Goal: Task Accomplishment & Management: Complete application form

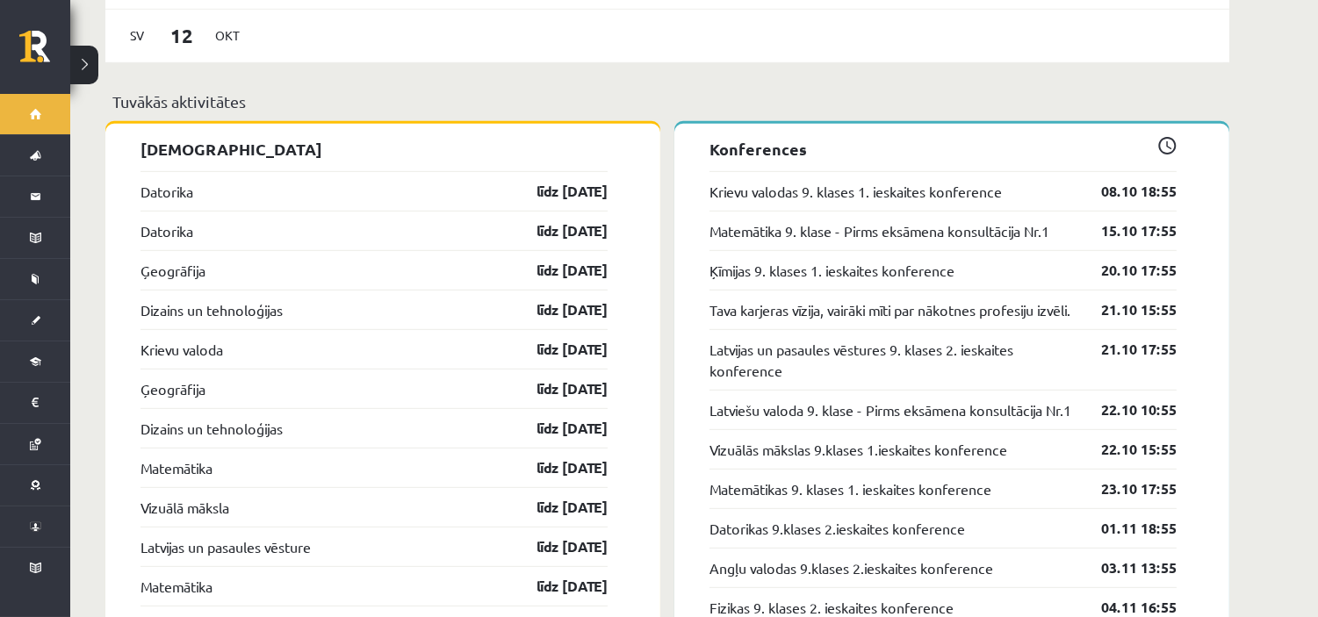
scroll to position [1658, 0]
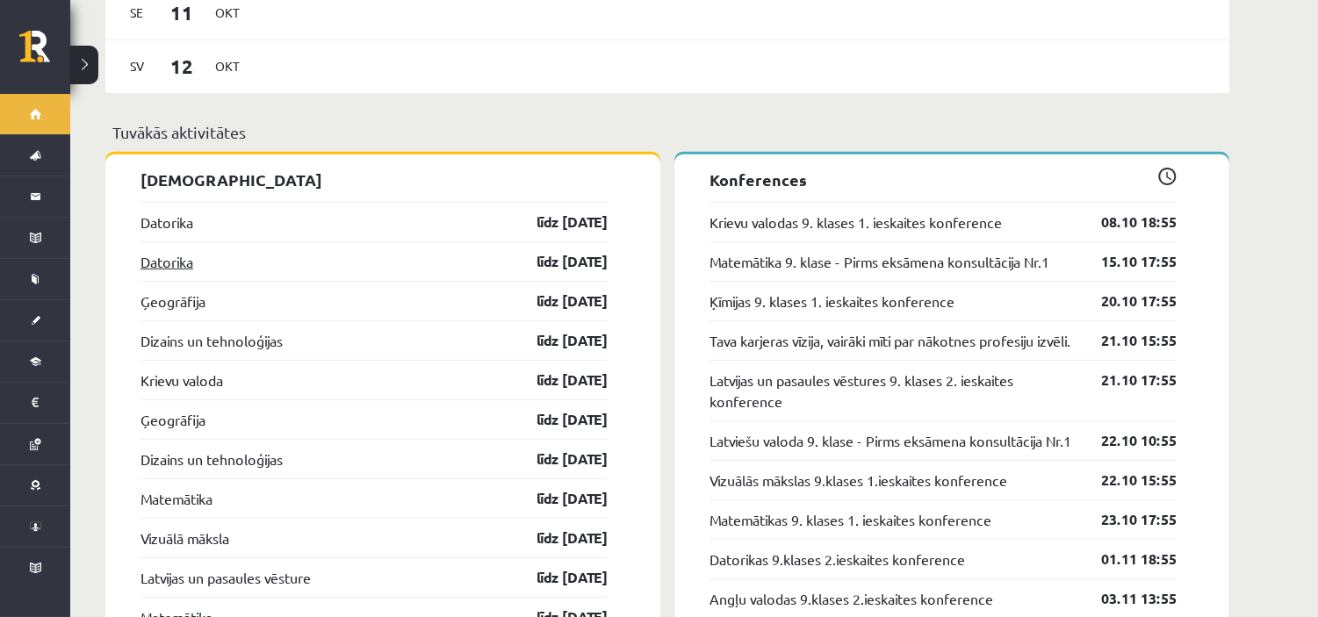
click at [156, 251] on link "Datorika" at bounding box center [166, 261] width 53 height 21
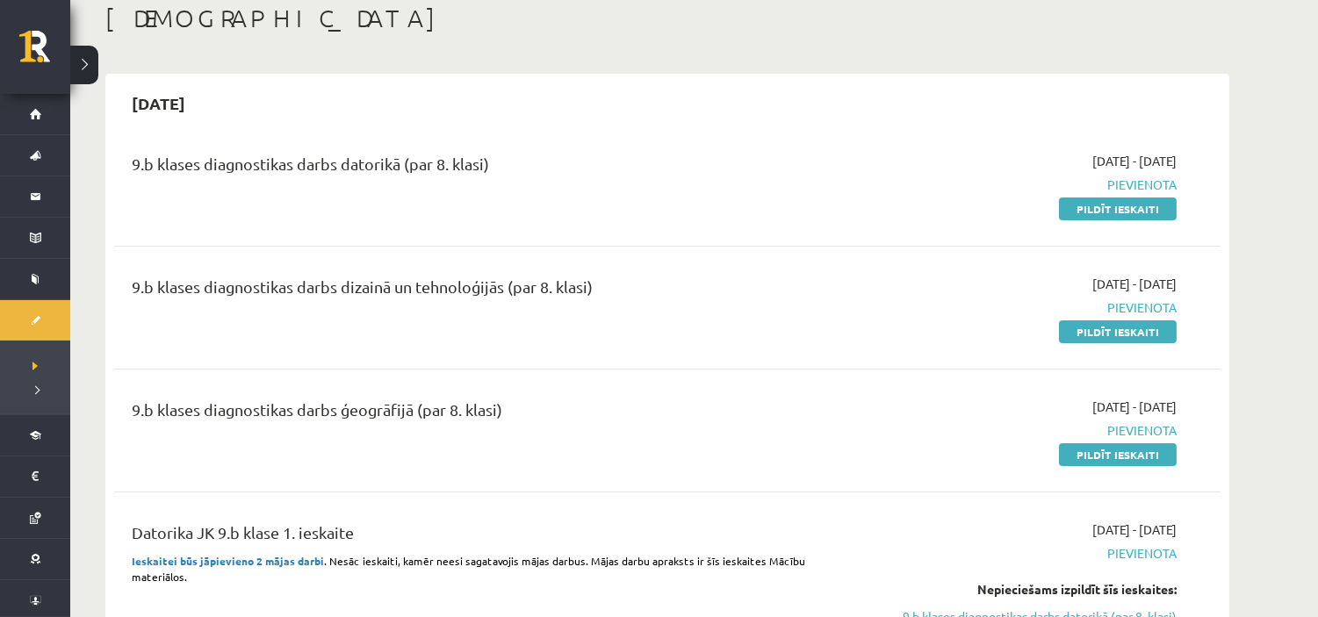
scroll to position [97, 0]
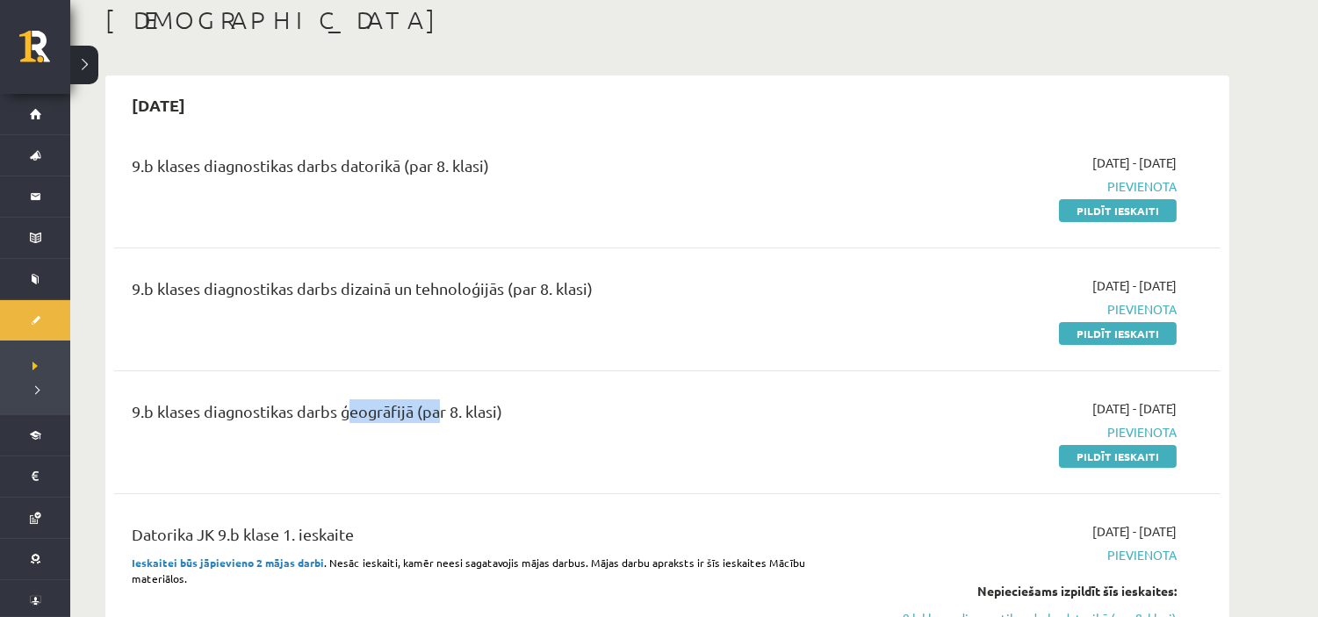
drag, startPoint x: 345, startPoint y: 413, endPoint x: 431, endPoint y: 419, distance: 86.3
click at [431, 419] on div "9.b klases diagnostikas darbs ģeogrāfijā (par 8. klasi)" at bounding box center [475, 415] width 687 height 32
click at [505, 424] on div "9.b klases diagnostikas darbs ģeogrāfijā (par 8. klasi)" at bounding box center [475, 415] width 687 height 32
click at [1155, 339] on link "Pildīt ieskaiti" at bounding box center [1118, 333] width 118 height 23
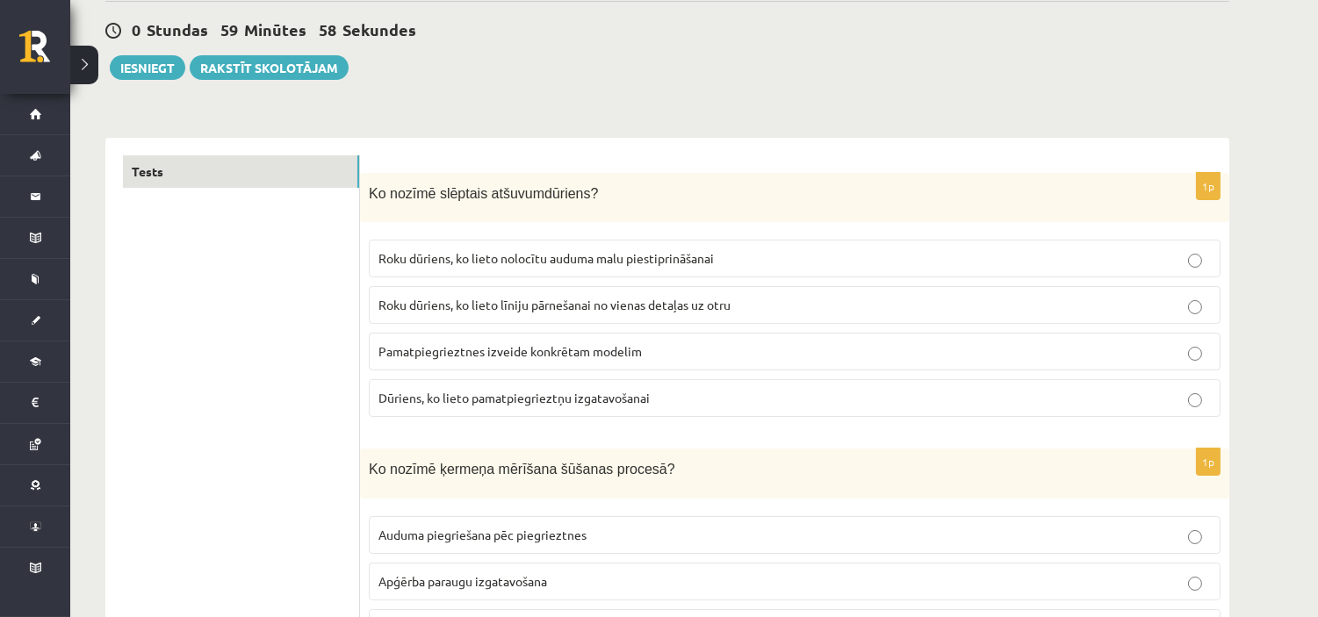
scroll to position [195, 0]
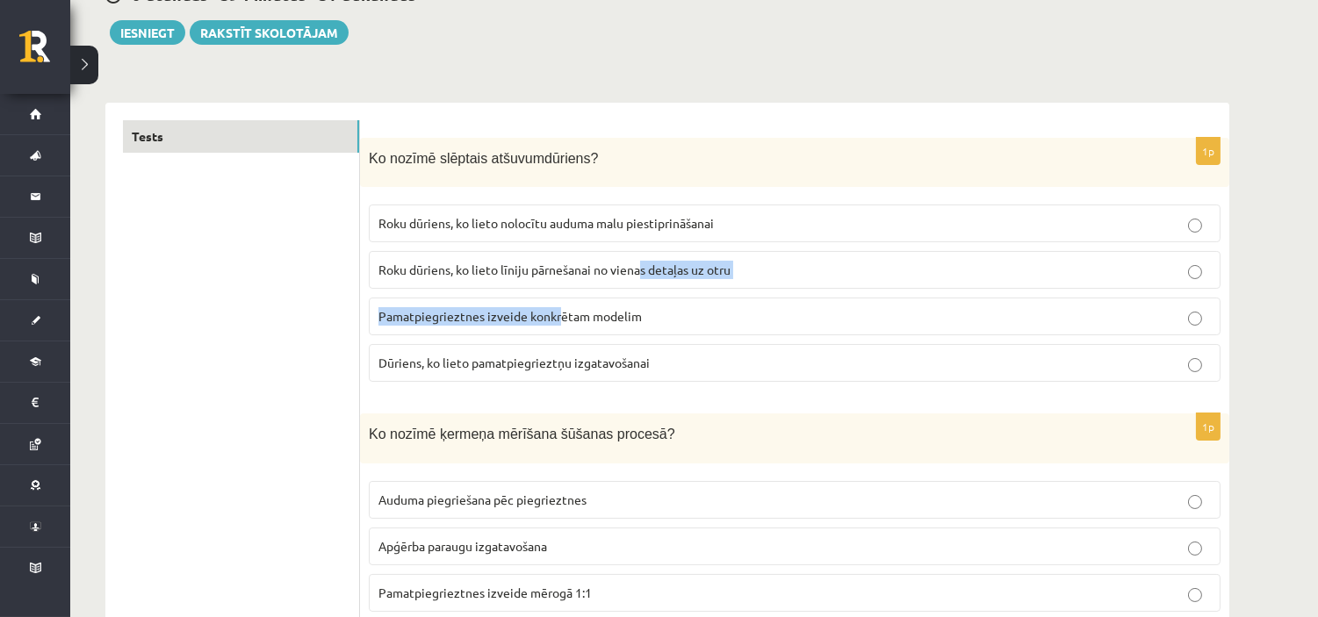
drag, startPoint x: 558, startPoint y: 299, endPoint x: 1331, endPoint y: 186, distance: 781.7
click at [869, 213] on fieldset "Roku dūriens, ko lieto nolocītu auduma malu piestiprināšanai Roku dūriens, ko l…" at bounding box center [795, 291] width 852 height 191
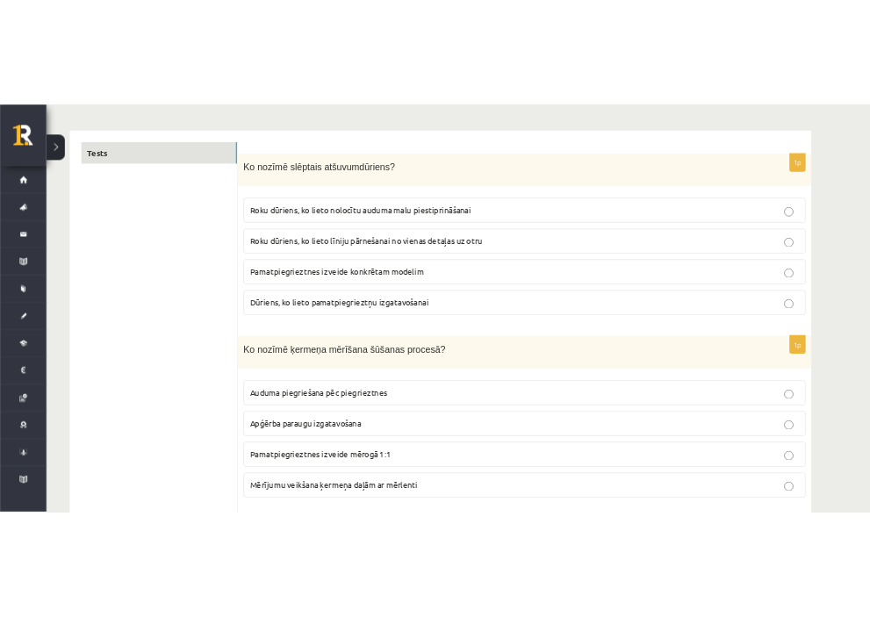
scroll to position [292, 0]
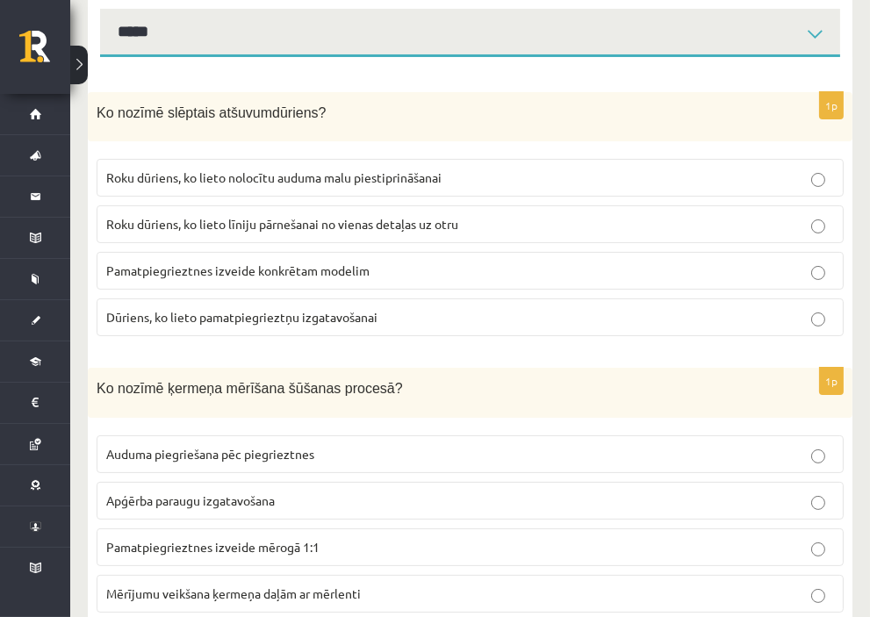
click at [442, 169] on span "Roku dūriens, ko lieto nolocītu auduma malu piestiprināšanai" at bounding box center [273, 177] width 335 height 16
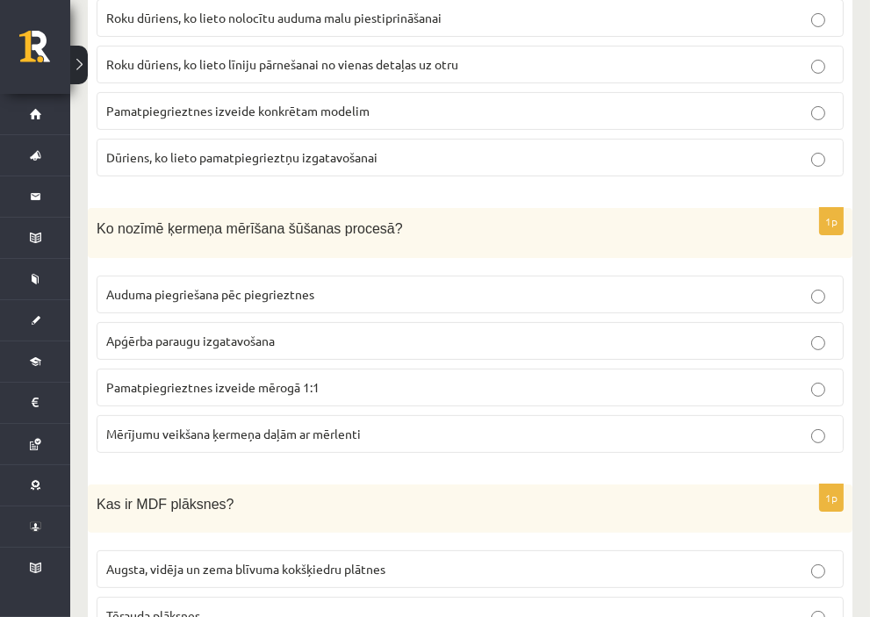
scroll to position [487, 0]
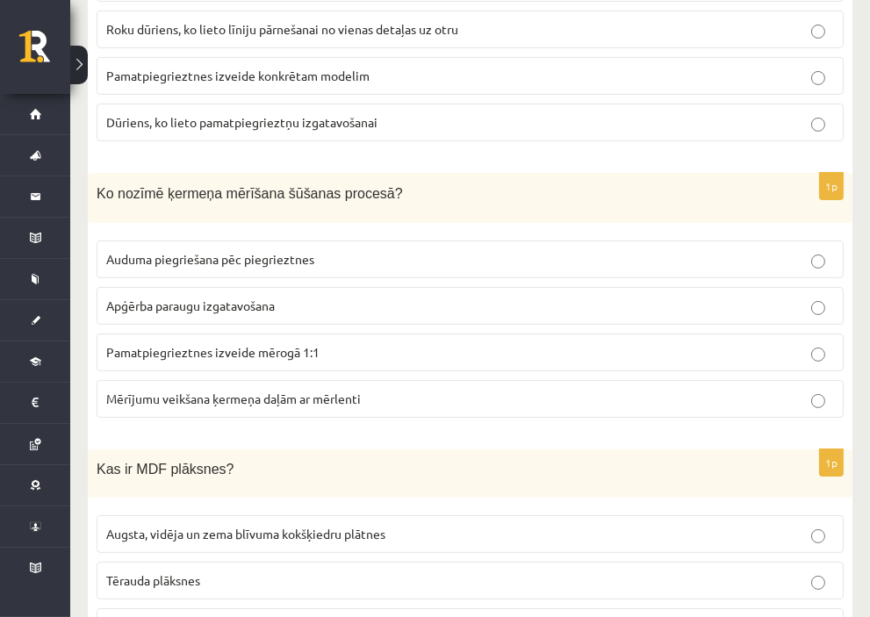
click at [488, 390] on p "Mērījumu veikšana ķermeņa daļām ar mērlenti" at bounding box center [470, 399] width 728 height 18
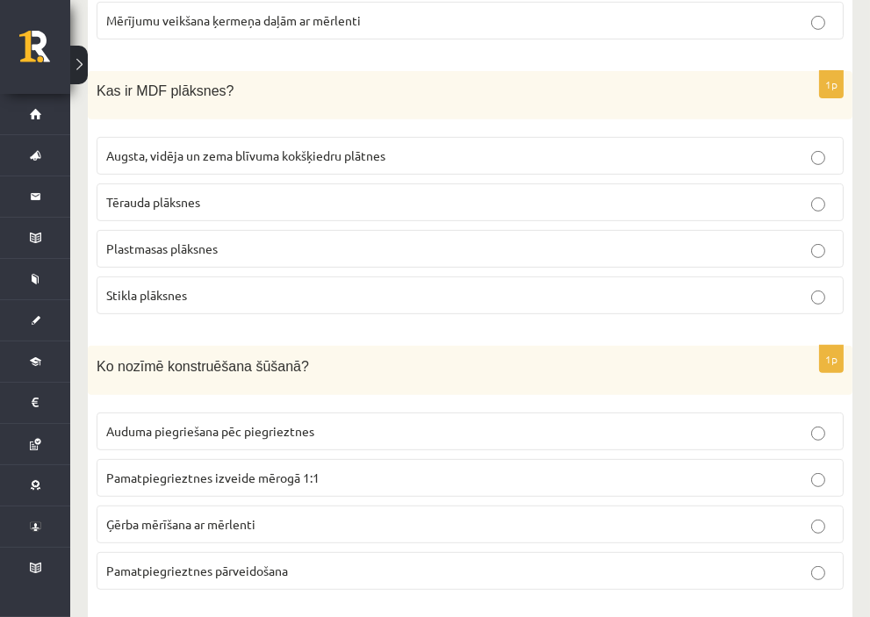
scroll to position [878, 0]
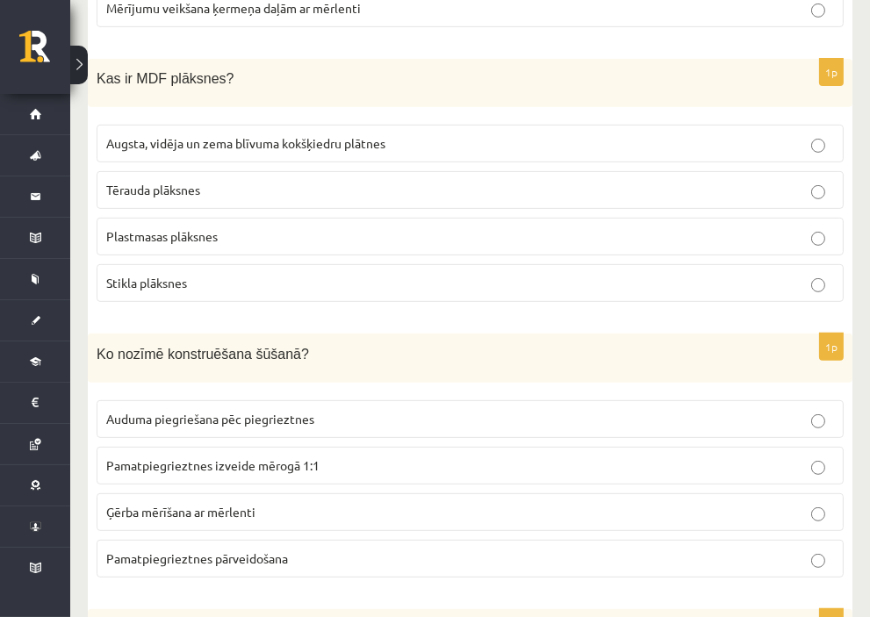
click at [541, 134] on p "Augsta, vidēja un zema blīvuma kokšķiedru plātnes" at bounding box center [470, 143] width 728 height 18
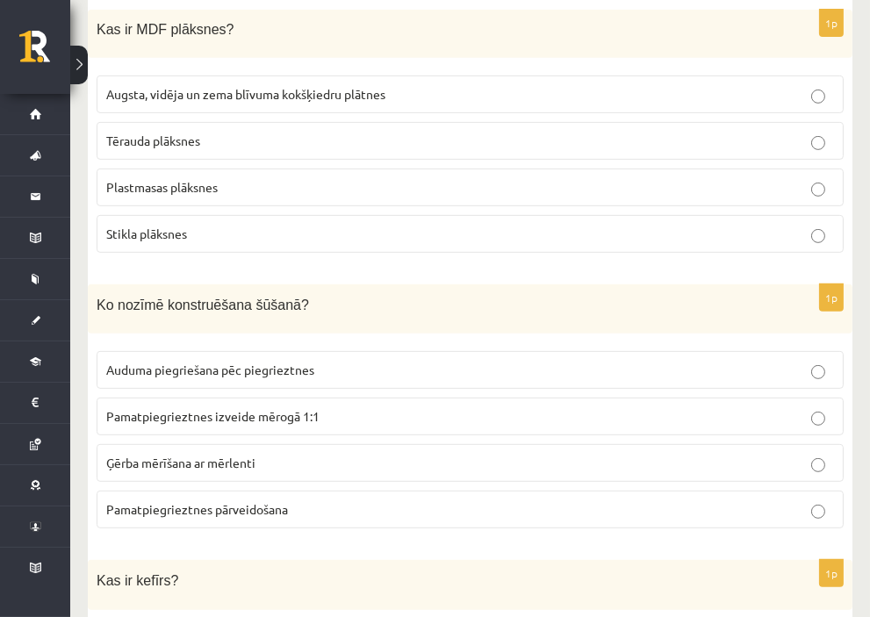
scroll to position [975, 0]
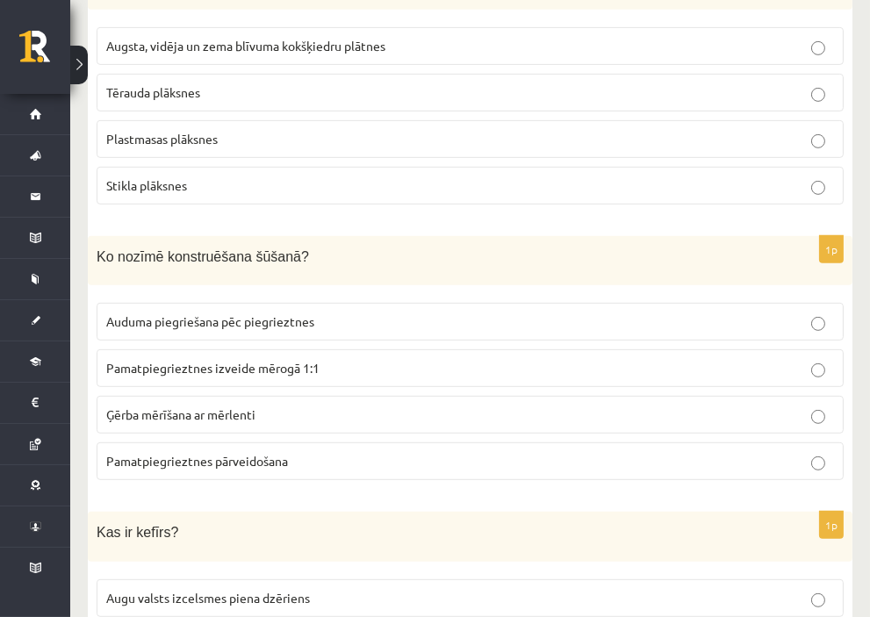
click at [486, 359] on p "Pamatpiegrieztnes izveide mērogā 1:1" at bounding box center [470, 368] width 728 height 18
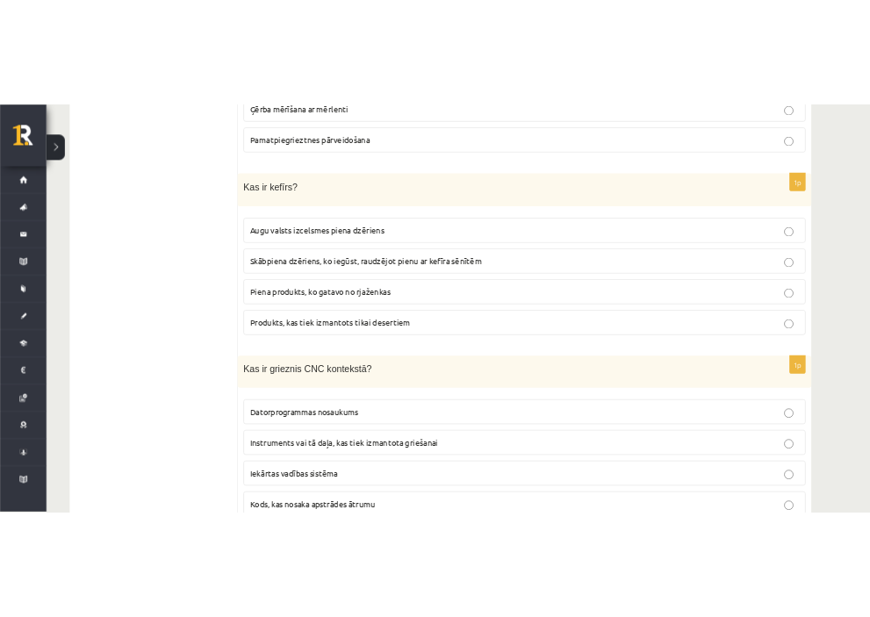
scroll to position [1365, 0]
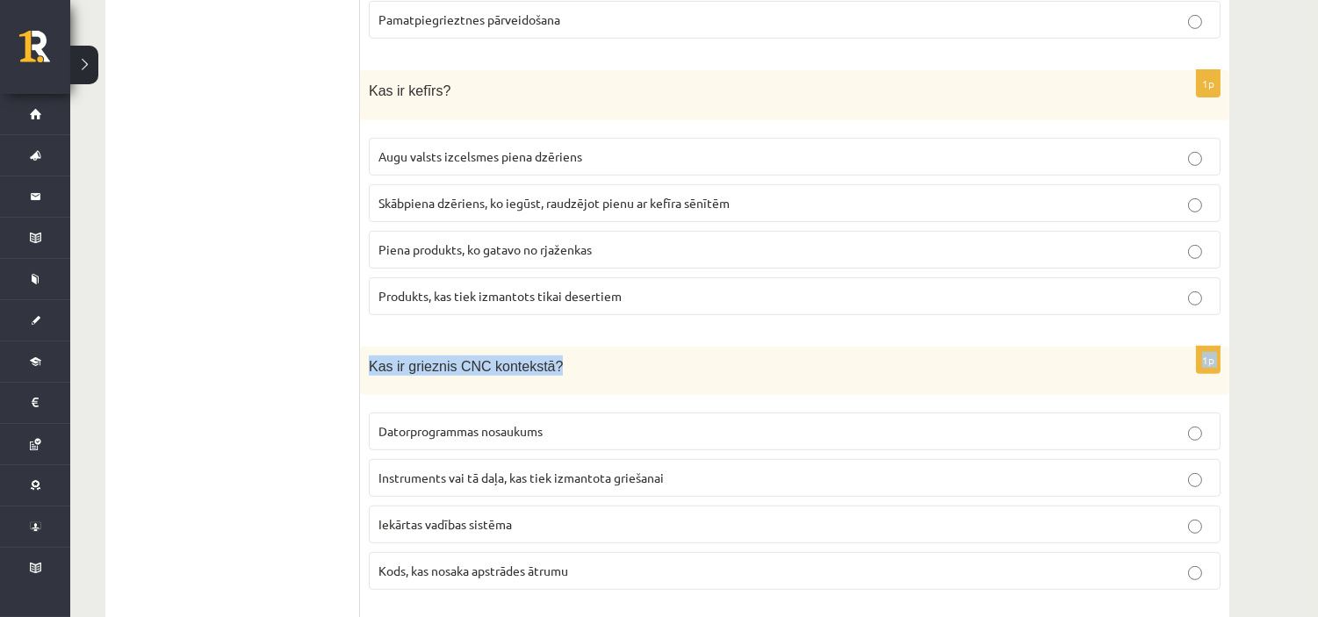
drag, startPoint x: 849, startPoint y: 61, endPoint x: 911, endPoint y: 326, distance: 271.5
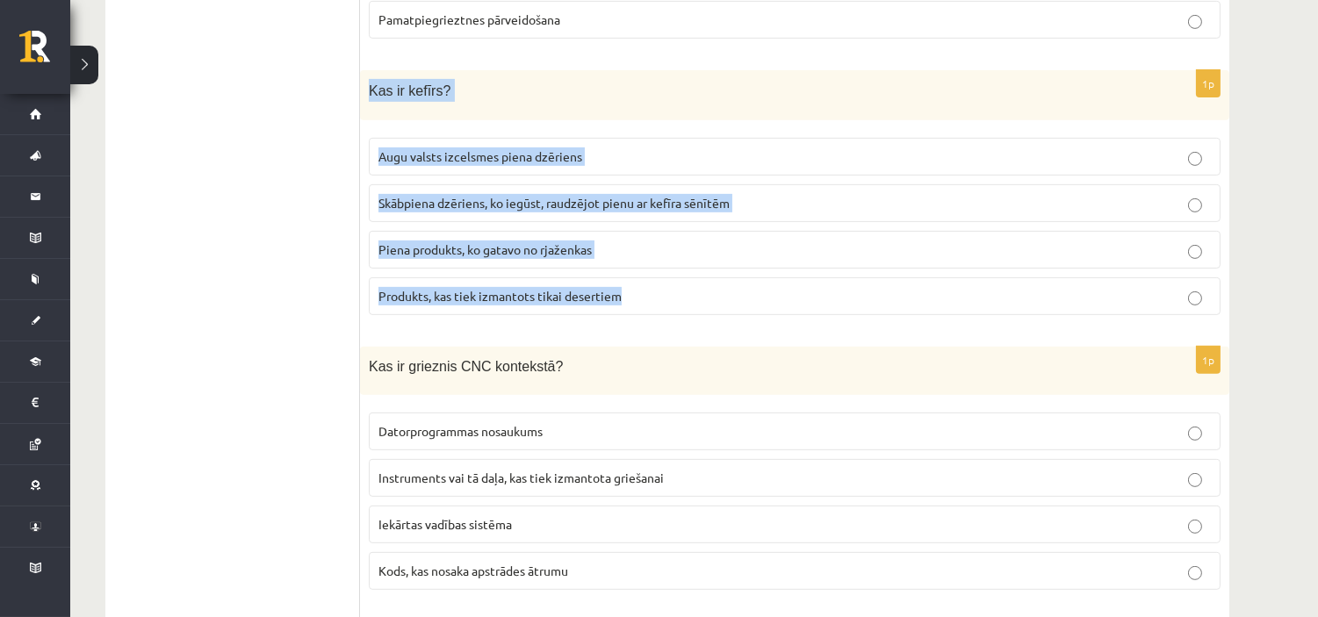
drag, startPoint x: 362, startPoint y: 82, endPoint x: 633, endPoint y: 290, distance: 341.9
click at [642, 297] on div "1p Kas ir kefīrs? Augu valsts izcelsmes piena dzēriens Skābpiena dzēriens, ko i…" at bounding box center [794, 199] width 869 height 259
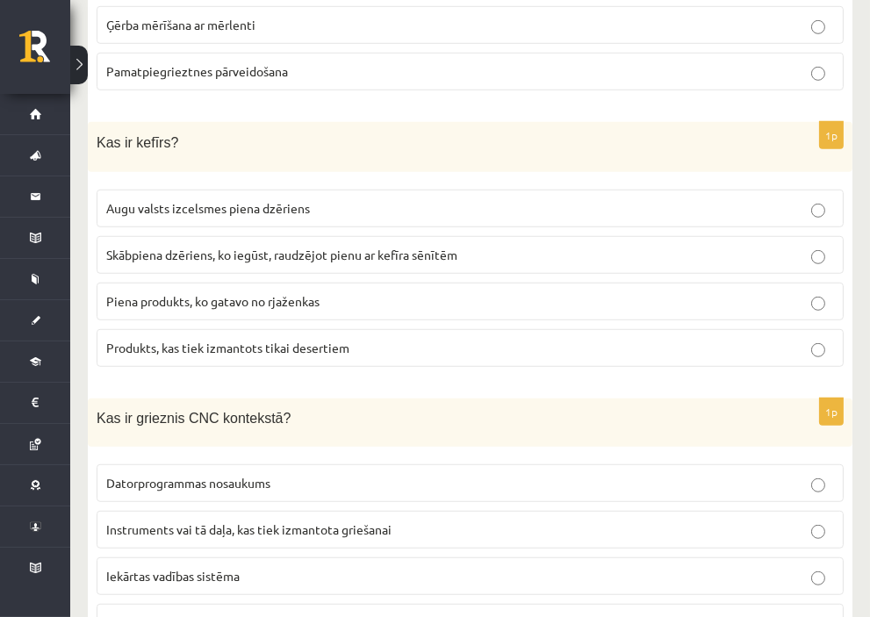
click at [352, 247] on span "Skābpiena dzēriens, ko iegūst, raudzējot pienu ar kefīra sēnītēm" at bounding box center [281, 255] width 351 height 16
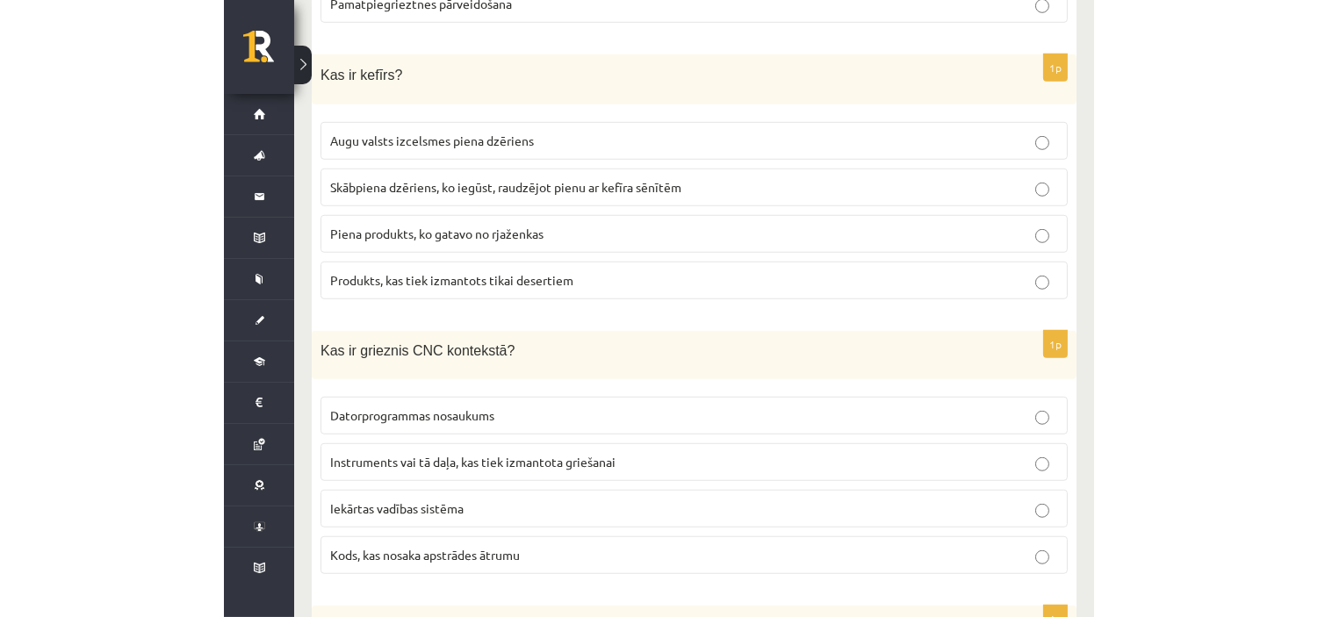
scroll to position [1560, 0]
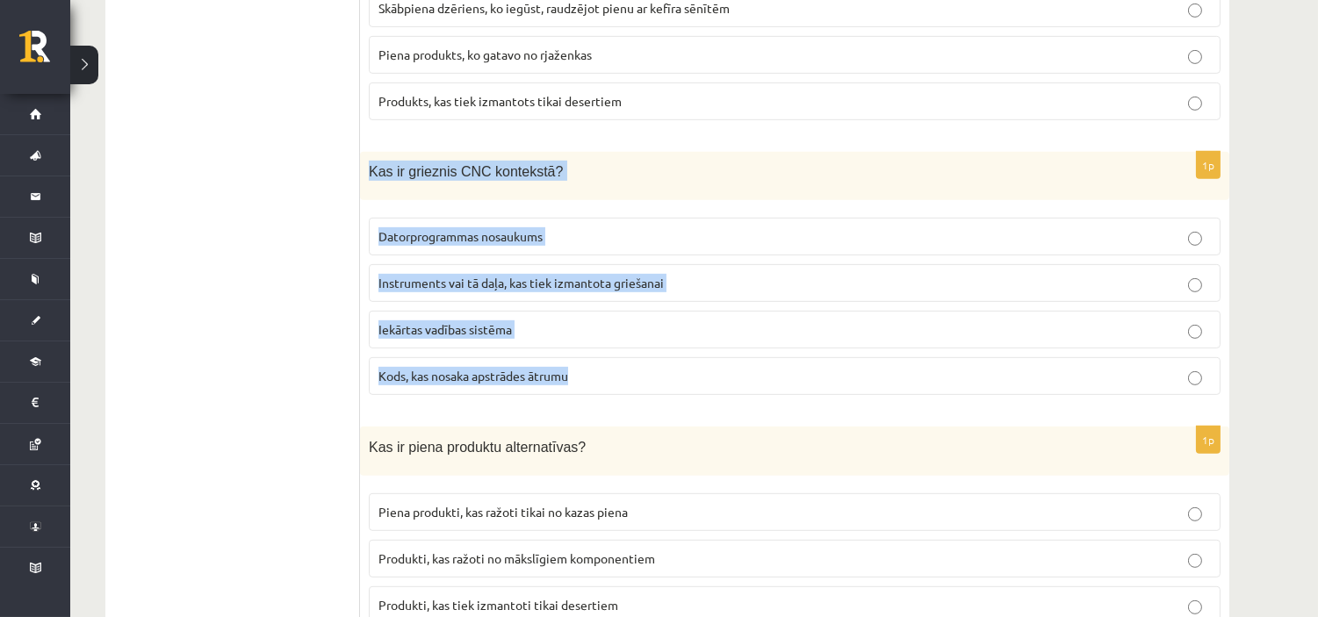
drag, startPoint x: 370, startPoint y: 162, endPoint x: 668, endPoint y: 353, distance: 353.9
click at [668, 353] on div "1p Kas ir grieznis CNC kontekstā? Datorprogrammas nosaukums Instruments vai tā …" at bounding box center [794, 280] width 869 height 257
copy div "Kas ir grieznis CNC kontekstā? Datorprogrammas nosaukums Instruments vai tā daļ…"
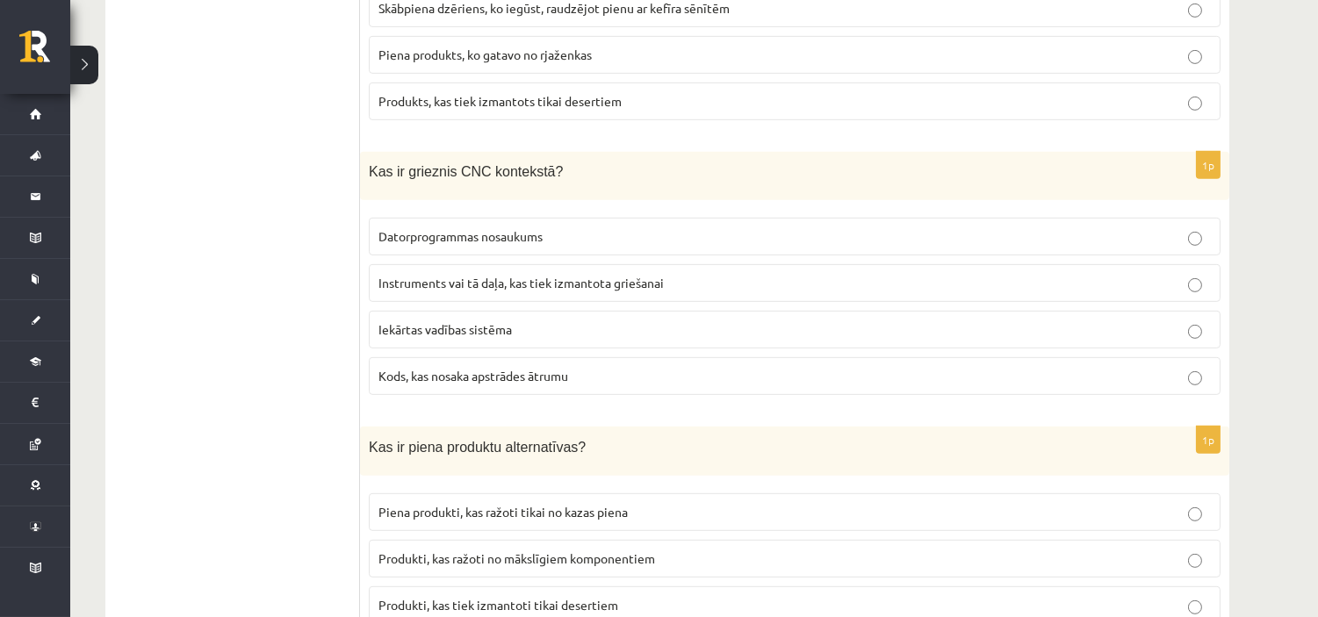
click at [408, 275] on span "Instruments vai tā daļa, kas tiek izmantota griešanai" at bounding box center [520, 283] width 285 height 16
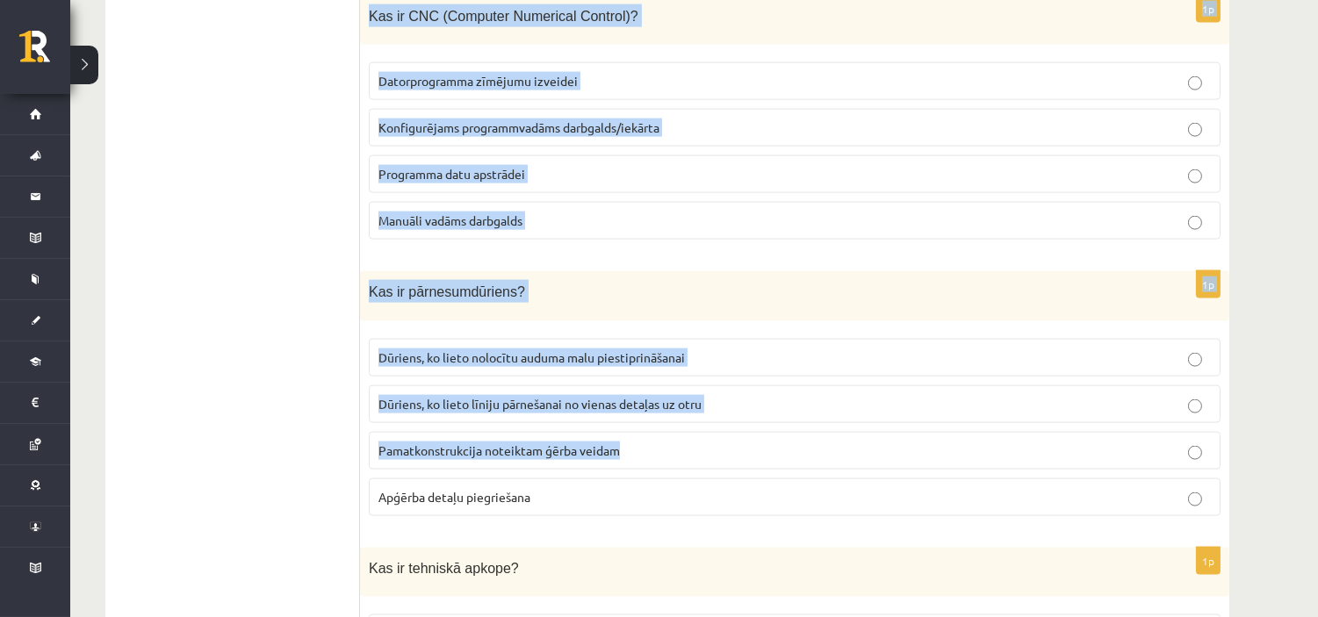
scroll to position [4487, 0]
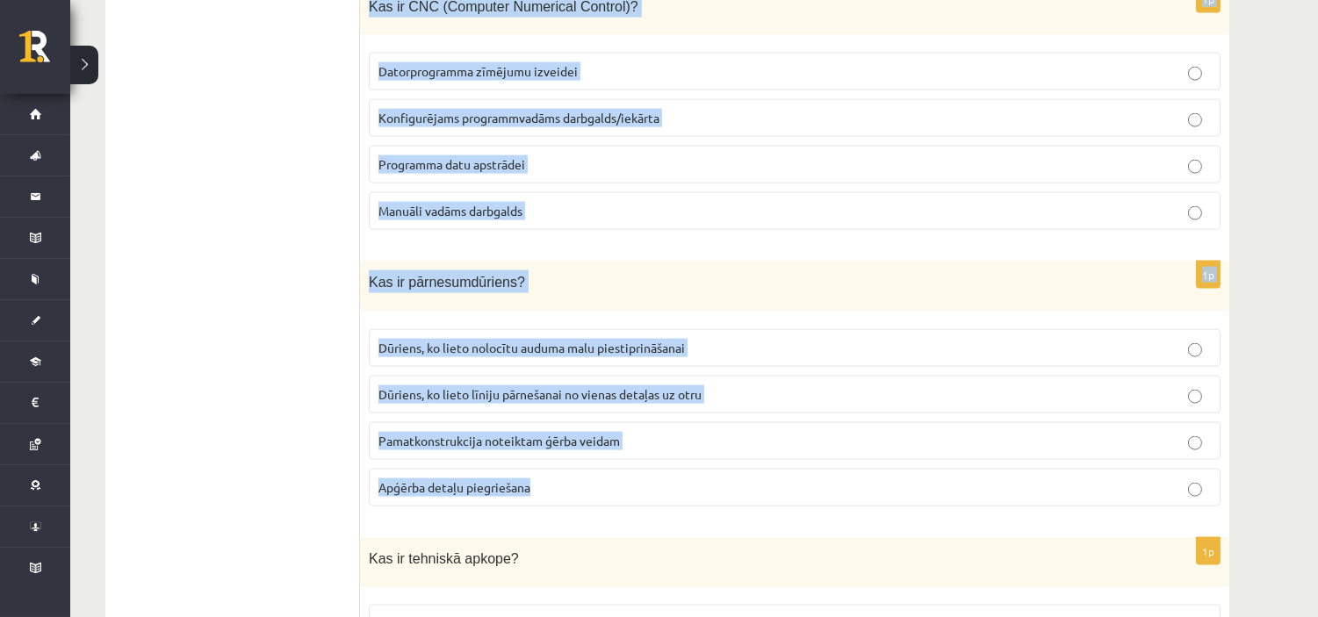
drag, startPoint x: 367, startPoint y: 241, endPoint x: 637, endPoint y: 454, distance: 343.7
copy form "Kas ir piena produktu alternatīvas? Piena produkti, kas ražoti tikai no kazas p…"
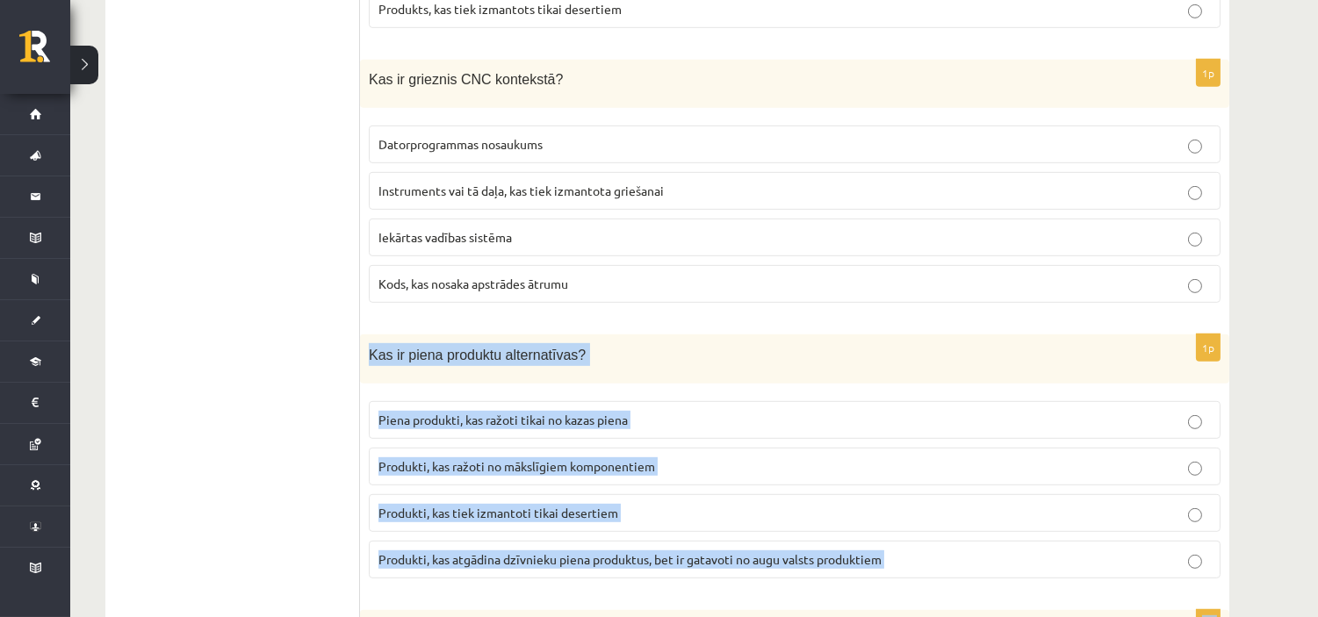
scroll to position [1658, 0]
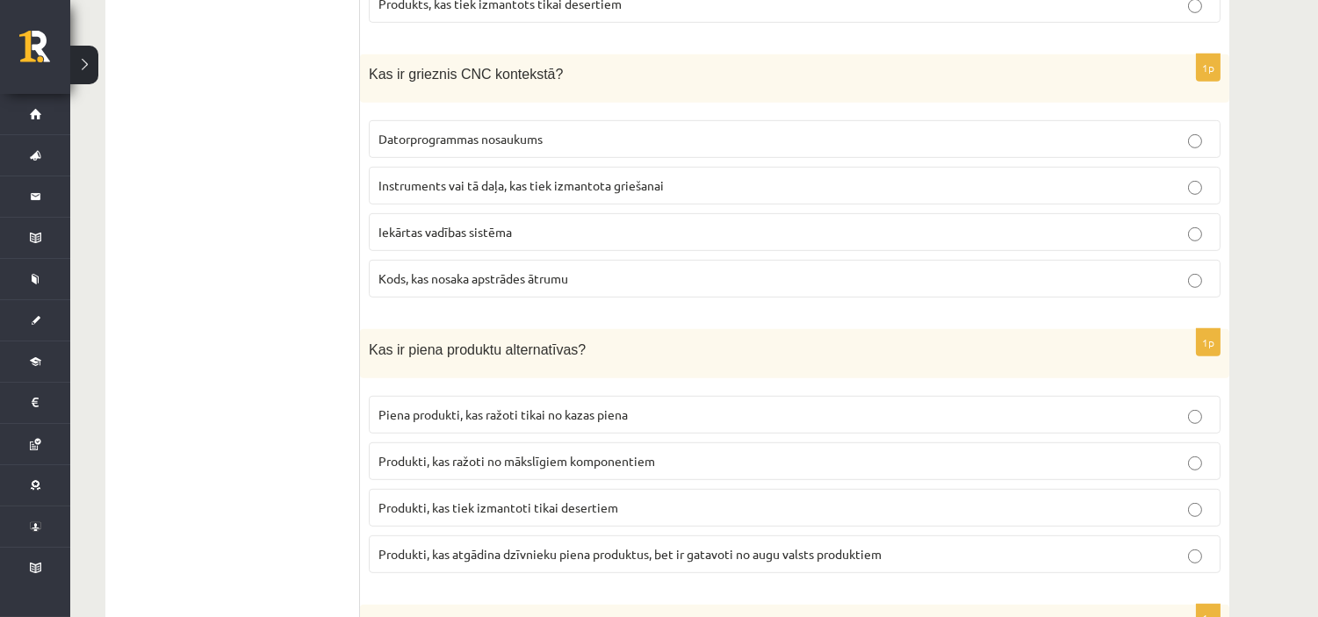
drag, startPoint x: 261, startPoint y: 538, endPoint x: 251, endPoint y: 534, distance: 10.6
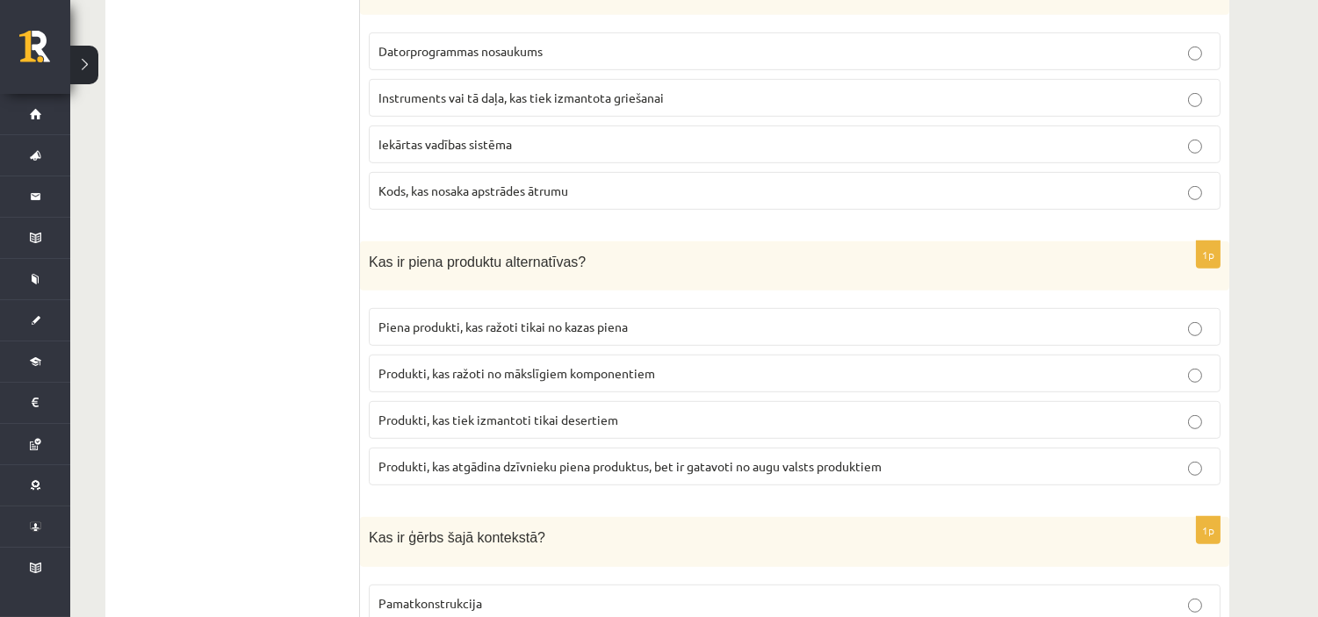
scroll to position [1853, 0]
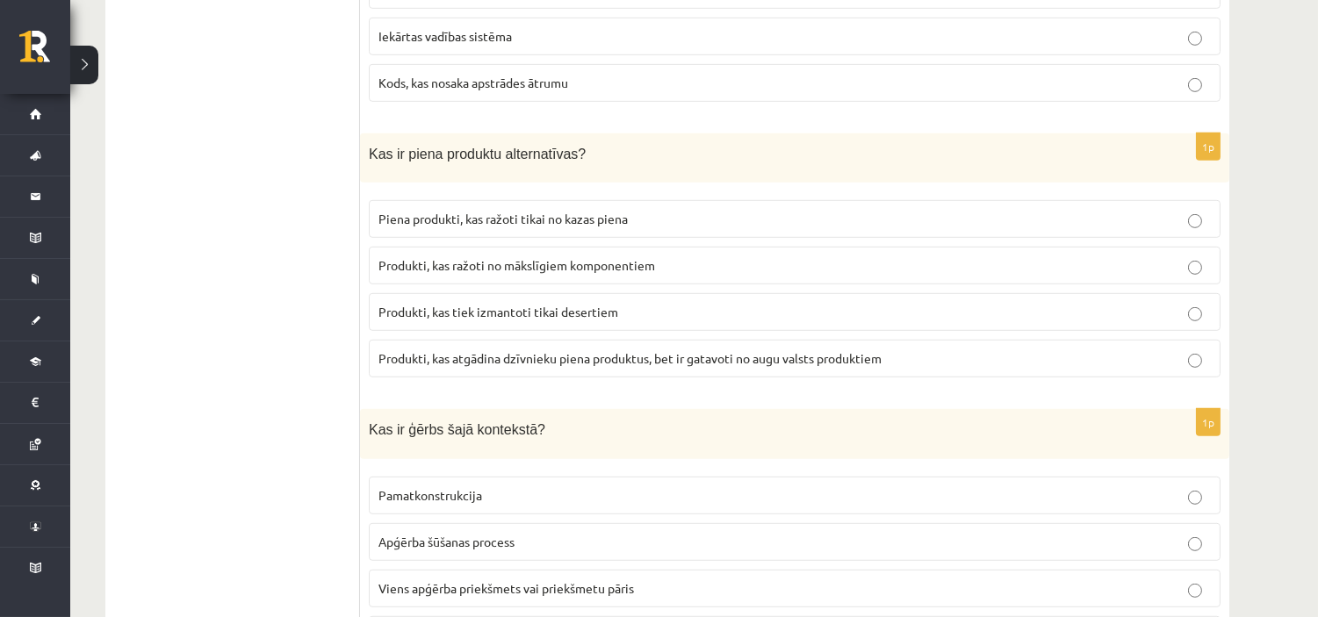
click at [696, 349] on p "Produkti, kas atgādina dzīvnieku piena produktus, bet ir gatavoti no augu valst…" at bounding box center [794, 358] width 832 height 18
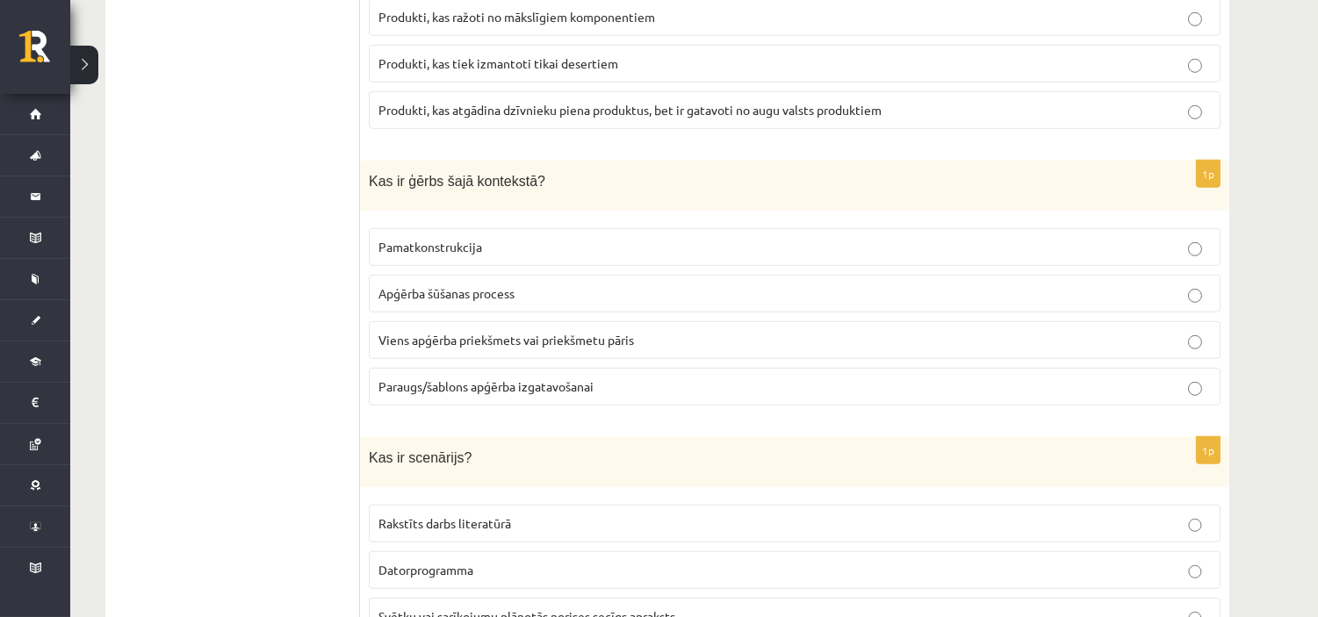
scroll to position [2146, 0]
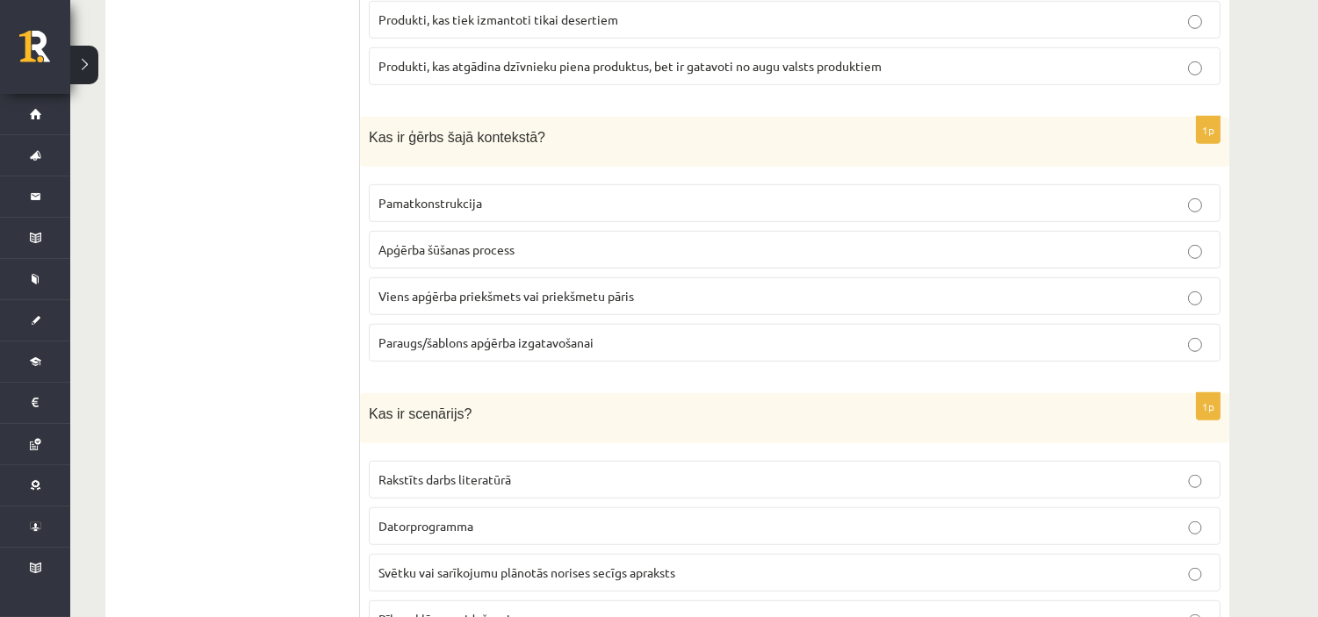
click at [444, 288] on span "Viens apģērba priekšmets vai priekšmetu pāris" at bounding box center [505, 296] width 255 height 16
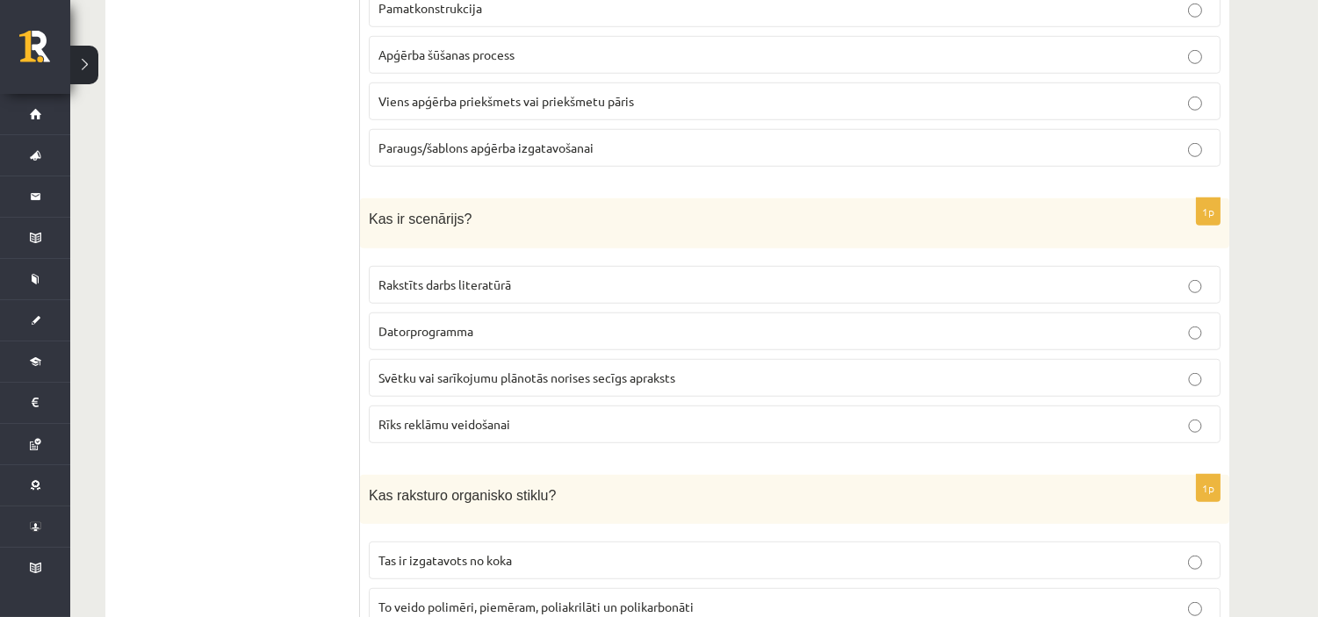
click at [471, 390] on fieldset "Rakstīts darbs literatūrā Datorprogramma Svētku vai sarīkojumu plānotās norises…" at bounding box center [795, 352] width 852 height 191
click at [474, 359] on label "Svētku vai sarīkojumu plānotās norises secīgs apraksts" at bounding box center [795, 378] width 852 height 38
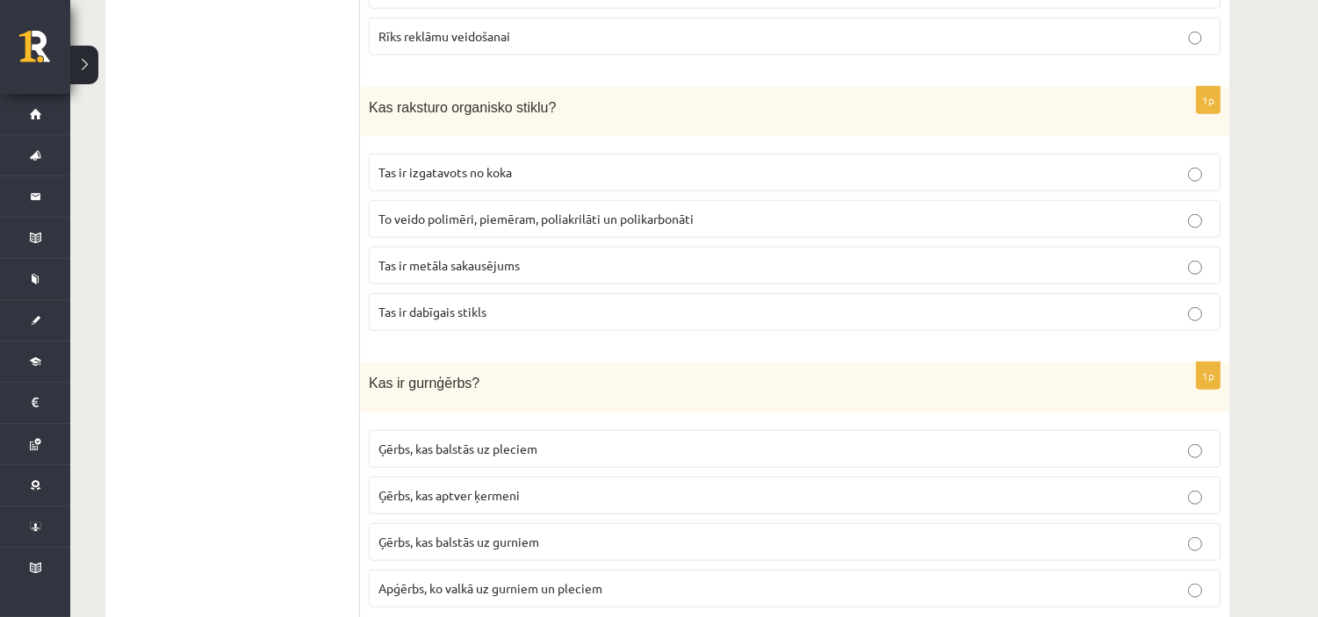
scroll to position [2731, 0]
click at [504, 220] on label "To veido polimēri, piemēram, poliakrilāti un polikarbonāti" at bounding box center [795, 217] width 852 height 38
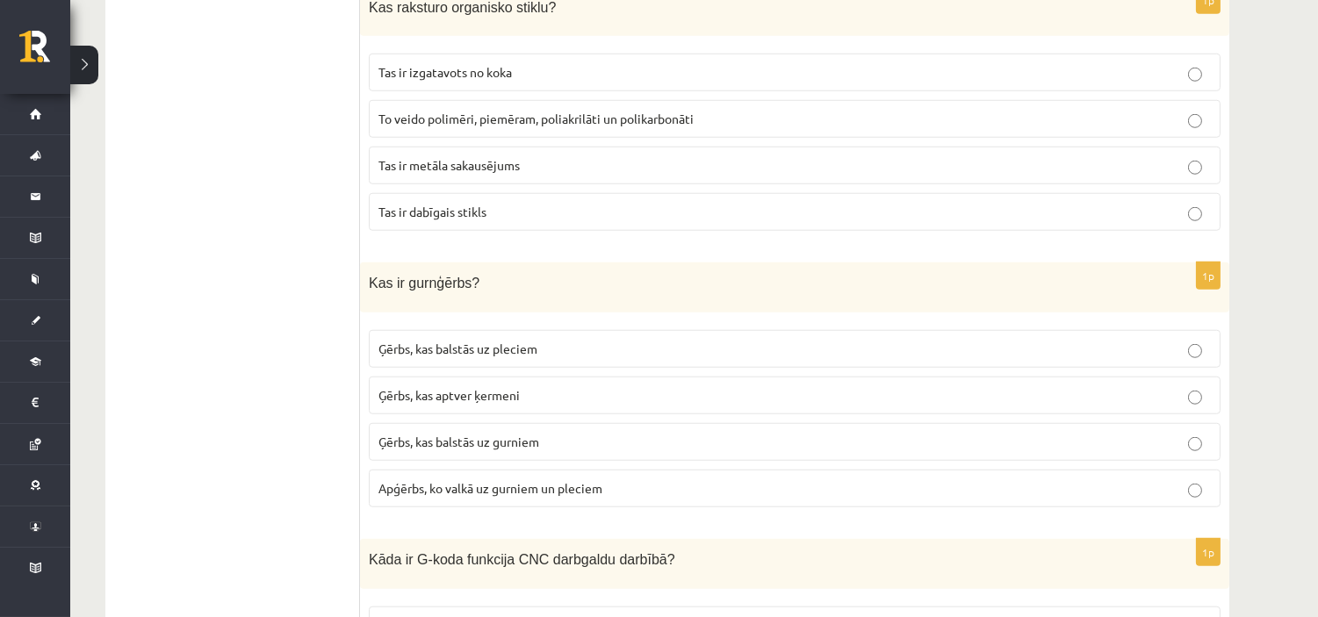
click at [539, 434] on span "Ģērbs, kas balstās uz gurniem" at bounding box center [458, 442] width 161 height 16
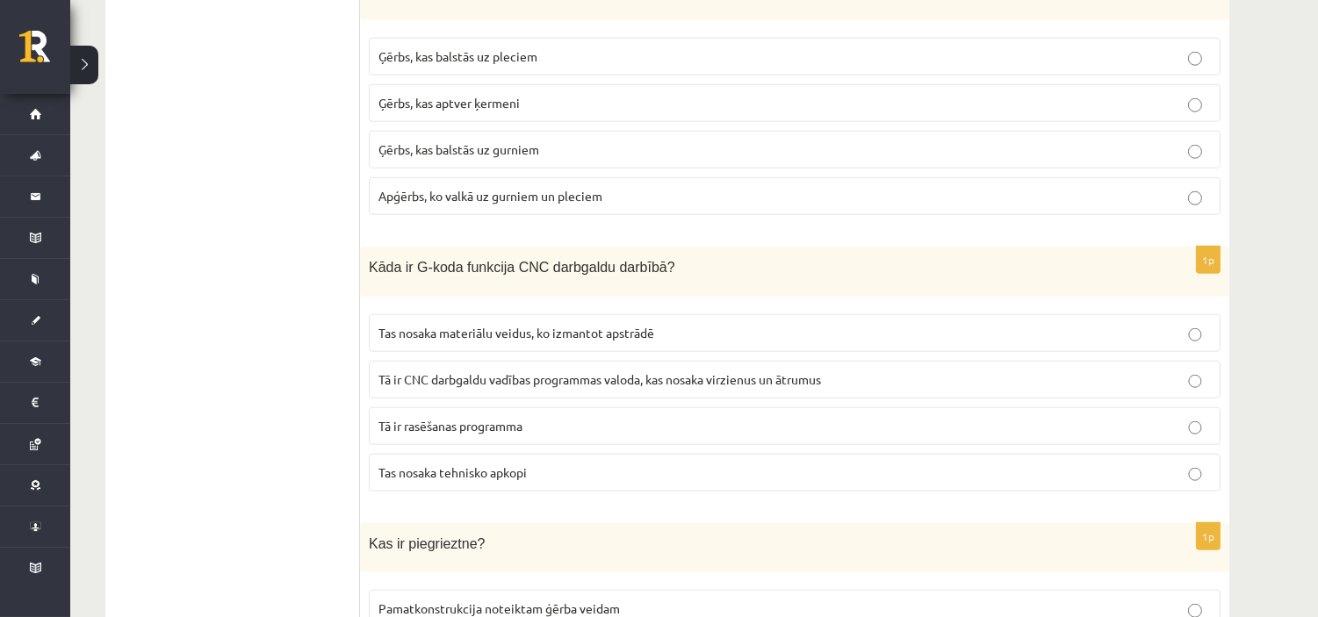
scroll to position [3316, 0]
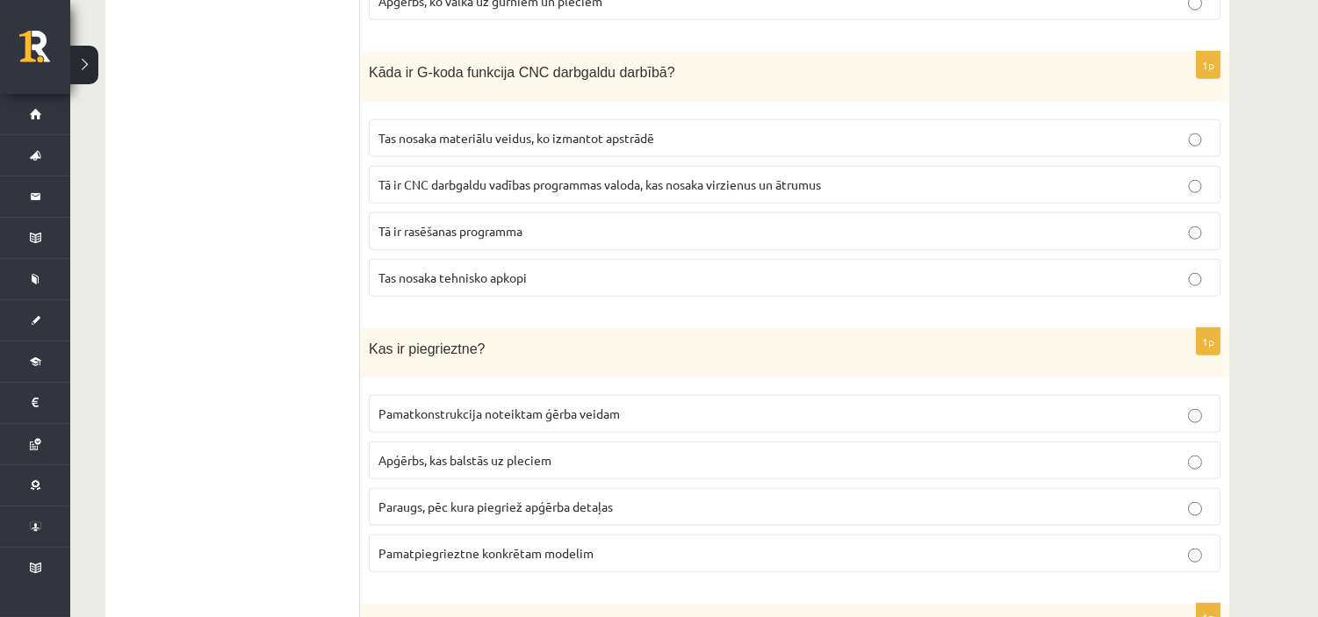
click at [494, 177] on span "Tā ir CNC darbgaldu vadības programmas valoda, kas nosaka virzienus un ātrumus" at bounding box center [599, 184] width 442 height 16
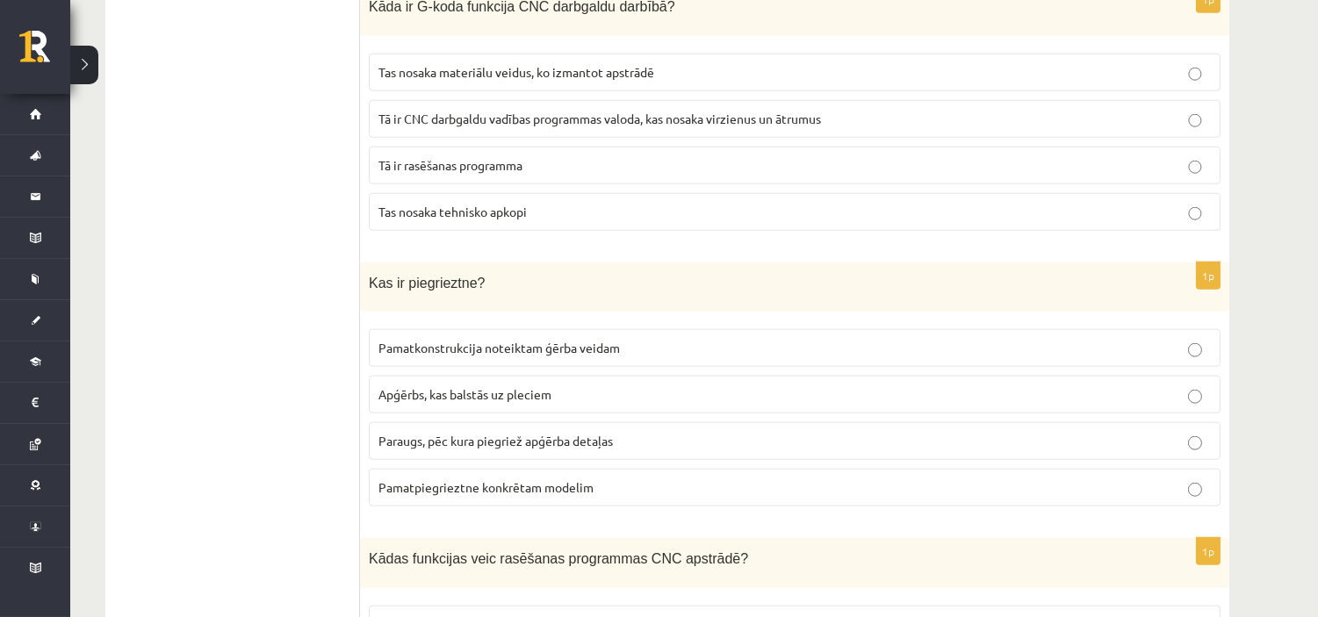
scroll to position [3512, 0]
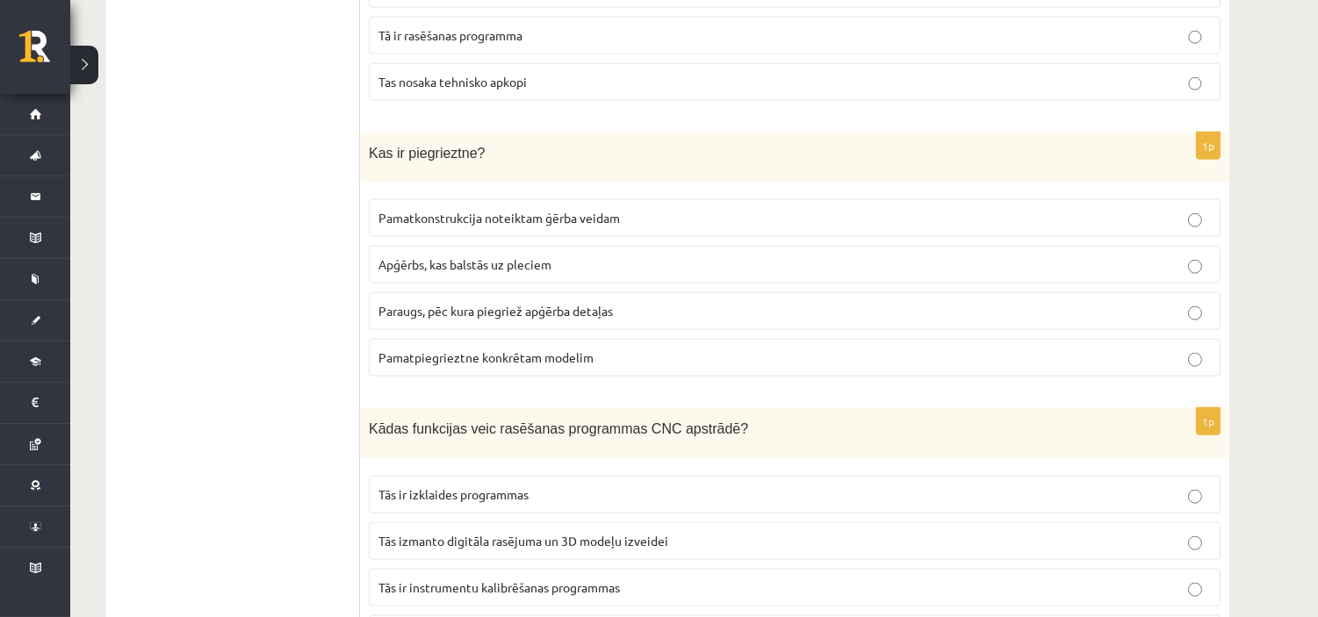
click at [515, 303] on span "Paraugs, pēc kura piegriež apģērba detaļas" at bounding box center [495, 311] width 234 height 16
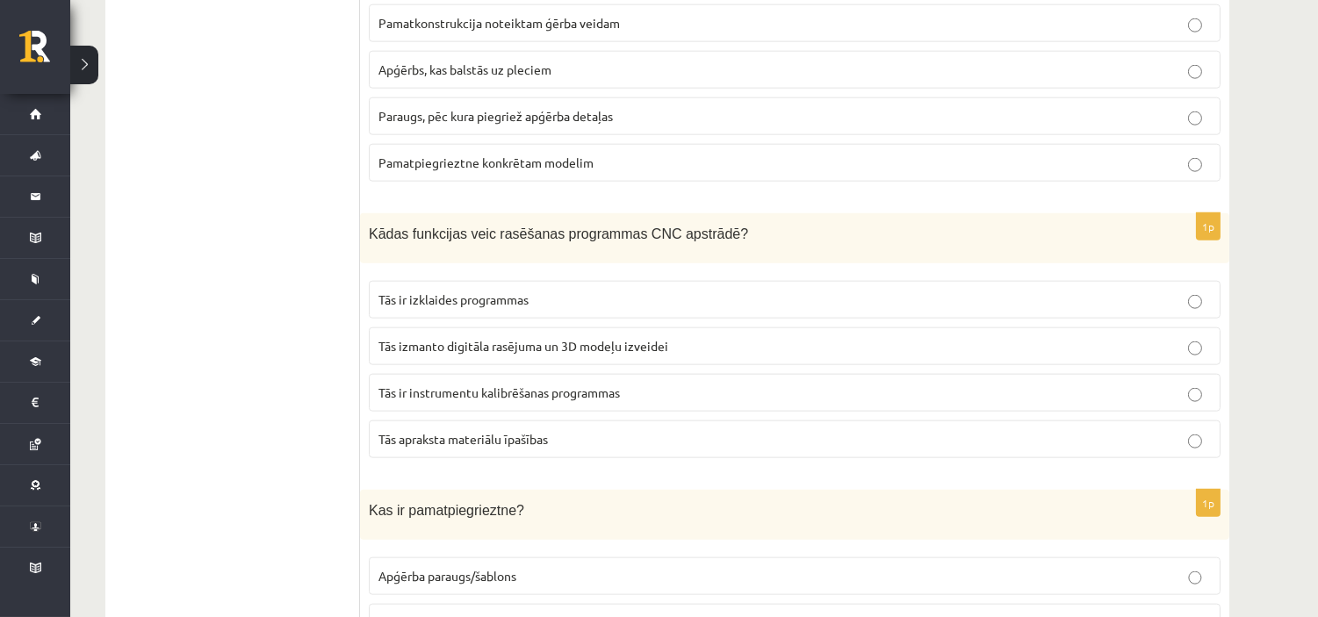
scroll to position [3804, 0]
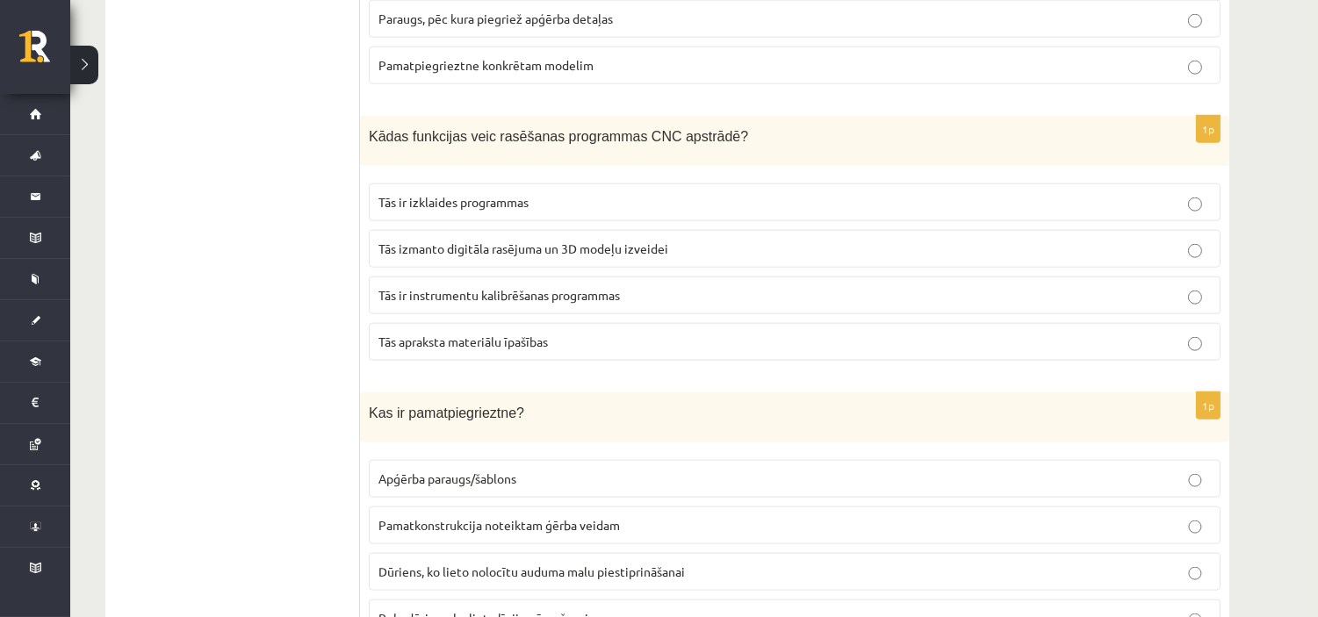
click at [440, 246] on p "Tās izmanto digitāla rasējuma un 3D modeļu izveidei" at bounding box center [794, 249] width 832 height 18
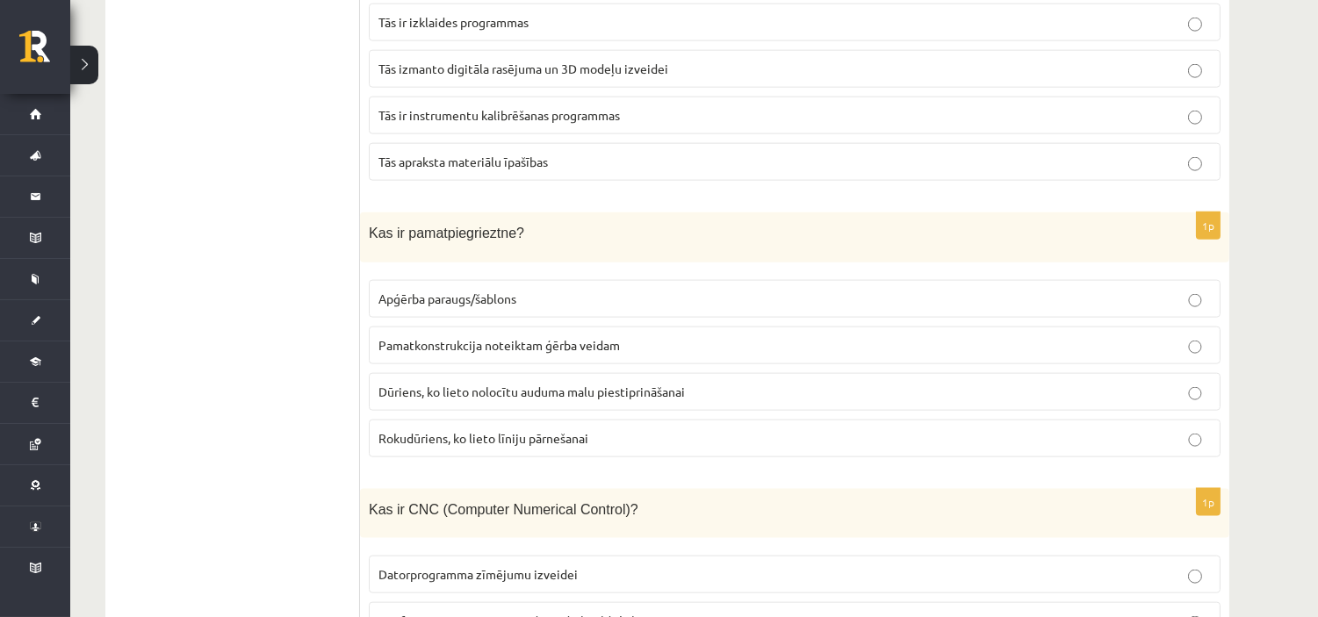
scroll to position [3999, 0]
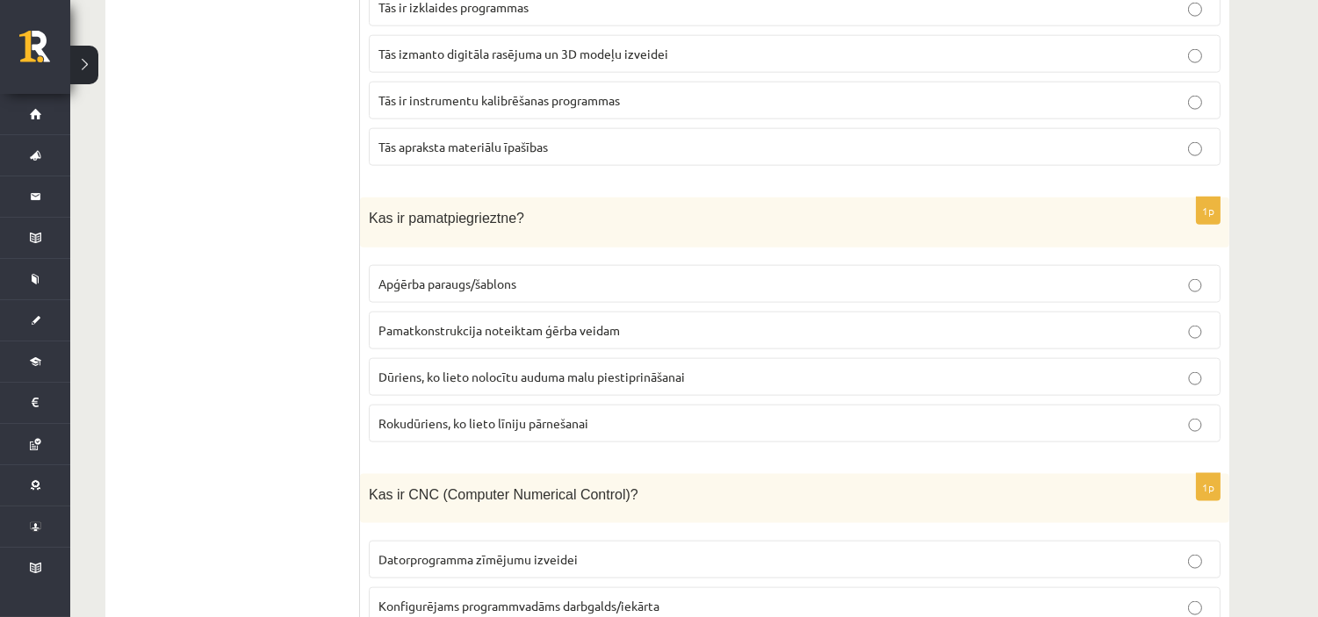
click at [520, 322] on span "Pamatkonstrukcija noteiktam ģērba veidam" at bounding box center [498, 330] width 241 height 16
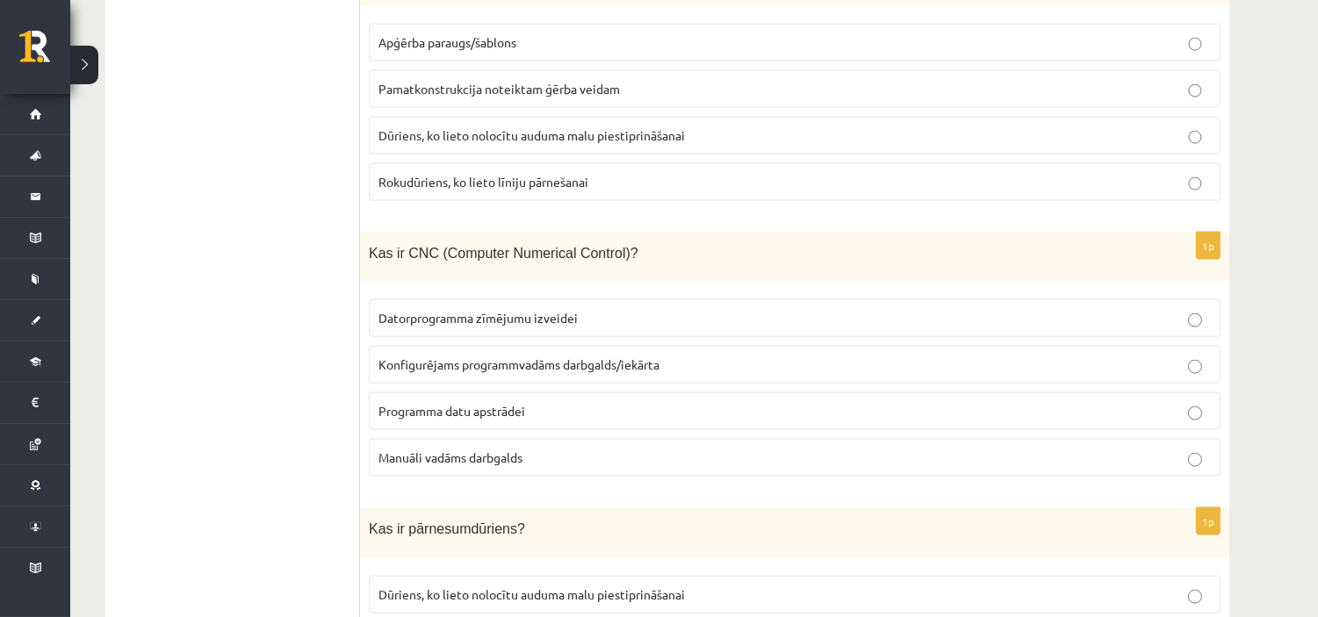
scroll to position [4291, 0]
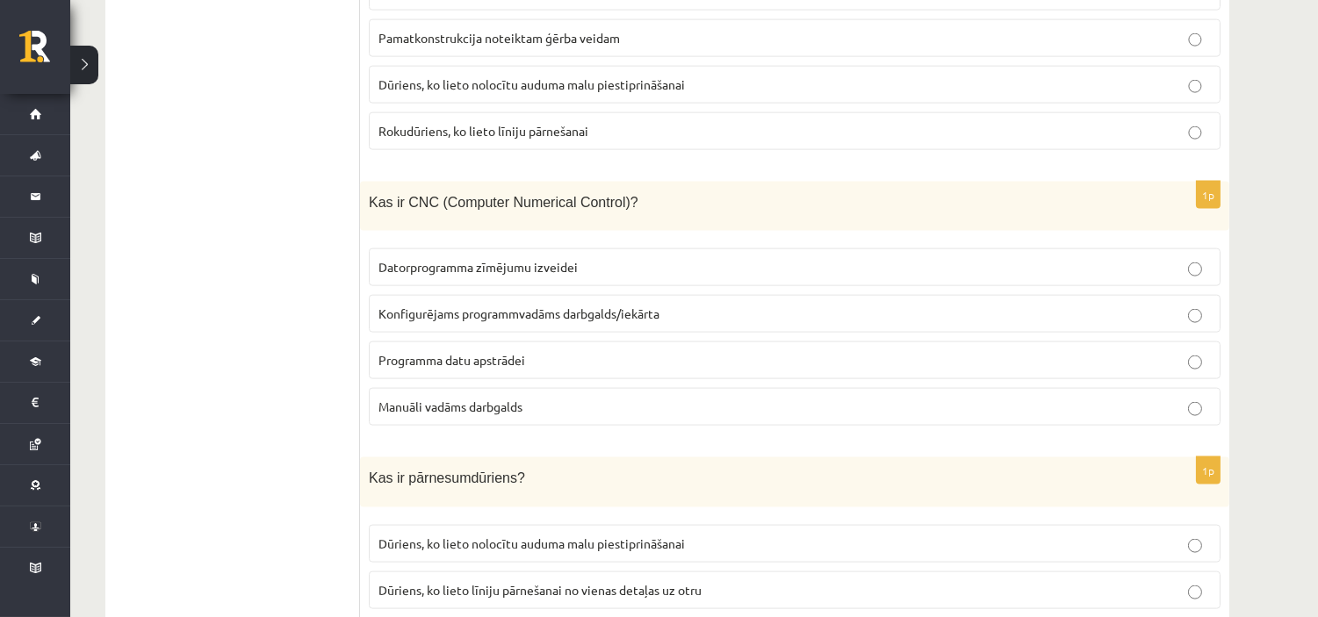
drag, startPoint x: 457, startPoint y: 334, endPoint x: 460, endPoint y: 310, distance: 24.0
click at [457, 342] on label "Programma datu apstrādei" at bounding box center [795, 361] width 852 height 38
click at [461, 306] on span "Konfigurējams programmvadāms darbgalds/iekārta" at bounding box center [518, 314] width 281 height 16
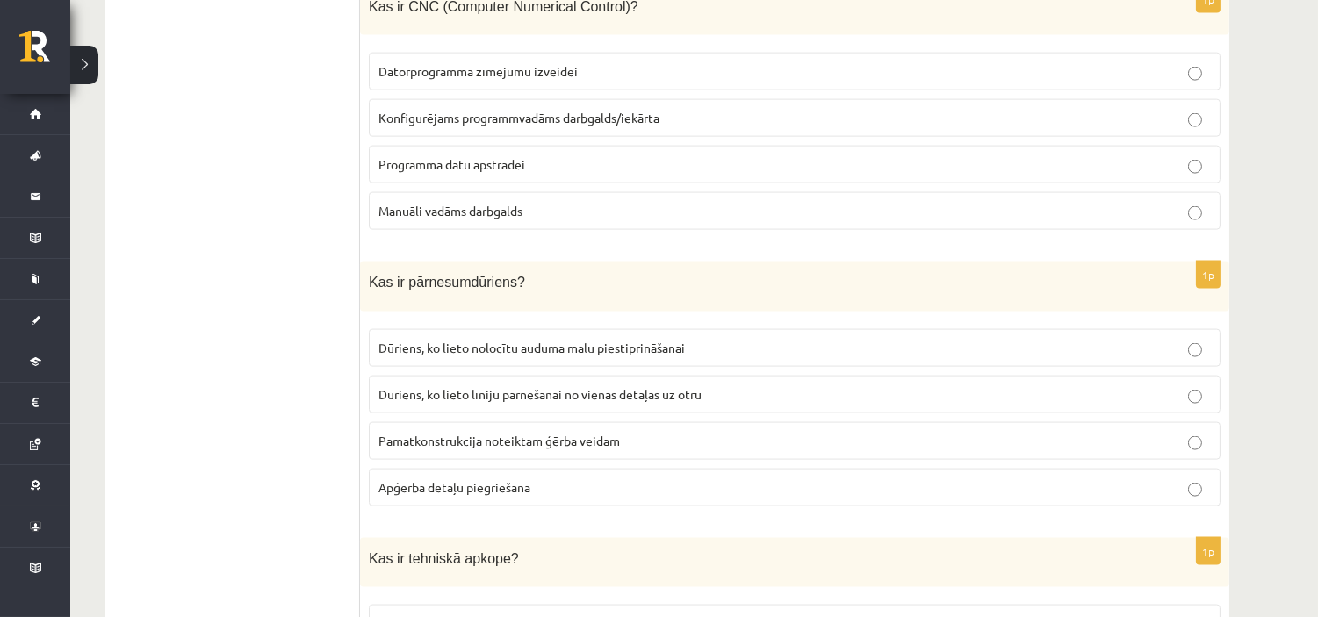
click at [597, 360] on fieldset "Dūriens, ko lieto nolocītu auduma malu piestiprināšanai Dūriens, ko lieto līnij…" at bounding box center [795, 415] width 852 height 191
click at [594, 376] on label "Dūriens, ko lieto līniju pārnešanai no vienas detaļas uz otru" at bounding box center [795, 395] width 852 height 38
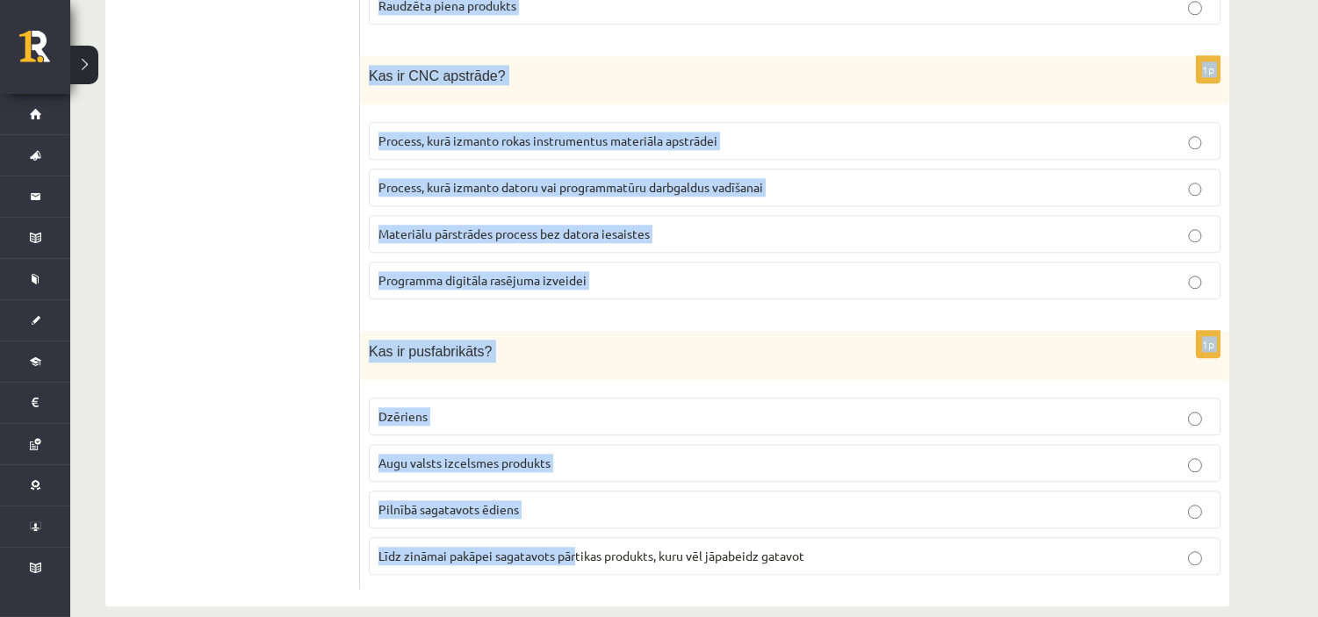
scroll to position [8005, 0]
drag, startPoint x: 366, startPoint y: 341, endPoint x: 1033, endPoint y: 536, distance: 695.1
copy form "Kas ir tehniskā apkope? Instrumentu asmeņu asināšana Organizatorisku pasākumu k…"
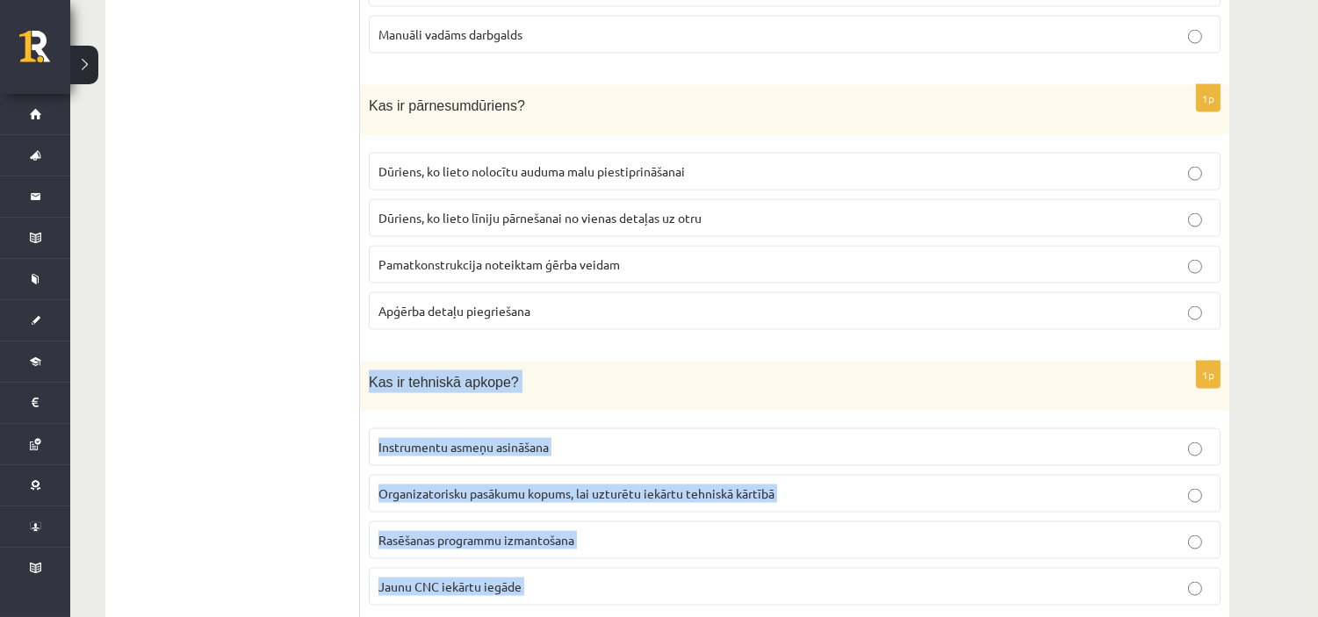
scroll to position [4884, 0]
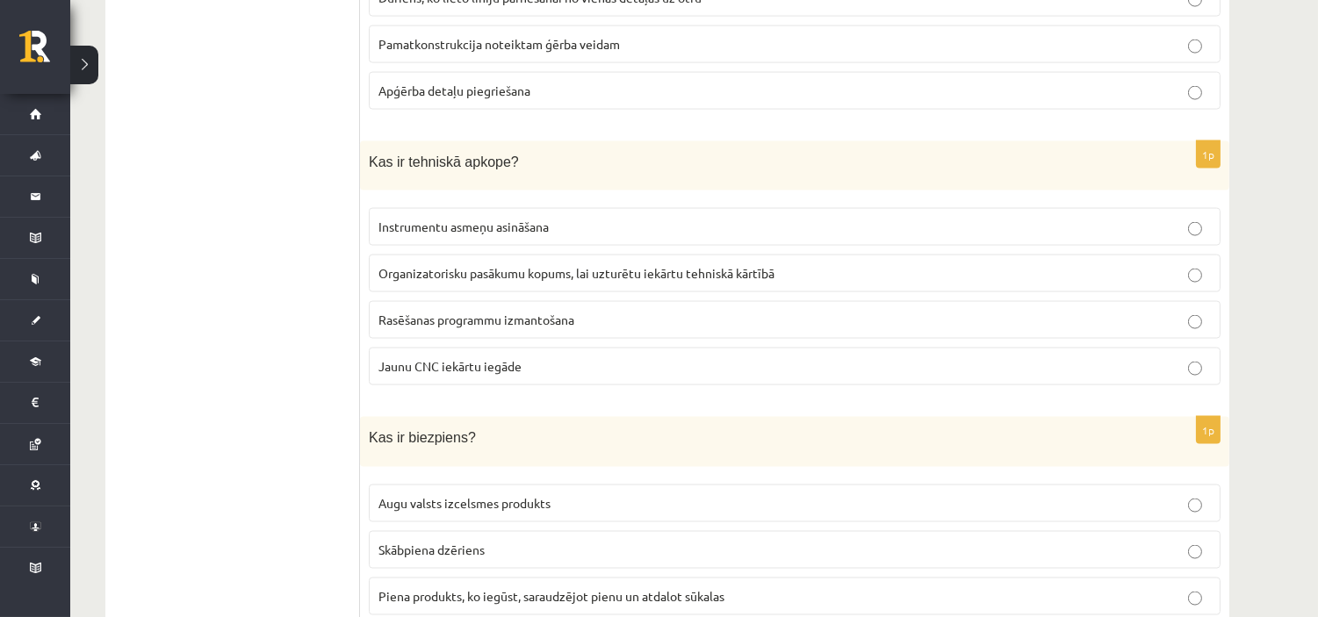
click at [479, 265] on span "Organizatorisku pasākumu kopums, lai uzturētu iekārtu tehniskā kārtībā" at bounding box center [576, 273] width 396 height 16
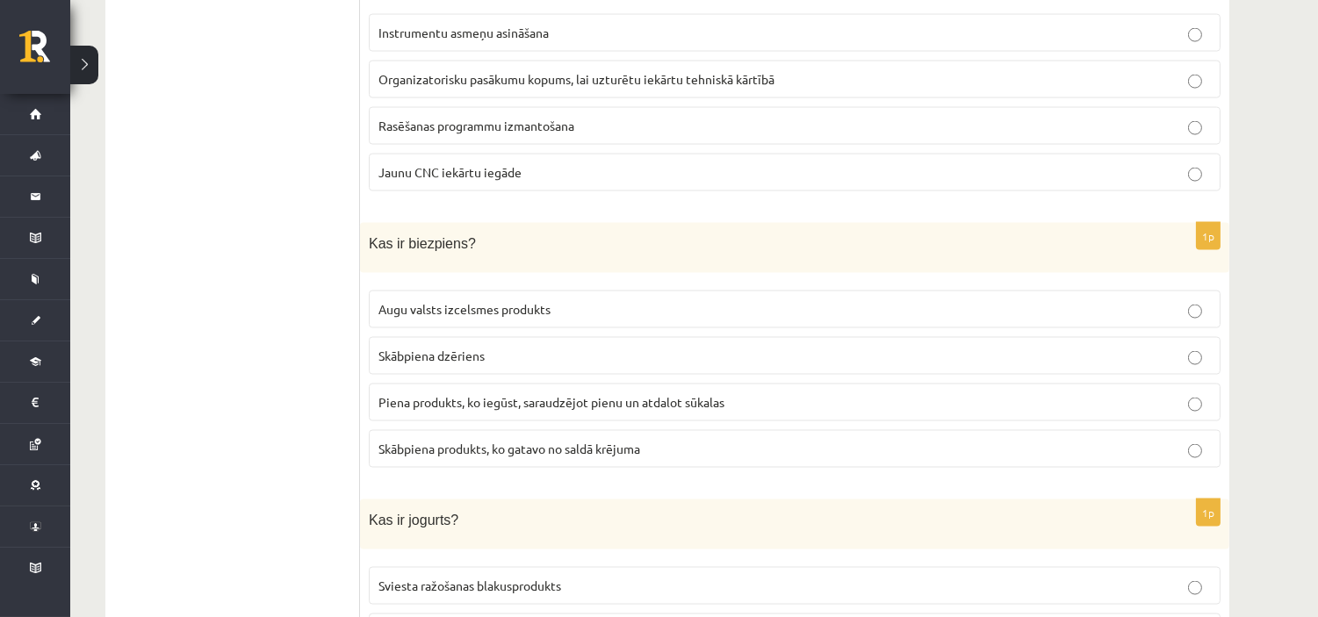
scroll to position [5079, 0]
click at [543, 393] on span "Piena produkts, ko iegūst, saraudzējot pienu un atdalot sūkalas" at bounding box center [551, 401] width 346 height 16
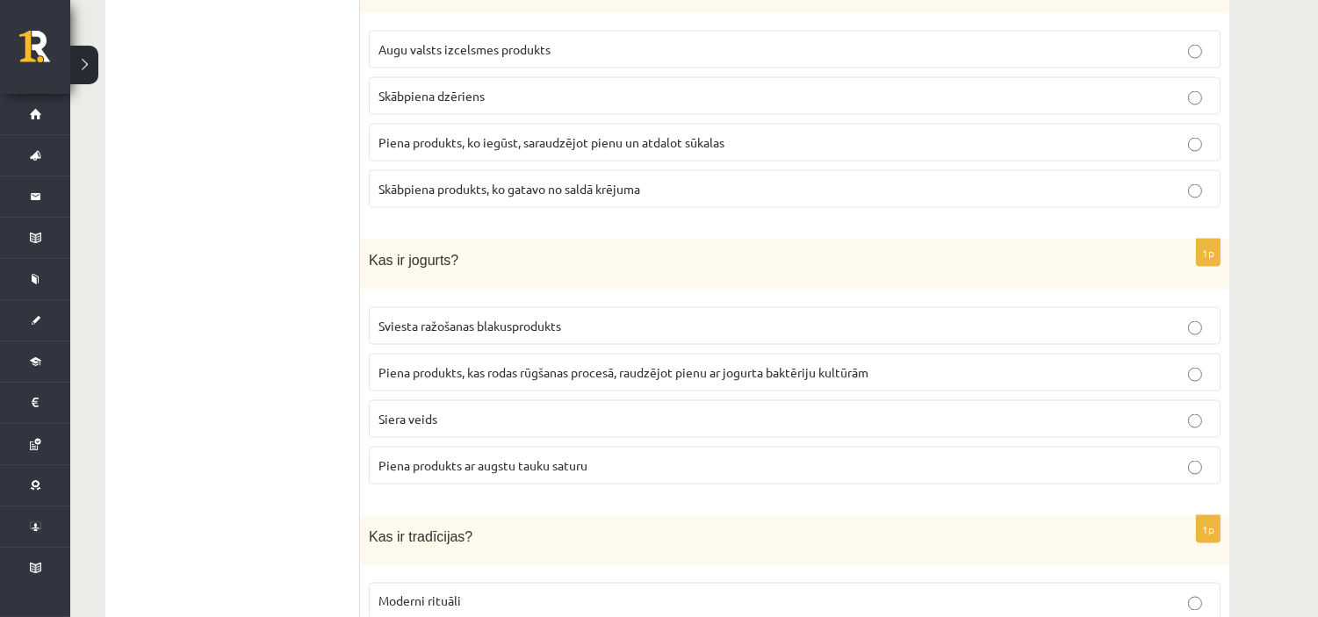
scroll to position [5371, 0]
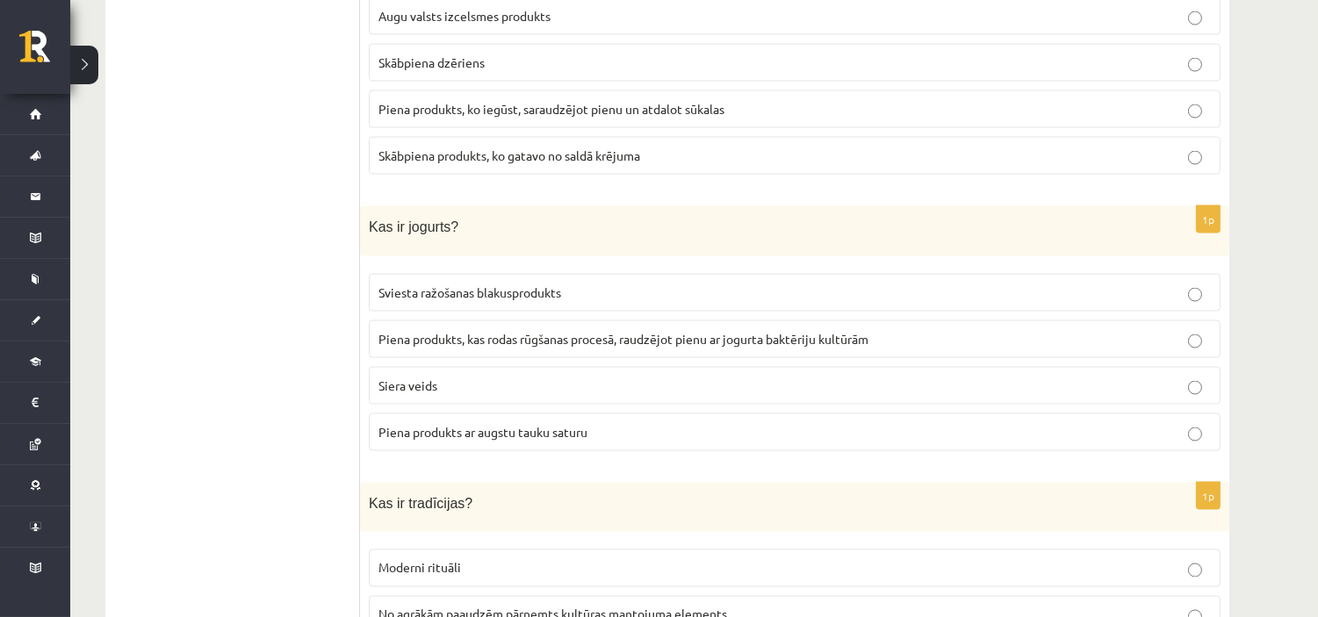
click at [448, 330] on p "Piena produkts, kas rodas rūgšanas procesā, raudzējot pienu ar jogurta baktērij…" at bounding box center [794, 339] width 832 height 18
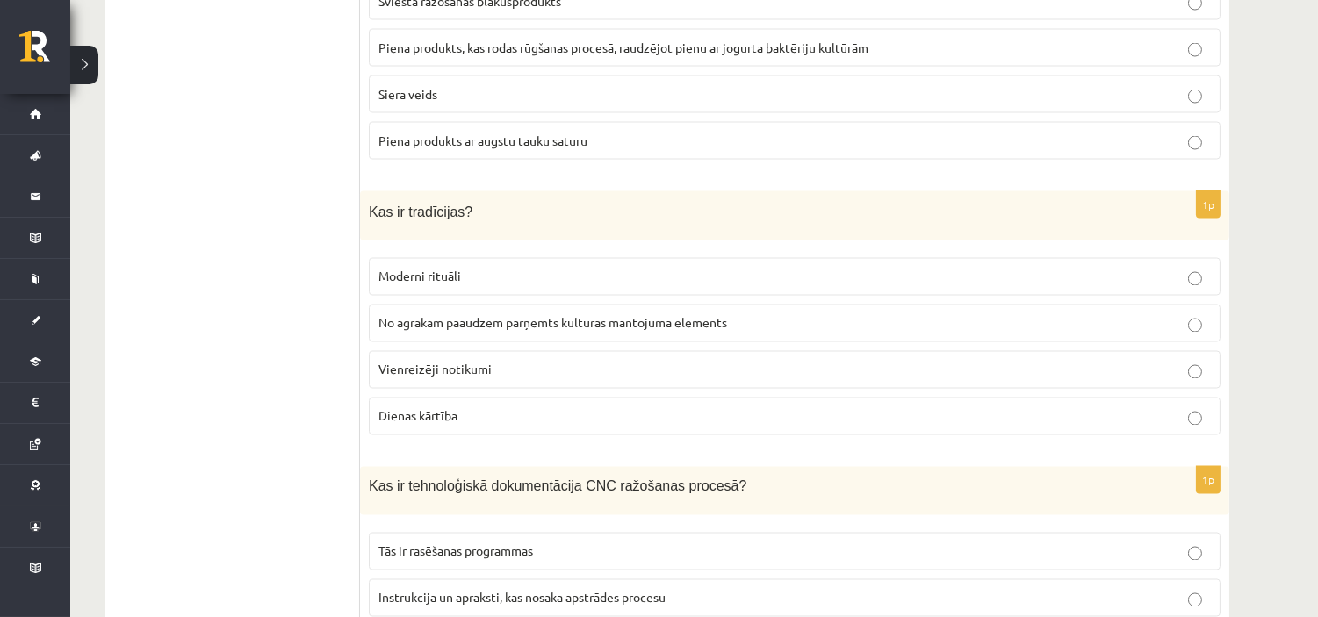
scroll to position [5665, 0]
click at [486, 313] on span "No agrākām paaudzēm pārņemts kultūras mantojuma elements" at bounding box center [552, 321] width 349 height 16
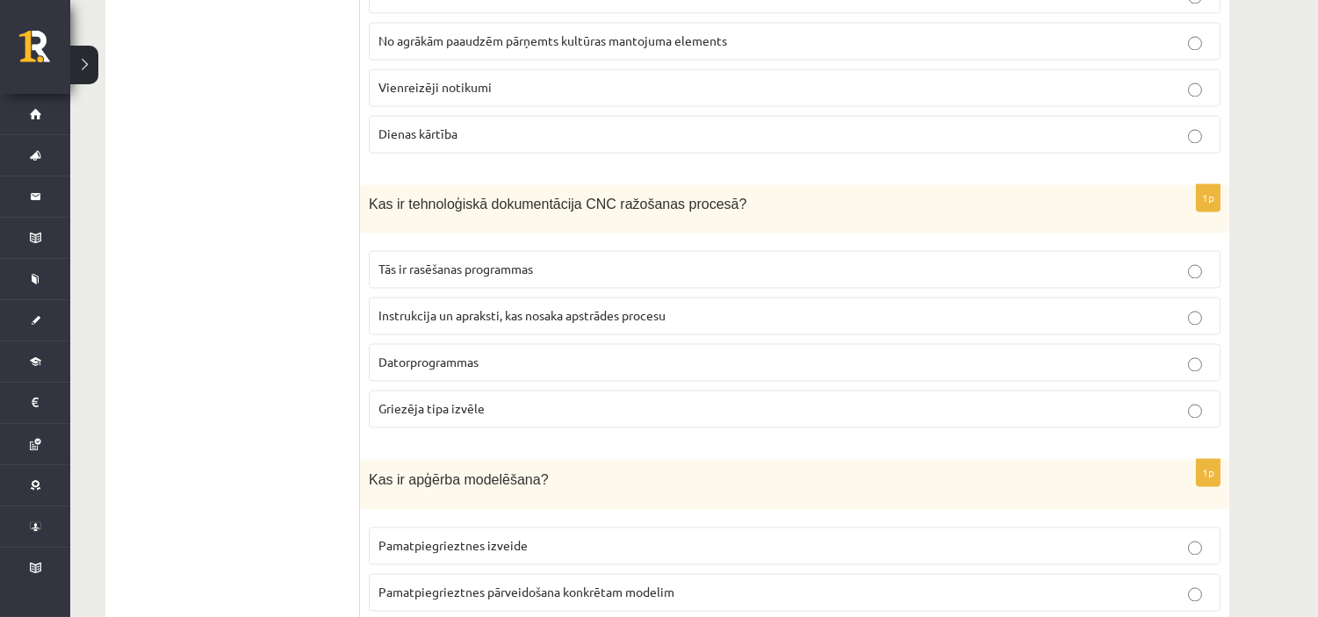
scroll to position [5957, 0]
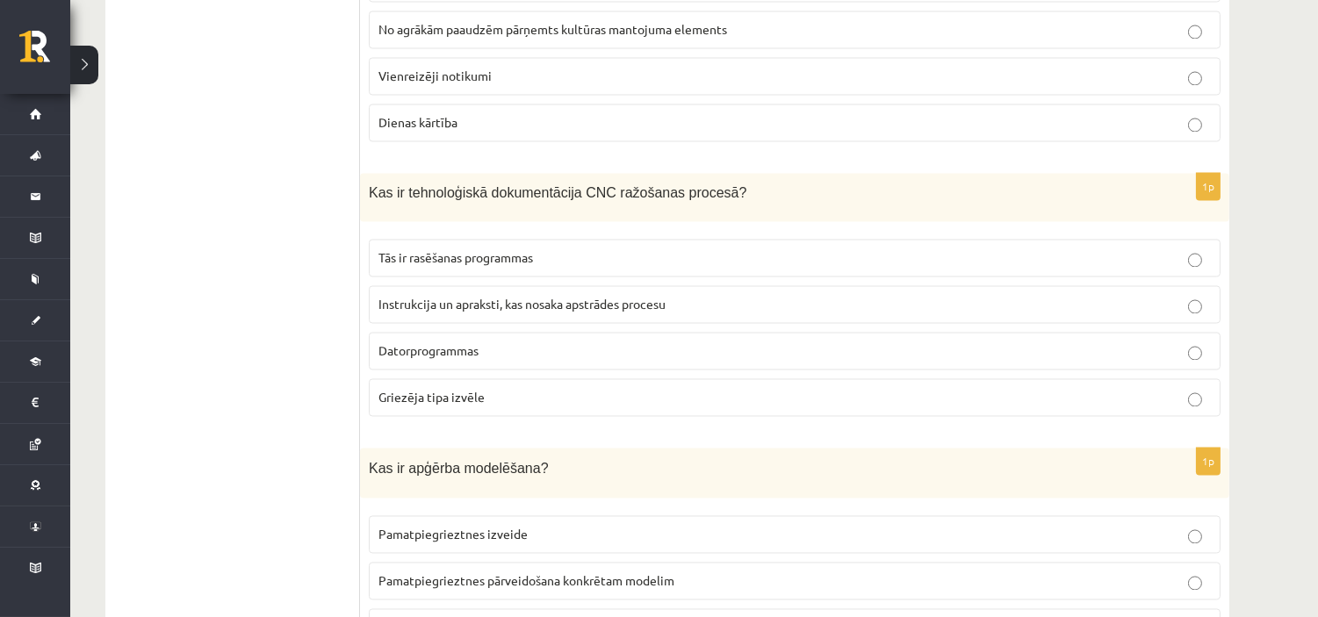
click at [480, 295] on p "Instrukcija un apraksti, kas nosaka apstrādes procesu" at bounding box center [794, 304] width 832 height 18
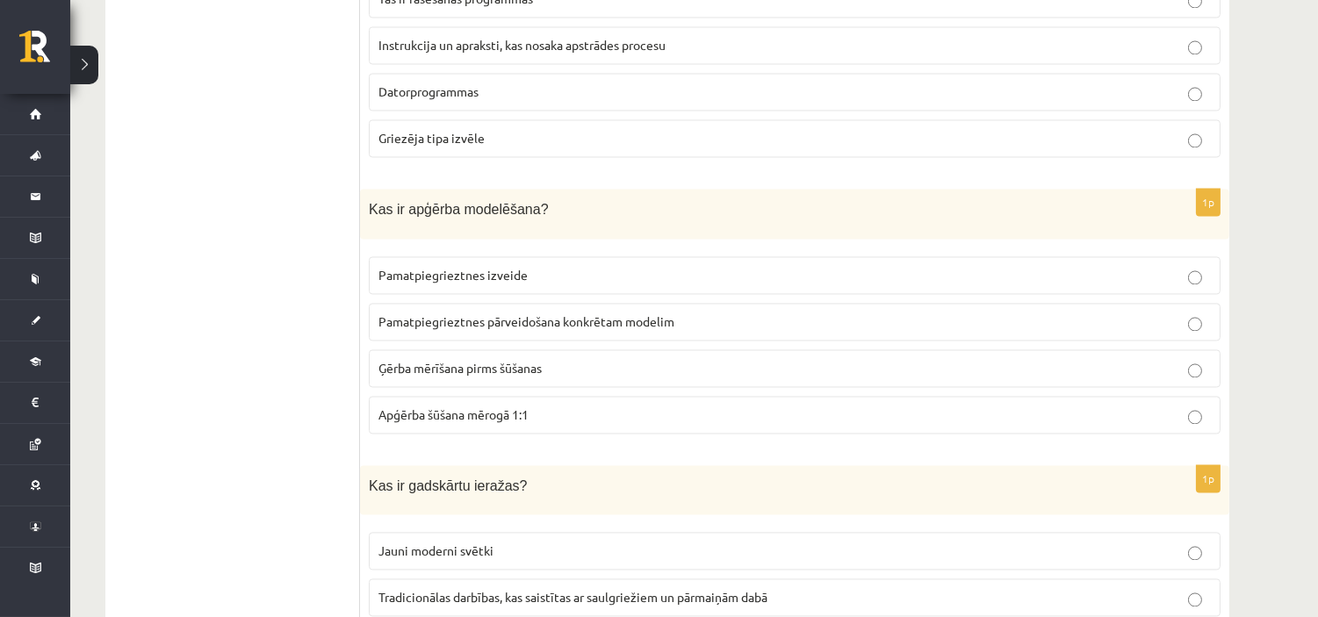
scroll to position [6249, 0]
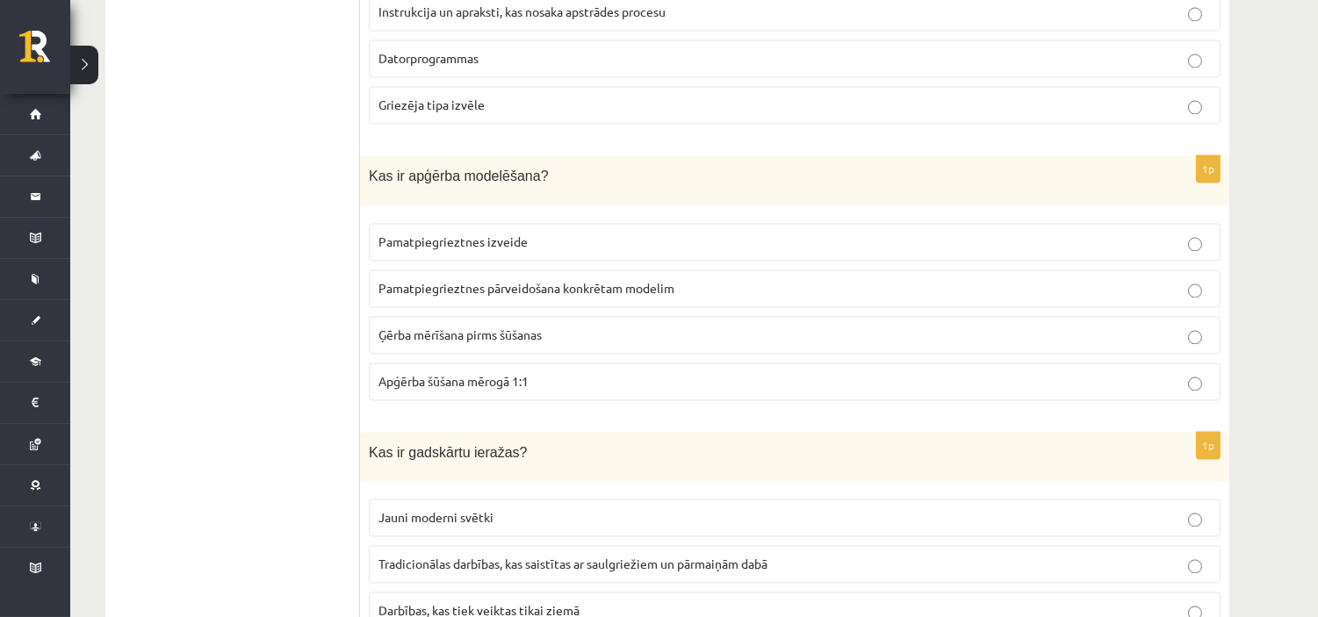
click at [524, 270] on label "Pamatpiegrieztnes pārveidošana konkrētam modelim" at bounding box center [795, 289] width 852 height 38
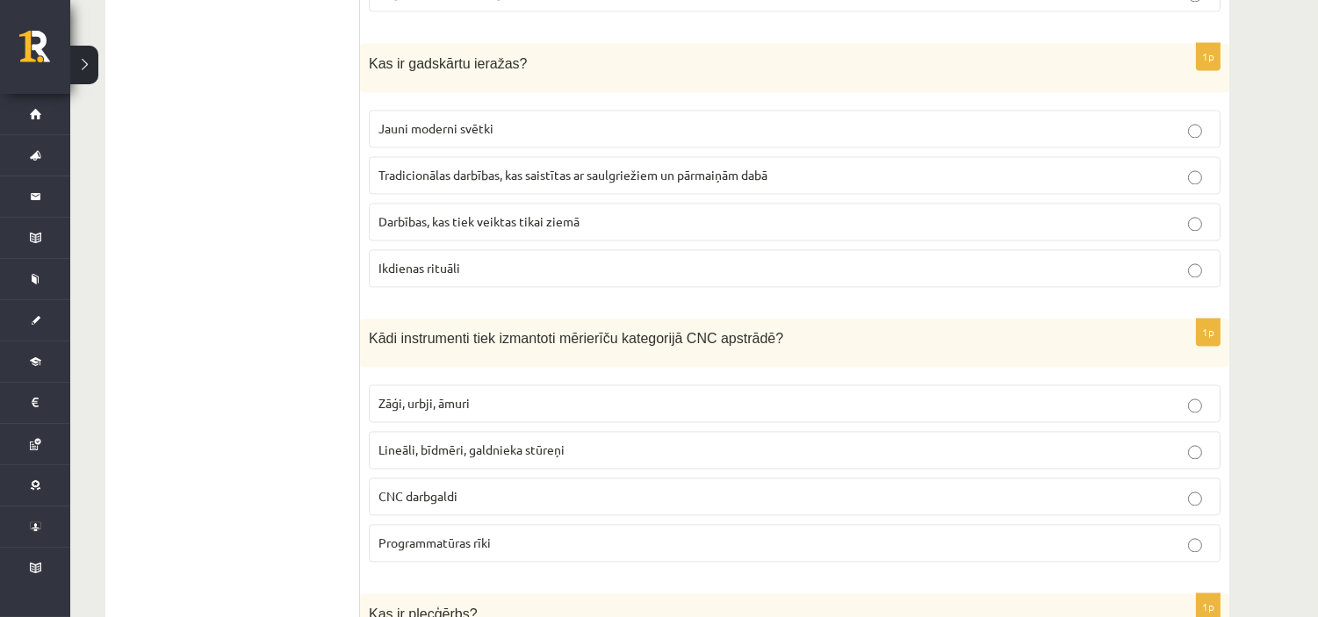
scroll to position [6640, 0]
click at [556, 165] on span "Tradicionālas darbības, kas saistītas ar saulgriežiem un pārmaiņām dabā" at bounding box center [572, 173] width 389 height 16
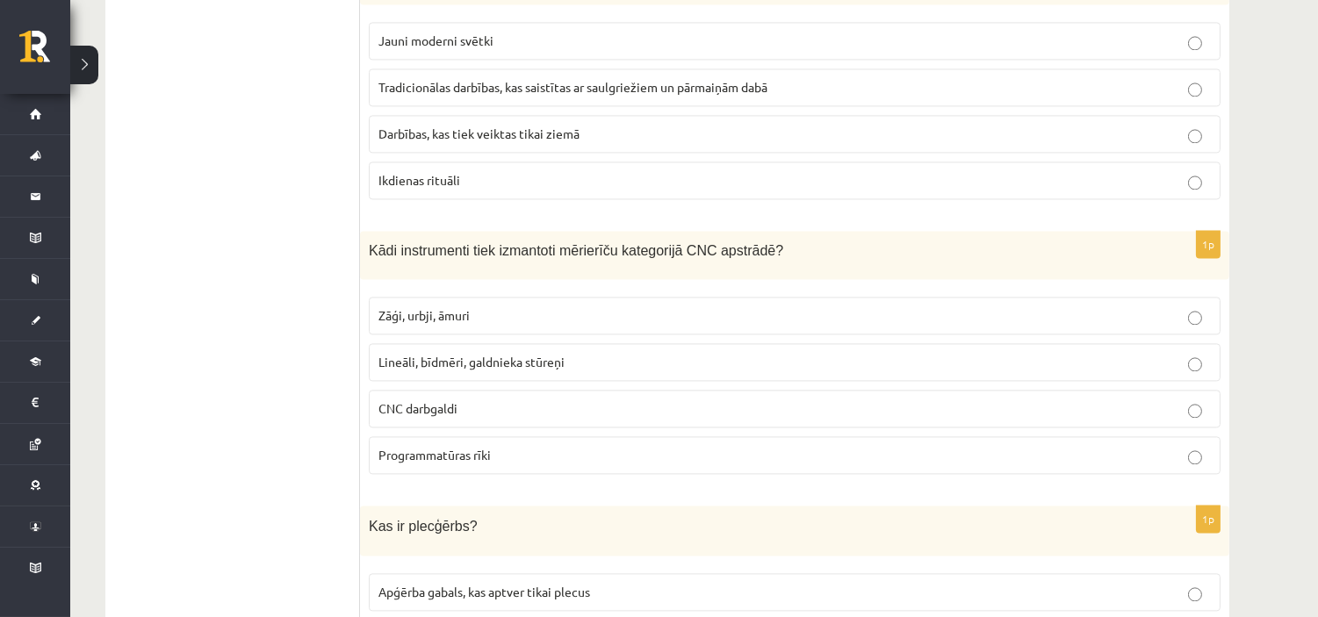
scroll to position [6835, 0]
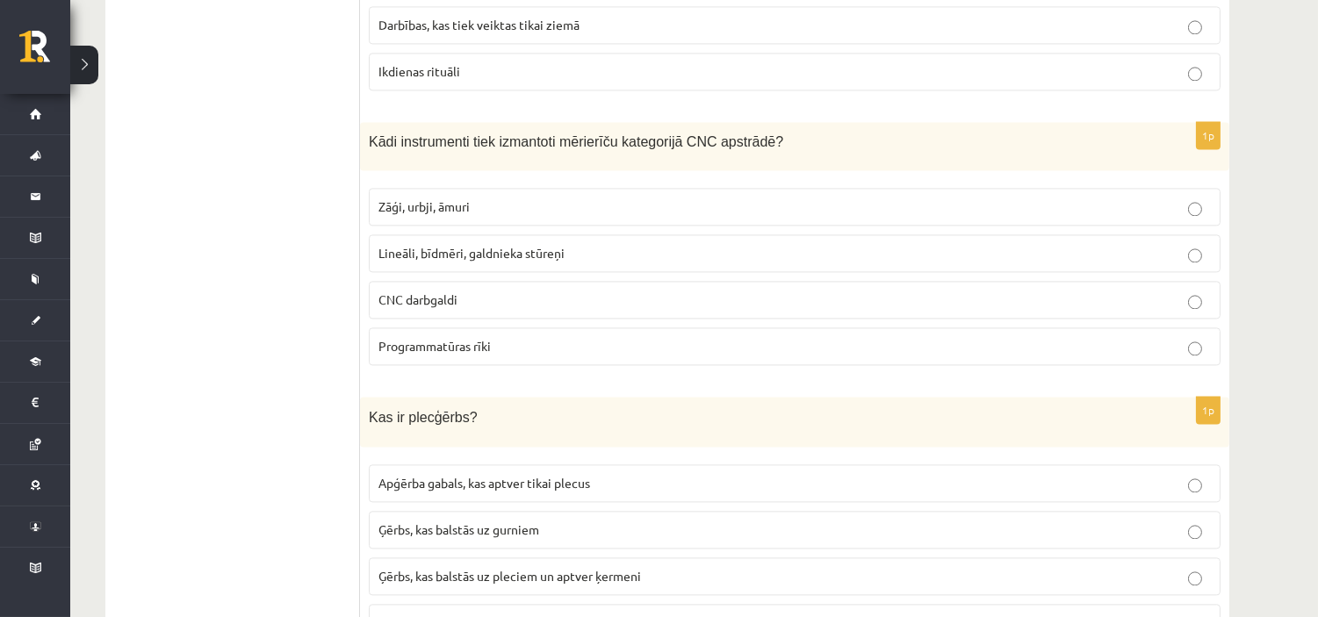
click at [496, 244] on label "Lineāli, bīdmēri, galdnieka stūreņi" at bounding box center [795, 253] width 852 height 38
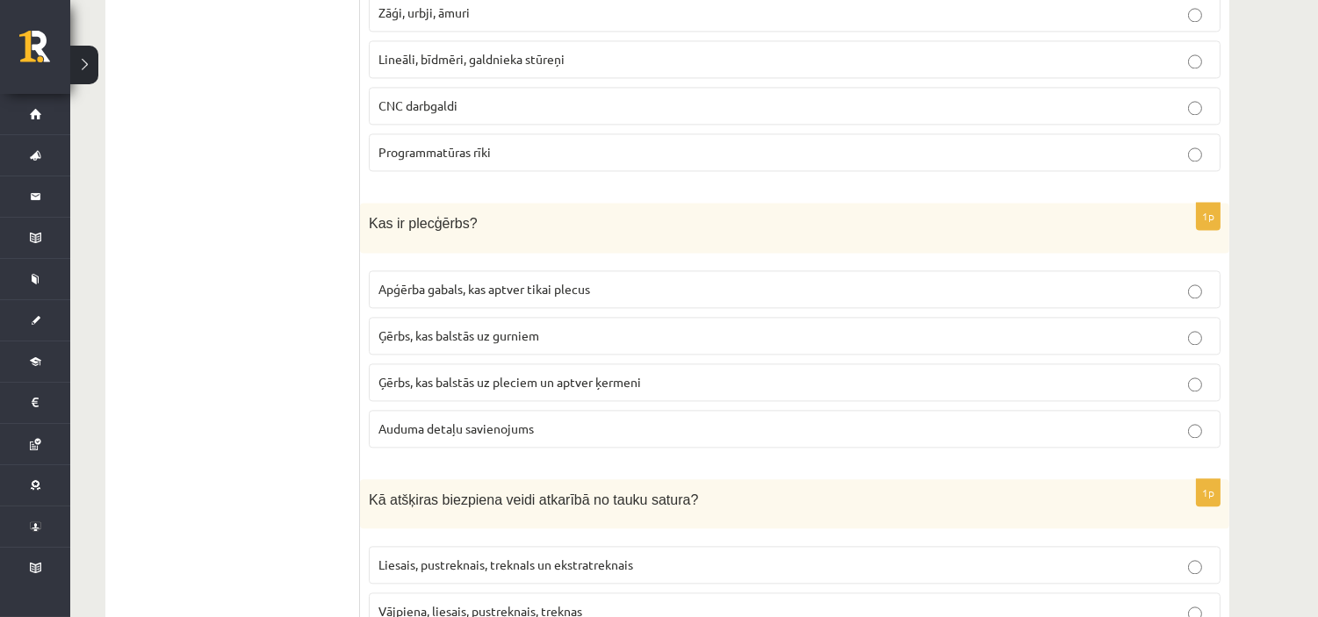
scroll to position [7030, 0]
click at [569, 373] on span "Ģērbs, kas balstās uz pleciem un aptver ķermeni" at bounding box center [509, 381] width 263 height 16
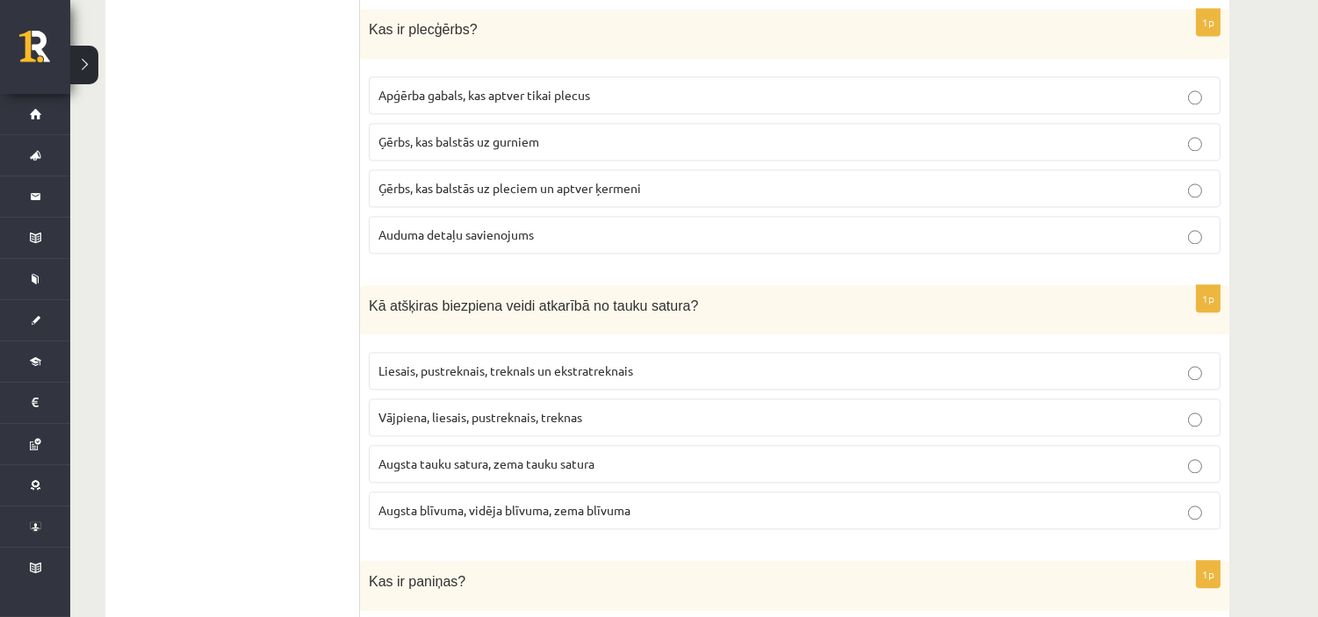
scroll to position [7226, 0]
click at [451, 349] on label "Liesais, pustreknais, treknaIs un ekstratreknais" at bounding box center [795, 368] width 852 height 38
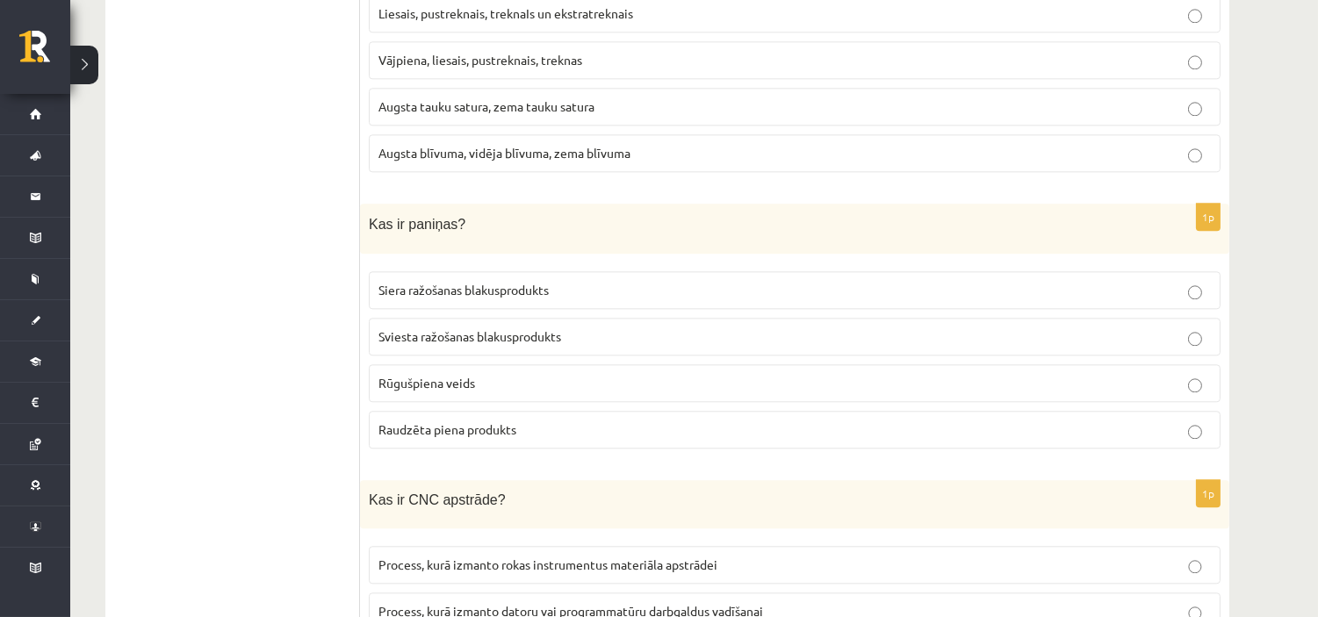
scroll to position [7615, 0]
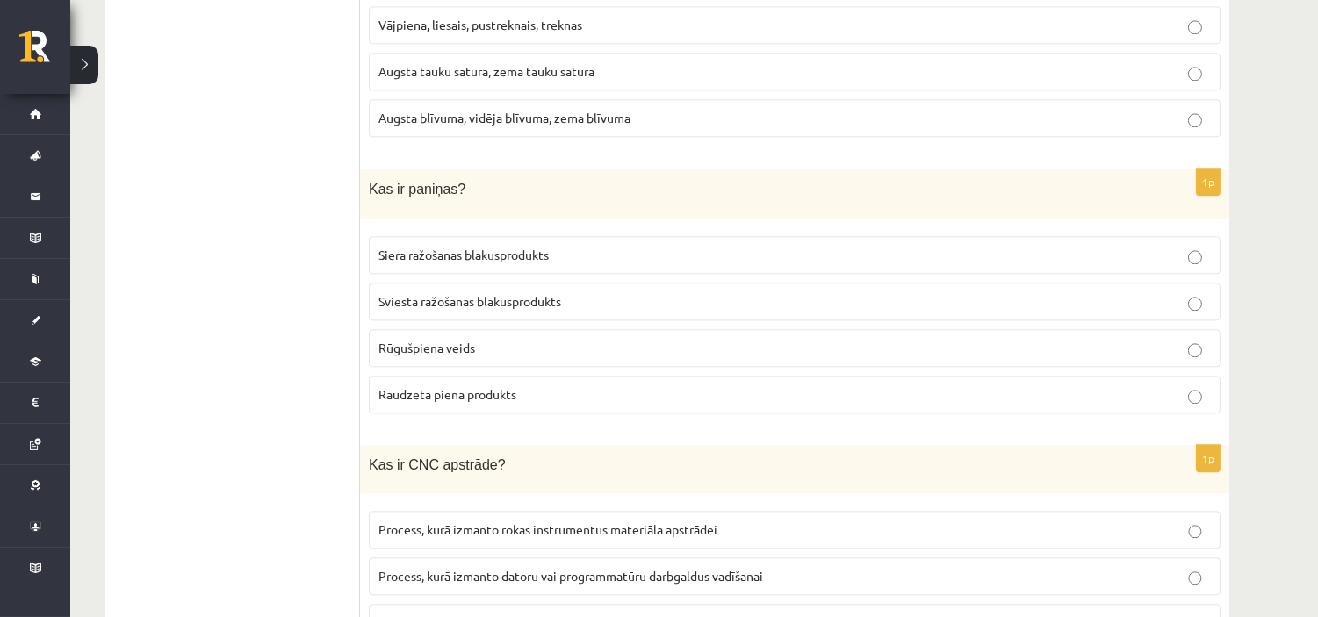
click at [478, 288] on label "Sviesta ražošanas blakusprodukts" at bounding box center [795, 302] width 852 height 38
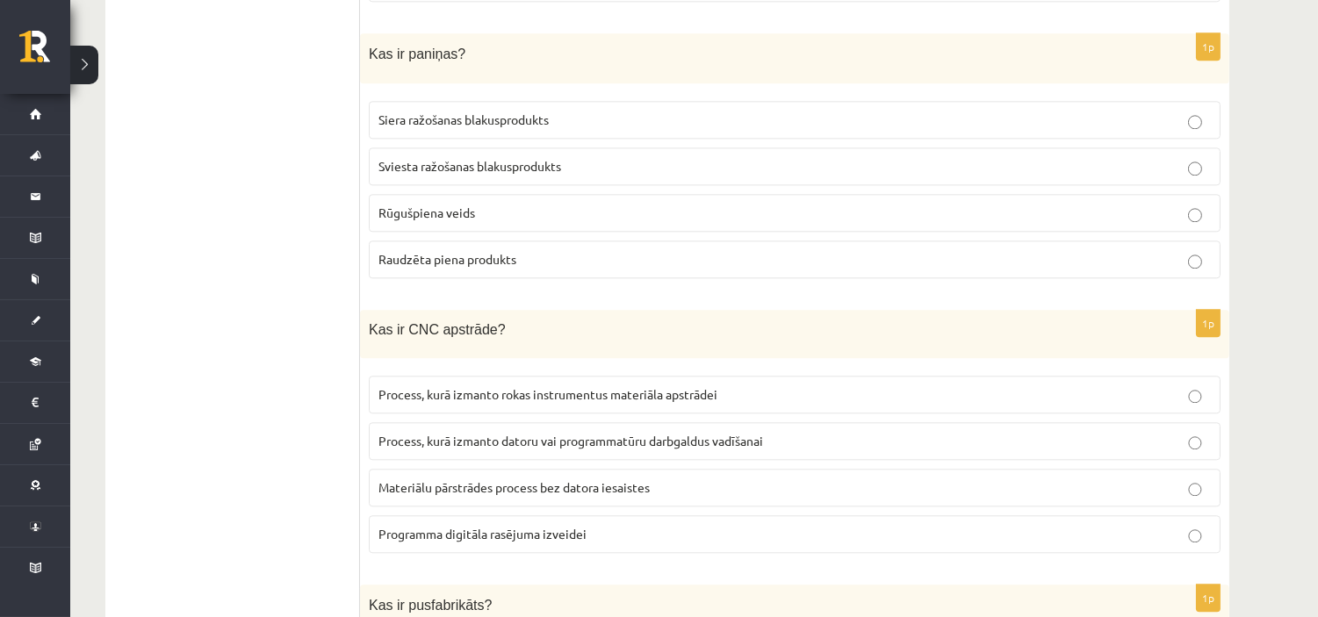
scroll to position [7810, 0]
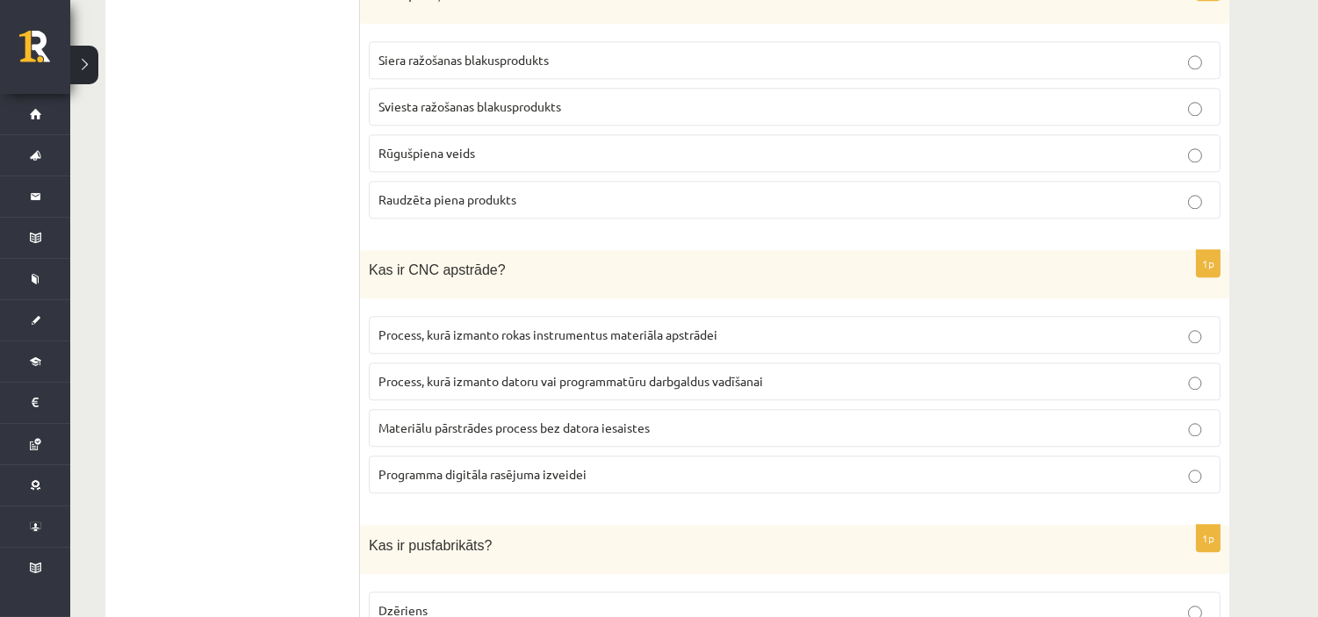
click at [602, 373] on span "Process, kurā izmanto datoru vai programmatūru darbgaldus vadīšanai" at bounding box center [570, 381] width 385 height 16
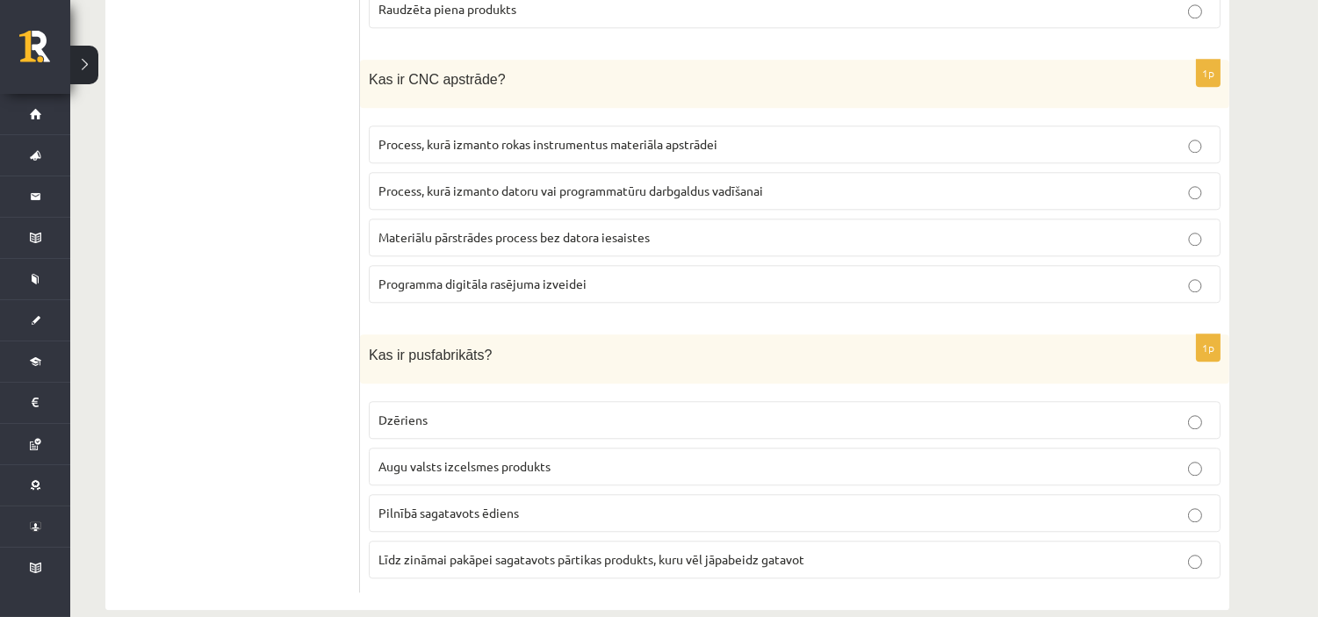
scroll to position [8005, 0]
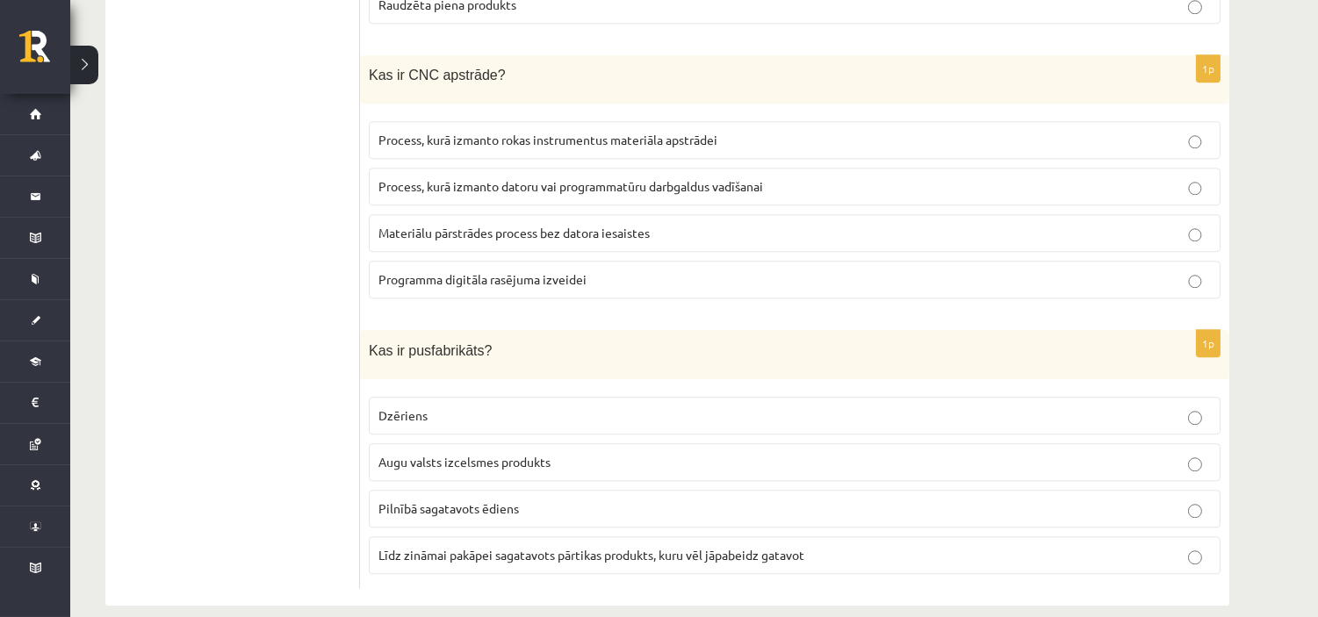
click at [492, 547] on span "Līdz zināmai pakāpei sagatavots pārtikas produkts, kuru vēl jāpabeidz gatavot" at bounding box center [591, 555] width 426 height 16
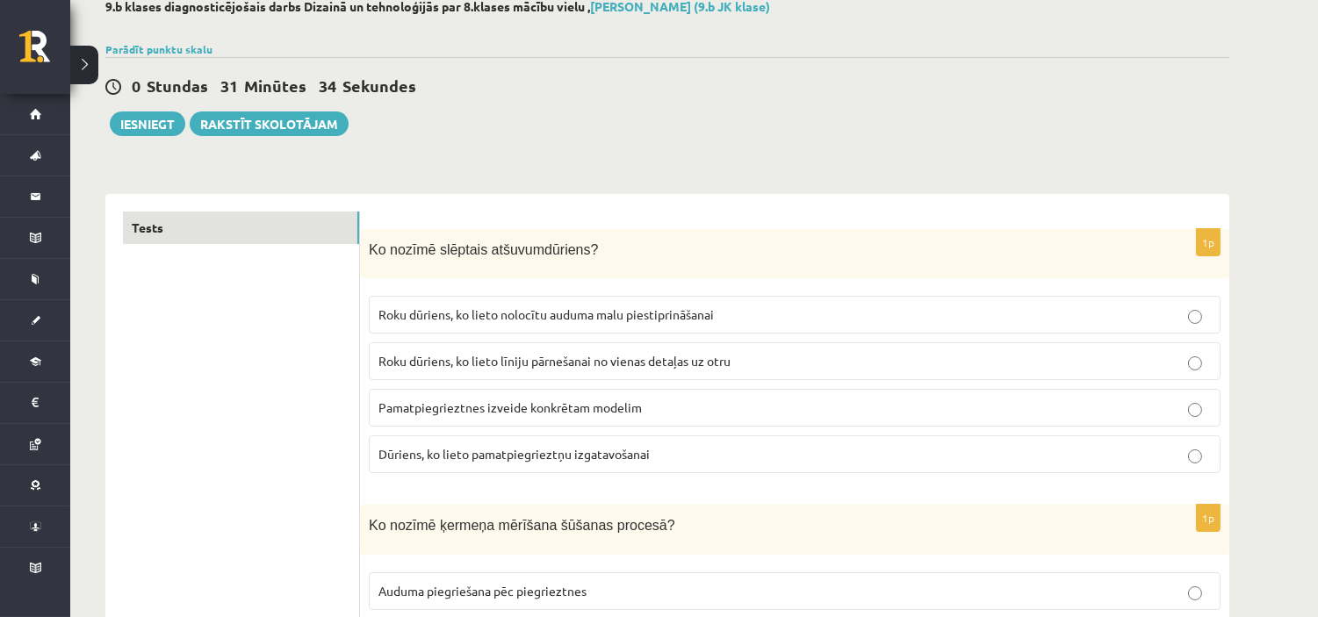
scroll to position [0, 0]
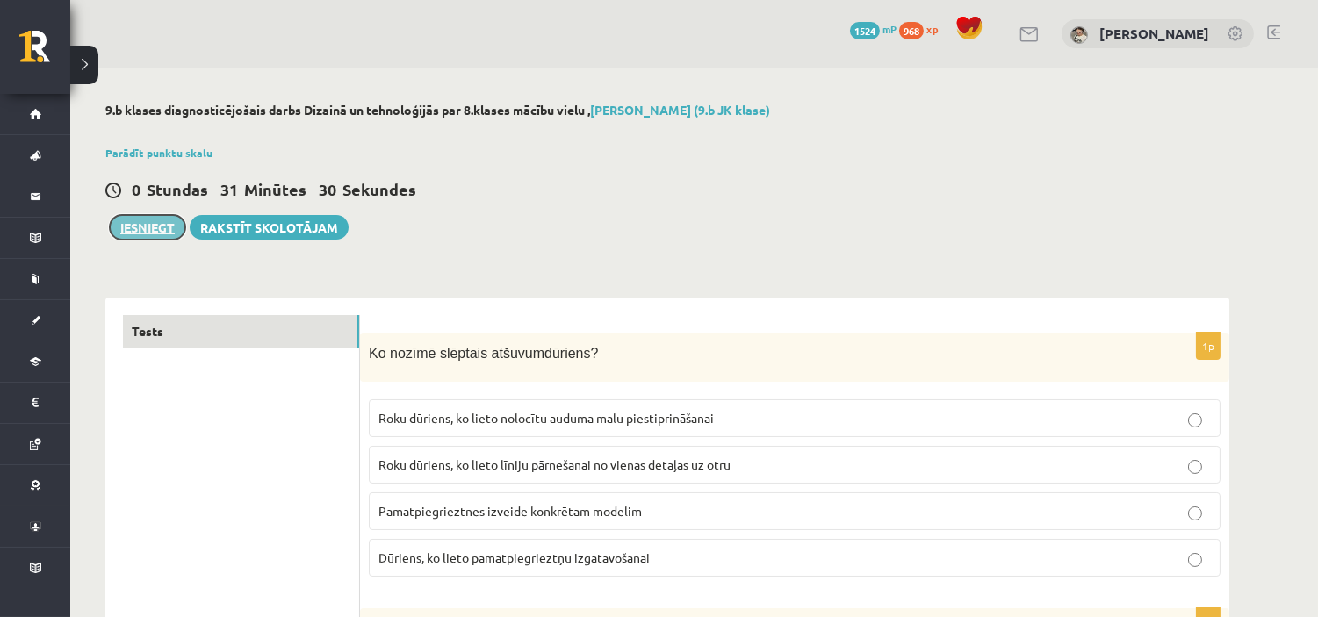
click at [145, 222] on button "Iesniegt" at bounding box center [148, 227] width 76 height 25
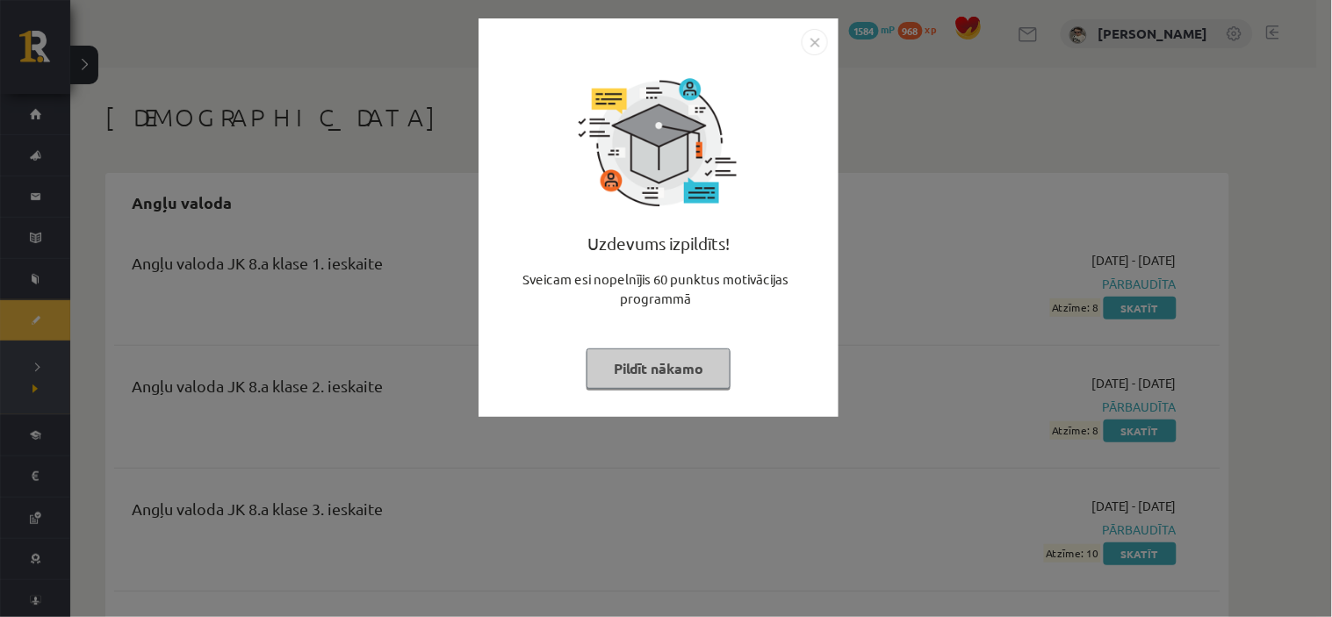
click at [619, 357] on button "Pildīt nākamo" at bounding box center [658, 369] width 144 height 40
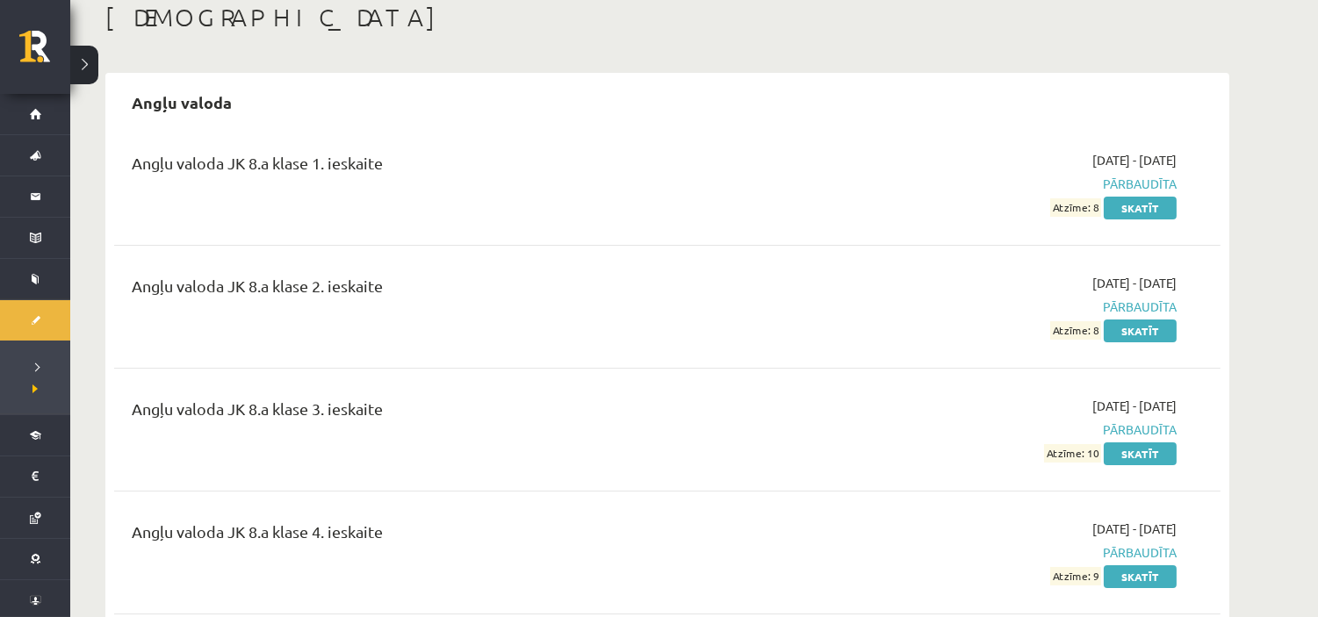
scroll to position [195, 0]
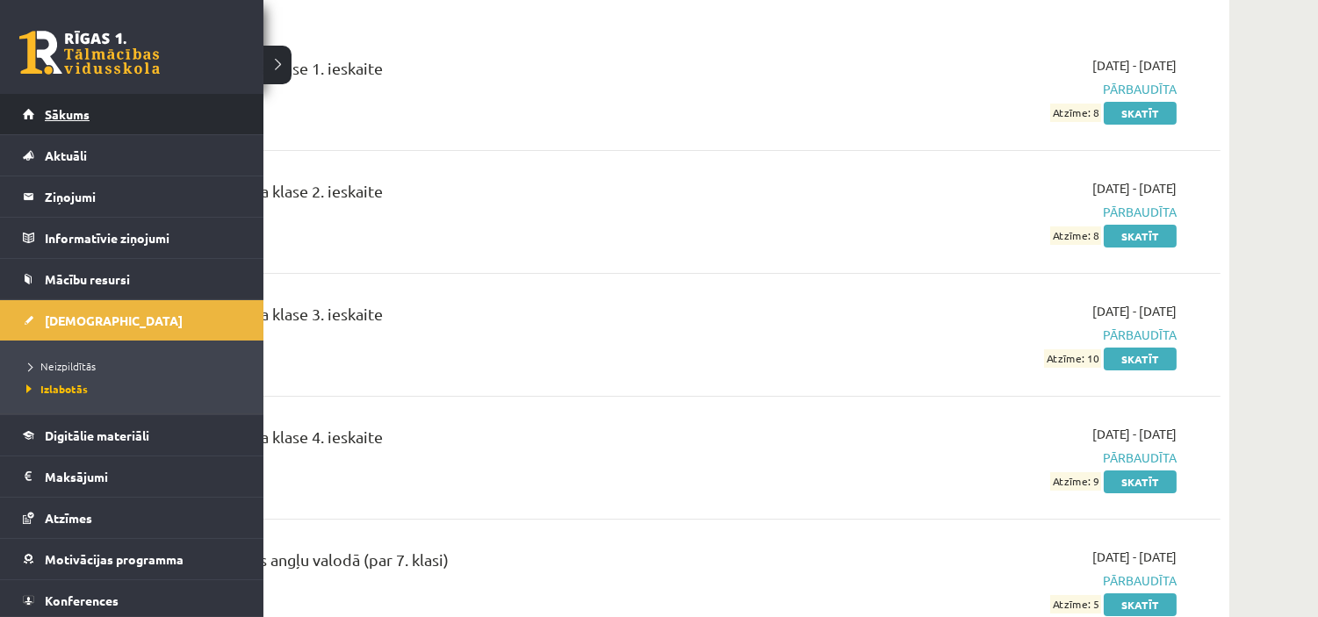
click at [51, 117] on span "Sākums" at bounding box center [67, 114] width 45 height 16
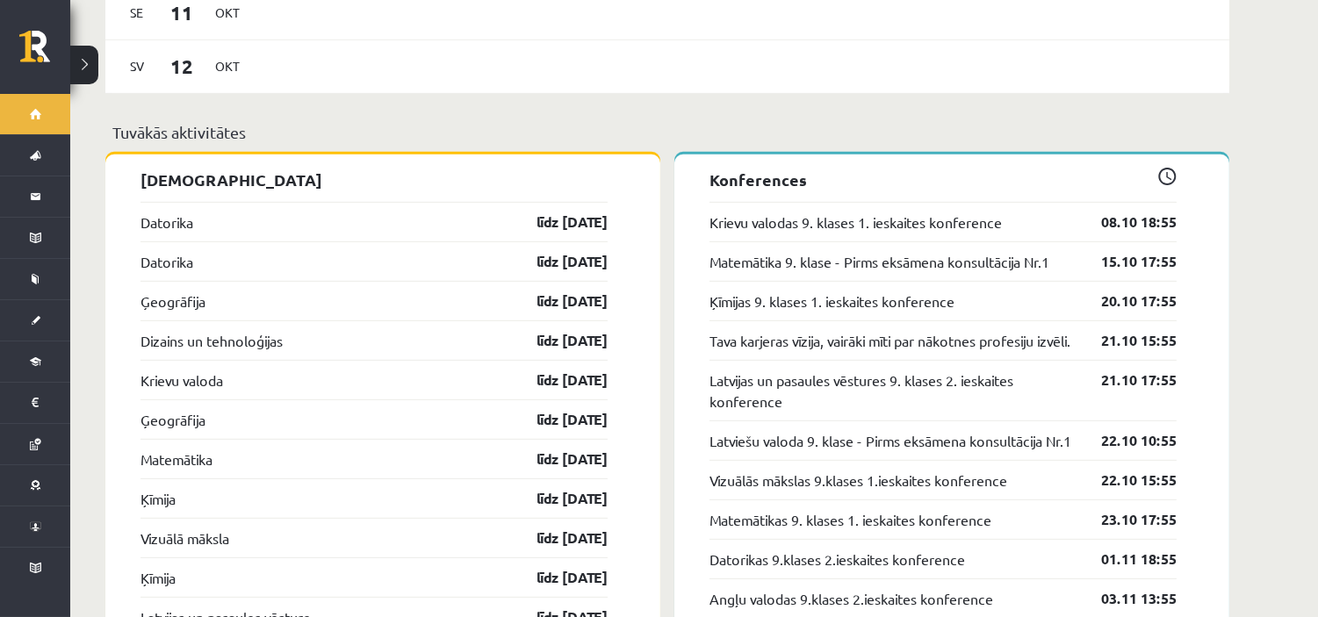
scroll to position [1560, 0]
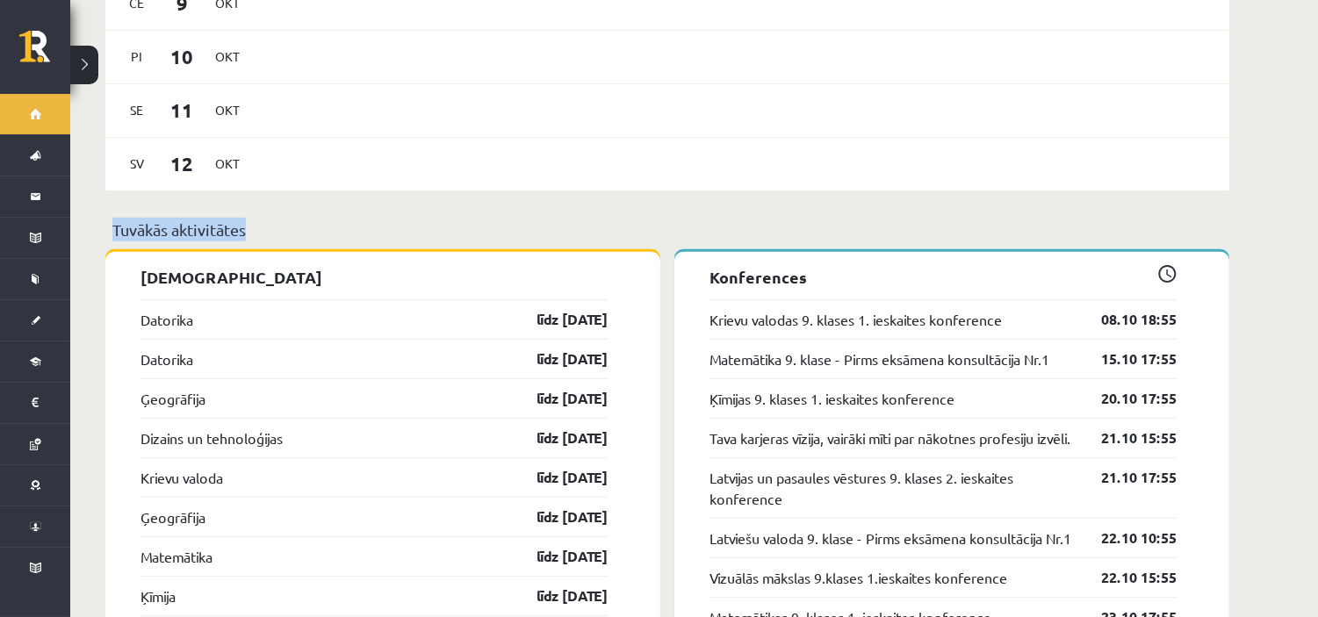
drag, startPoint x: 387, startPoint y: 180, endPoint x: 203, endPoint y: 261, distance: 201.3
click at [169, 388] on link "Ģeogrāfija" at bounding box center [172, 398] width 65 height 21
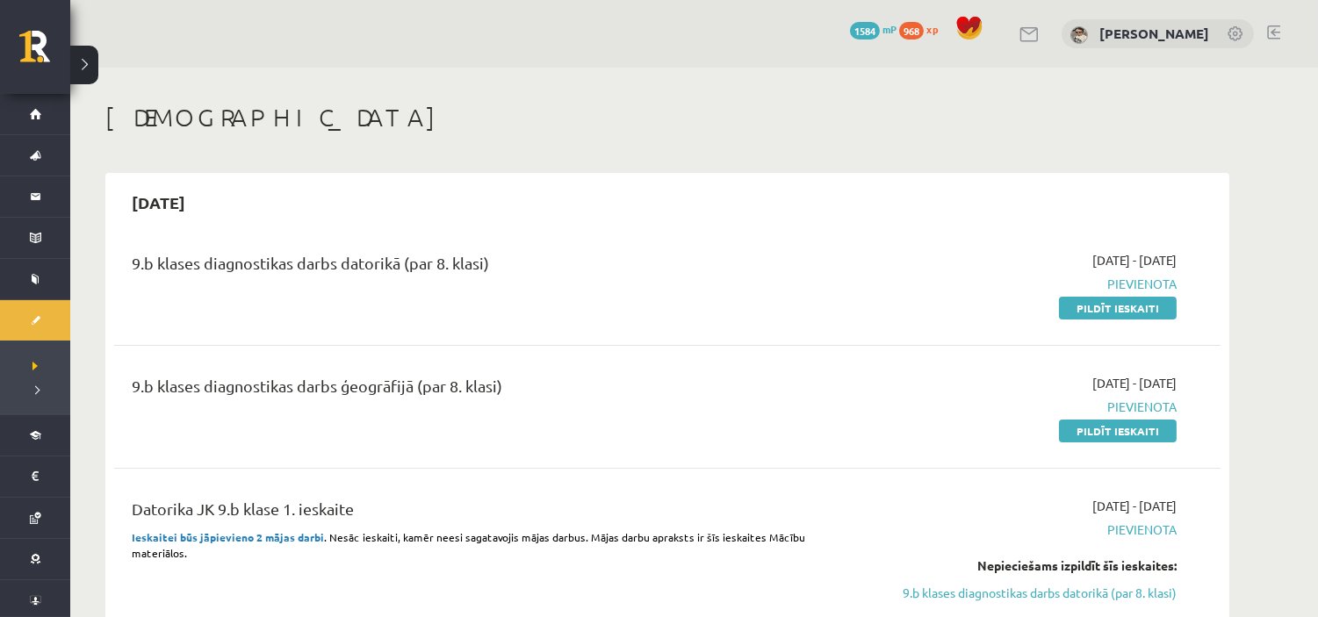
drag, startPoint x: 1155, startPoint y: 431, endPoint x: 753, endPoint y: 105, distance: 517.5
click at [1155, 431] on link "Pildīt ieskaiti" at bounding box center [1118, 431] width 118 height 23
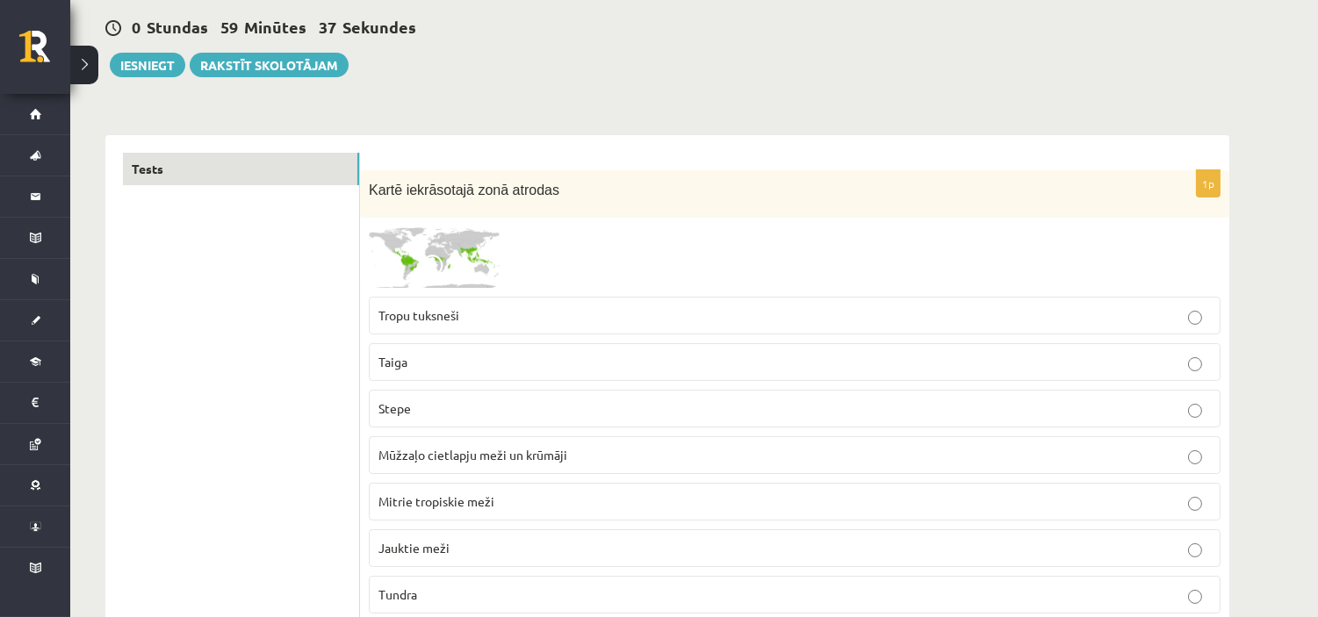
scroll to position [195, 0]
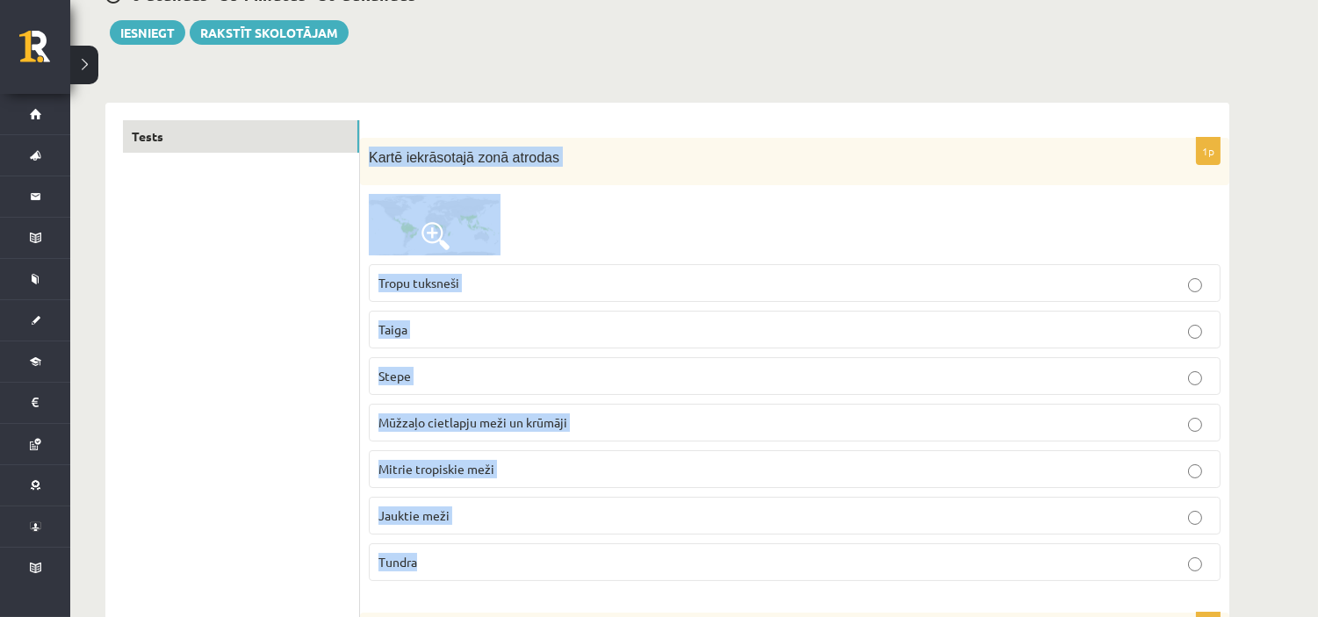
drag, startPoint x: 365, startPoint y: 161, endPoint x: 515, endPoint y: 468, distance: 342.0
click at [544, 548] on div "1p Kartē iekrāsotajā zonā atrodas Tropu tuksneši Taiga Stepe Mūžzaļo cietlapju …" at bounding box center [794, 367] width 869 height 458
click at [423, 193] on div "1p Kartē iekrāsotajā zonā atrodas Tropu tuksneši Taiga Stepe Mūžzaļo cietlapju …" at bounding box center [794, 367] width 869 height 458
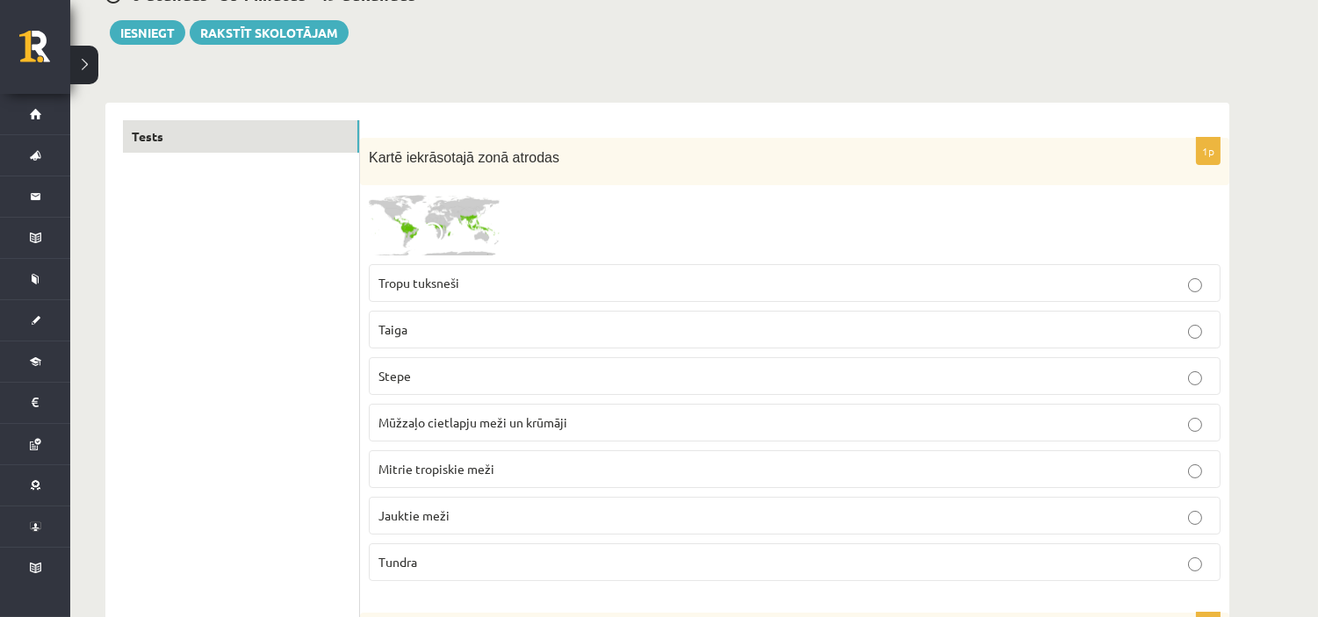
click at [422, 202] on img at bounding box center [435, 224] width 132 height 61
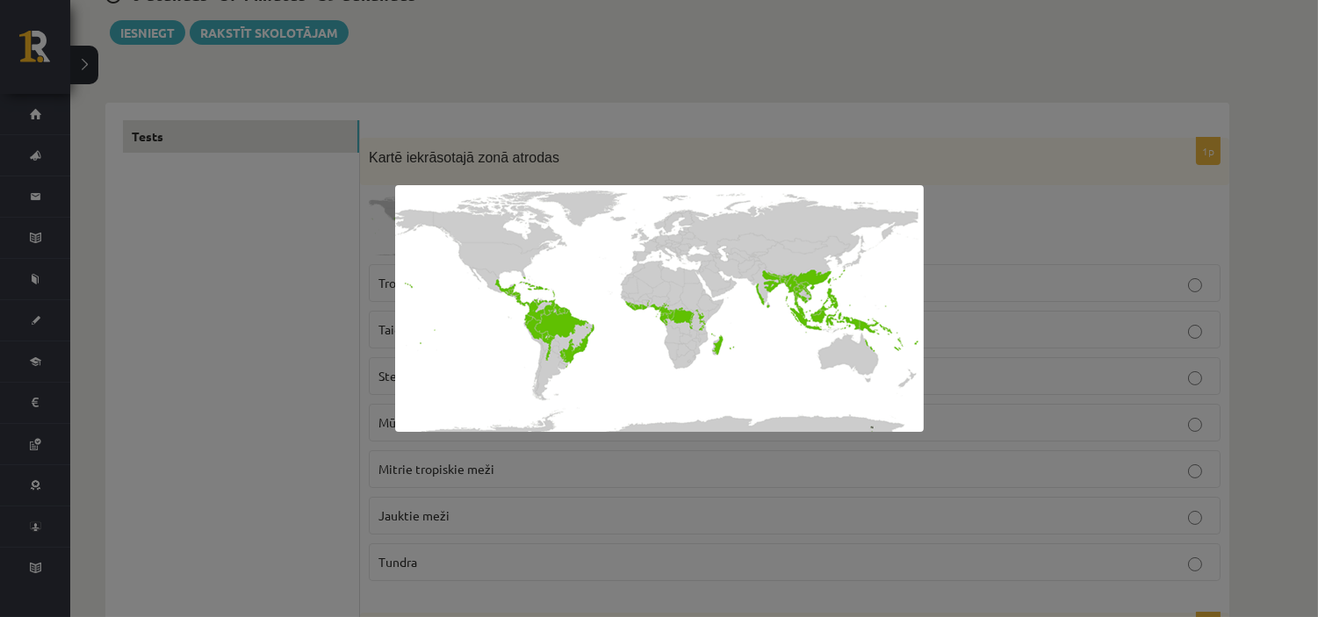
click at [351, 36] on div at bounding box center [659, 308] width 1318 height 617
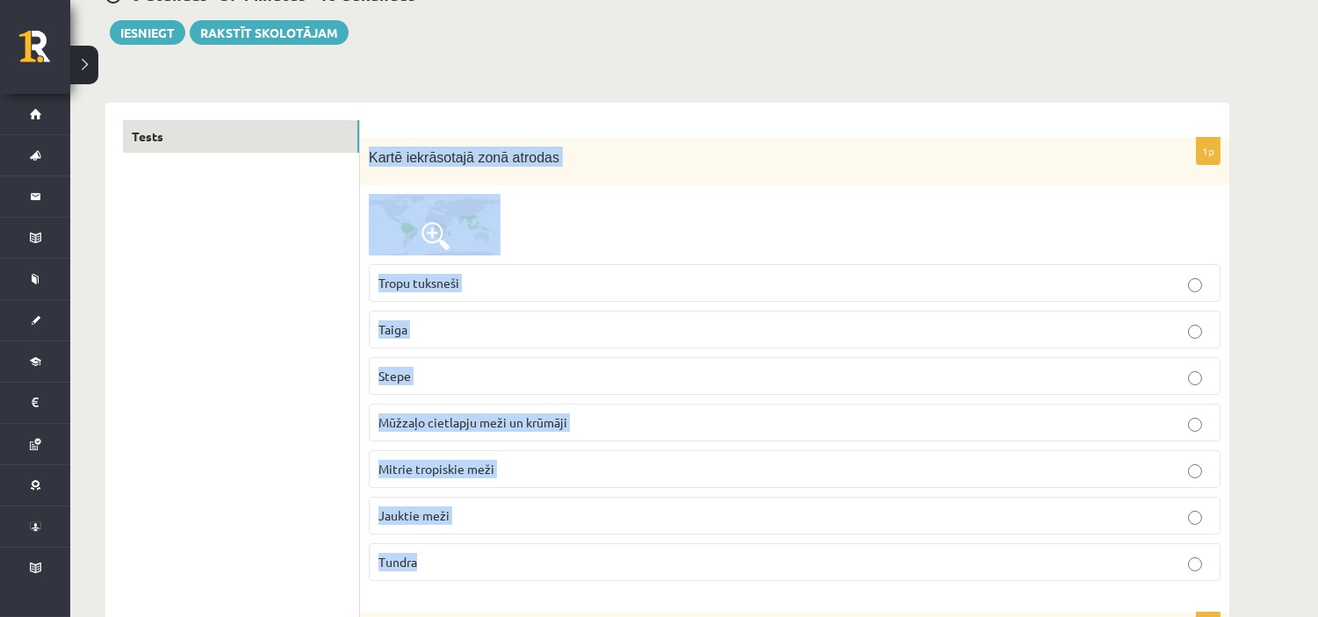
drag, startPoint x: 366, startPoint y: 147, endPoint x: 515, endPoint y: 562, distance: 441.3
click at [515, 562] on div "1p Kartē iekrāsotajā zonā atrodas Tropu tuksneši Taiga Stepe Mūžzaļo cietlapju …" at bounding box center [794, 367] width 869 height 458
copy div "Kartē iekrāsotajā zonā atrodas Tropu tuksneši Taiga Stepe Mūžzaļo cietlapju mež…"
click at [477, 467] on span "Mitrie tropiskie meži" at bounding box center [436, 469] width 116 height 16
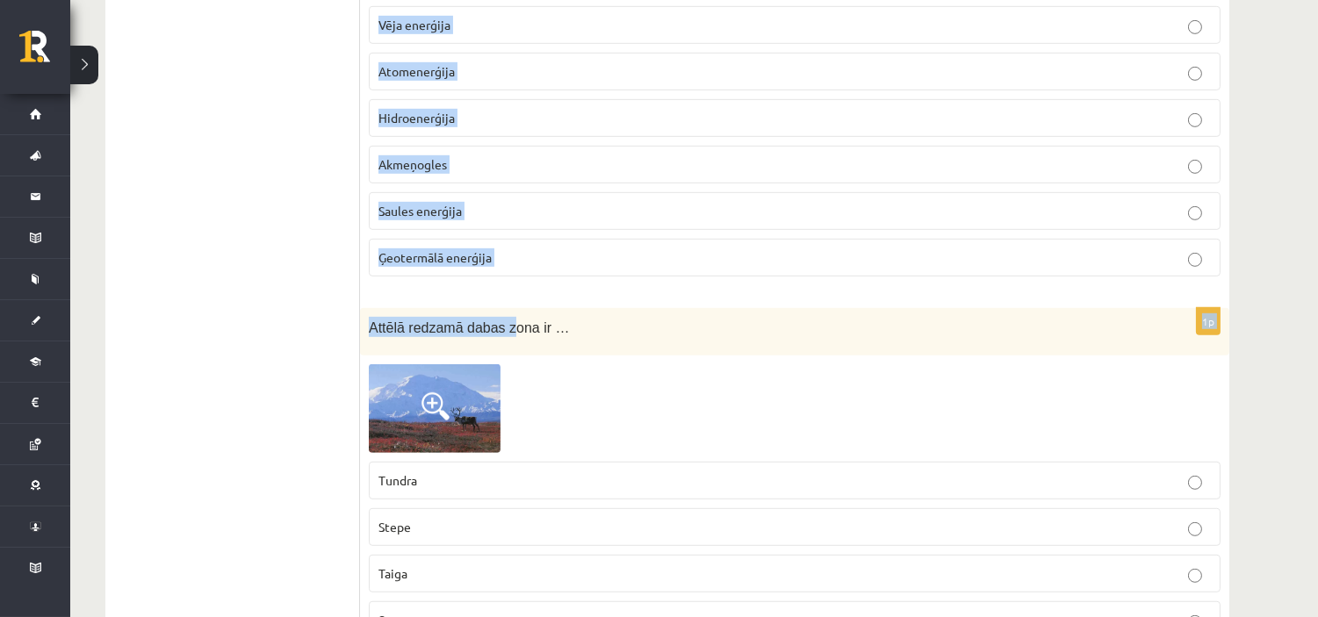
scroll to position [1853, 0]
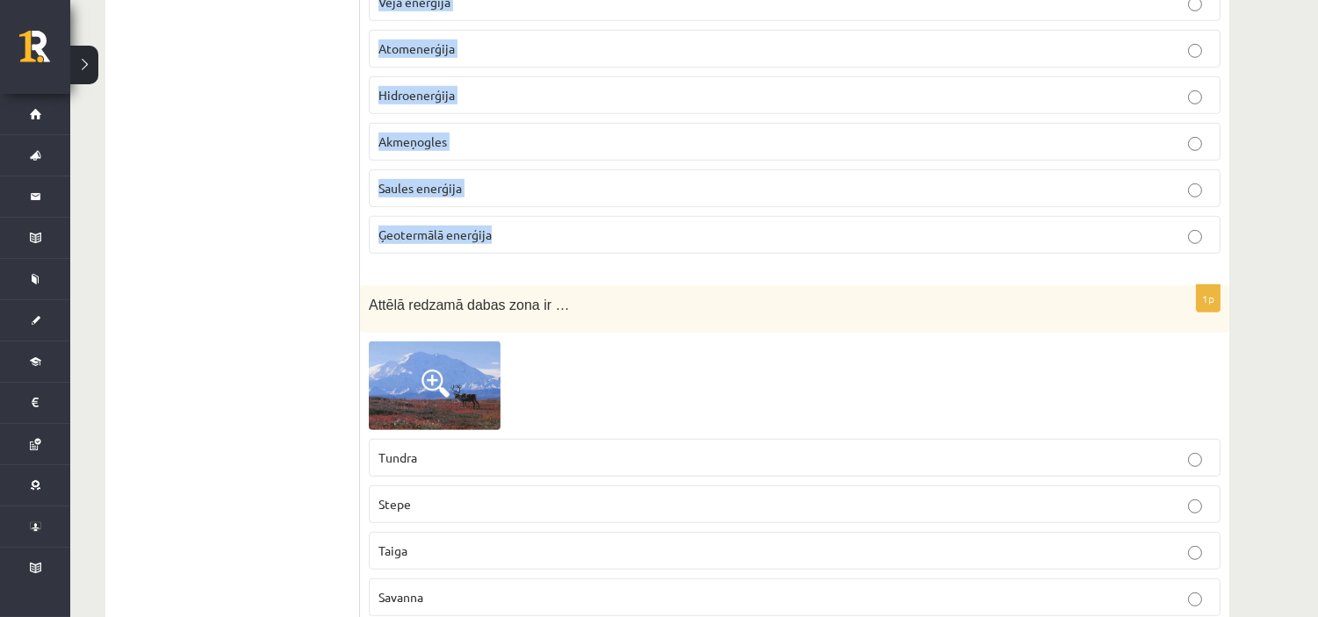
drag, startPoint x: 370, startPoint y: 146, endPoint x: 542, endPoint y: 262, distance: 207.5
copy form "Kura no darbībām rada vislielāko ietekmi uz klimata pārmaiņām? Dārzeņu, kas aud…"
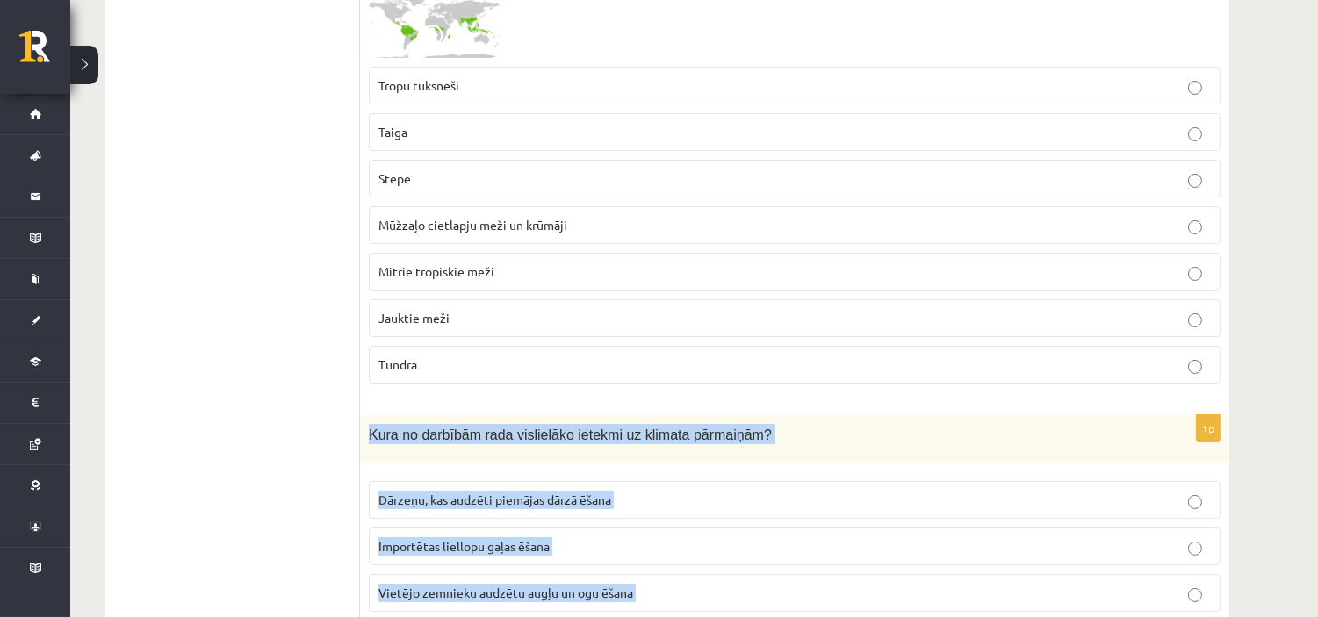
scroll to position [487, 0]
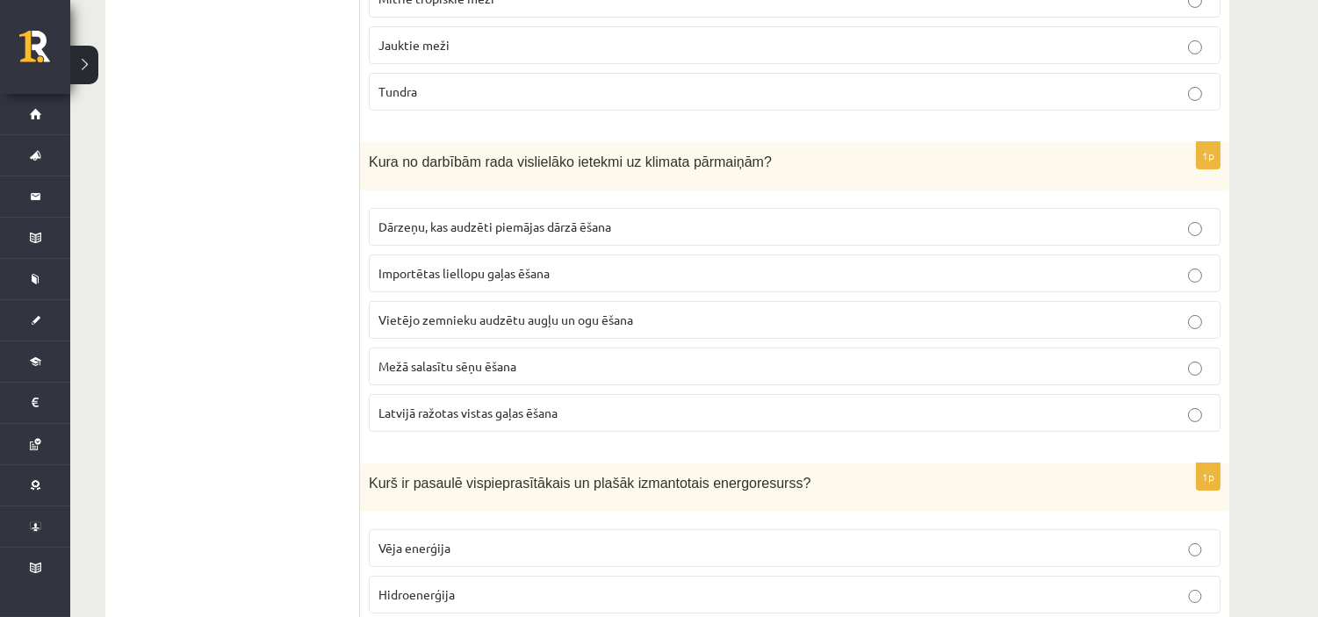
scroll to position [682, 0]
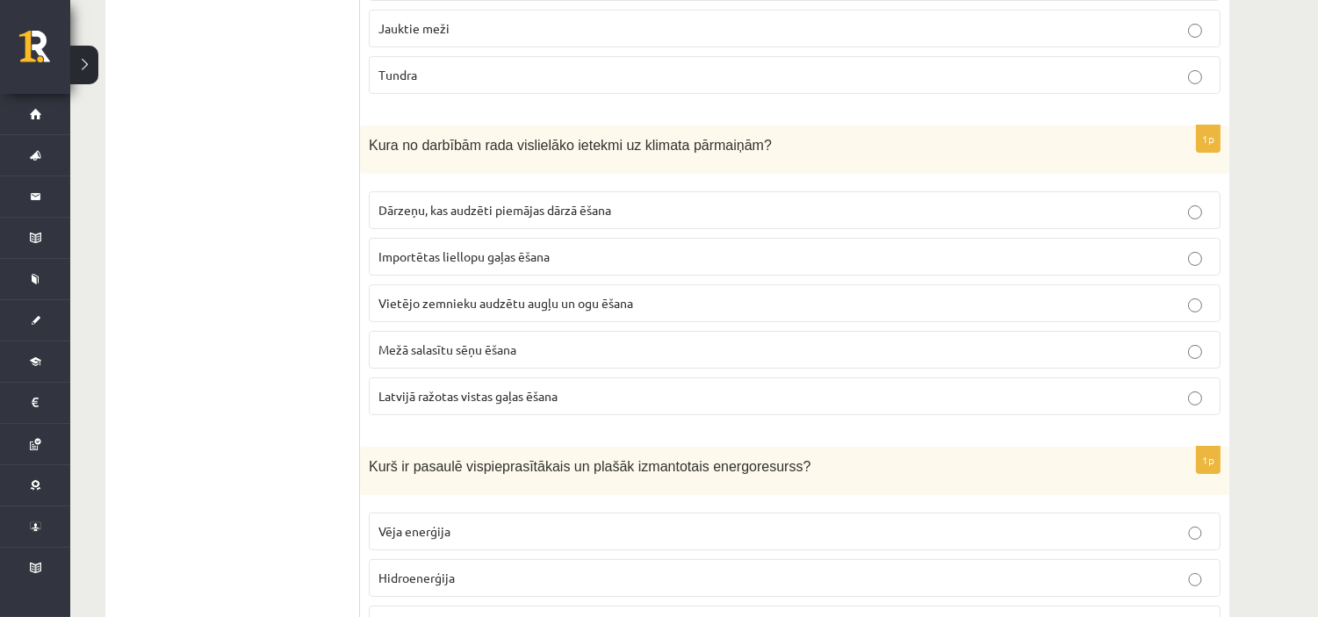
click at [478, 259] on span "Importētas liellopu gaļas ēšana" at bounding box center [463, 256] width 171 height 16
click at [476, 259] on span "Importētas liellopu gaļas ēšana" at bounding box center [463, 256] width 171 height 16
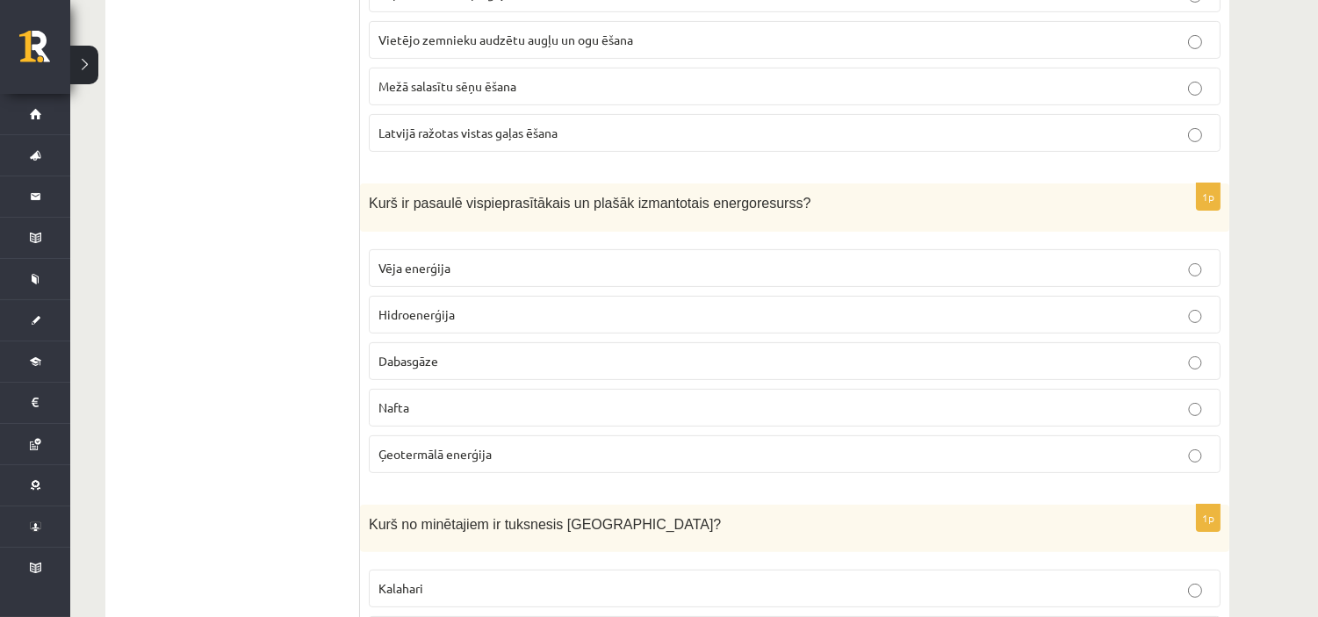
scroll to position [975, 0]
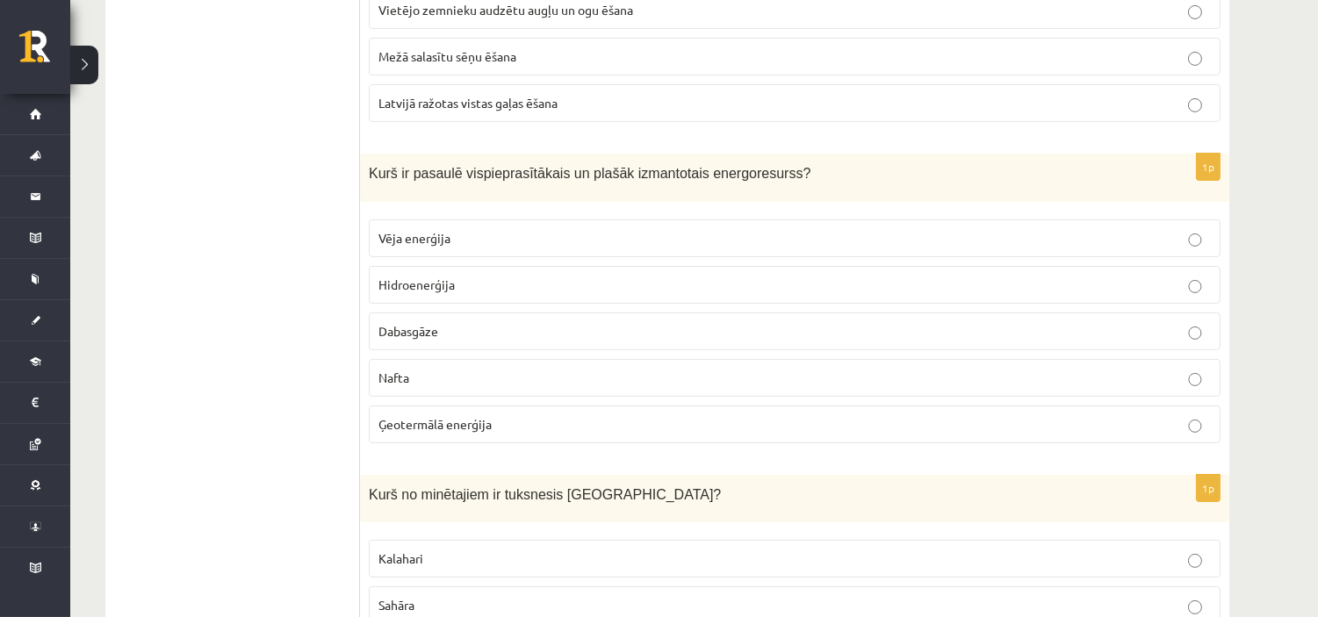
click at [425, 159] on div "Kurš ir pasaulē vispieprasītākais un plašāk izmantotais energoresurss?" at bounding box center [794, 178] width 869 height 48
click at [457, 367] on label "Nafta" at bounding box center [795, 378] width 852 height 38
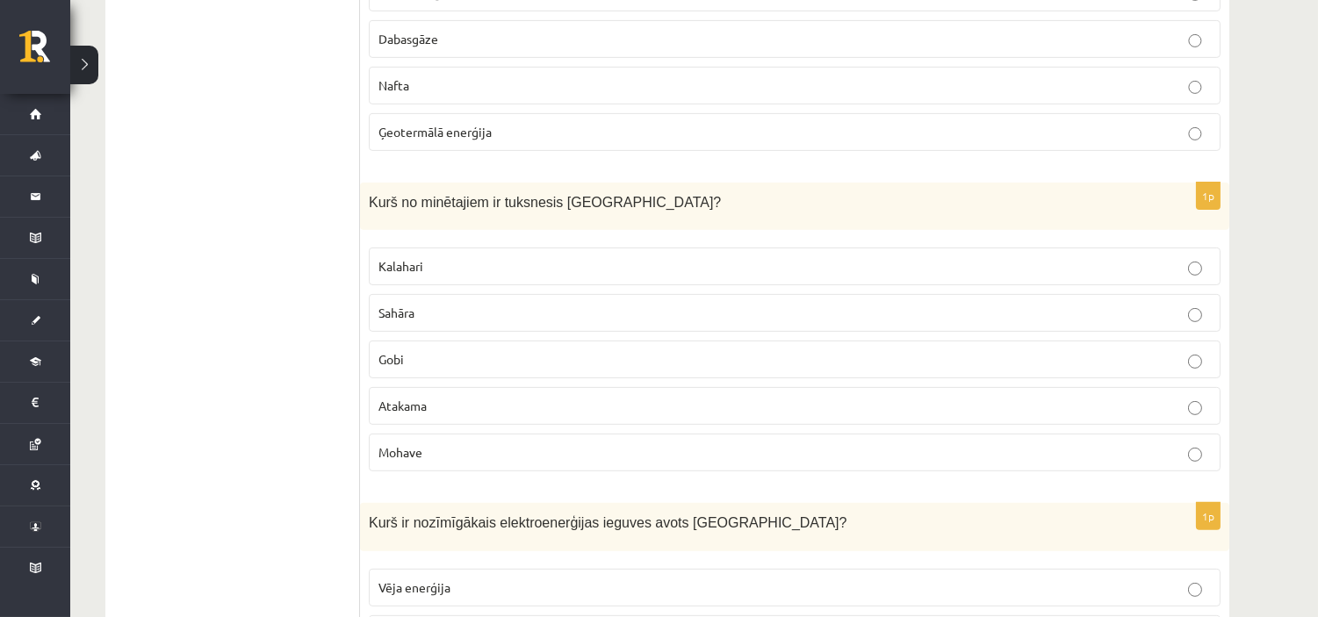
click at [446, 358] on p "Gobi" at bounding box center [794, 359] width 832 height 18
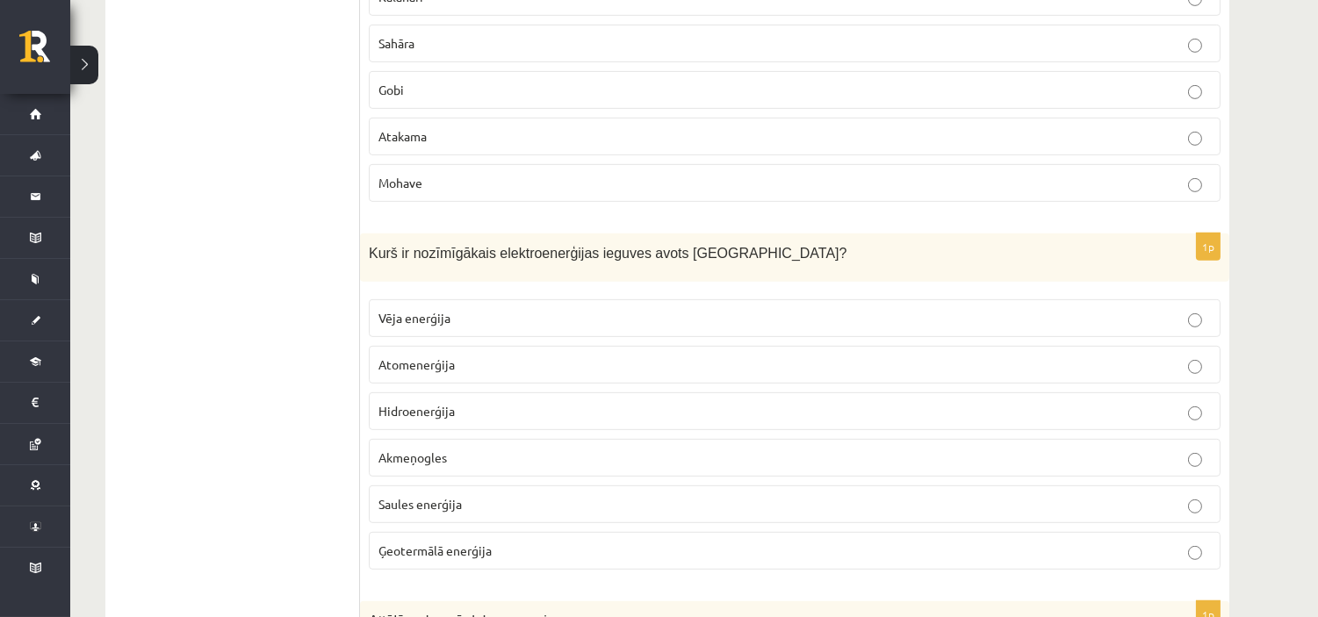
scroll to position [1560, 0]
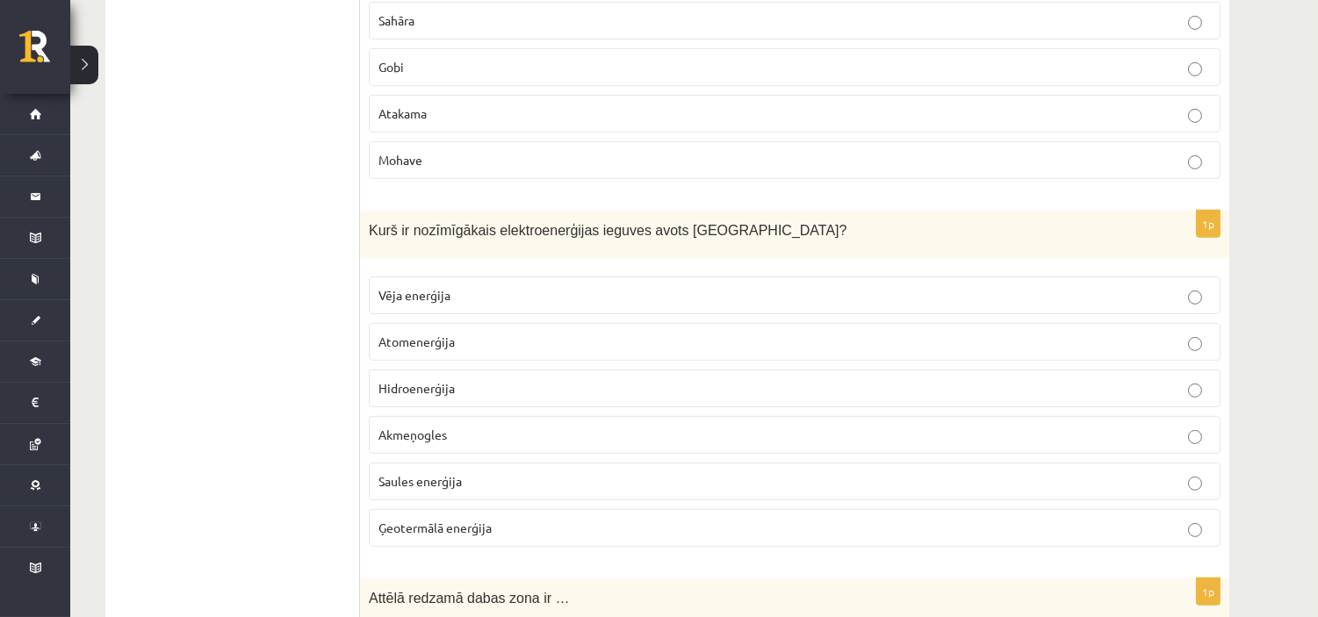
click at [423, 391] on span "Hidroenerģija" at bounding box center [416, 388] width 76 height 16
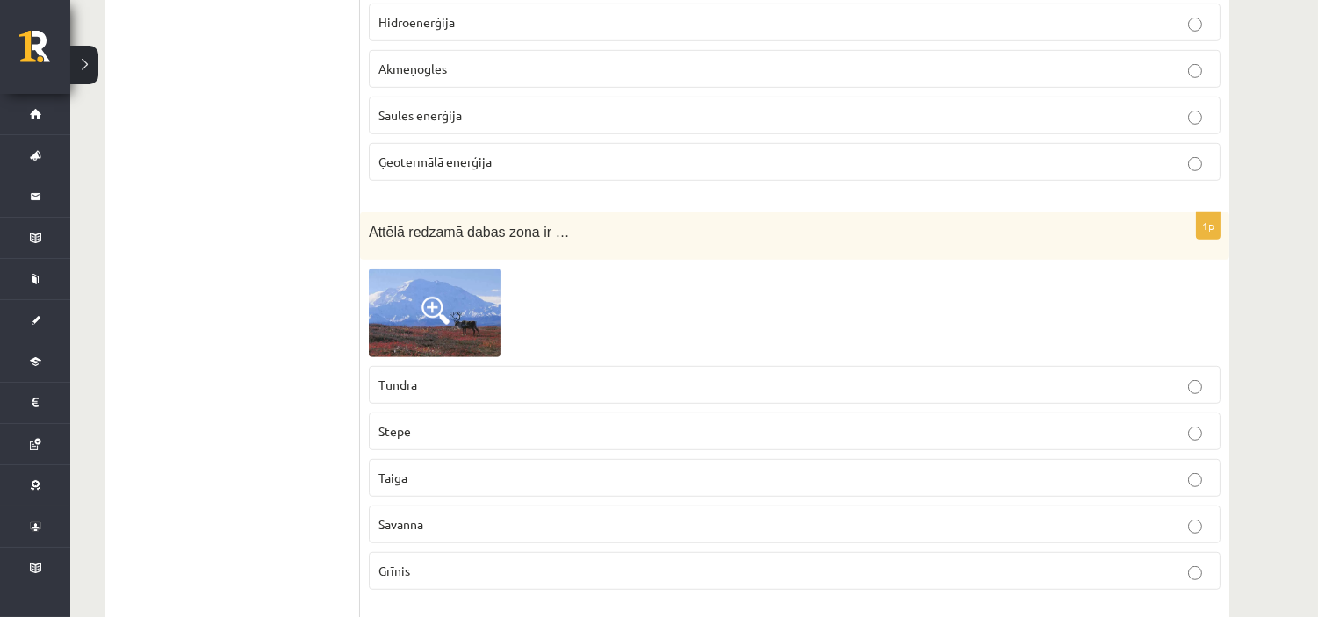
scroll to position [2048, 0]
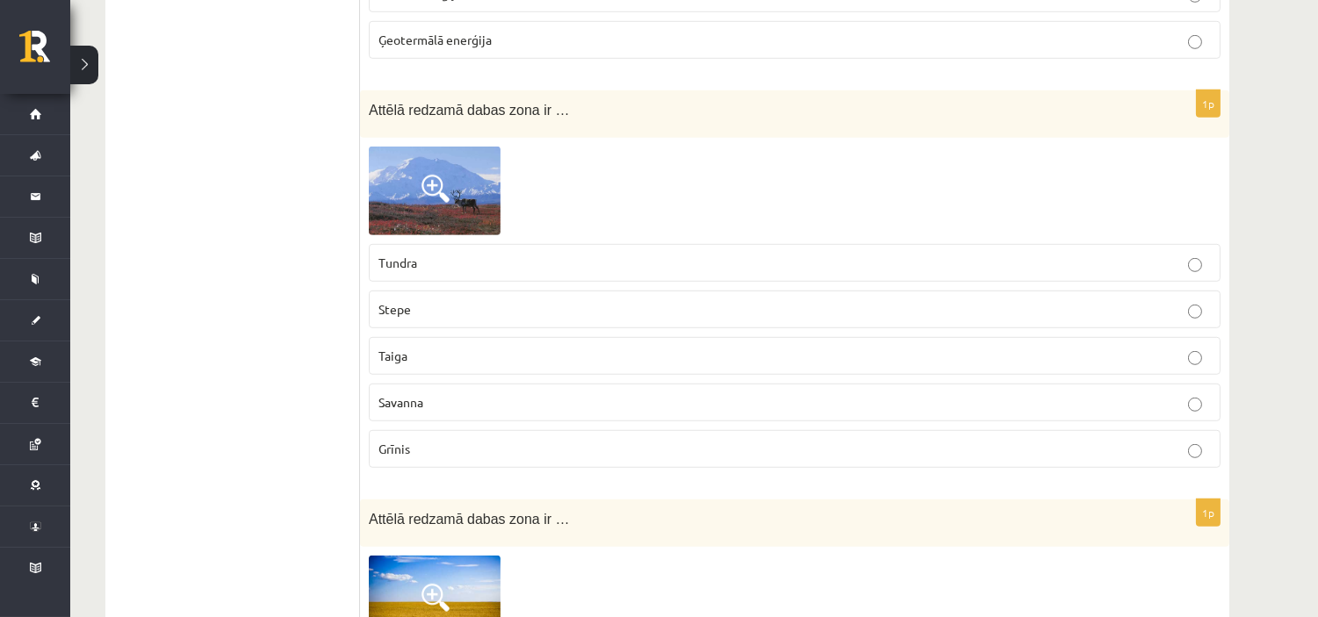
drag, startPoint x: 413, startPoint y: 195, endPoint x: 375, endPoint y: 169, distance: 45.5
click at [375, 169] on img at bounding box center [435, 191] width 132 height 88
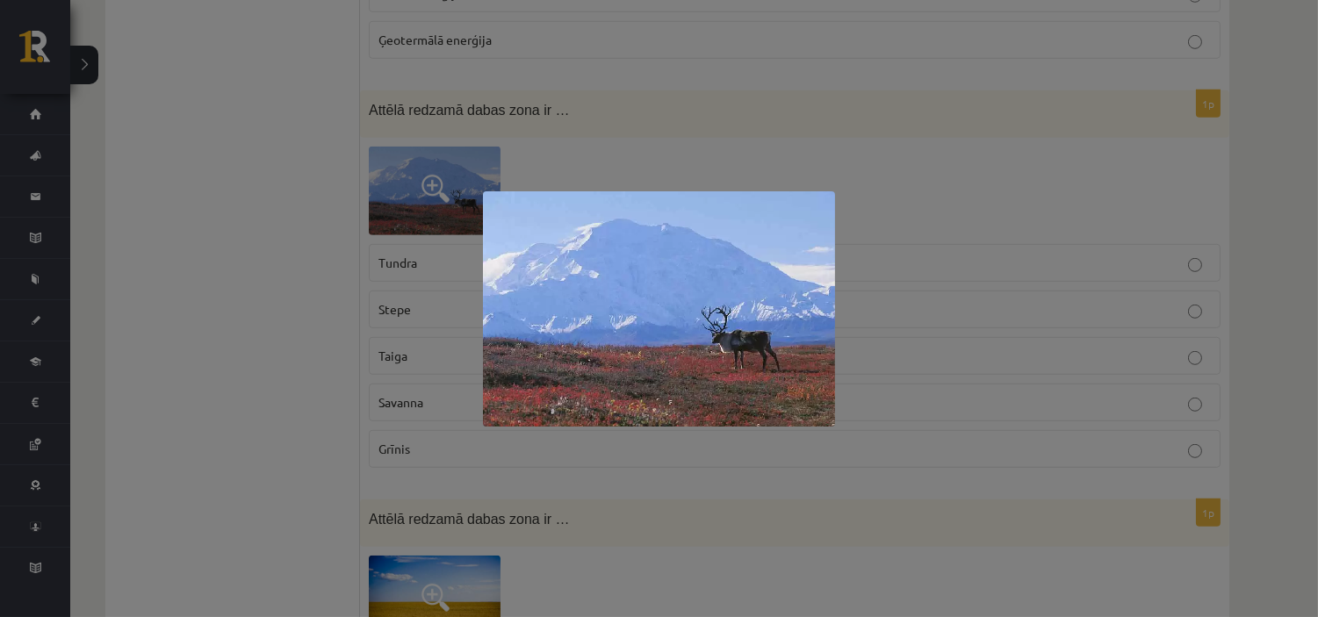
click at [899, 198] on div at bounding box center [659, 308] width 1318 height 617
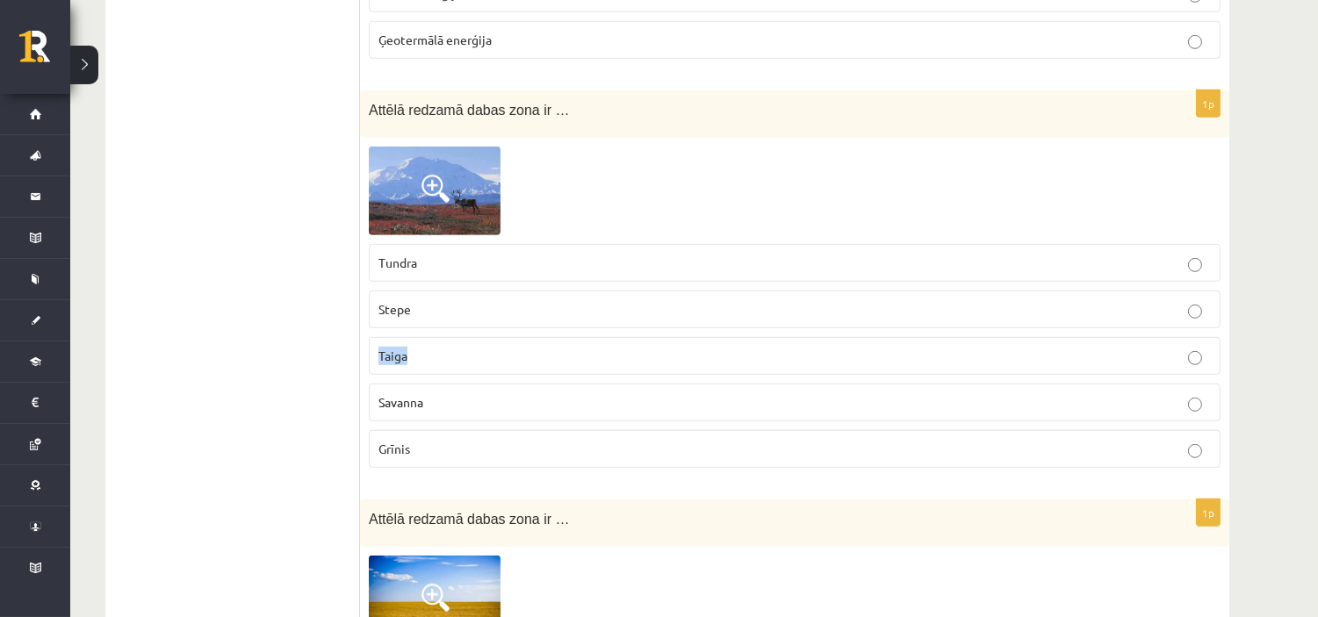
drag, startPoint x: 374, startPoint y: 356, endPoint x: 414, endPoint y: 371, distance: 43.1
click at [414, 371] on label "Taiga" at bounding box center [795, 356] width 852 height 38
copy span "Taiga"
click at [525, 362] on p "Taiga" at bounding box center [794, 356] width 832 height 18
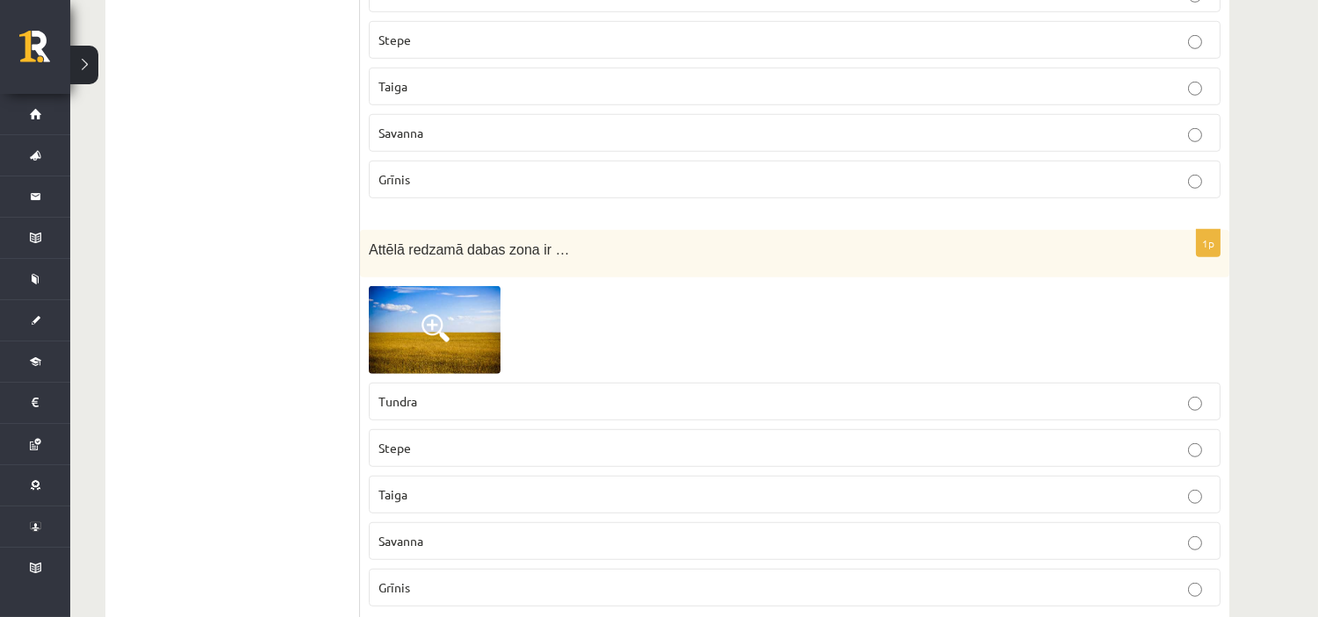
scroll to position [2438, 0]
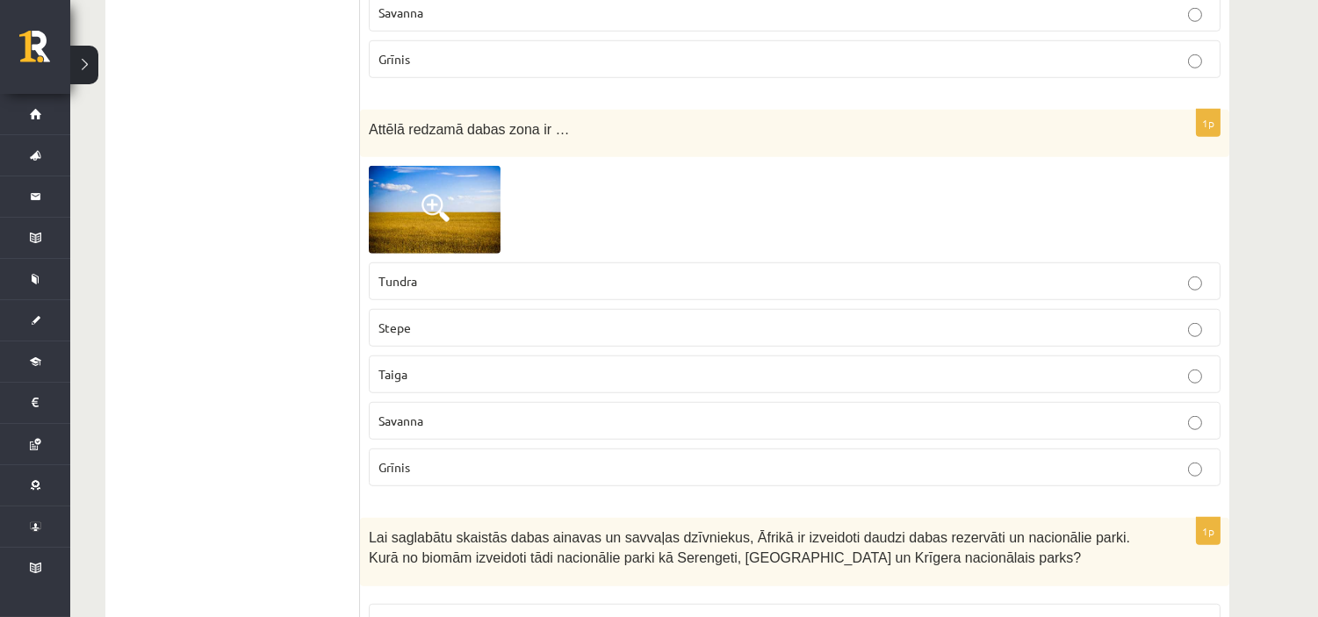
drag, startPoint x: 441, startPoint y: 214, endPoint x: 414, endPoint y: 207, distance: 28.1
click at [414, 207] on img at bounding box center [435, 210] width 132 height 88
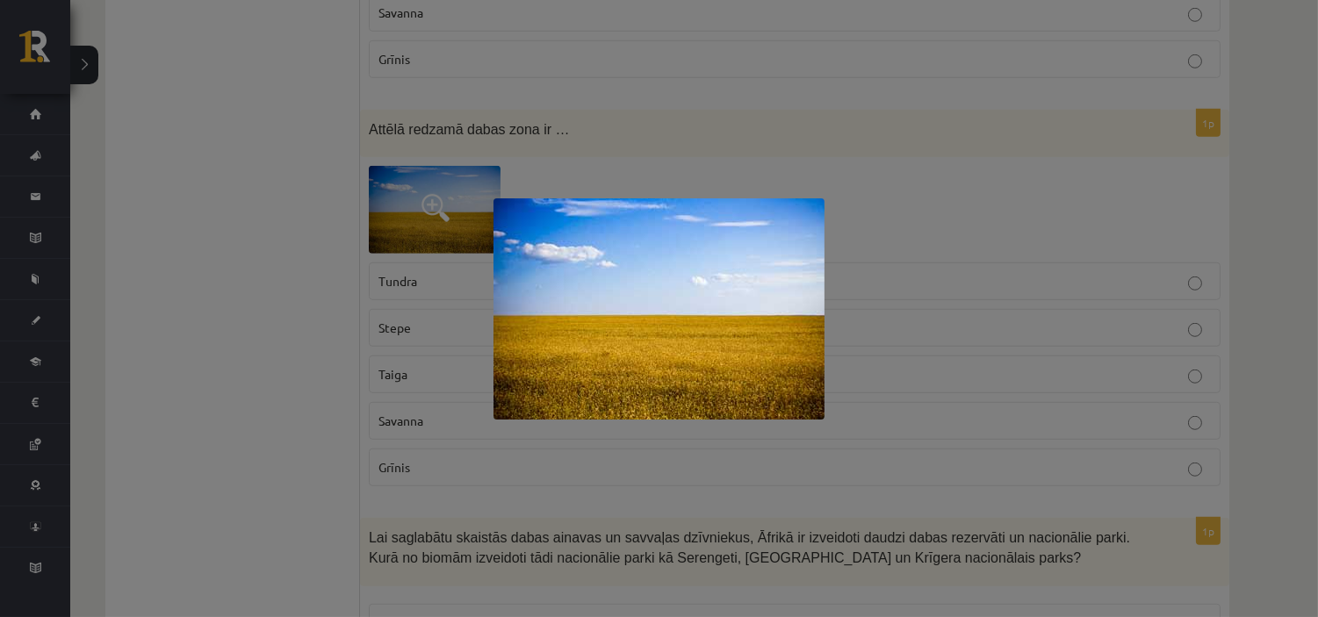
click at [413, 207] on div at bounding box center [659, 308] width 1318 height 617
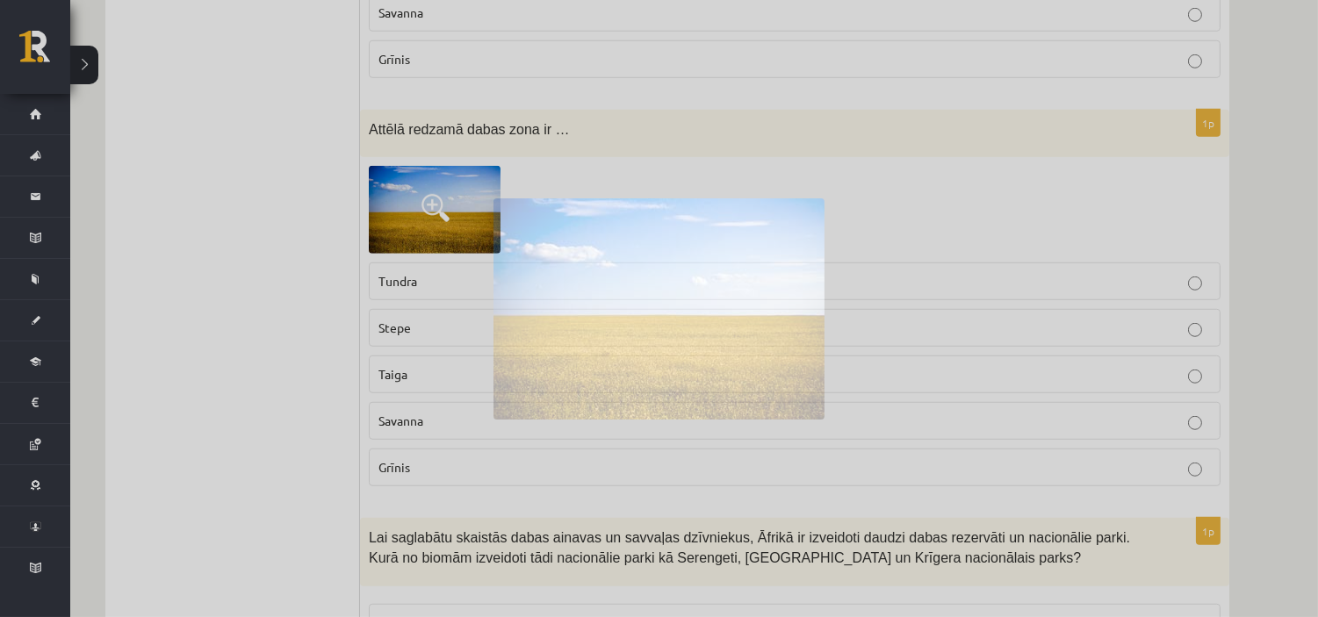
click at [413, 207] on img at bounding box center [435, 210] width 132 height 88
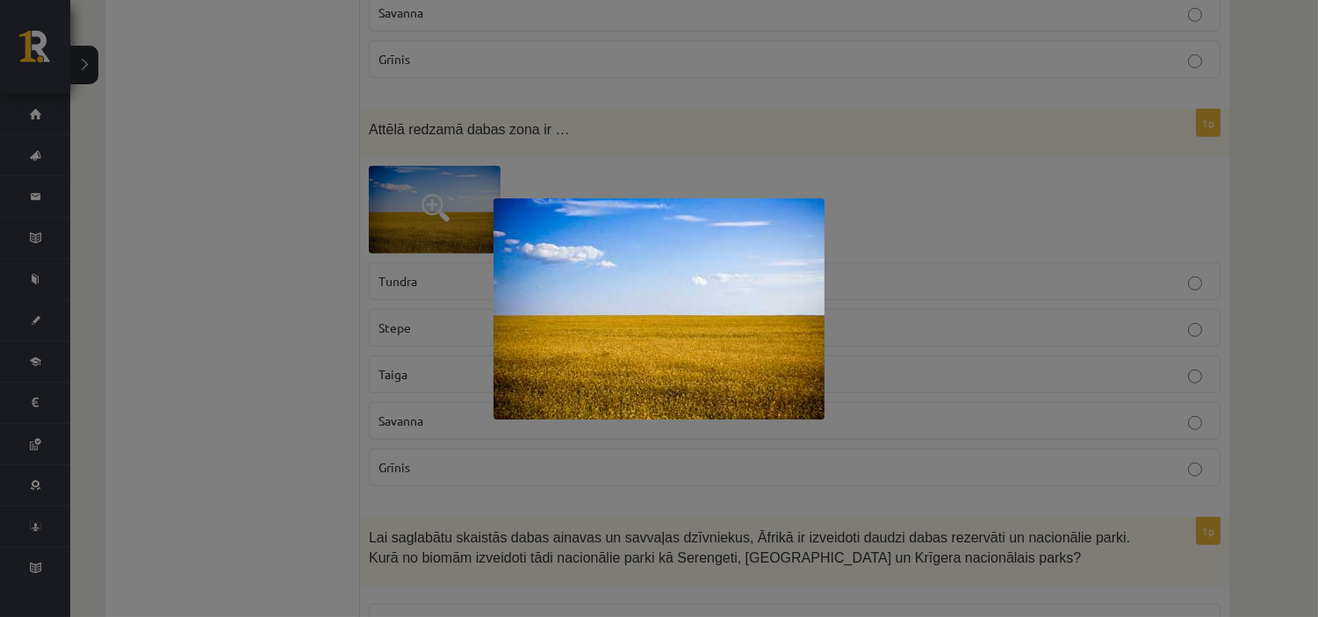
drag, startPoint x: 410, startPoint y: 214, endPoint x: 407, endPoint y: 225, distance: 10.9
click at [410, 214] on div at bounding box center [659, 308] width 1318 height 617
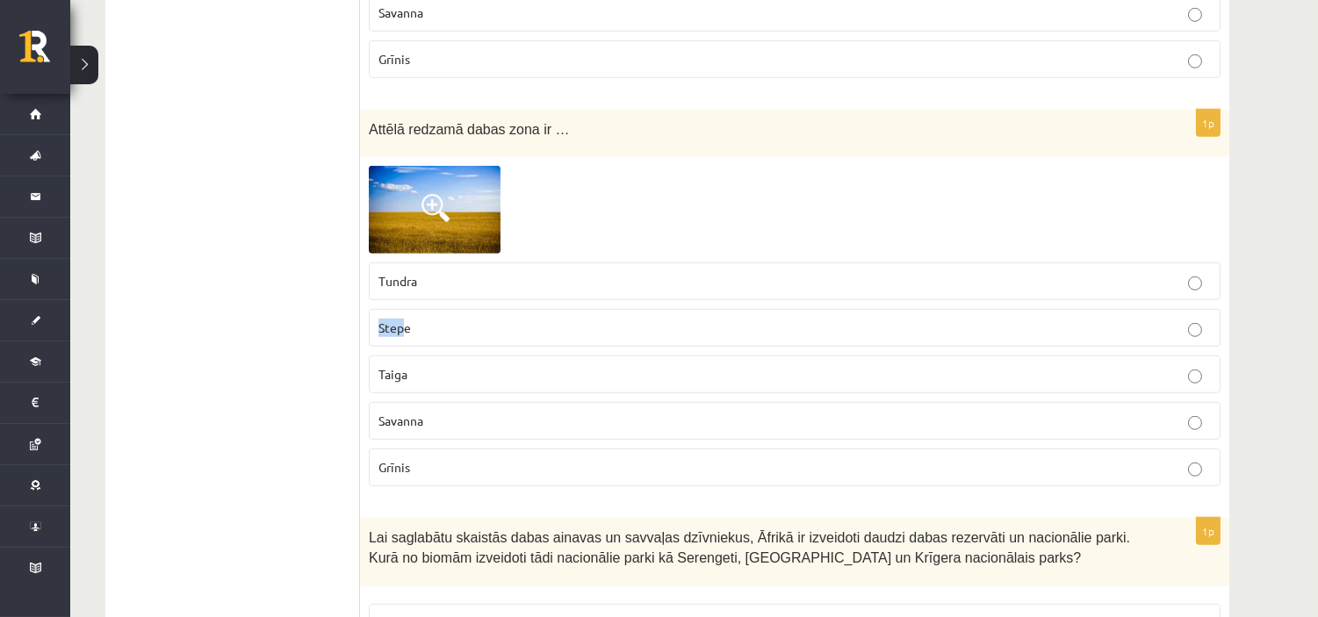
drag, startPoint x: 370, startPoint y: 328, endPoint x: 406, endPoint y: 338, distance: 38.1
click at [406, 337] on label "Stepe" at bounding box center [795, 328] width 852 height 38
drag, startPoint x: 422, startPoint y: 327, endPoint x: 369, endPoint y: 336, distance: 54.3
click at [369, 335] on label "Stepe" at bounding box center [795, 328] width 852 height 38
copy span "Stepe"
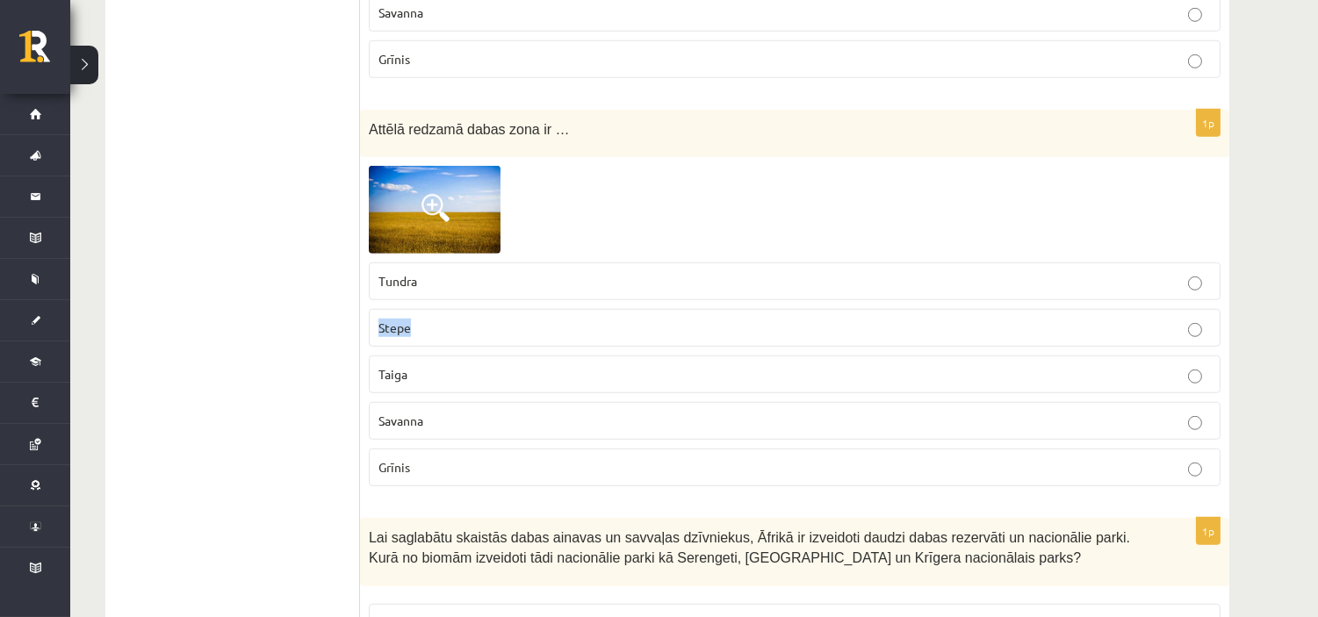
click at [590, 320] on label "Stepe" at bounding box center [795, 328] width 852 height 38
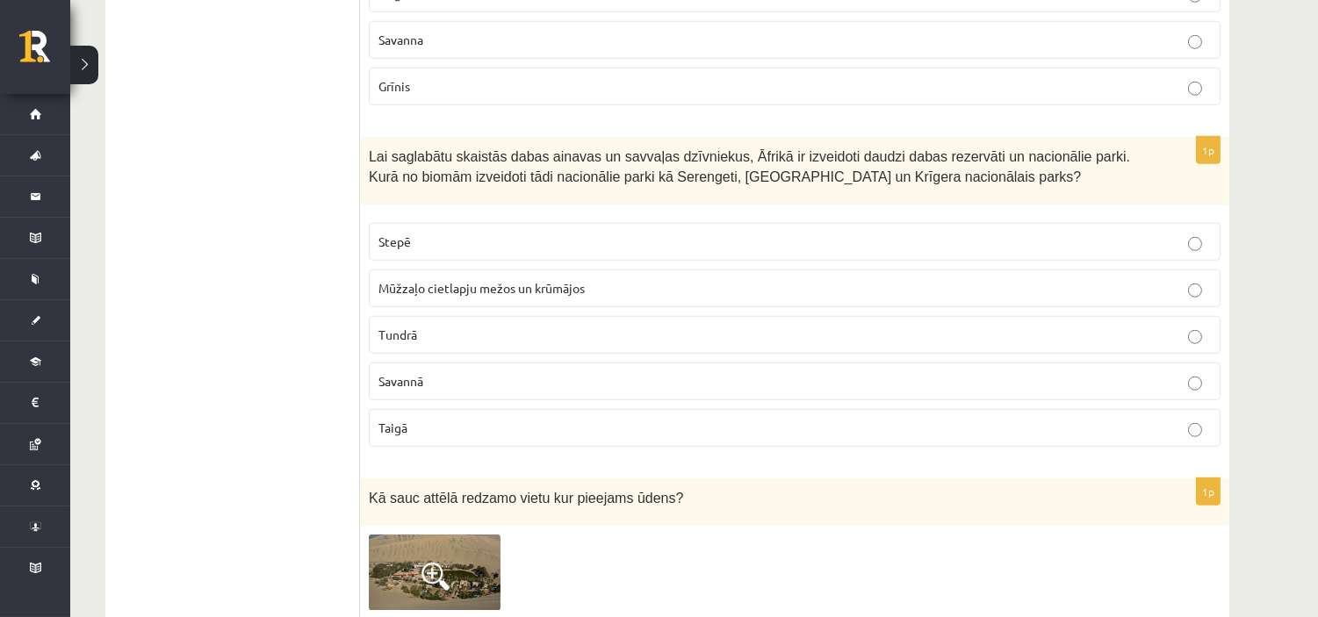
scroll to position [2829, 0]
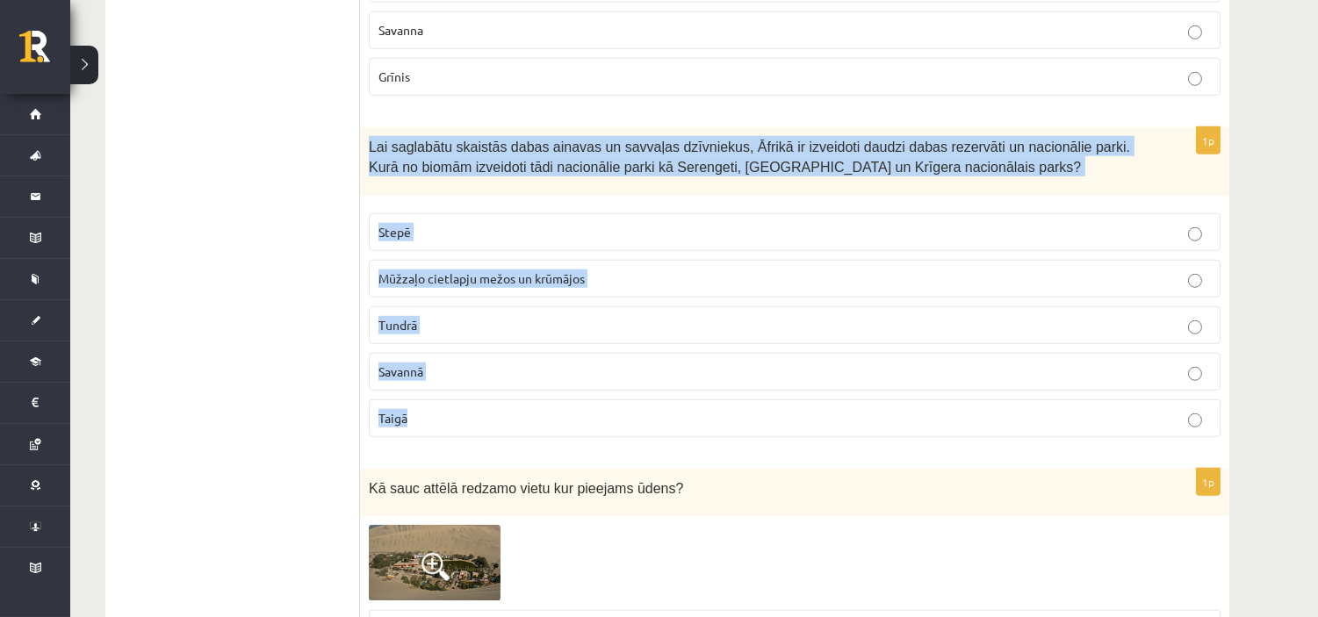
drag, startPoint x: 370, startPoint y: 142, endPoint x: 511, endPoint y: 435, distance: 324.7
click at [511, 435] on div "1p Lai saglabātu skaistās dabas ainavas un savvaļas dzīvniekus, Āfrikā ir izvei…" at bounding box center [794, 288] width 869 height 323
copy div "Lai saglabātu skaistās dabas ainavas un savvaļas dzīvniekus, Āfrikā ir izveidot…"
click at [440, 397] on fieldset "Stepē Mūžzaļo cietlapju mežos un krūmājos Tundrā Savannā Taigā" at bounding box center [795, 324] width 852 height 238
click at [414, 381] on p "Savannā" at bounding box center [794, 372] width 832 height 18
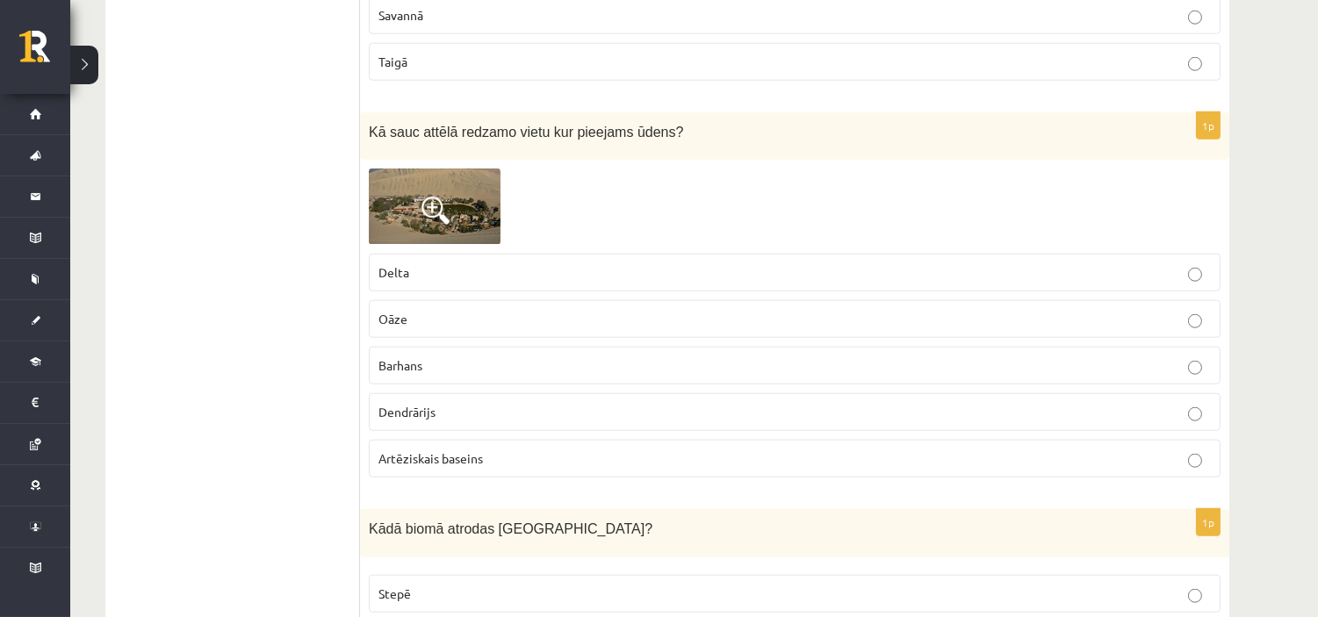
scroll to position [3219, 0]
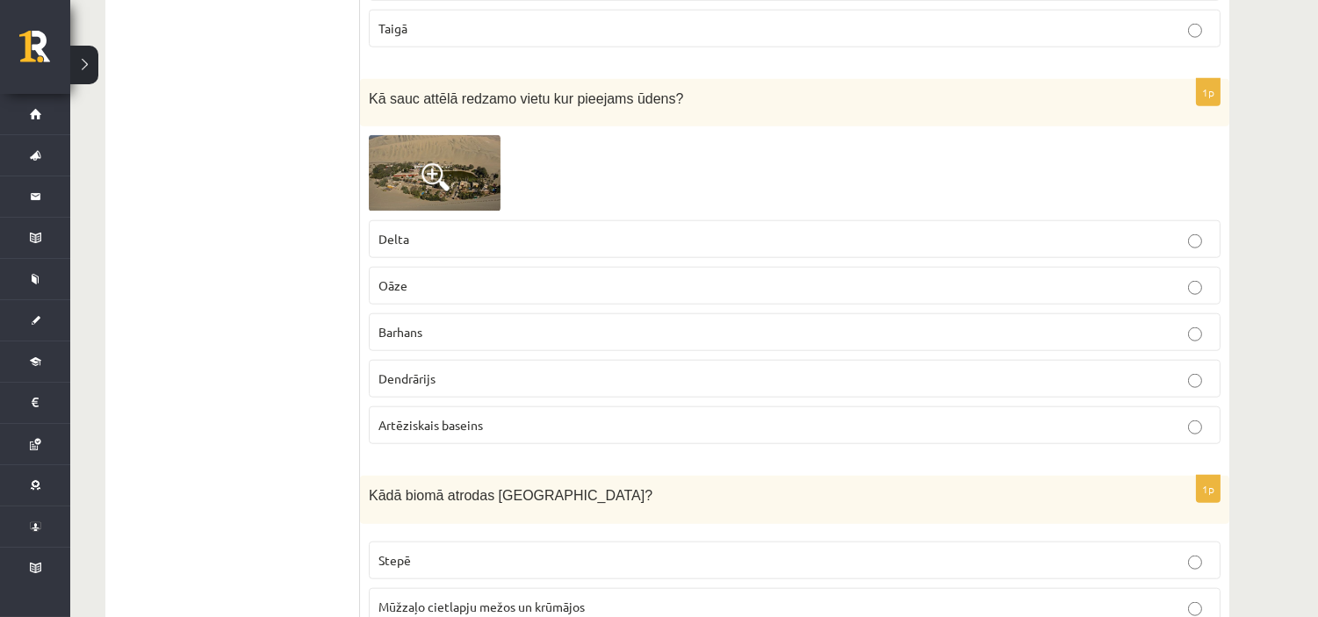
drag, startPoint x: 446, startPoint y: 173, endPoint x: 374, endPoint y: 176, distance: 72.0
click at [374, 176] on img at bounding box center [435, 173] width 132 height 76
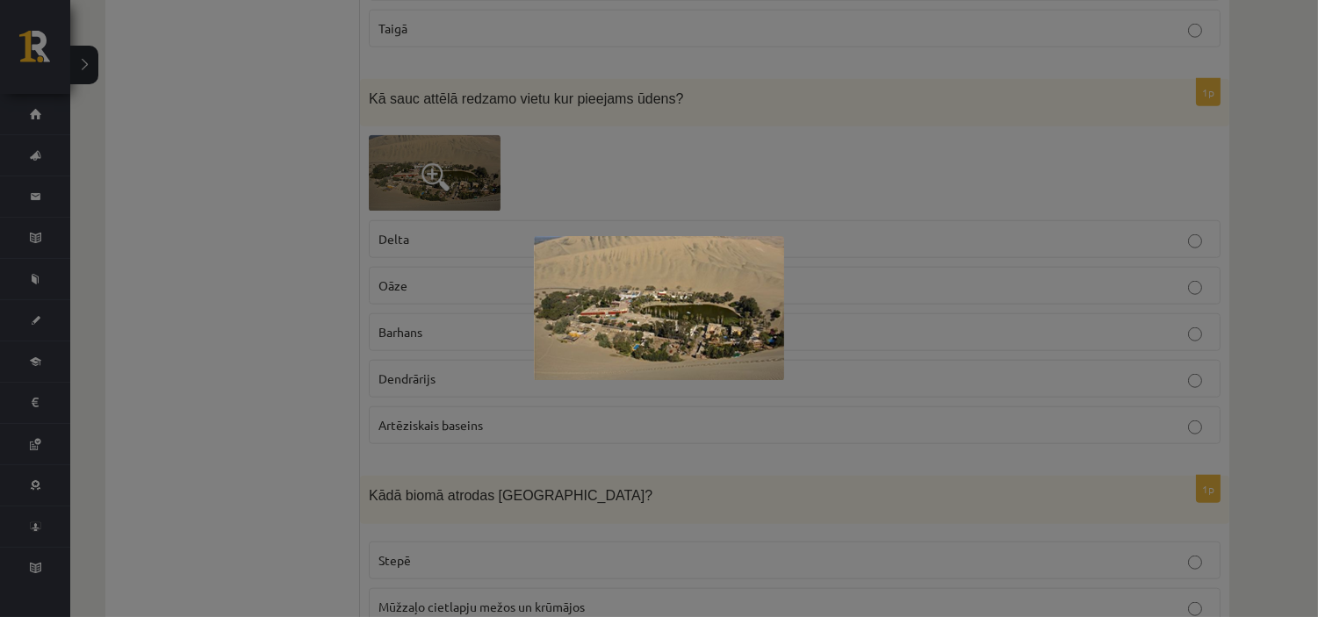
click at [446, 188] on div at bounding box center [659, 308] width 1318 height 617
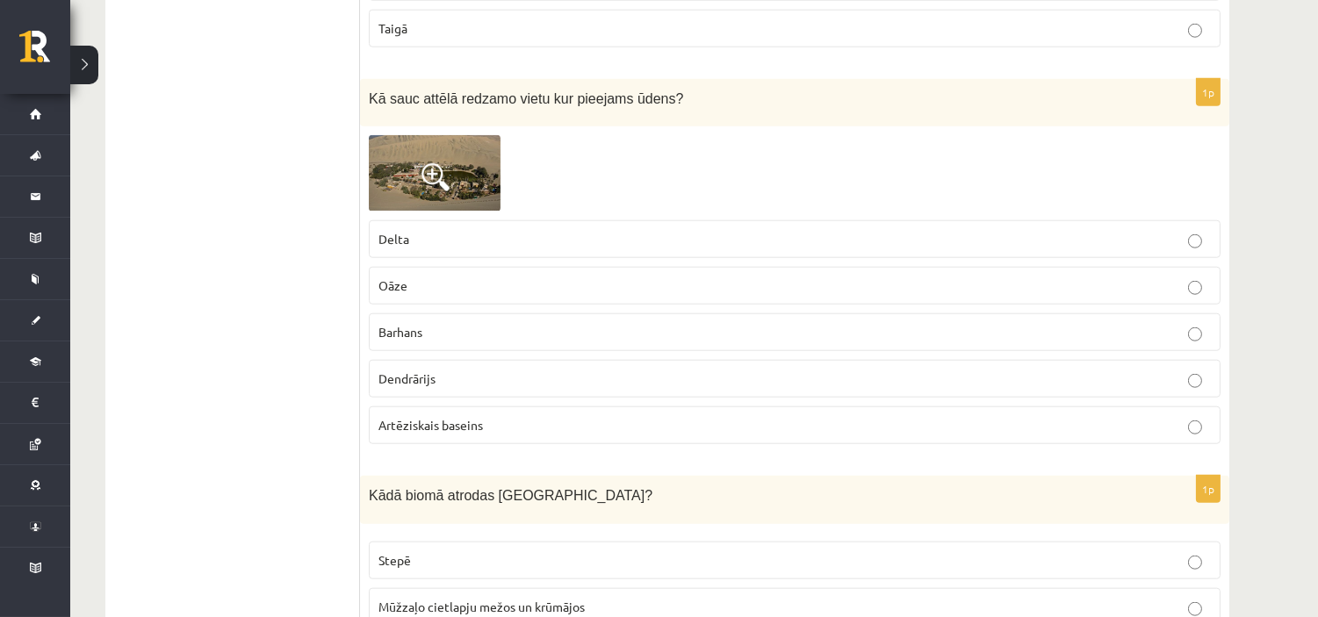
click at [446, 188] on span at bounding box center [435, 177] width 28 height 28
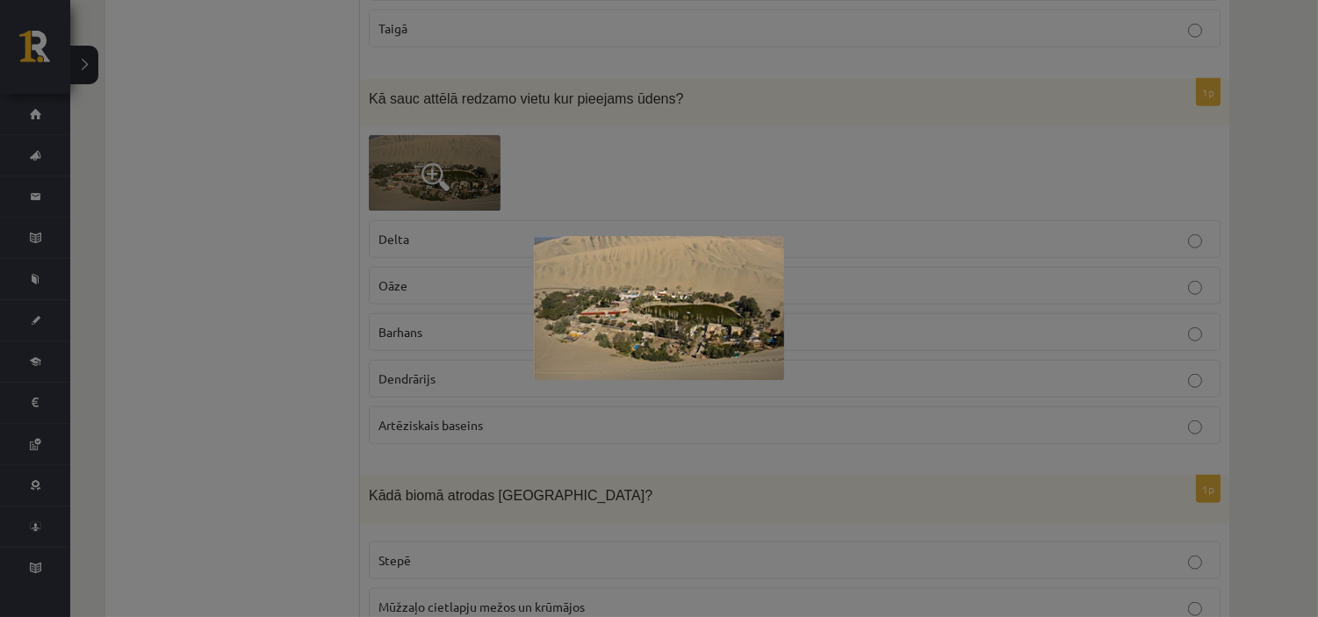
click at [618, 288] on img at bounding box center [659, 308] width 250 height 145
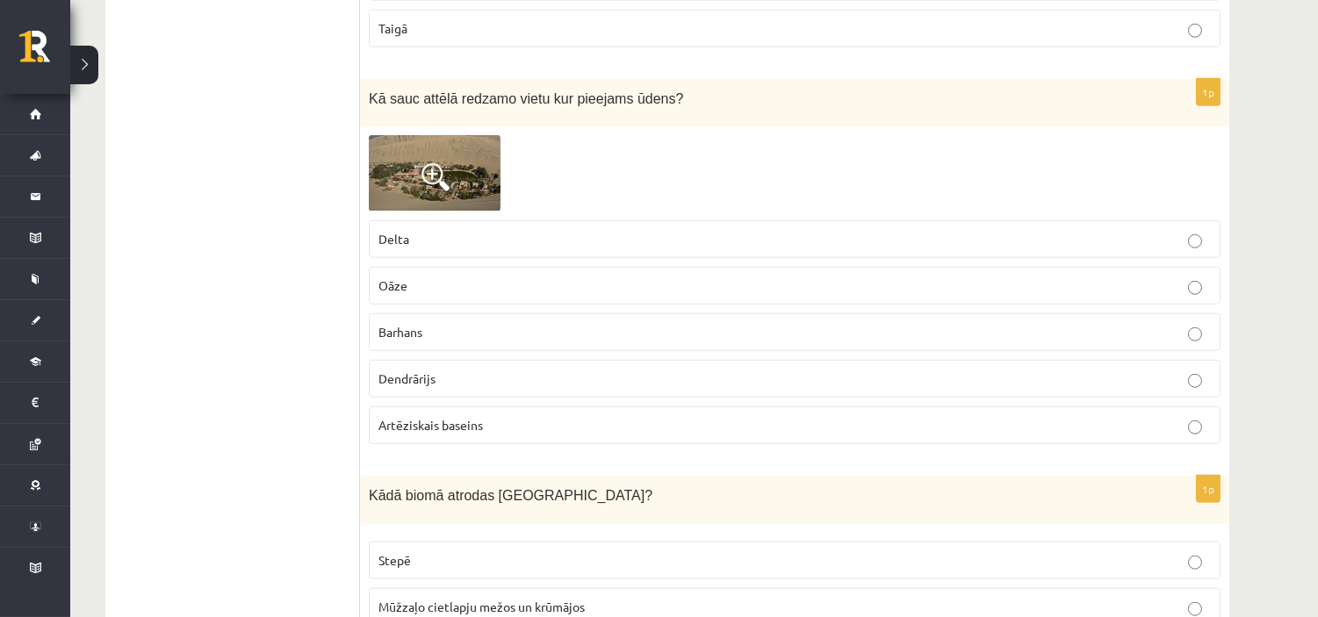
drag, startPoint x: 475, startPoint y: 173, endPoint x: 601, endPoint y: 176, distance: 125.6
click at [601, 176] on div at bounding box center [795, 173] width 852 height 76
click at [441, 283] on p "Oāze" at bounding box center [794, 286] width 832 height 18
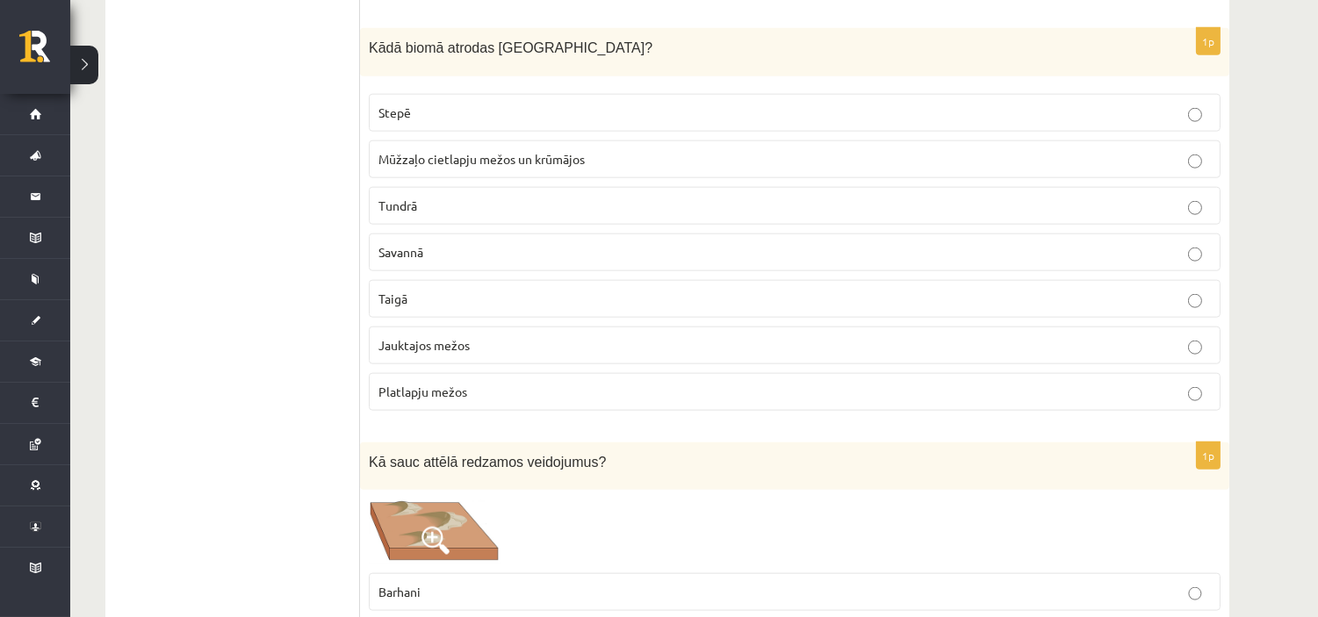
scroll to position [3609, 0]
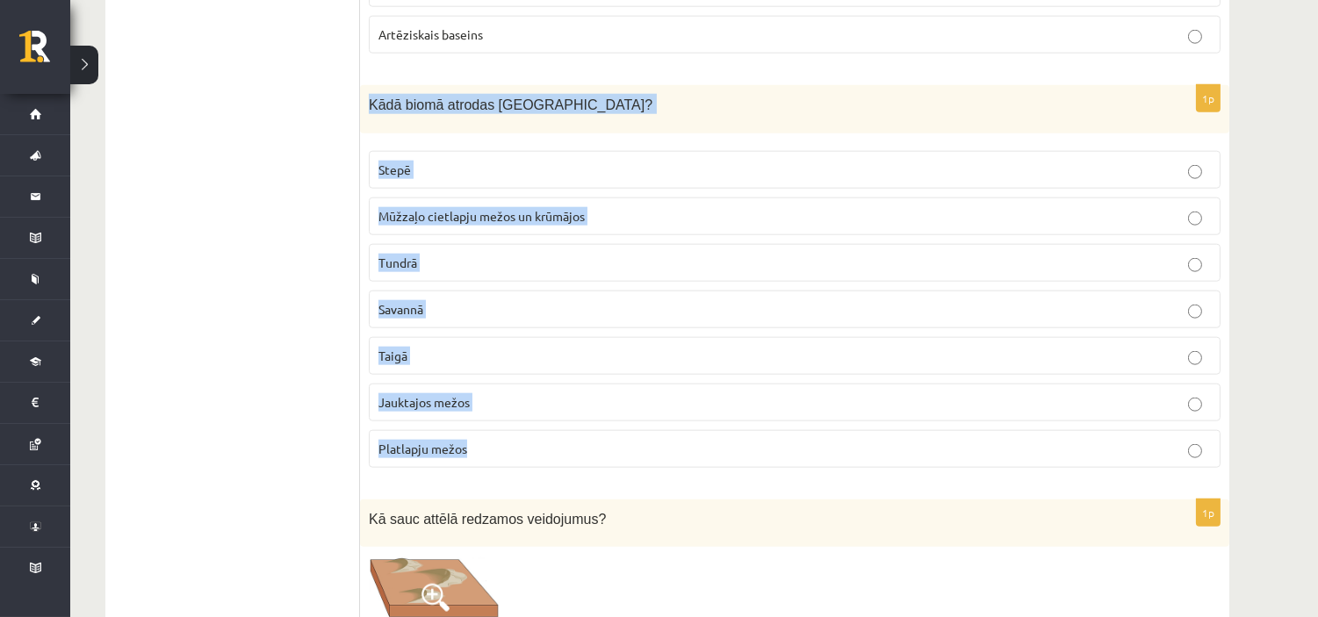
drag, startPoint x: 365, startPoint y: 110, endPoint x: 592, endPoint y: 442, distance: 401.8
click at [592, 442] on div "1p Kādā biomā atrodas Latvija? Stepē Mūžzaļo cietlapju mežos un krūmājos Tundrā…" at bounding box center [794, 283] width 869 height 397
copy div "Kādā biomā atrodas Latvija? Stepē Mūžzaļo cietlapju mežos un krūmājos Tundrā Sa…"
click at [670, 406] on p "Jauktajos mežos" at bounding box center [794, 402] width 832 height 18
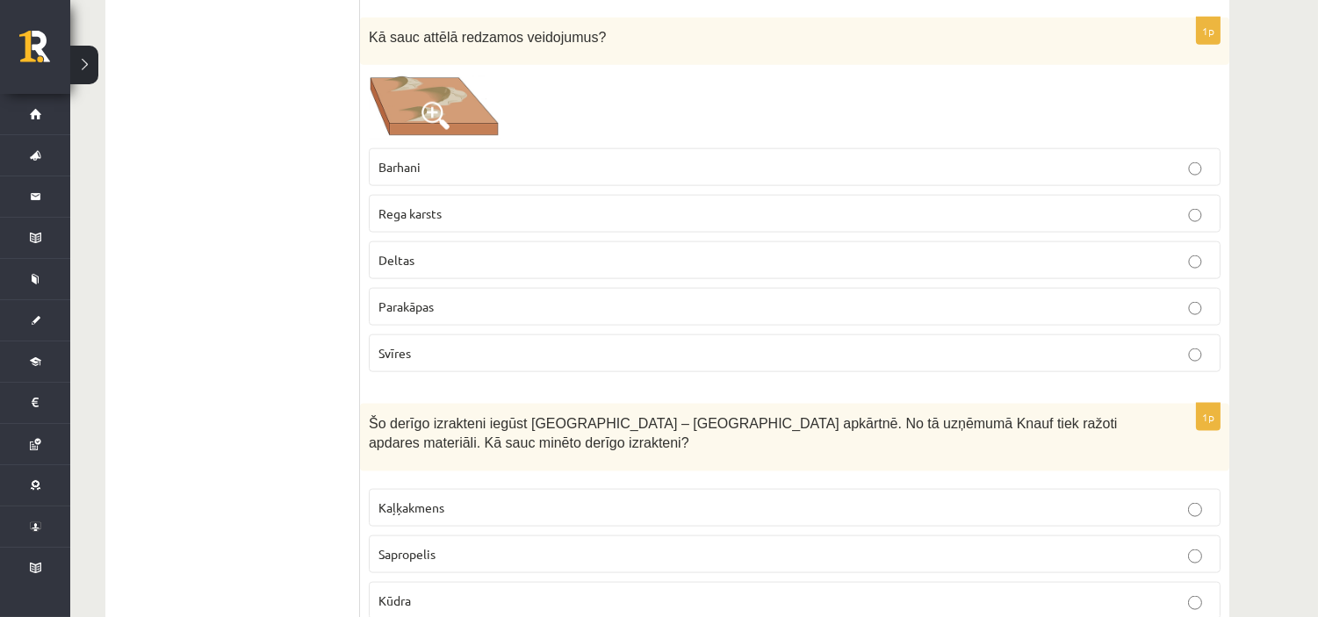
scroll to position [3999, 0]
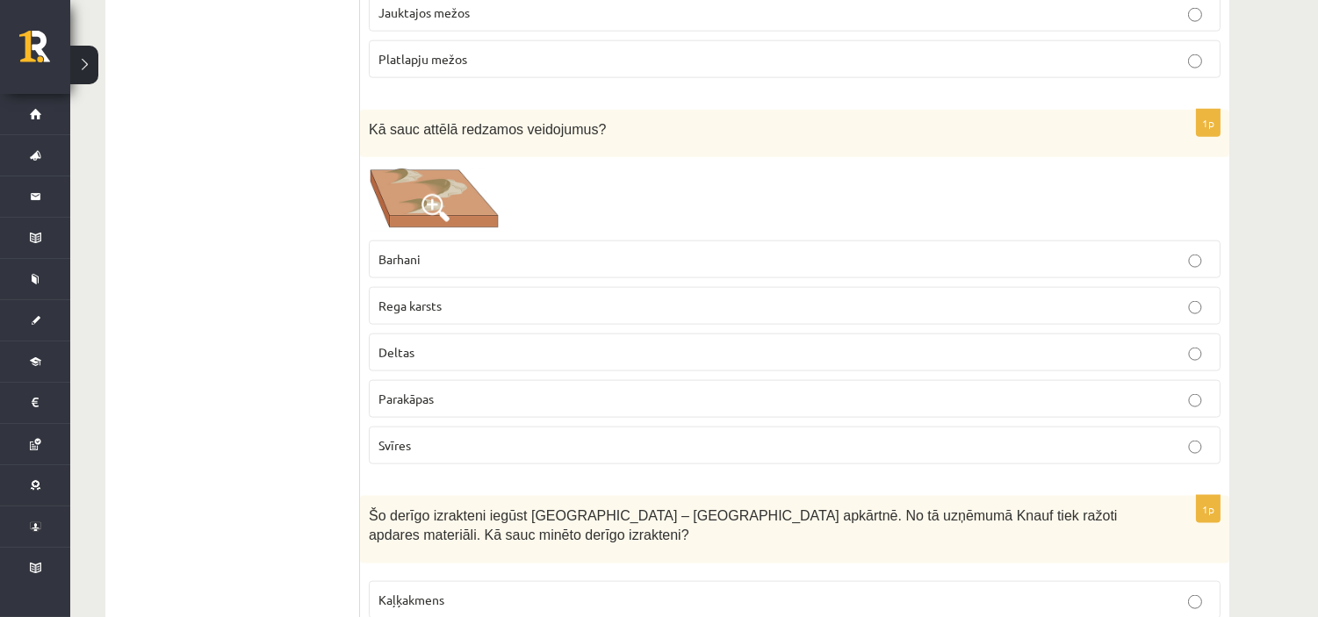
click at [417, 209] on img at bounding box center [435, 198] width 132 height 65
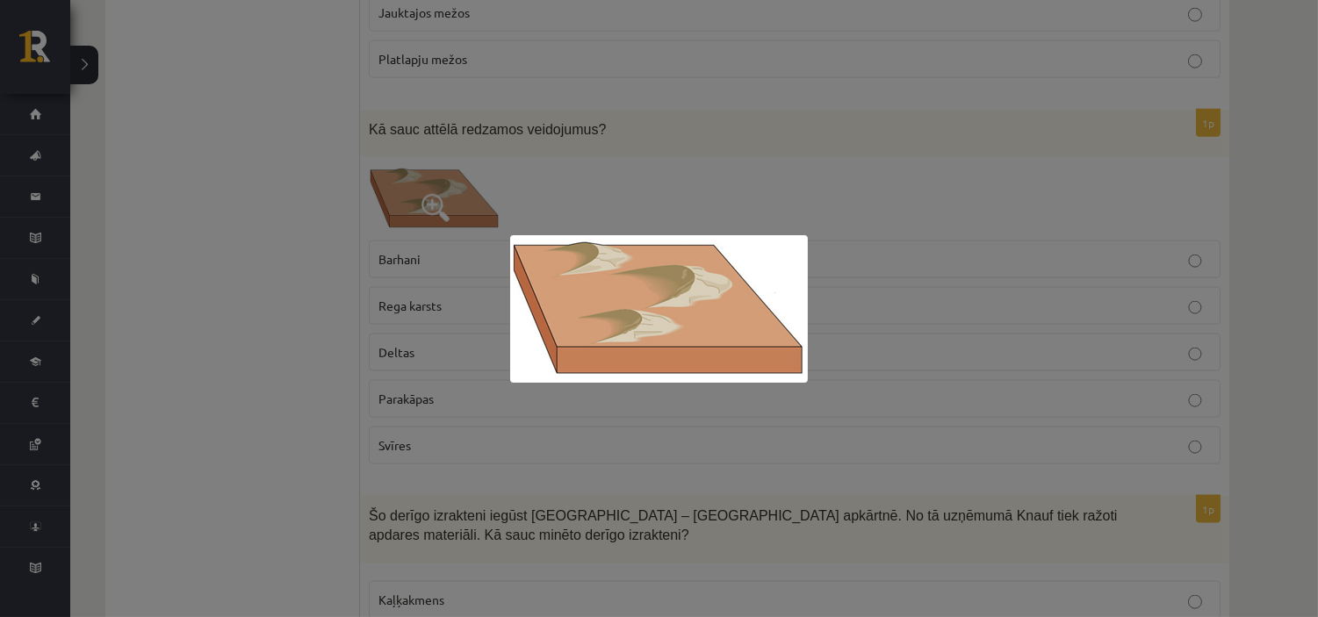
click at [417, 209] on div at bounding box center [659, 308] width 1318 height 617
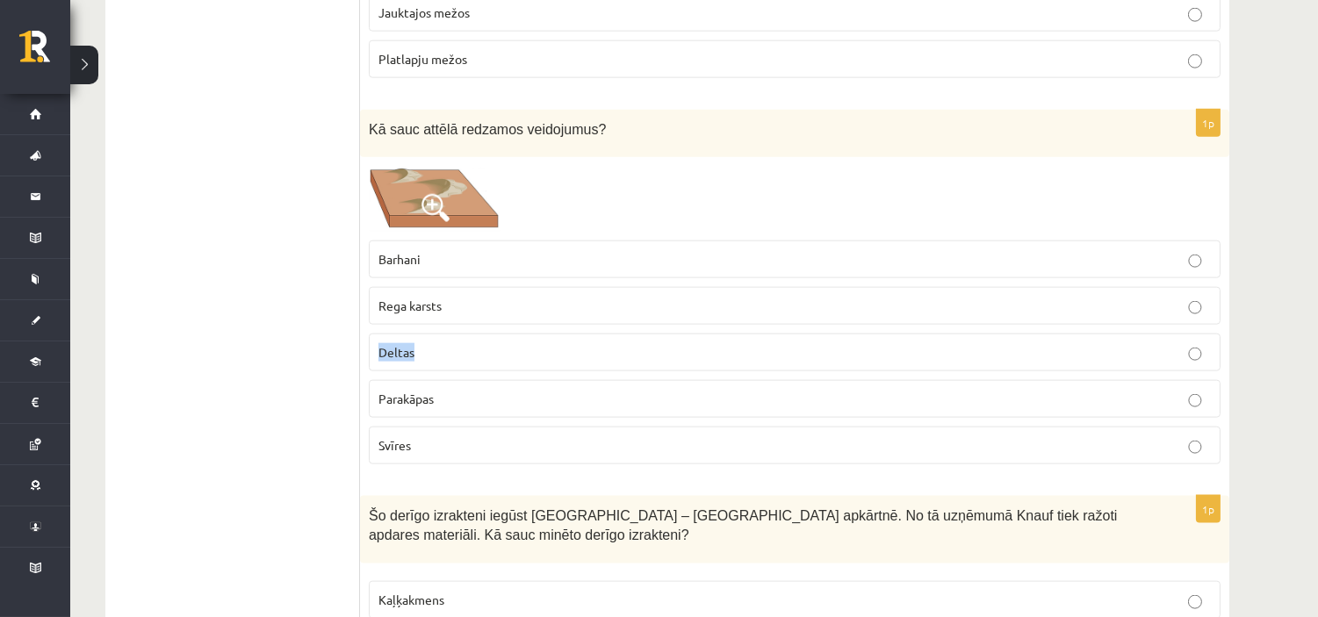
drag, startPoint x: 378, startPoint y: 346, endPoint x: 426, endPoint y: 365, distance: 52.0
click at [426, 365] on label "Deltas" at bounding box center [795, 353] width 852 height 38
copy span "Deltas"
drag, startPoint x: 378, startPoint y: 264, endPoint x: 453, endPoint y: 281, distance: 77.3
click at [453, 278] on label "Barhani" at bounding box center [795, 260] width 852 height 38
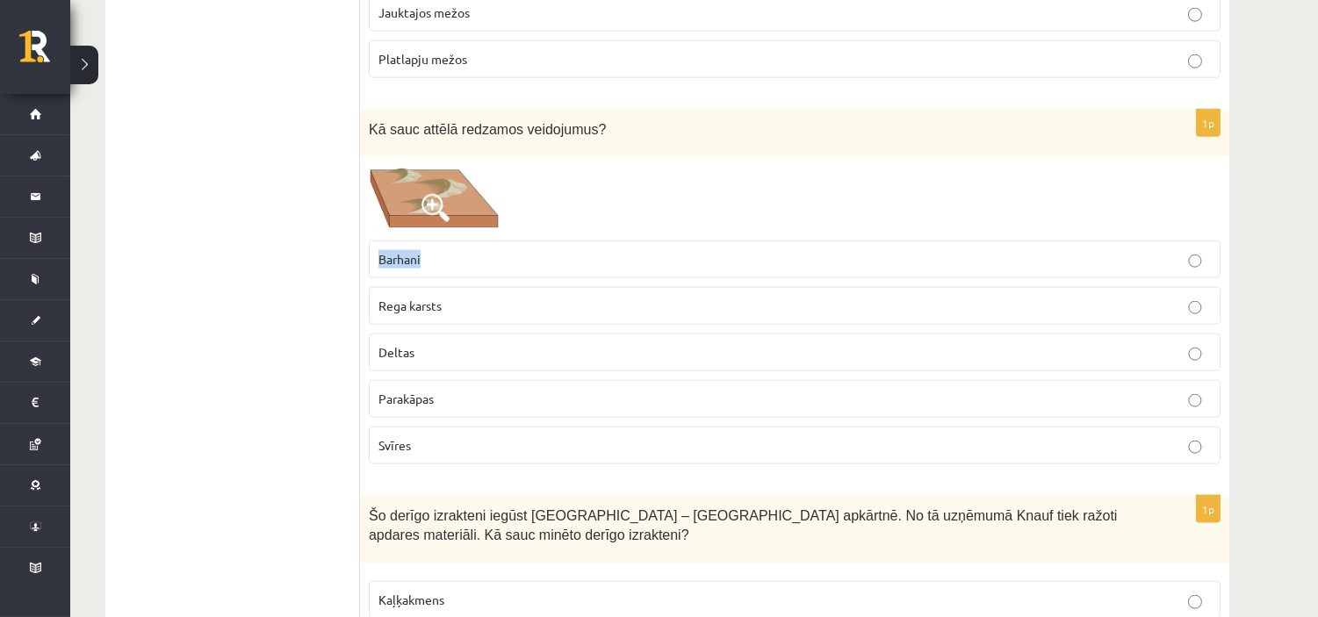
copy span "Barhani"
drag, startPoint x: 374, startPoint y: 310, endPoint x: 450, endPoint y: 312, distance: 76.4
click at [446, 314] on label "Rega karsts" at bounding box center [795, 306] width 852 height 38
copy span "Rega karsts"
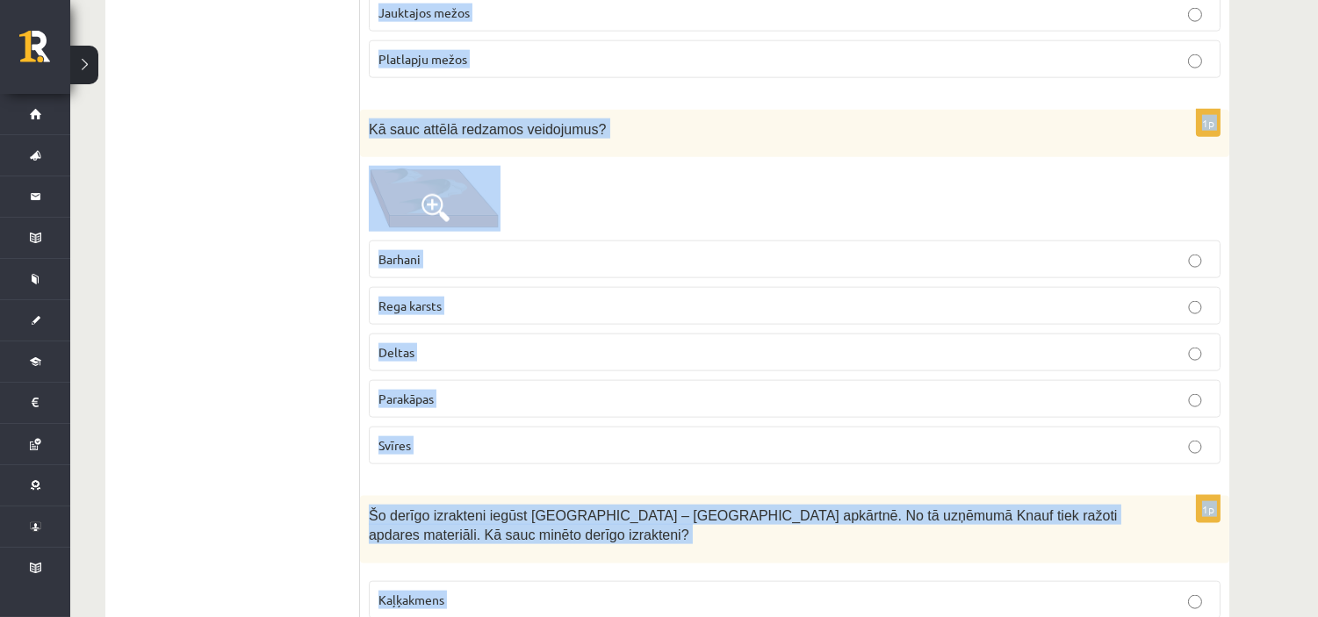
drag, startPoint x: 35, startPoint y: 88, endPoint x: 1198, endPoint y: 657, distance: 1295.0
click at [689, 196] on div at bounding box center [795, 198] width 852 height 65
click at [689, 195] on div at bounding box center [795, 198] width 852 height 65
click at [975, 190] on div at bounding box center [795, 198] width 852 height 65
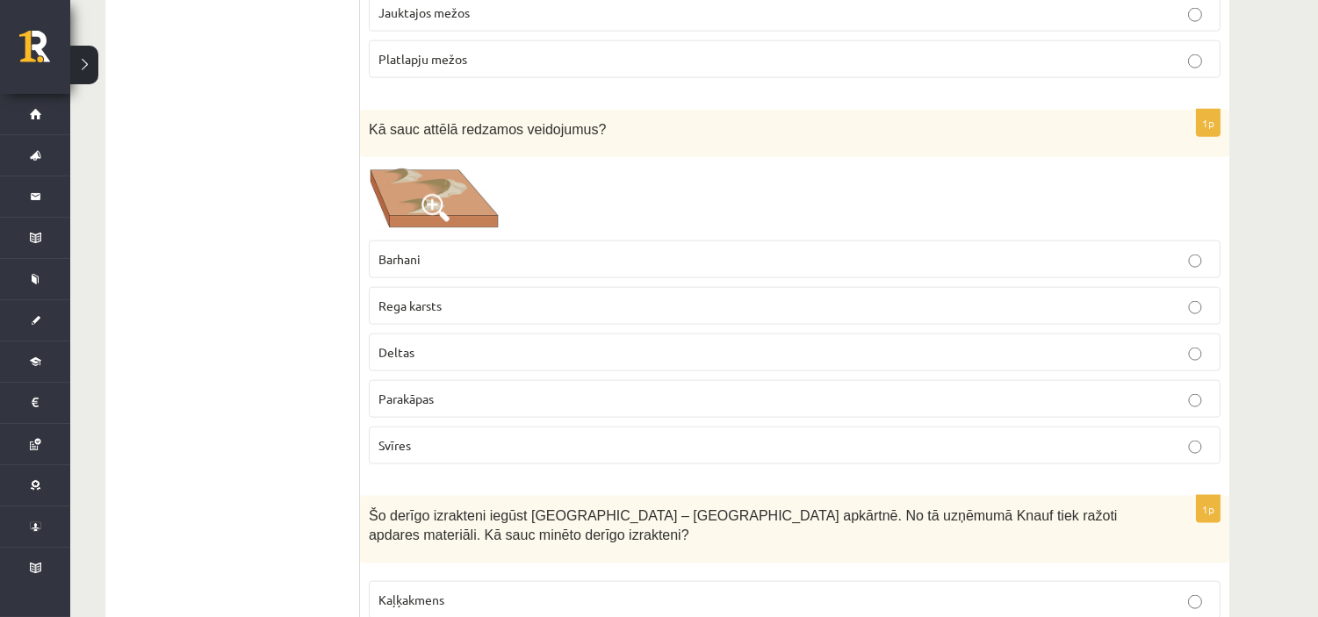
click at [451, 265] on p "Barhani" at bounding box center [794, 259] width 832 height 18
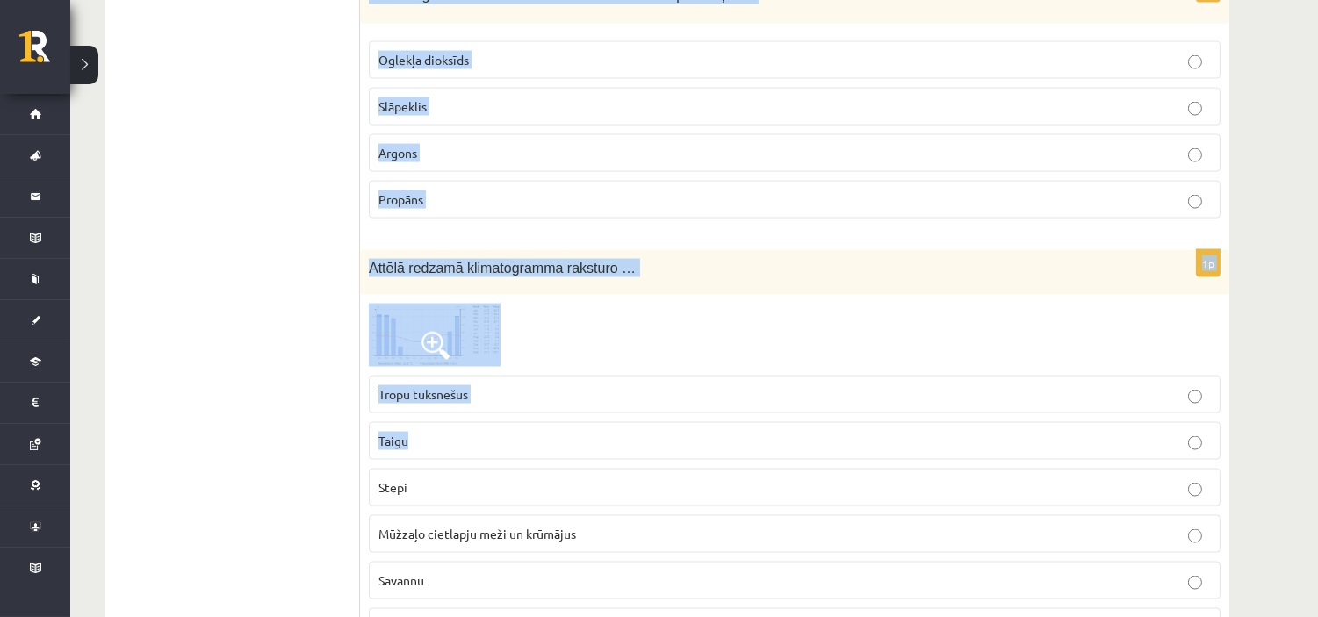
scroll to position [5169, 0]
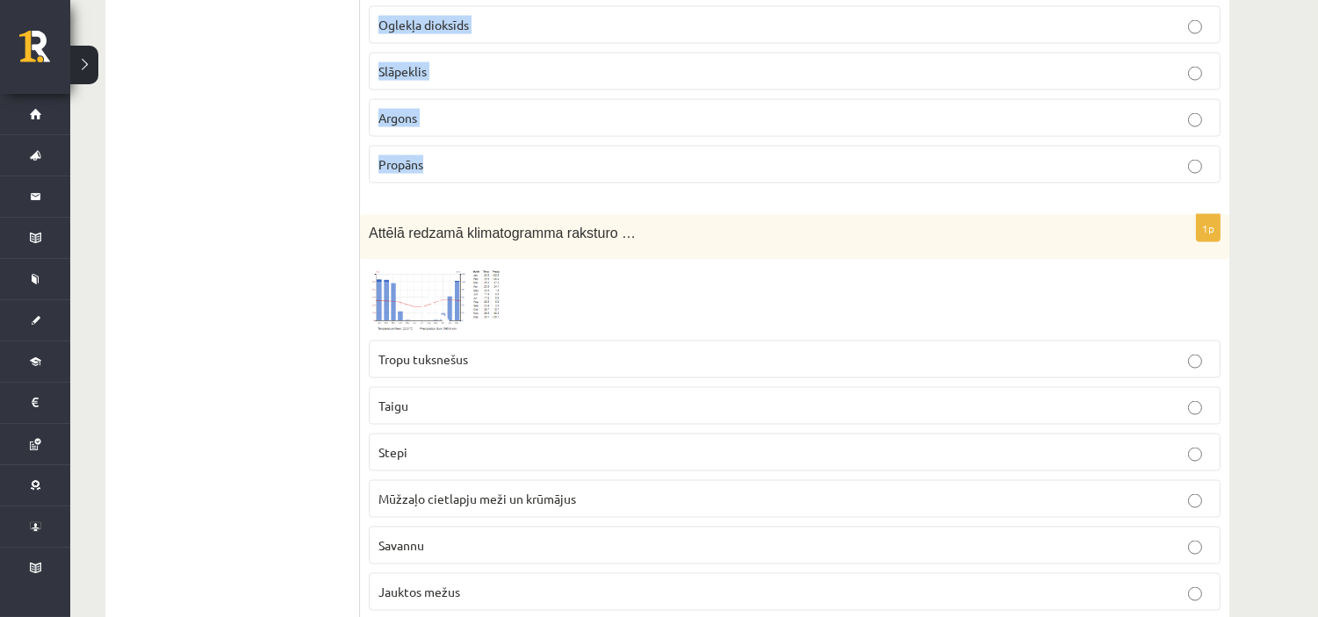
drag, startPoint x: 364, startPoint y: 229, endPoint x: 499, endPoint y: 196, distance: 138.4
drag, startPoint x: 423, startPoint y: 307, endPoint x: 391, endPoint y: 294, distance: 35.1
click at [391, 294] on img at bounding box center [435, 300] width 132 height 63
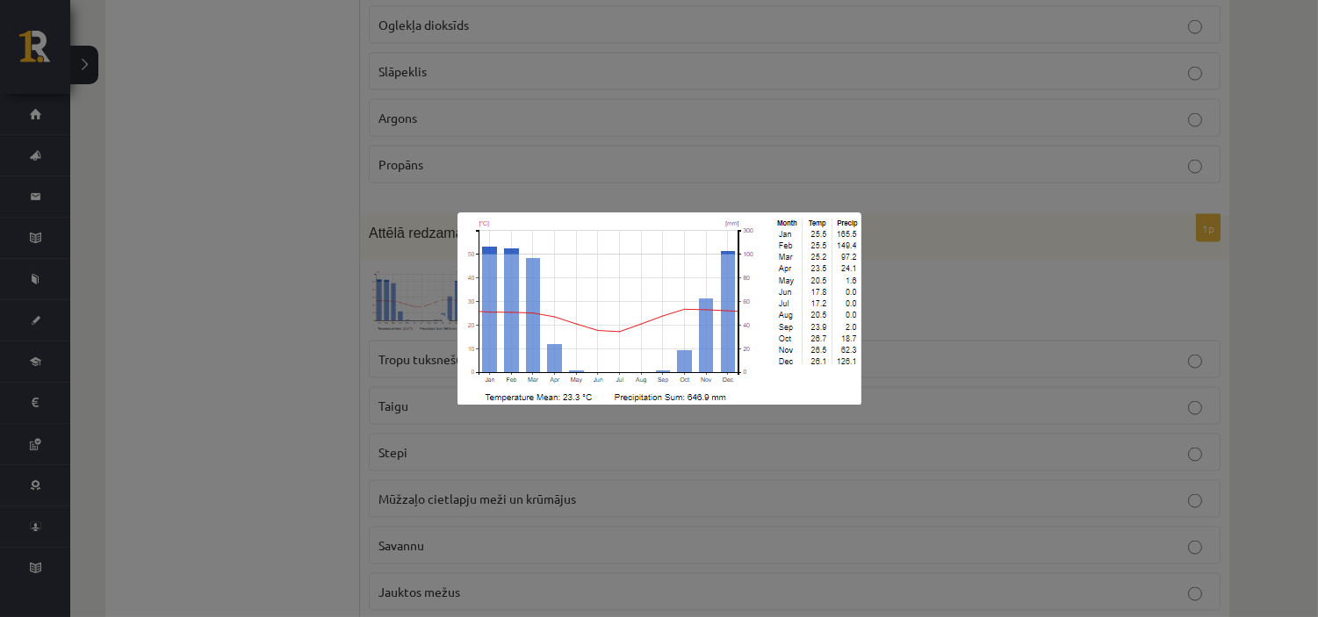
click at [241, 325] on div at bounding box center [659, 308] width 1318 height 617
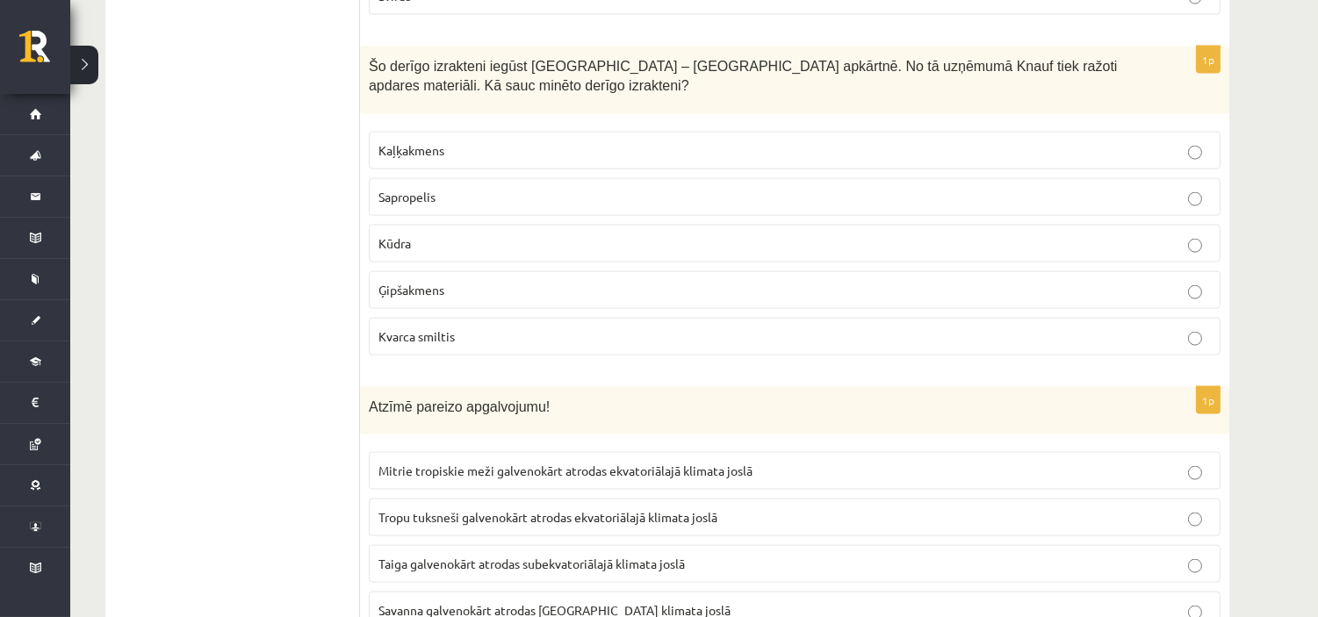
scroll to position [4461, 0]
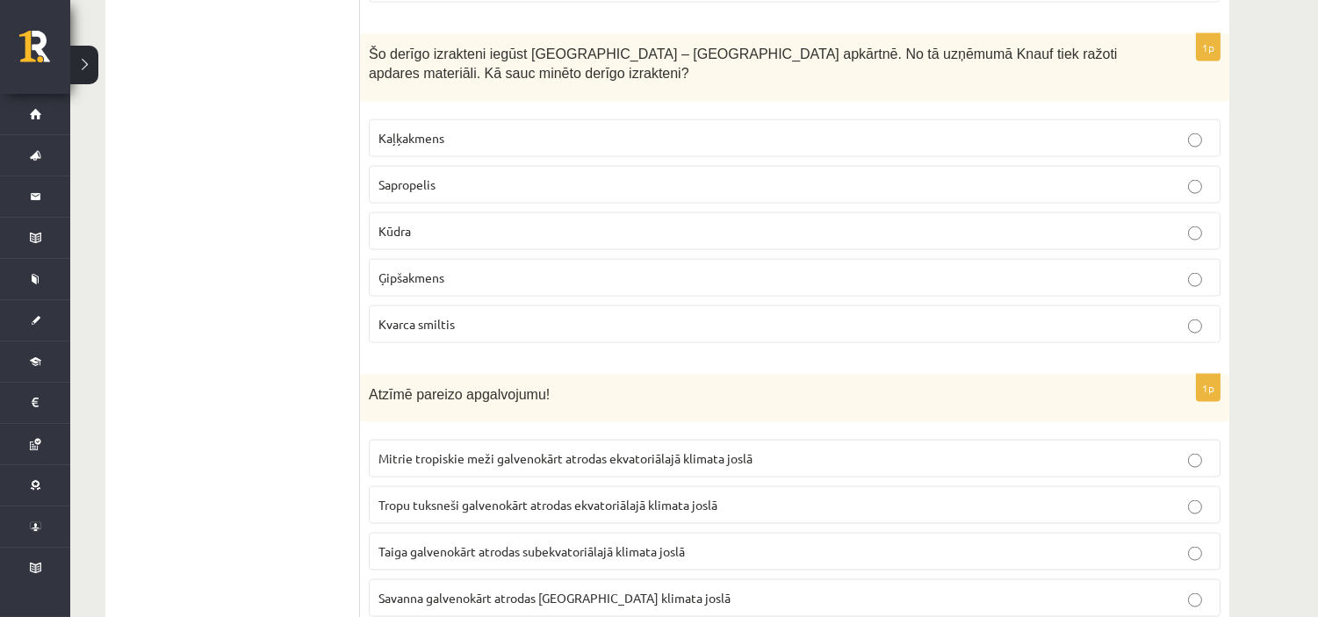
drag, startPoint x: 435, startPoint y: 282, endPoint x: 421, endPoint y: 260, distance: 26.1
click at [435, 283] on span "Ģipšakmens" at bounding box center [411, 278] width 66 height 16
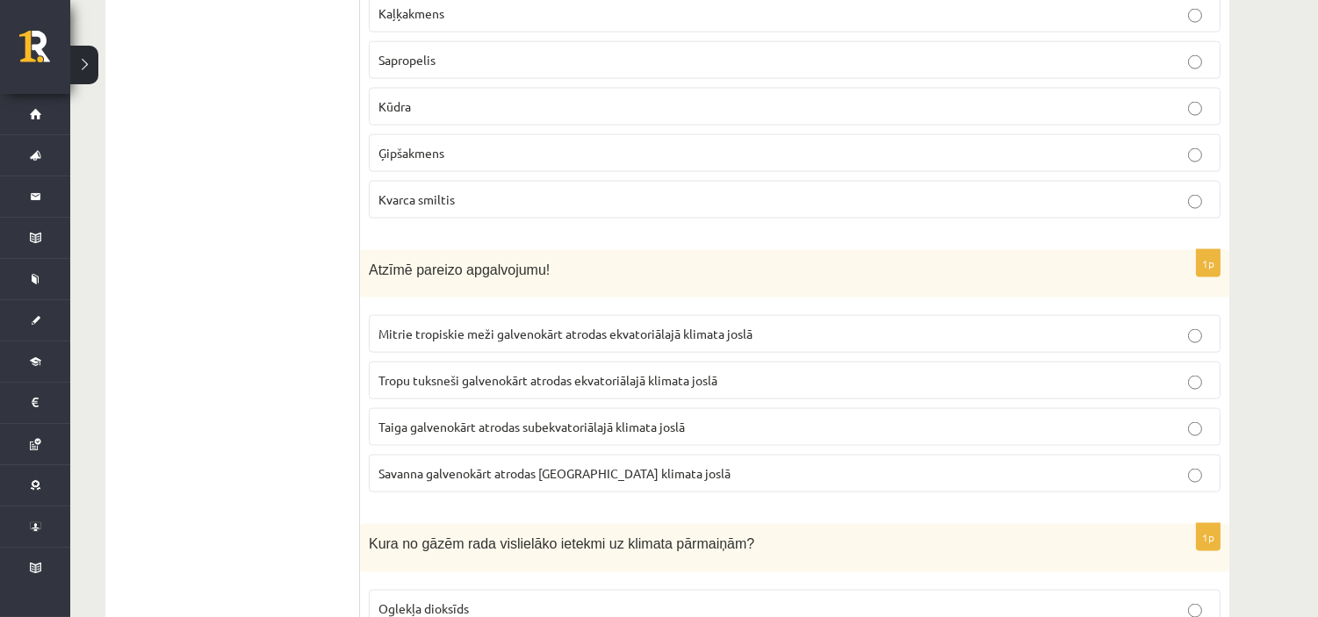
scroll to position [4753, 0]
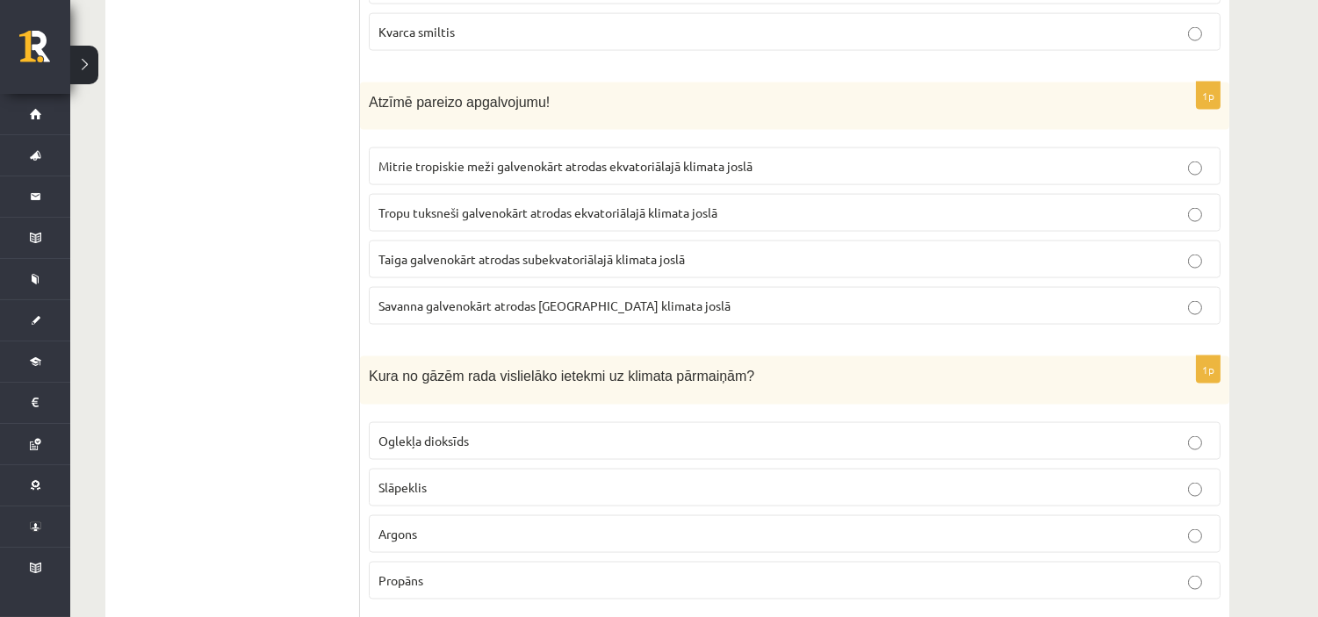
click at [510, 169] on span "Mitrie tropiskie meži galvenokārt atrodas ekvatoriālajā klimata joslā" at bounding box center [565, 166] width 374 height 16
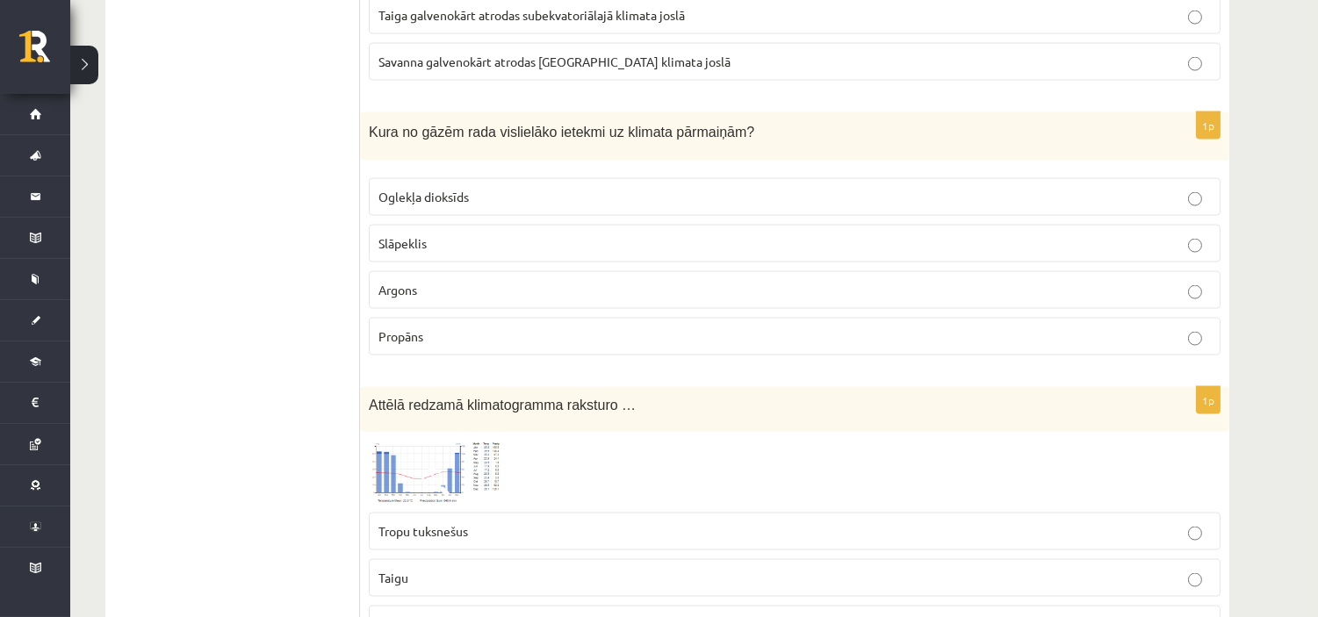
scroll to position [5046, 0]
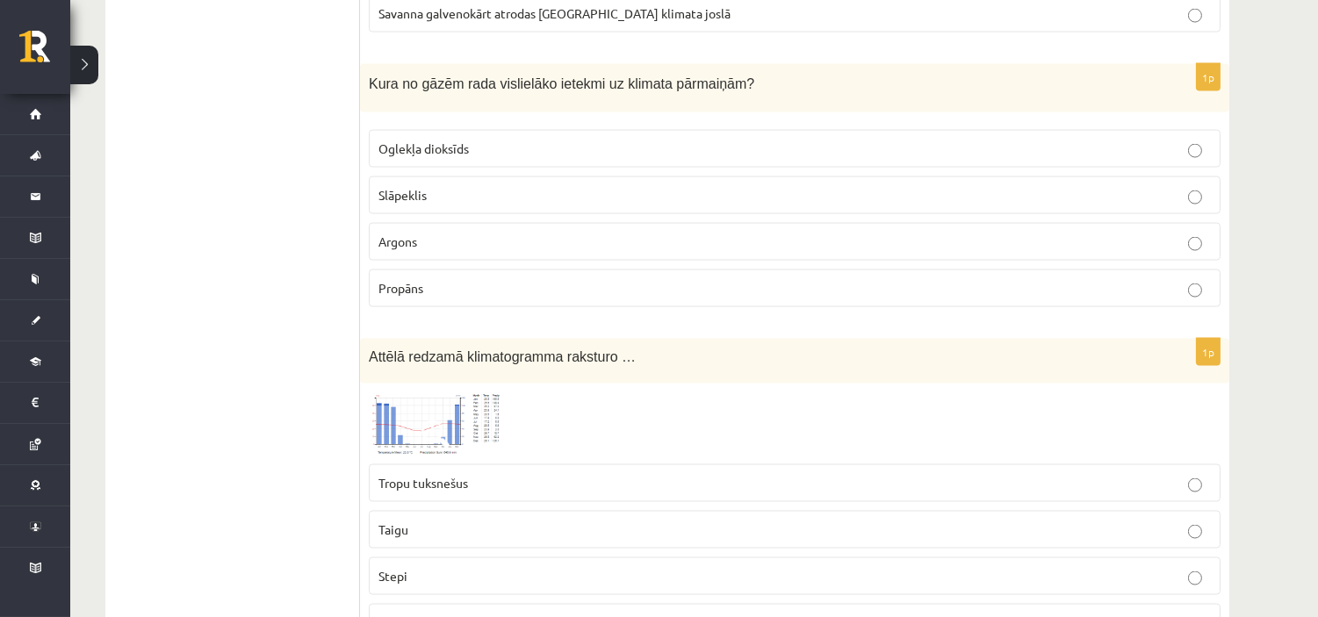
click at [537, 158] on p "Oglekļa dioksīds" at bounding box center [794, 149] width 832 height 18
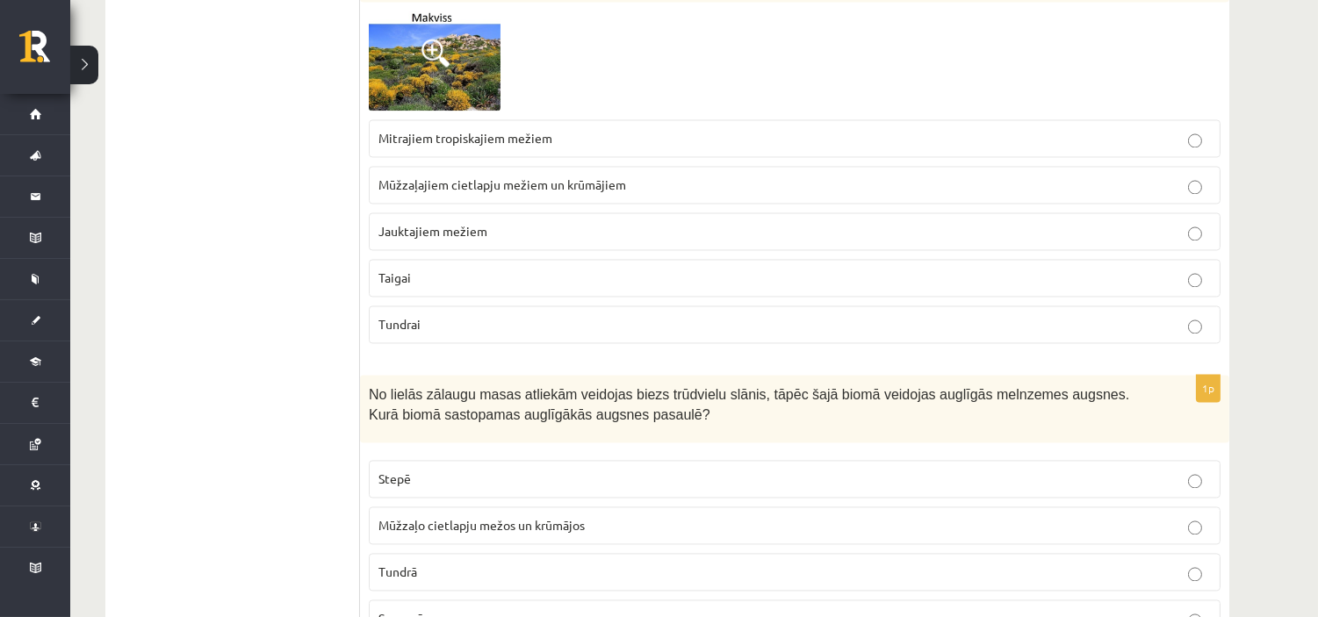
scroll to position [6119, 0]
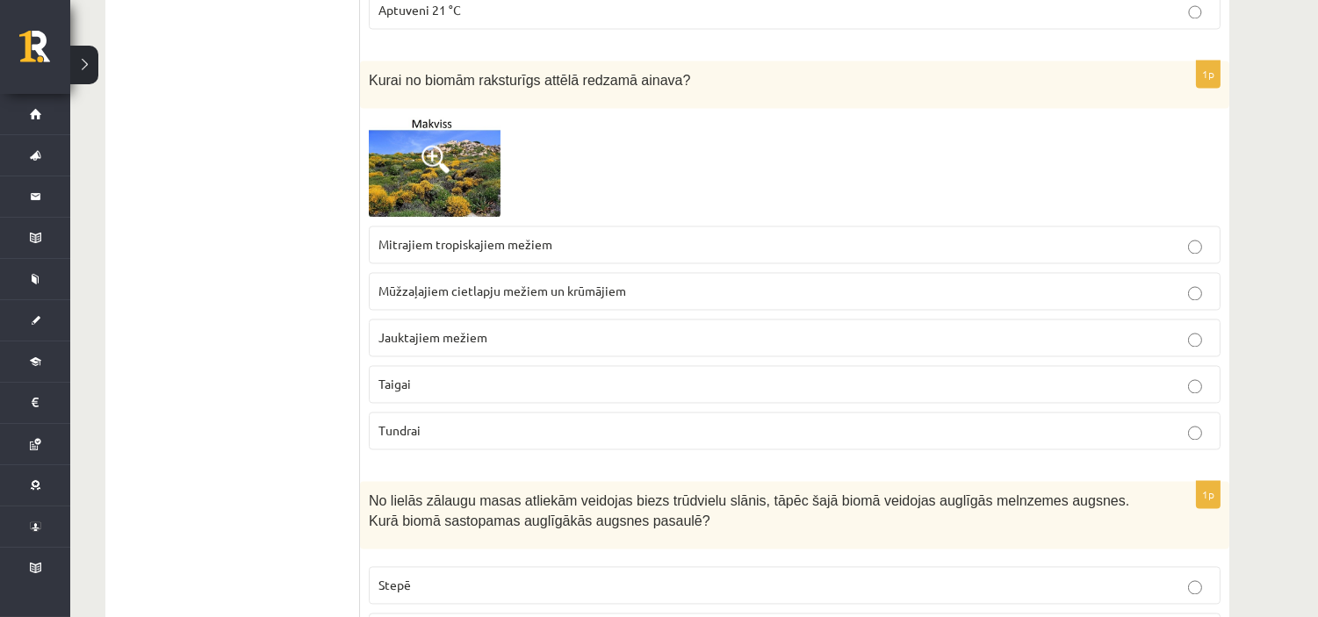
click at [496, 299] on span "Mūžzaļajiem cietlapju mežiem un krūmājiem" at bounding box center [502, 291] width 248 height 16
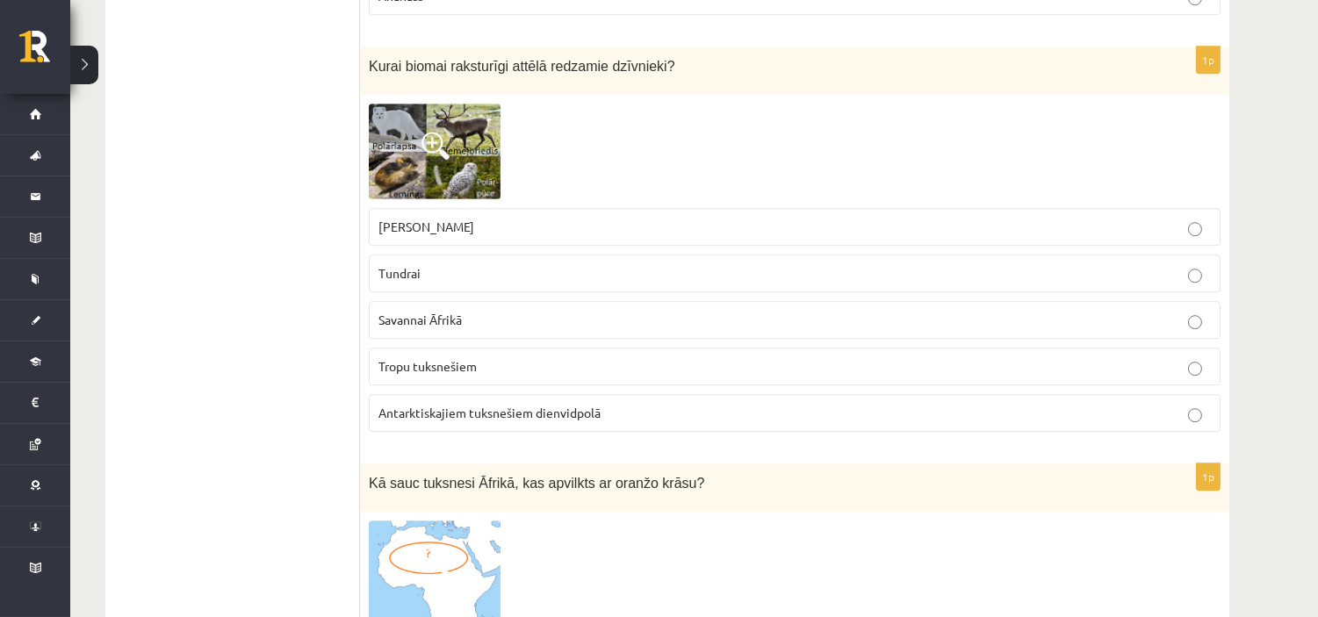
scroll to position [9241, 0]
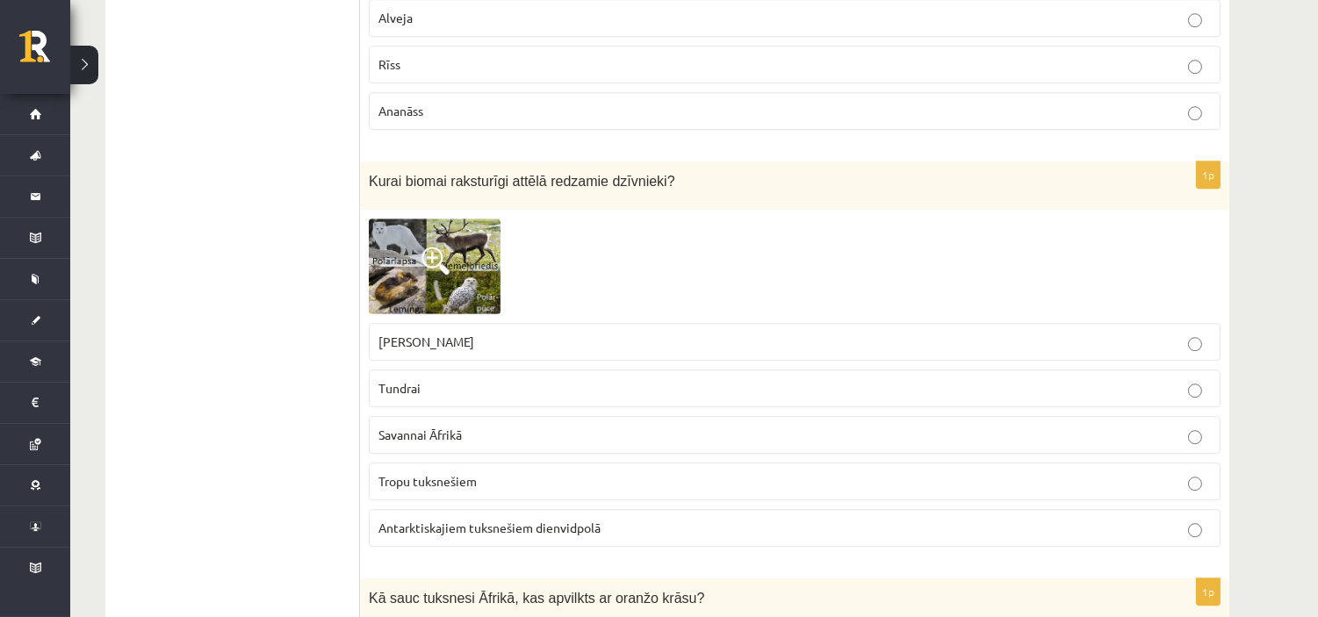
click at [469, 392] on p "Tundrai" at bounding box center [794, 388] width 832 height 18
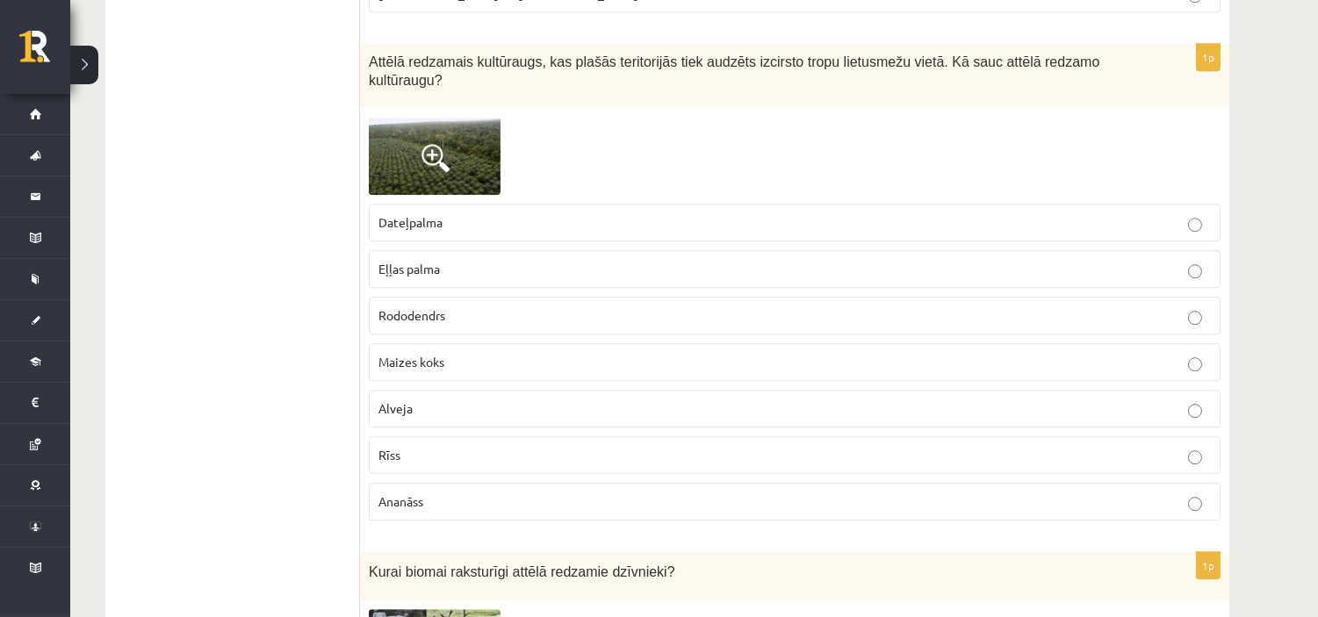
scroll to position [8851, 0]
click at [514, 272] on p "Eļļas palma" at bounding box center [794, 268] width 832 height 18
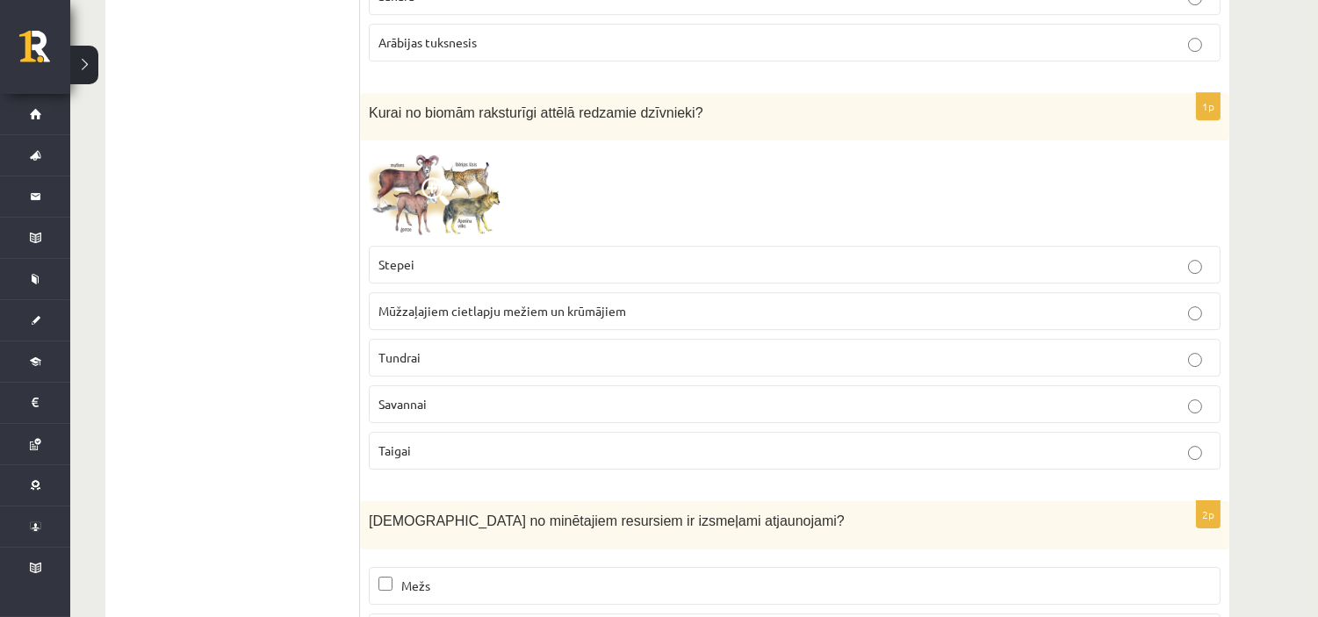
scroll to position [10216, 0]
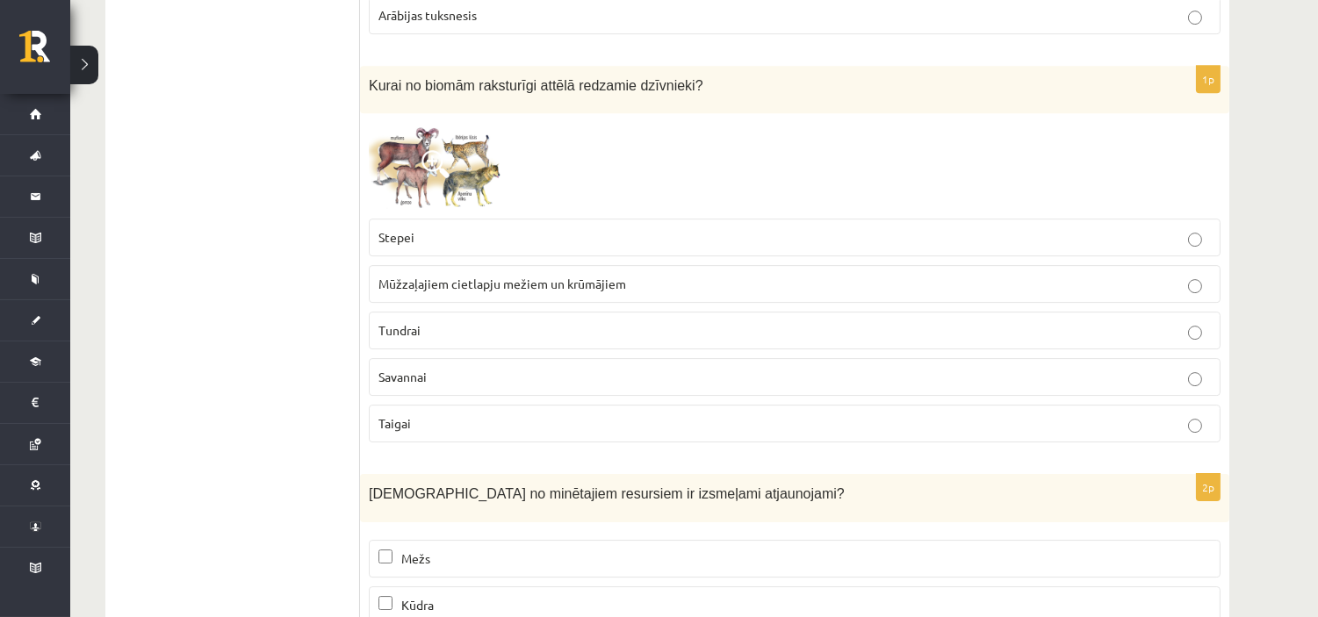
click at [506, 293] on p "Mūžzaļajiem cietlapju mežiem un krūmājiem" at bounding box center [794, 284] width 832 height 18
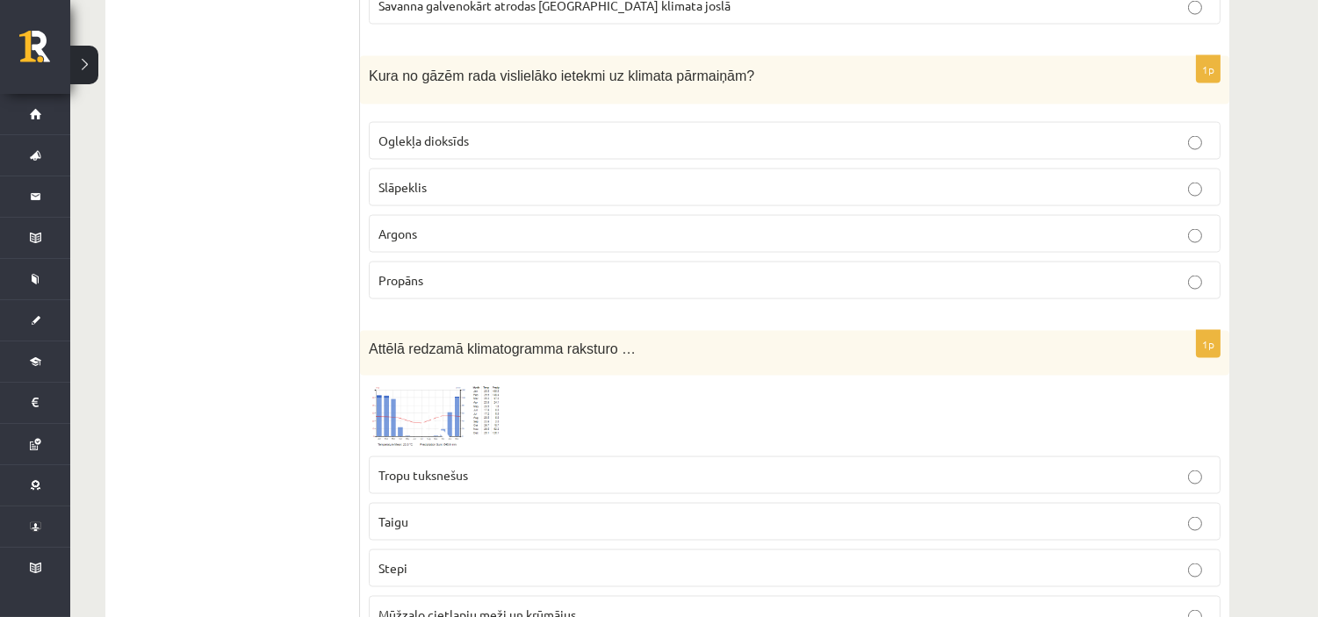
scroll to position [5436, 0]
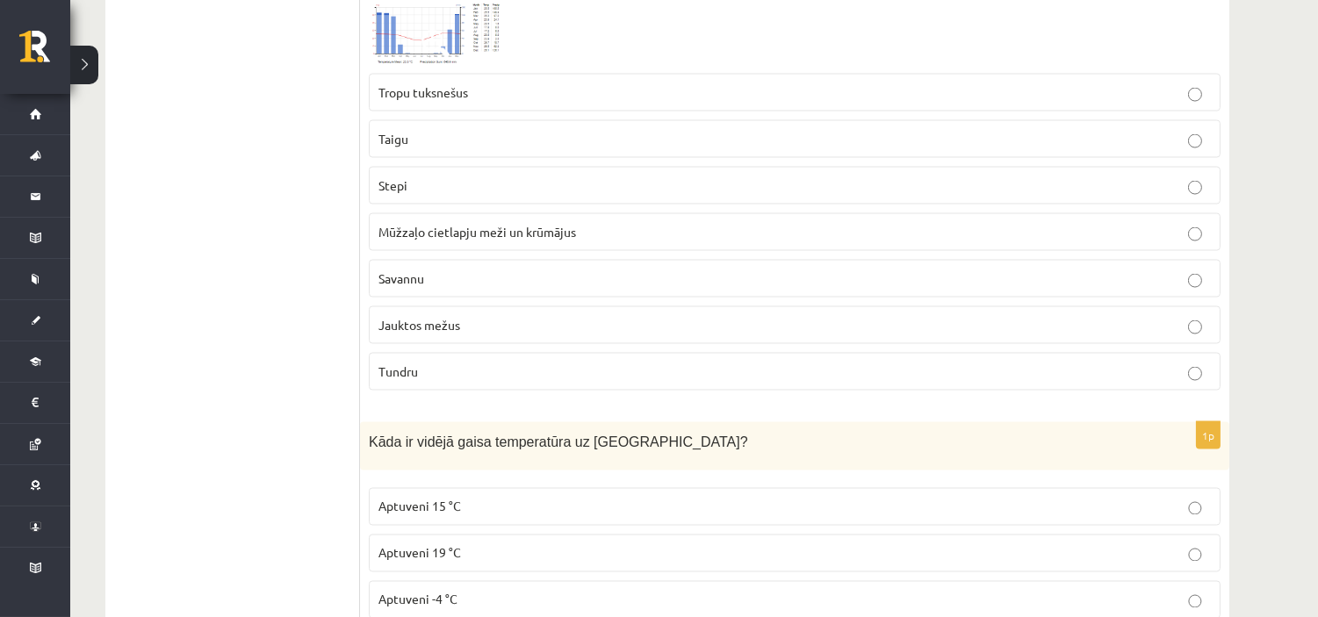
click at [461, 277] on label "Savannu" at bounding box center [795, 279] width 852 height 38
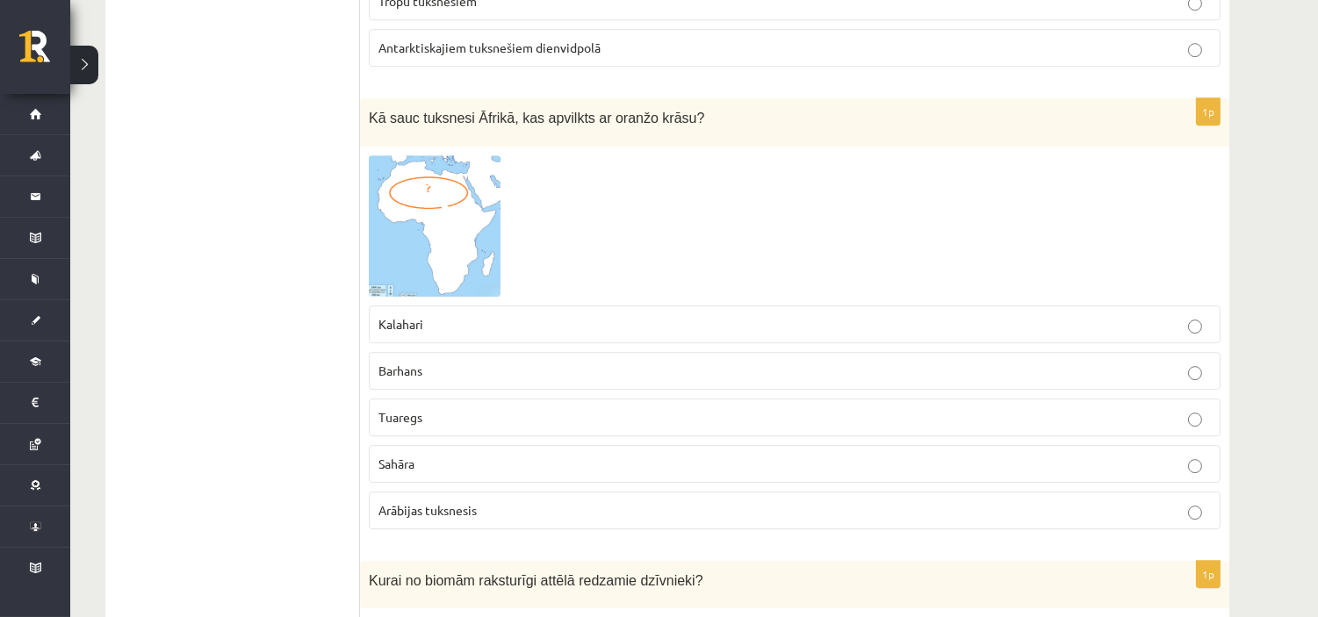
scroll to position [9826, 0]
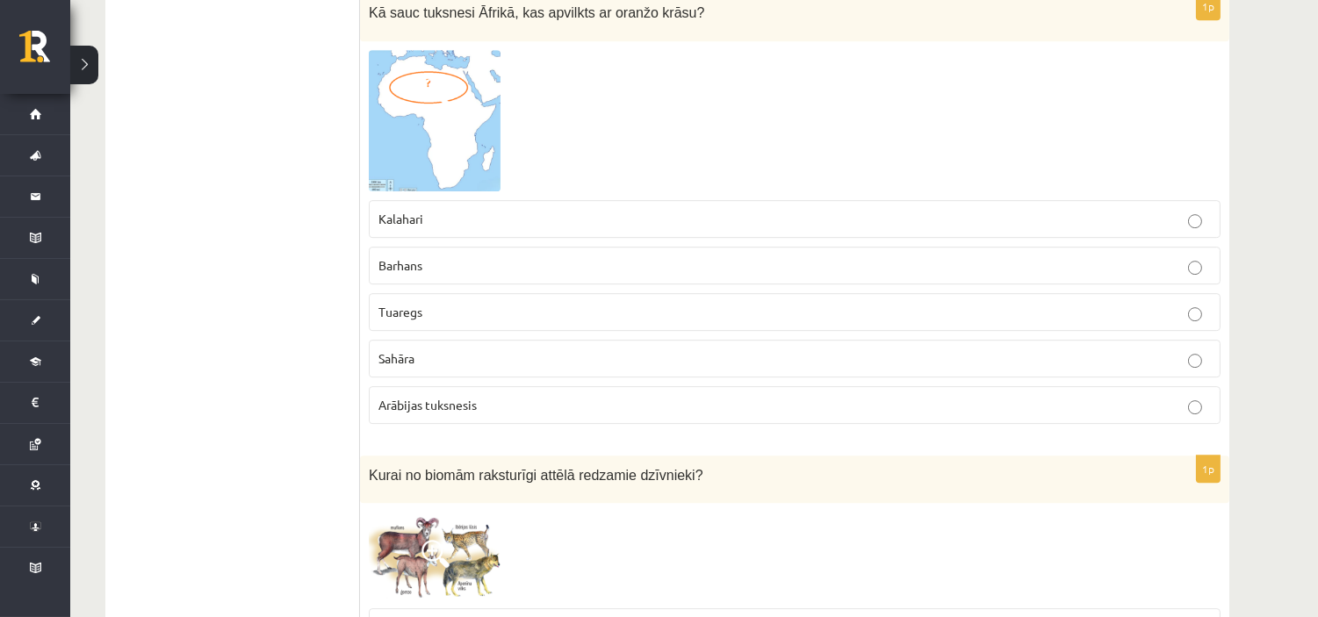
click at [518, 345] on label "Sahāra" at bounding box center [795, 359] width 852 height 38
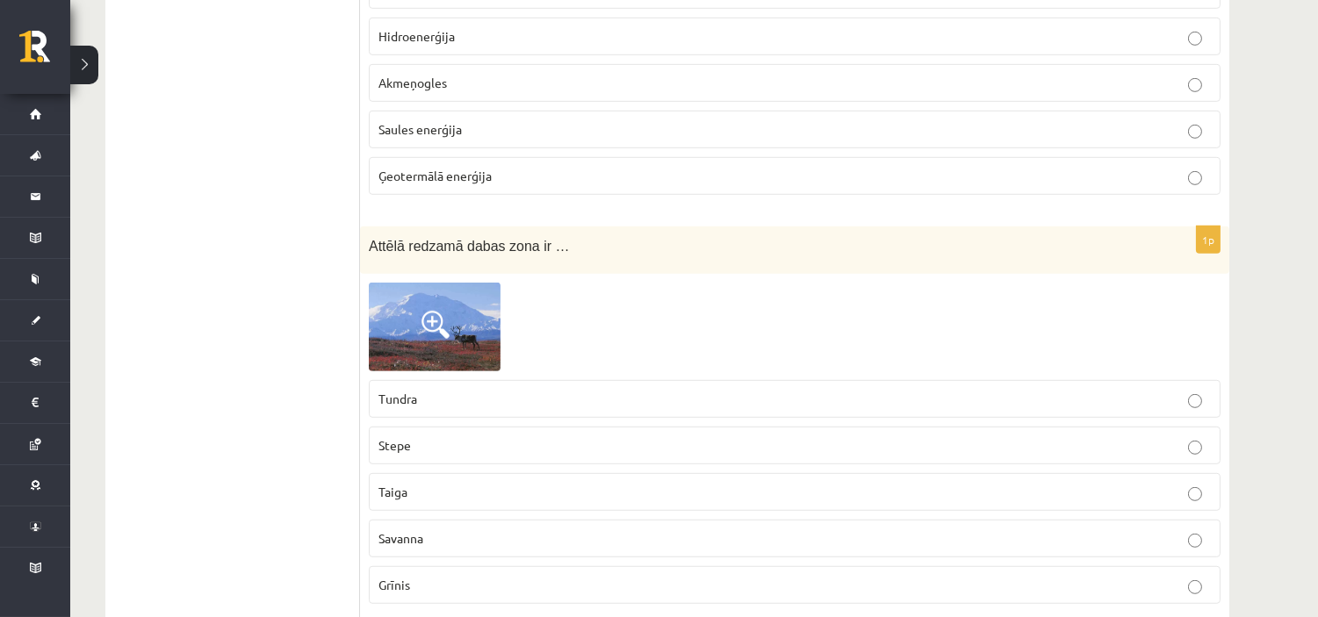
scroll to position [1924, 0]
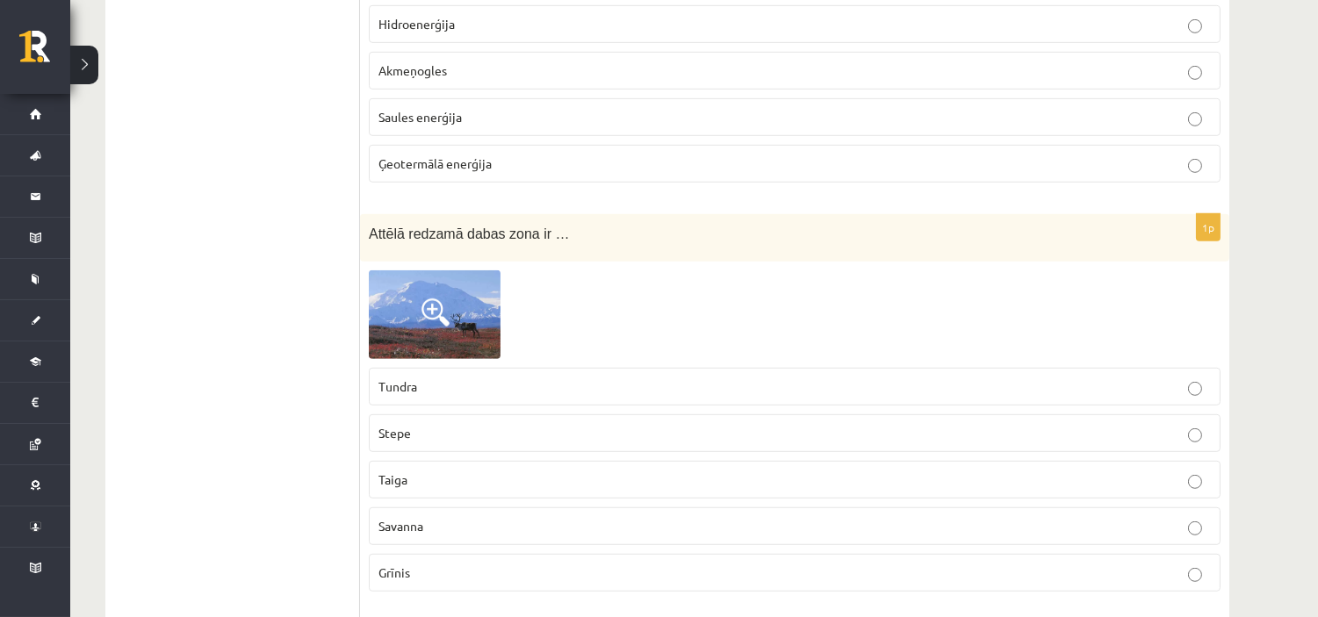
click at [726, 396] on p "Tundra" at bounding box center [794, 387] width 832 height 18
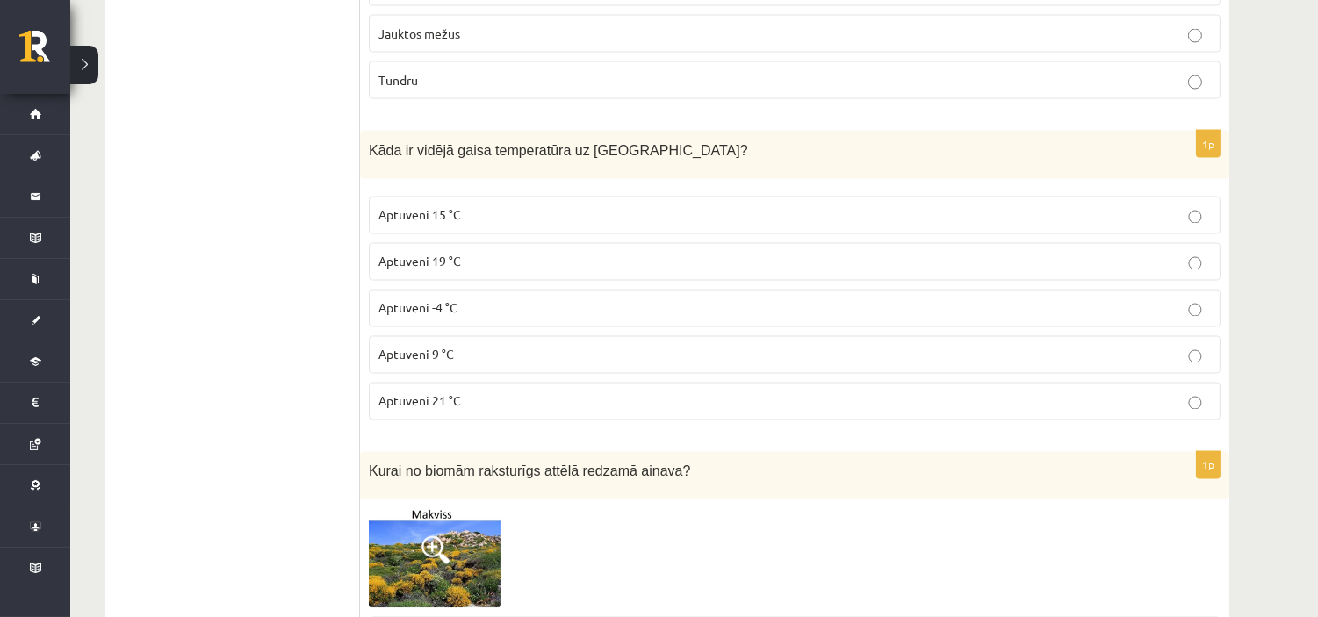
scroll to position [5755, 0]
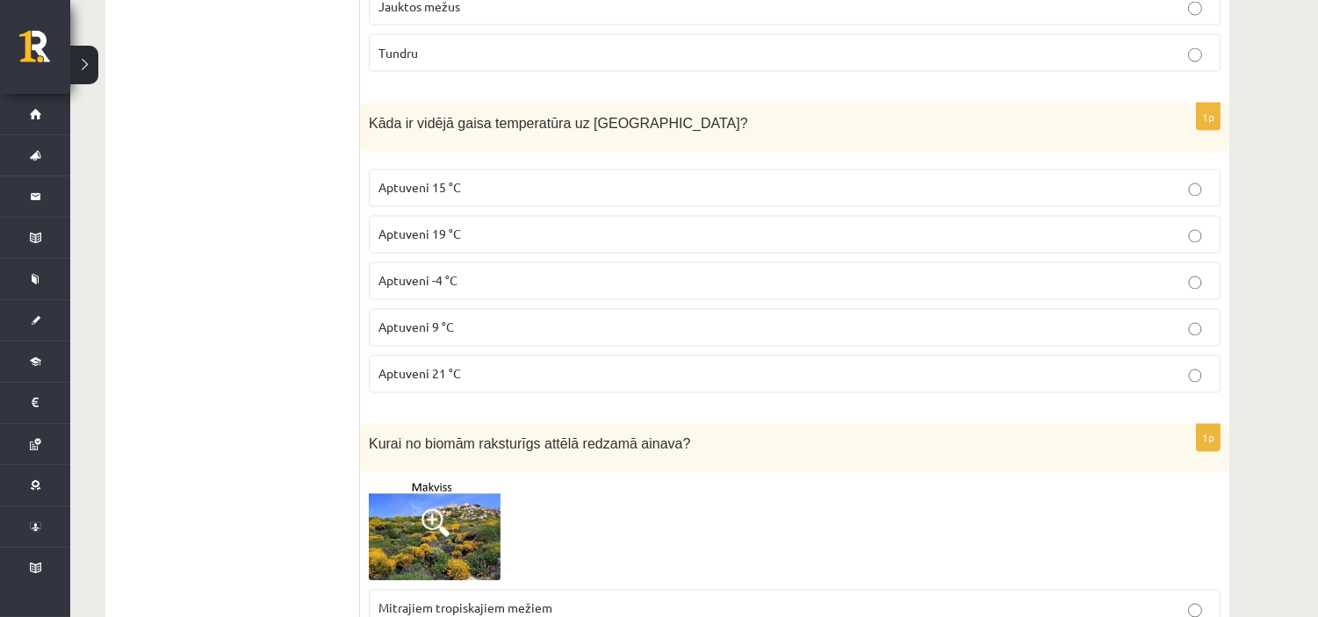
click at [524, 195] on p "Aptuveni 15 °C" at bounding box center [794, 188] width 832 height 18
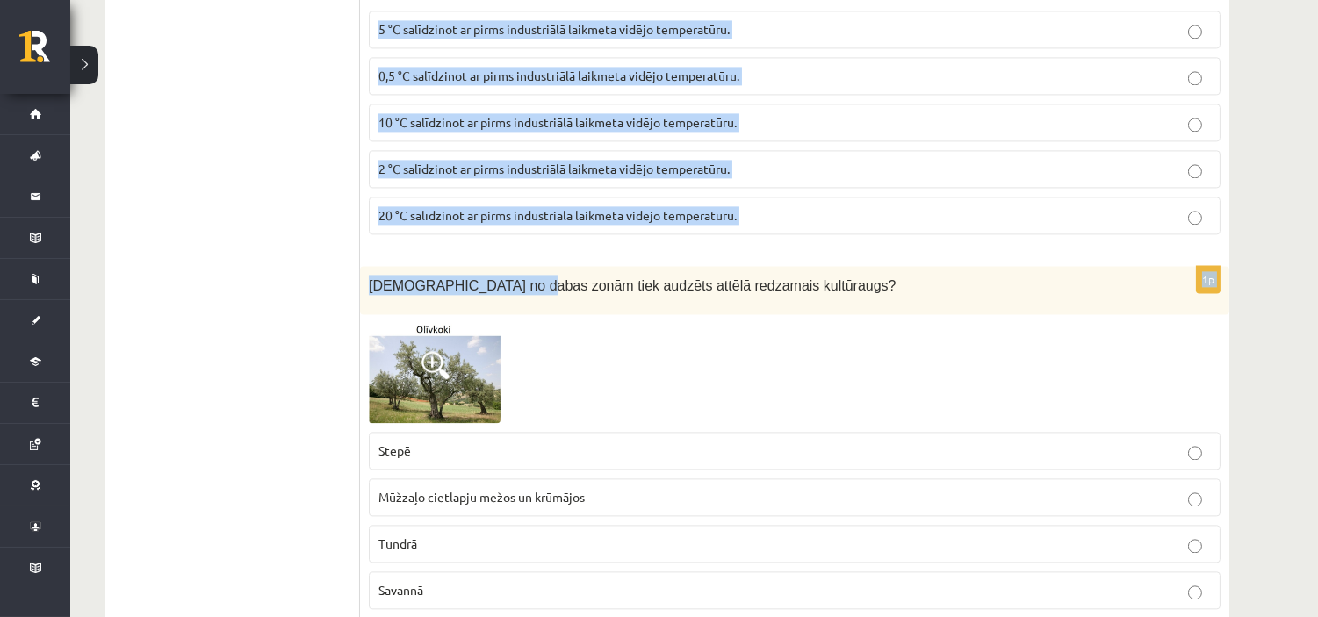
scroll to position [7024, 0]
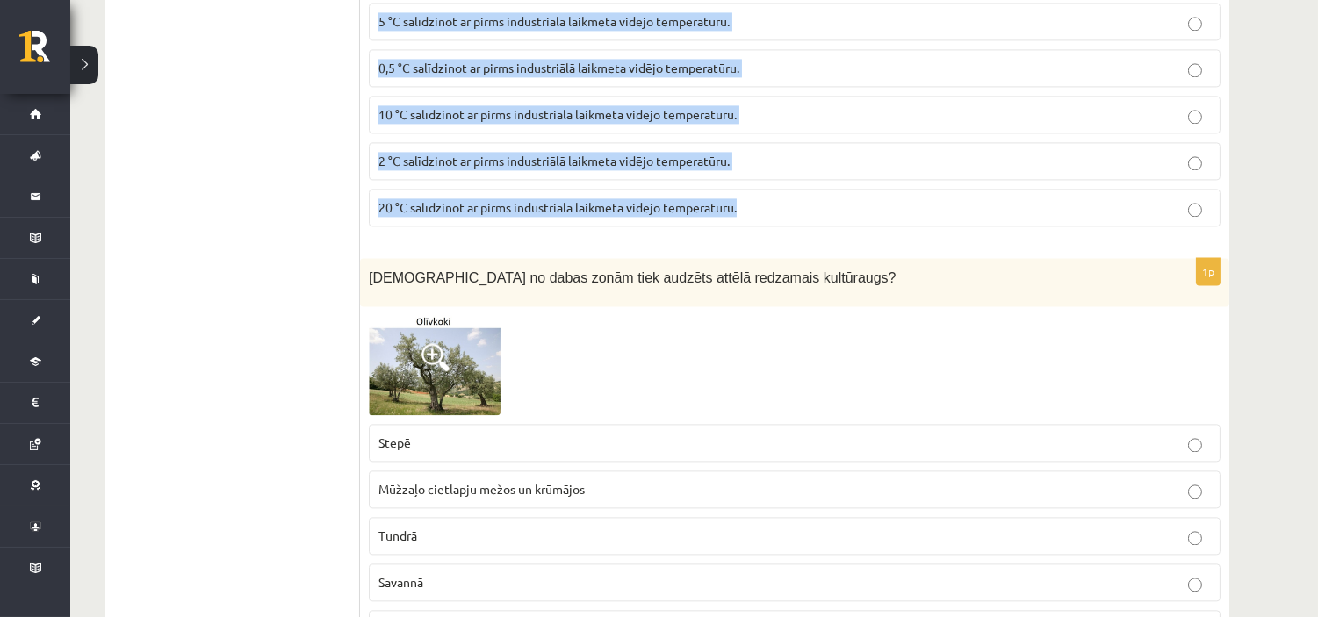
drag, startPoint x: 384, startPoint y: 193, endPoint x: 773, endPoint y: 213, distance: 389.5
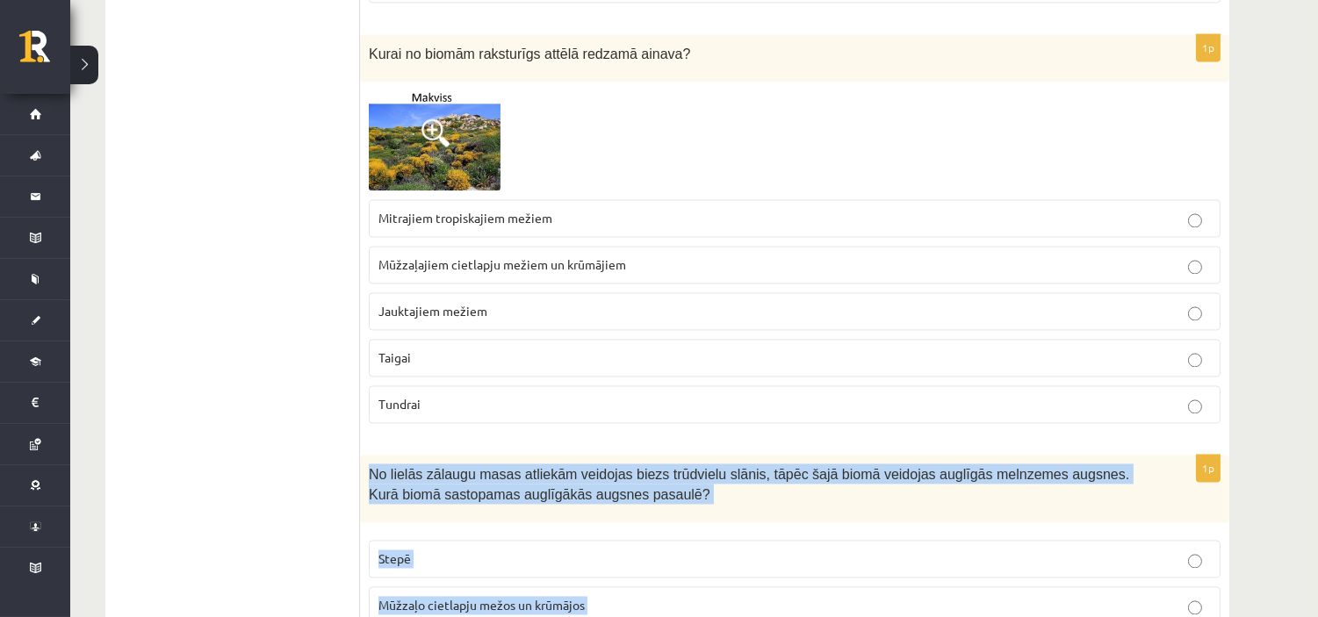
scroll to position [6438, 0]
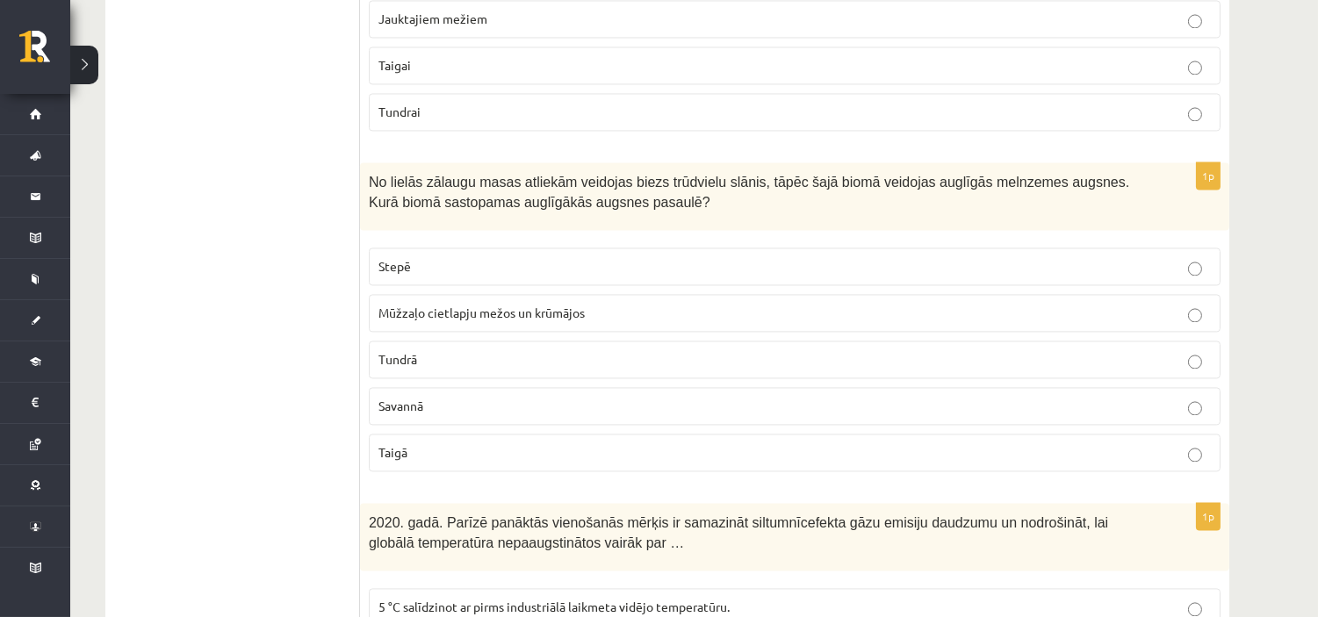
click at [507, 270] on p "Stepē" at bounding box center [794, 266] width 832 height 18
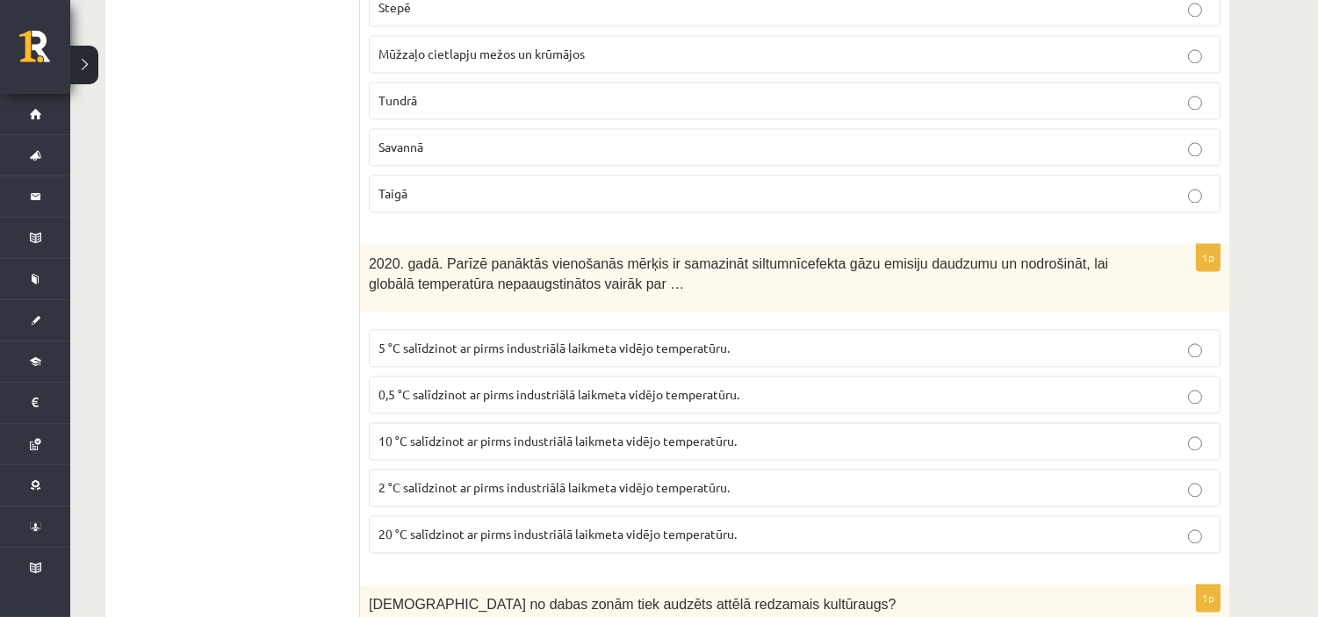
scroll to position [6730, 0]
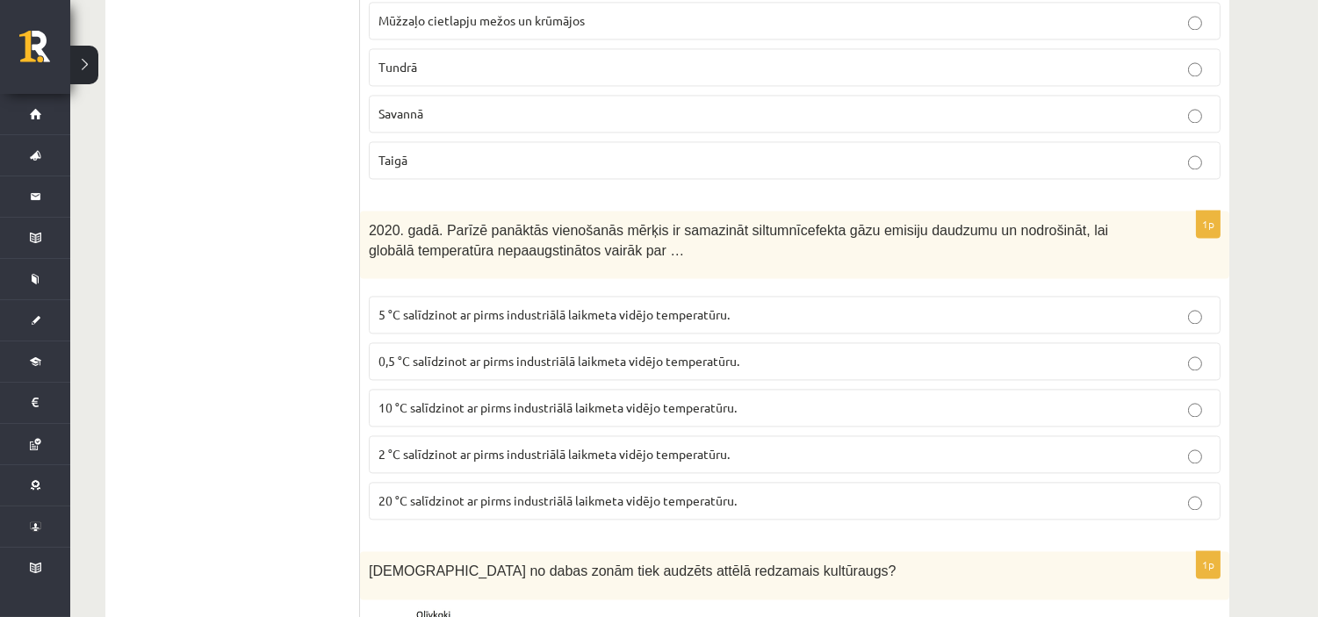
click at [428, 461] on span "2 °C salīdzinot ar pirms industriālā laikmeta vidējo temperatūru." at bounding box center [553, 454] width 351 height 16
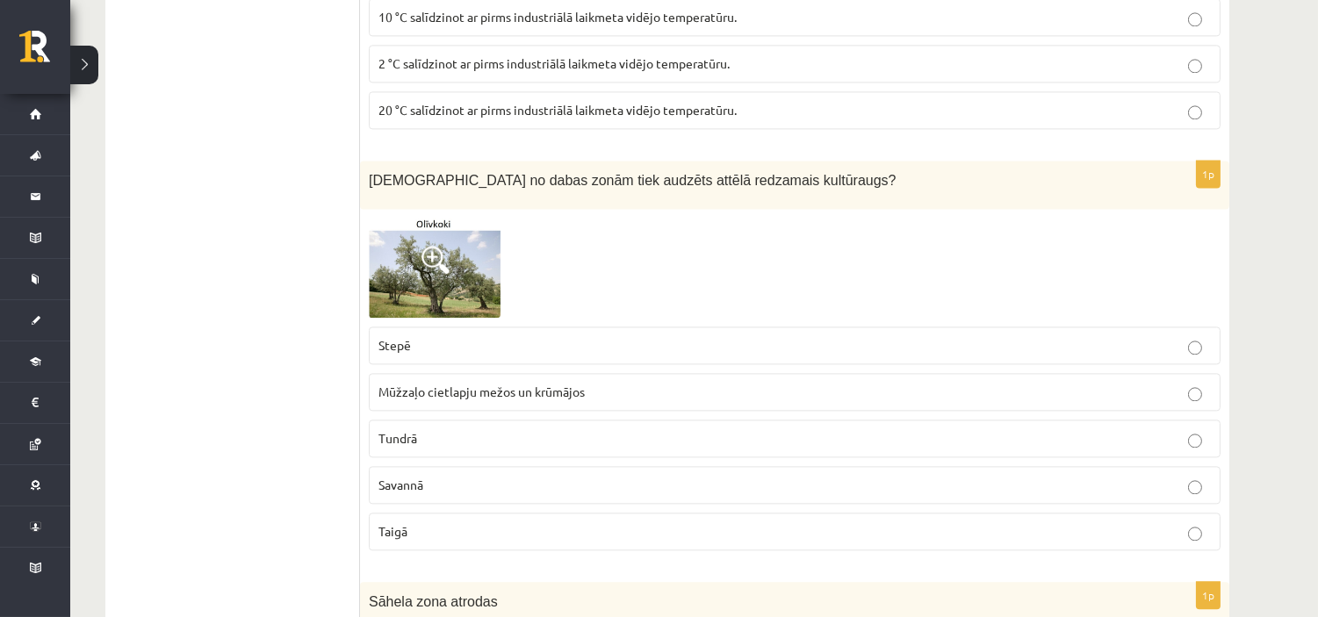
scroll to position [7219, 0]
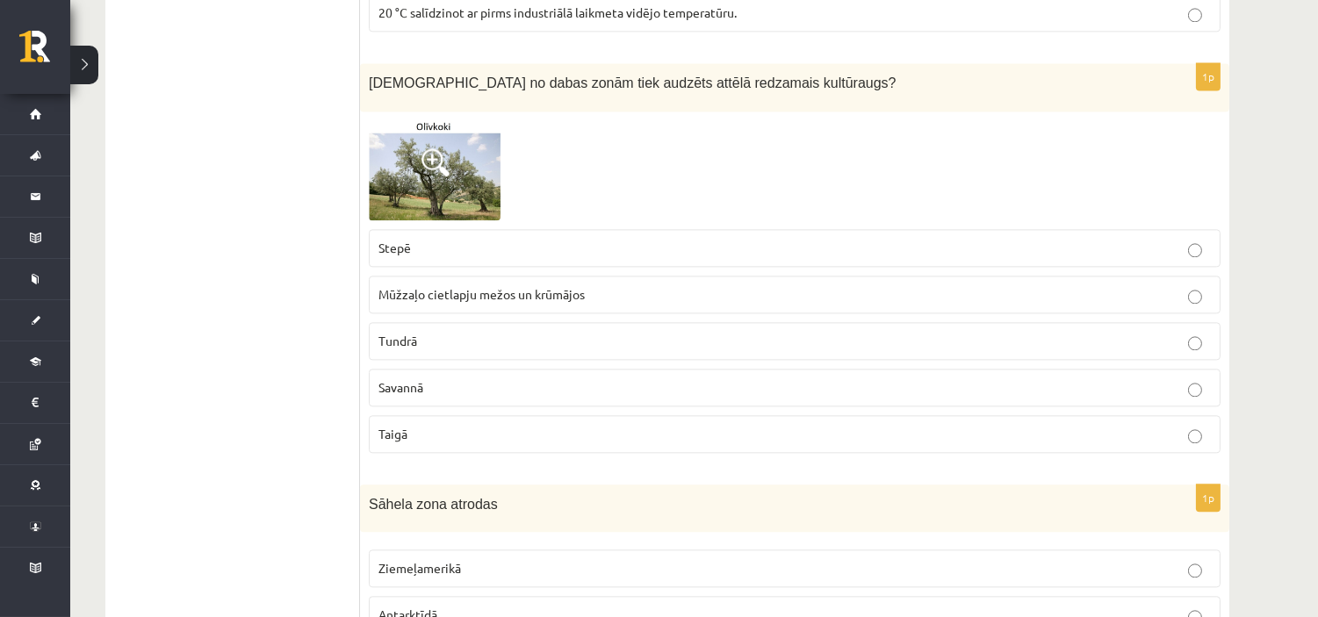
click at [466, 302] on span "Mūžzaļo cietlapju mežos un krūmājos" at bounding box center [481, 294] width 206 height 16
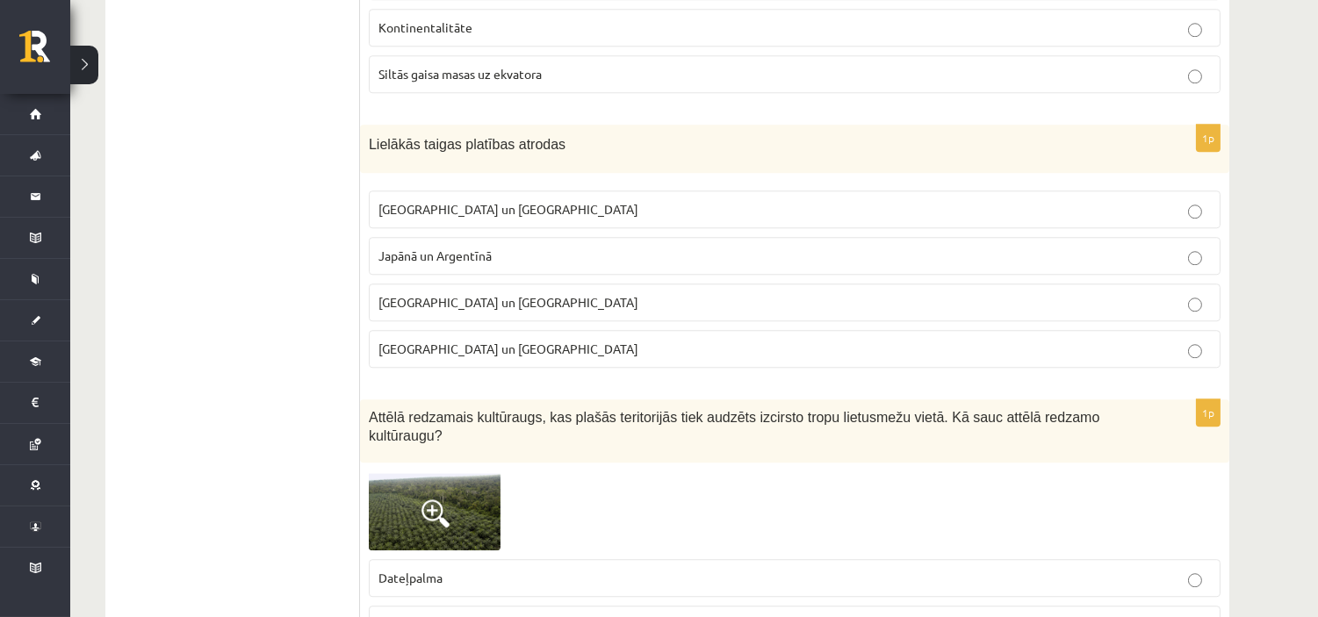
scroll to position [8486, 0]
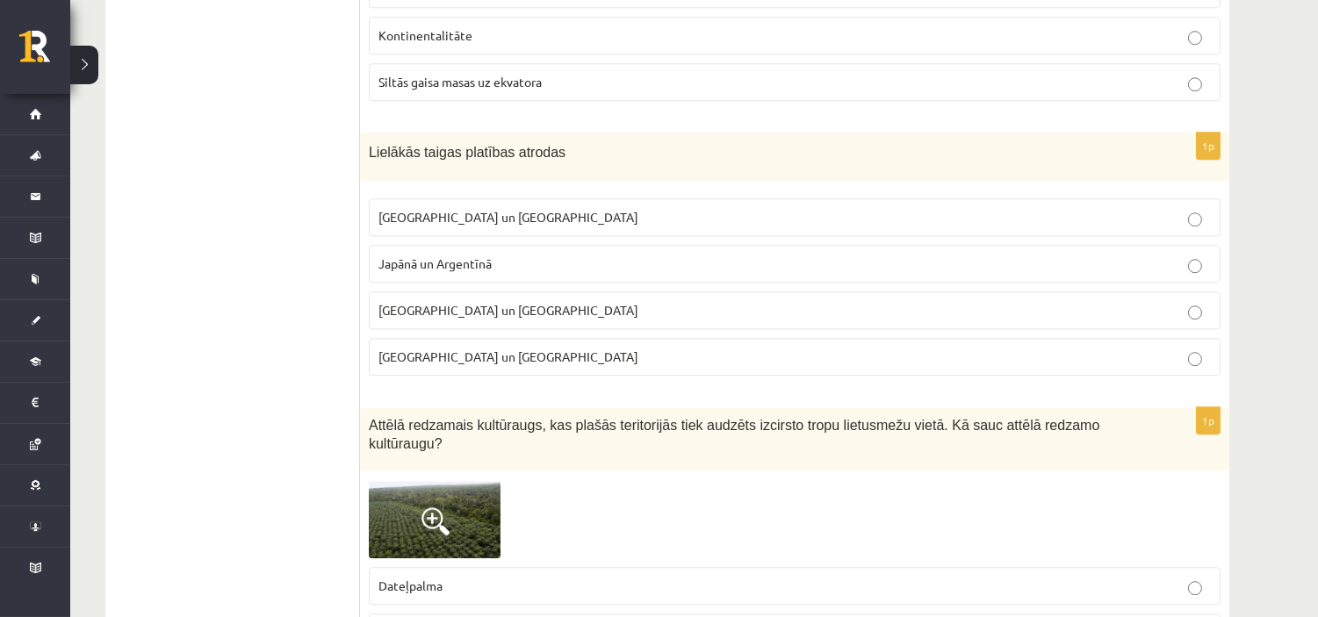
drag, startPoint x: 406, startPoint y: 141, endPoint x: 516, endPoint y: 378, distance: 260.4
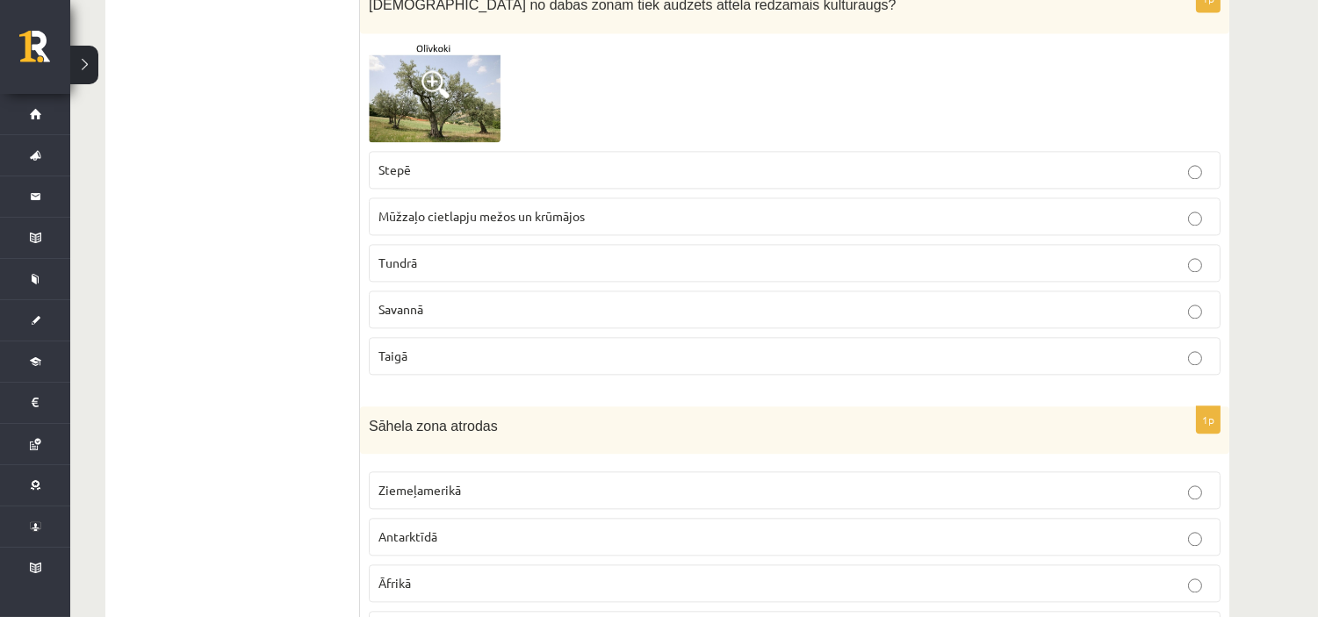
scroll to position [7413, 0]
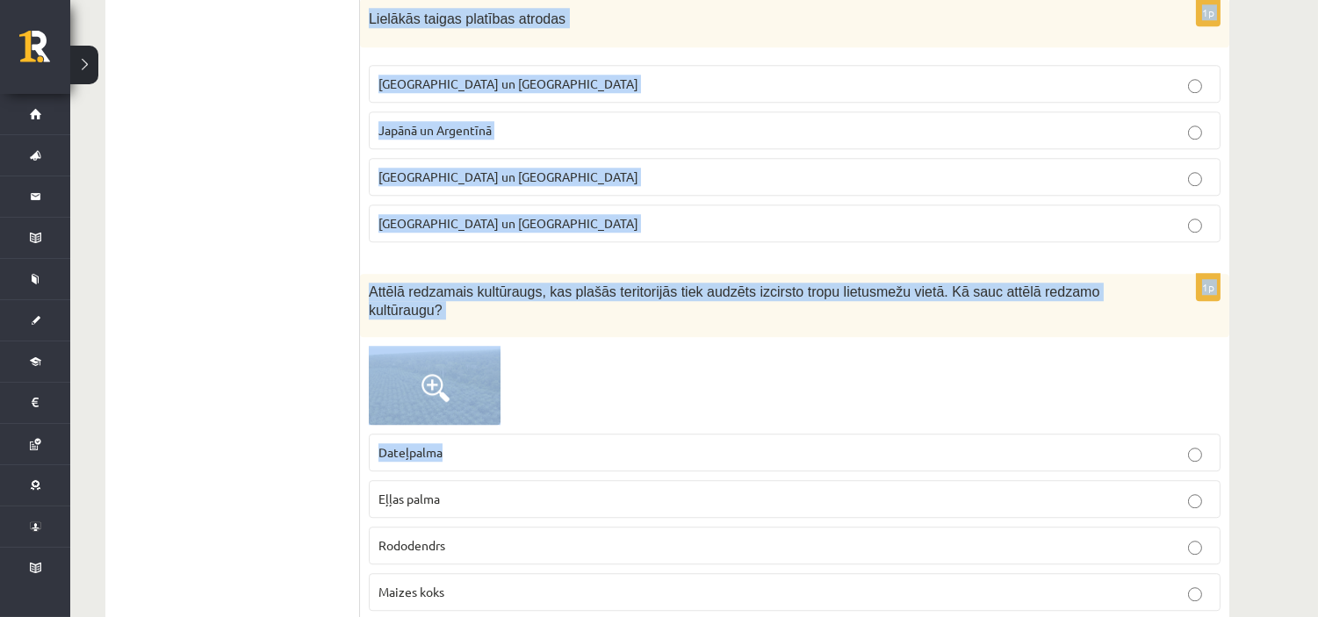
scroll to position [8681, 0]
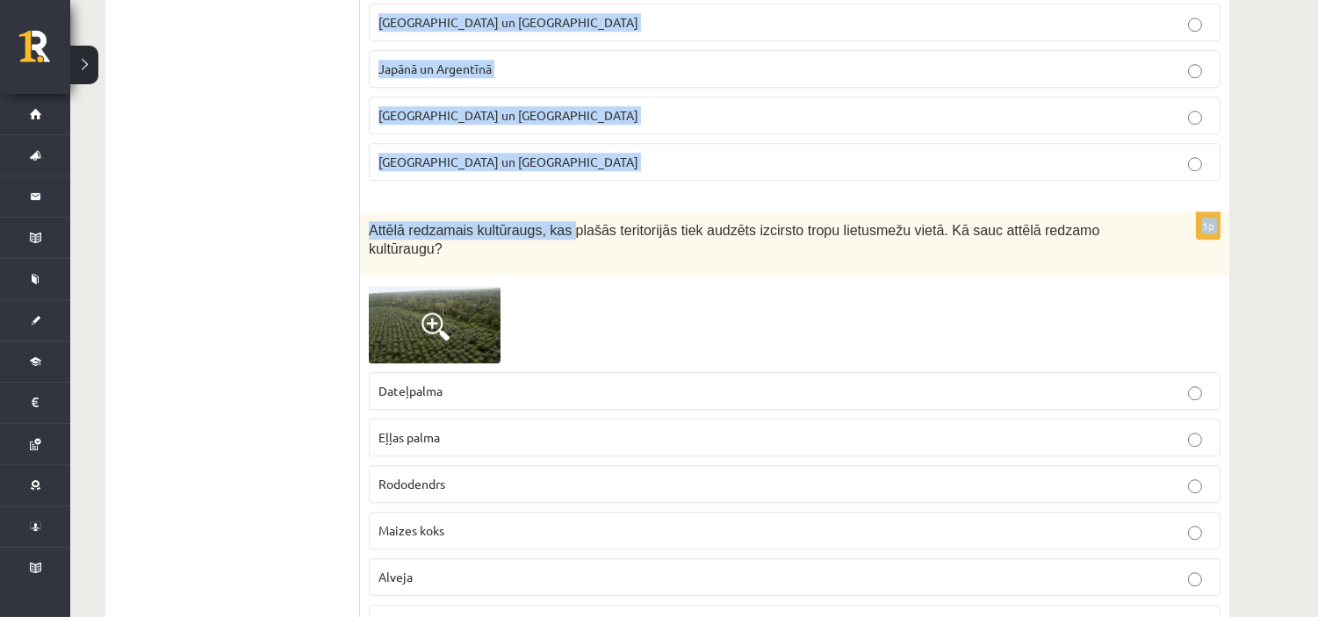
drag, startPoint x: 362, startPoint y: 321, endPoint x: 557, endPoint y: 220, distance: 219.5
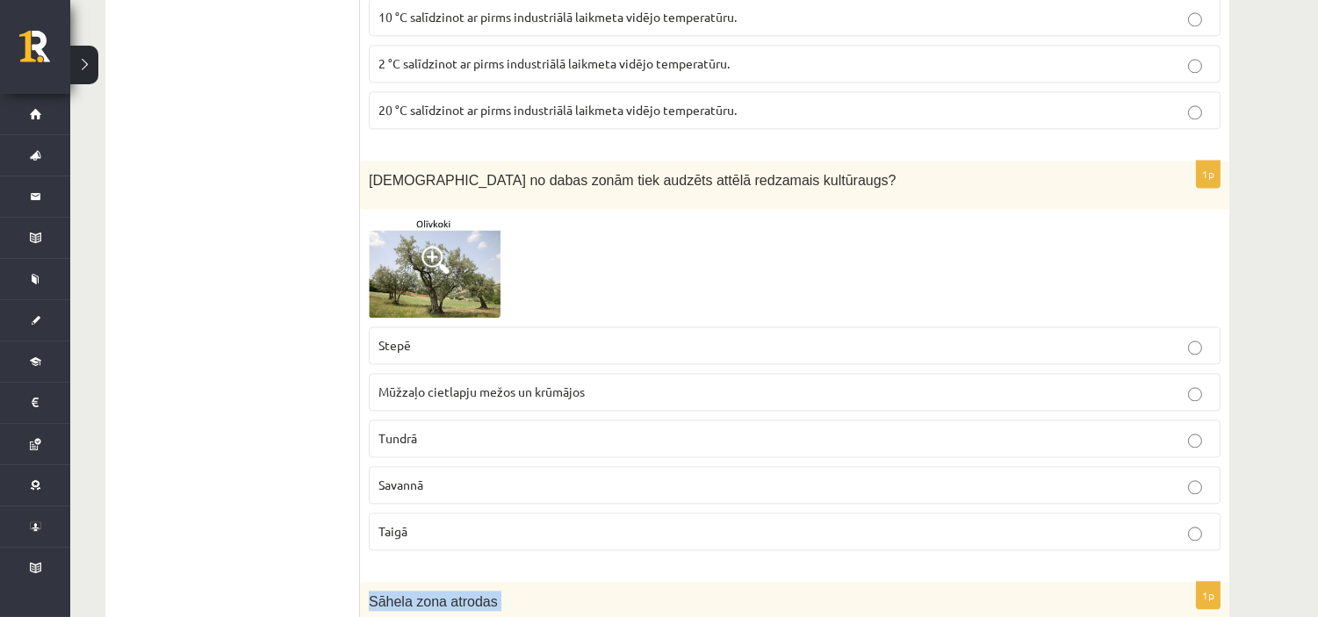
scroll to position [7413, 0]
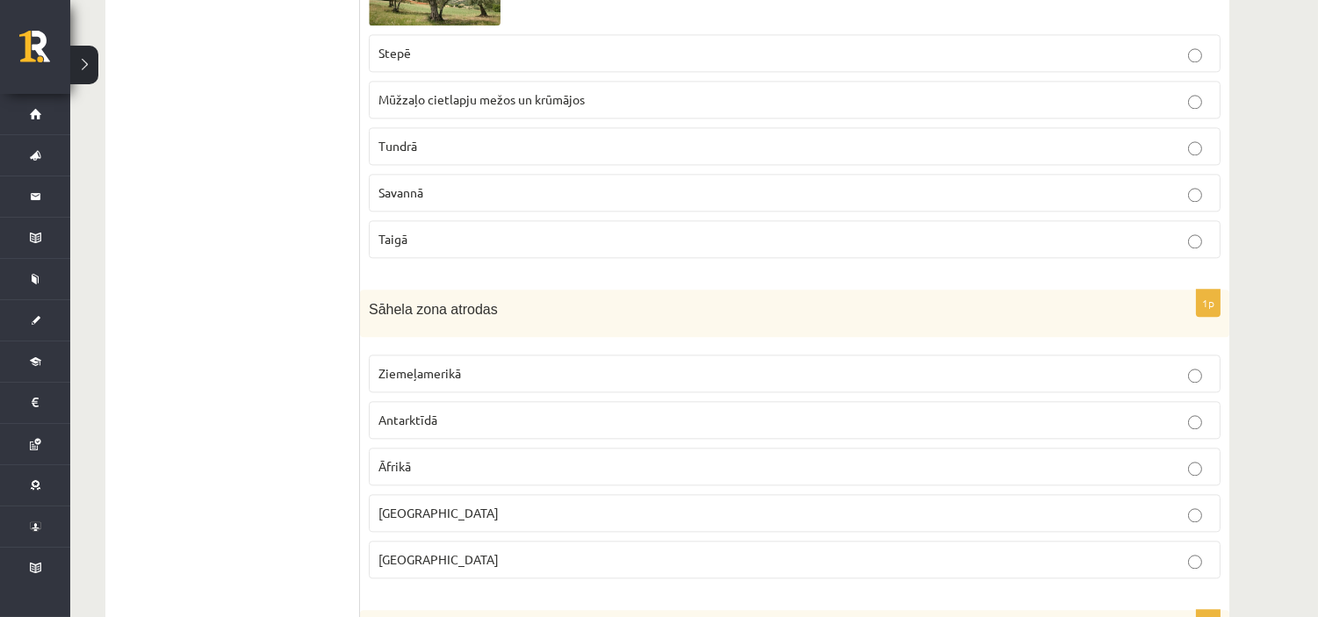
drag, startPoint x: 284, startPoint y: 363, endPoint x: 317, endPoint y: 367, distance: 33.7
click at [420, 471] on label "Āfrikā" at bounding box center [795, 467] width 852 height 38
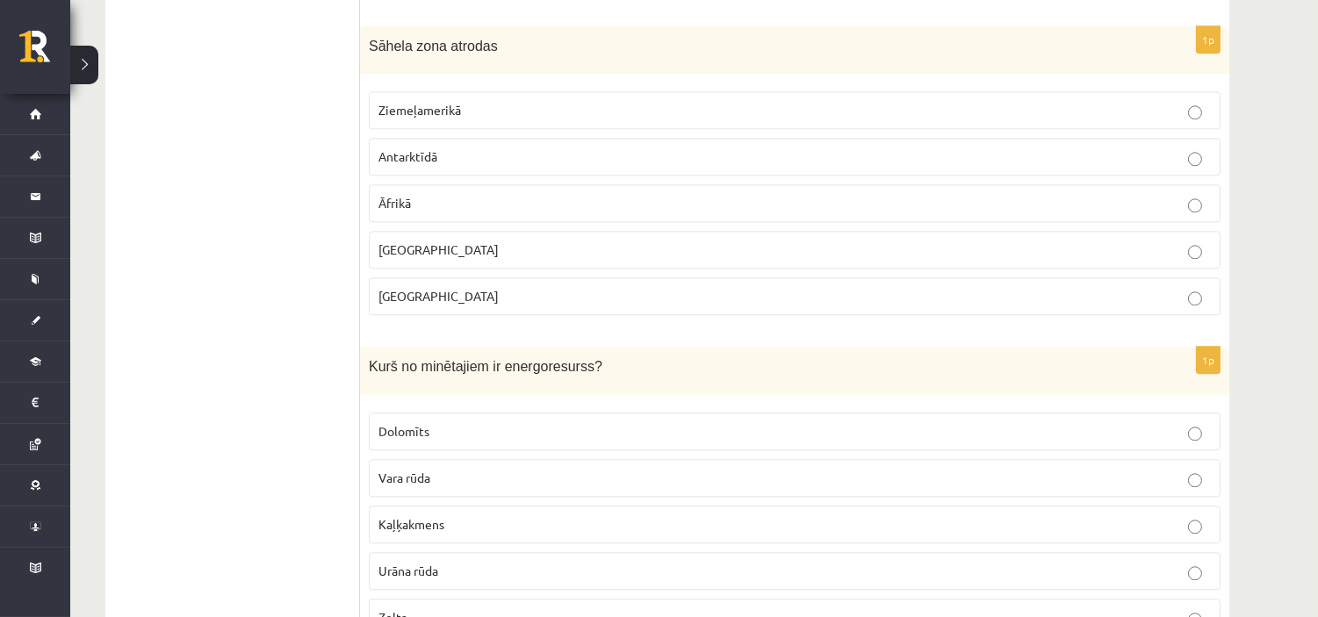
scroll to position [7803, 0]
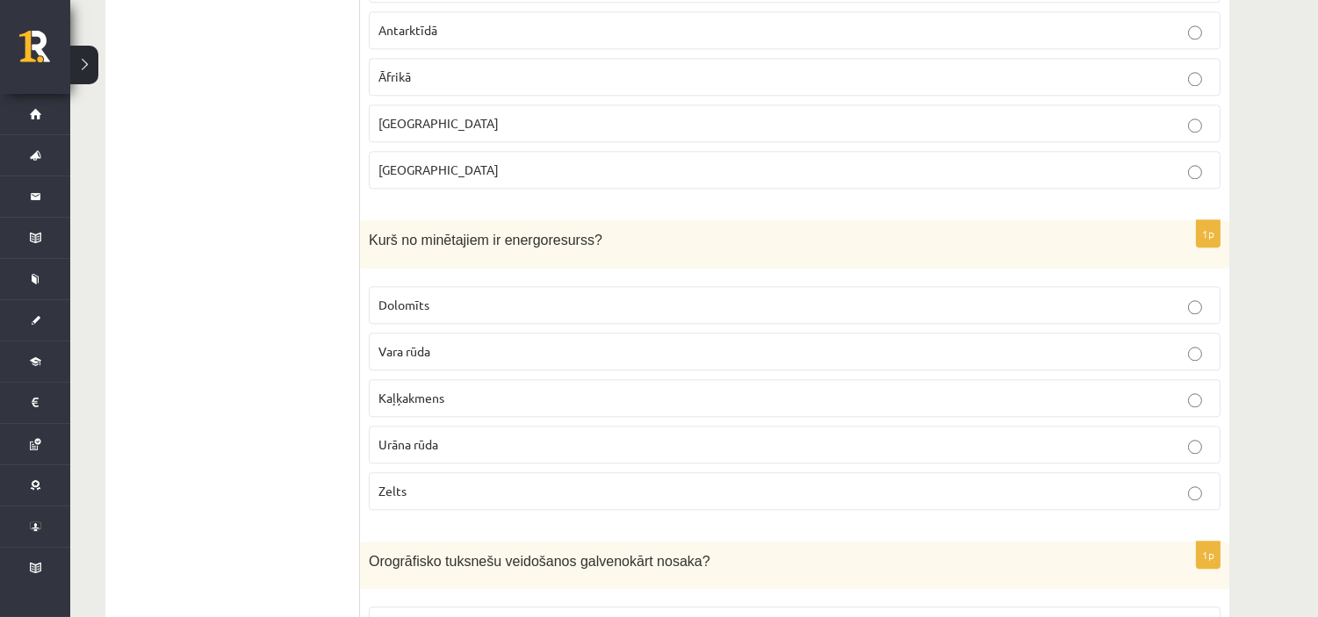
click at [466, 454] on p "Urāna rūda" at bounding box center [794, 444] width 832 height 18
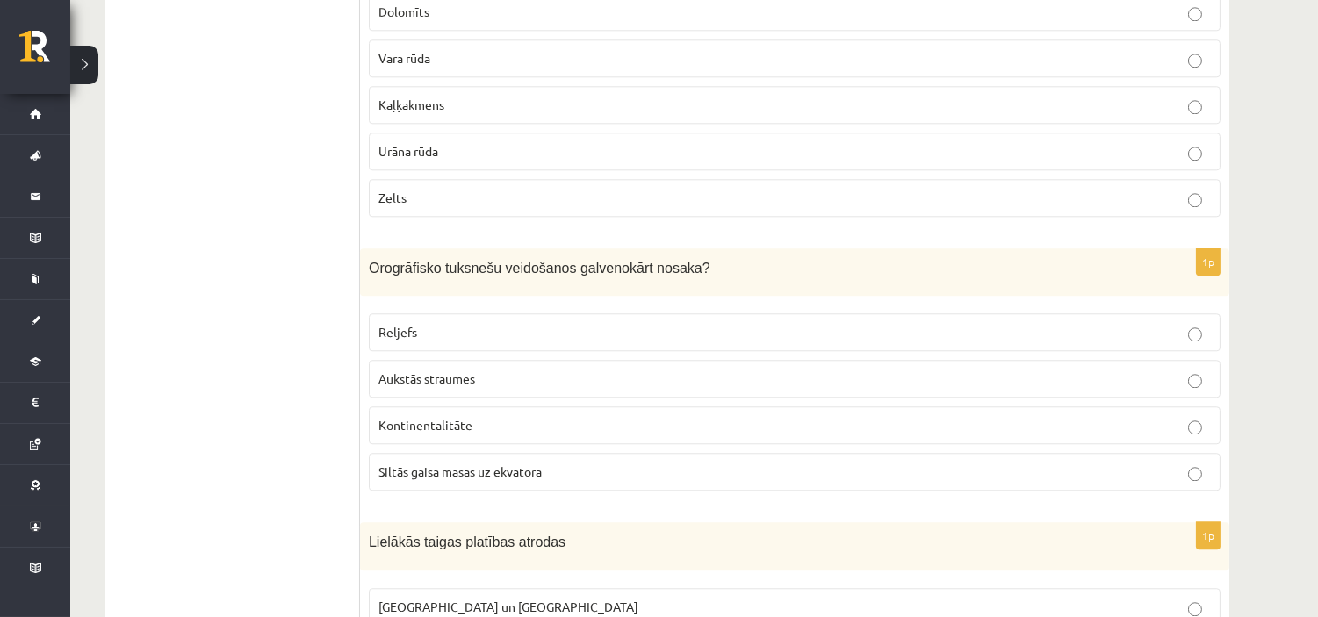
scroll to position [8194, 0]
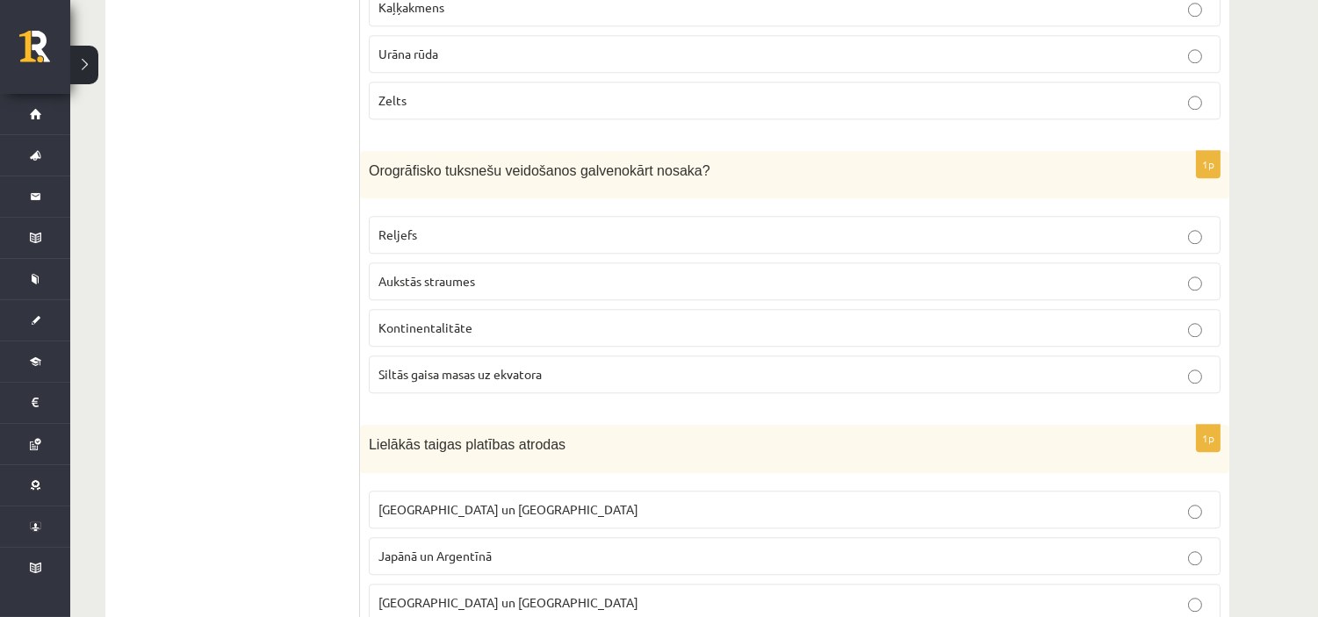
click at [455, 238] on label "Reljefs" at bounding box center [795, 235] width 852 height 38
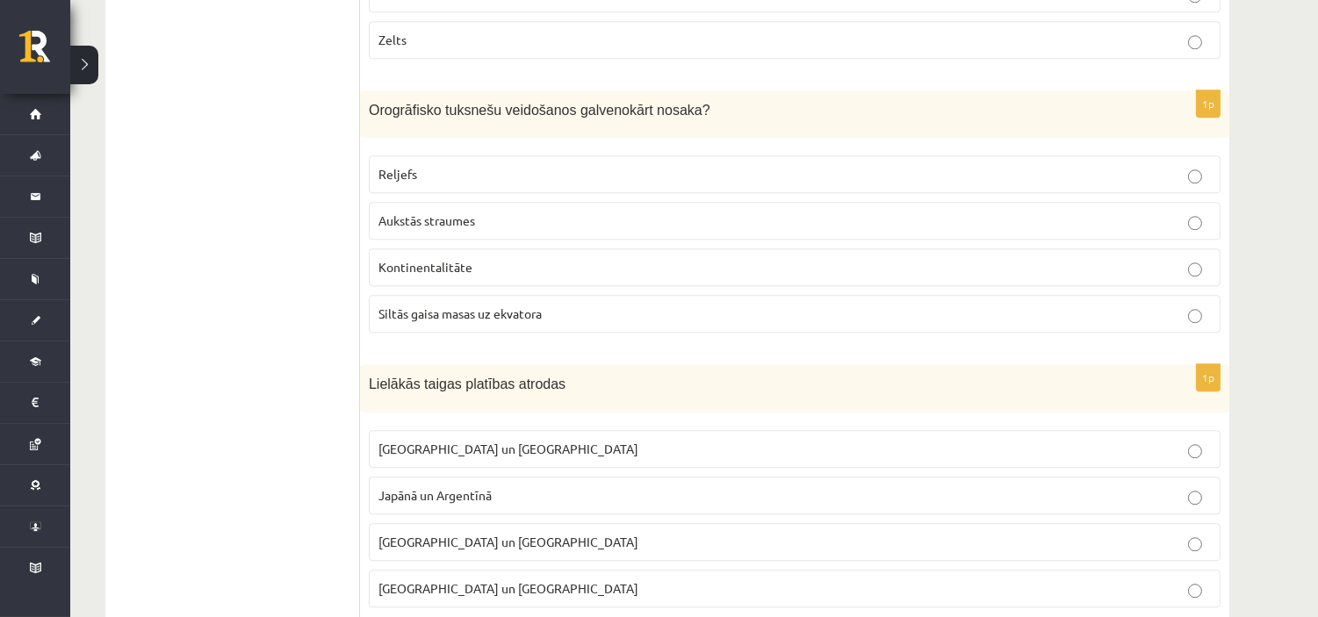
scroll to position [8486, 0]
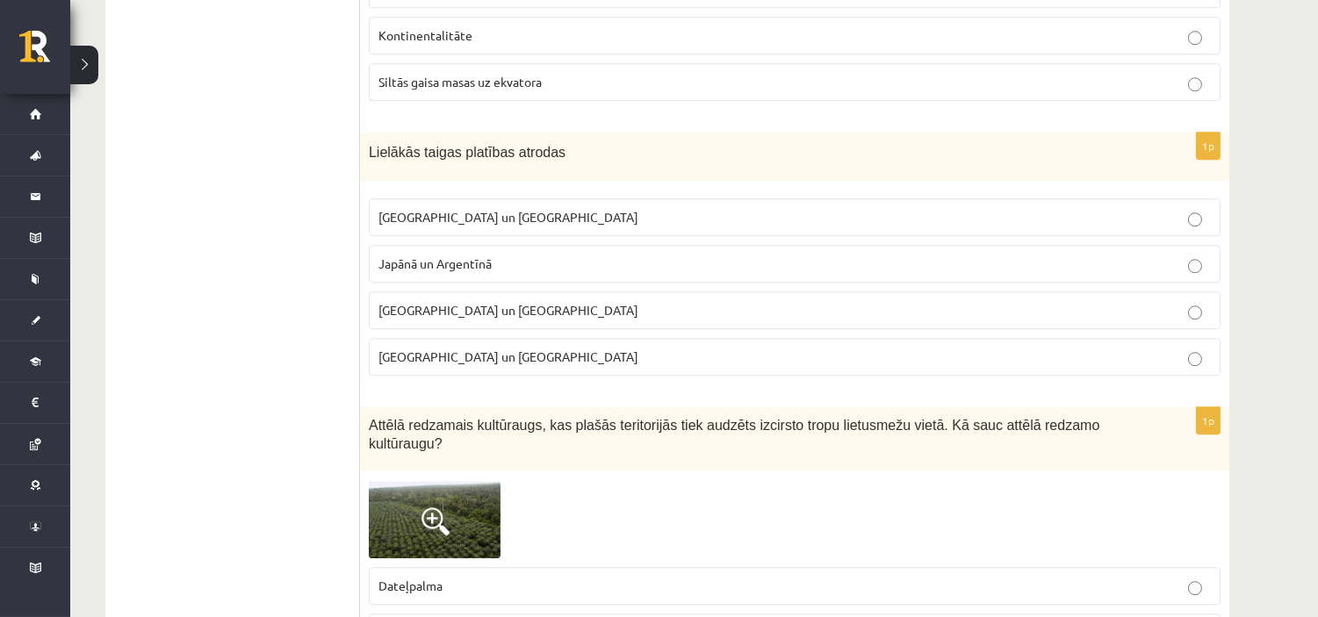
click at [497, 227] on p "Krievijā un Kanādā" at bounding box center [794, 217] width 832 height 18
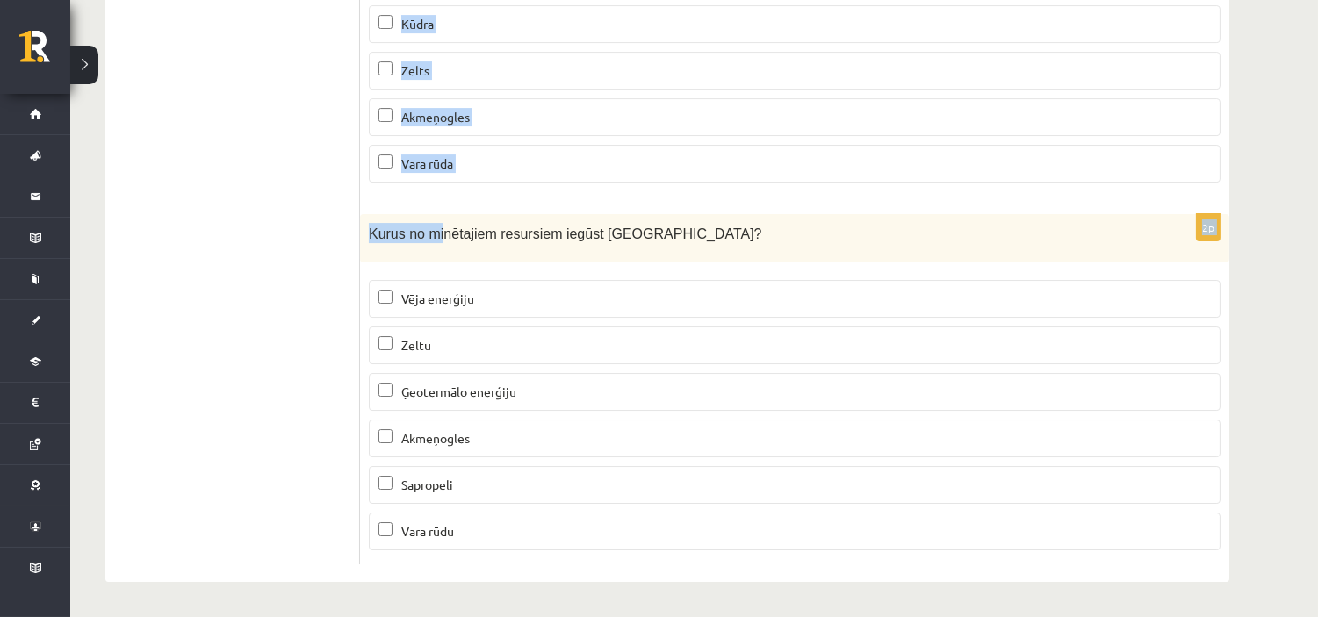
scroll to position [10802, 0]
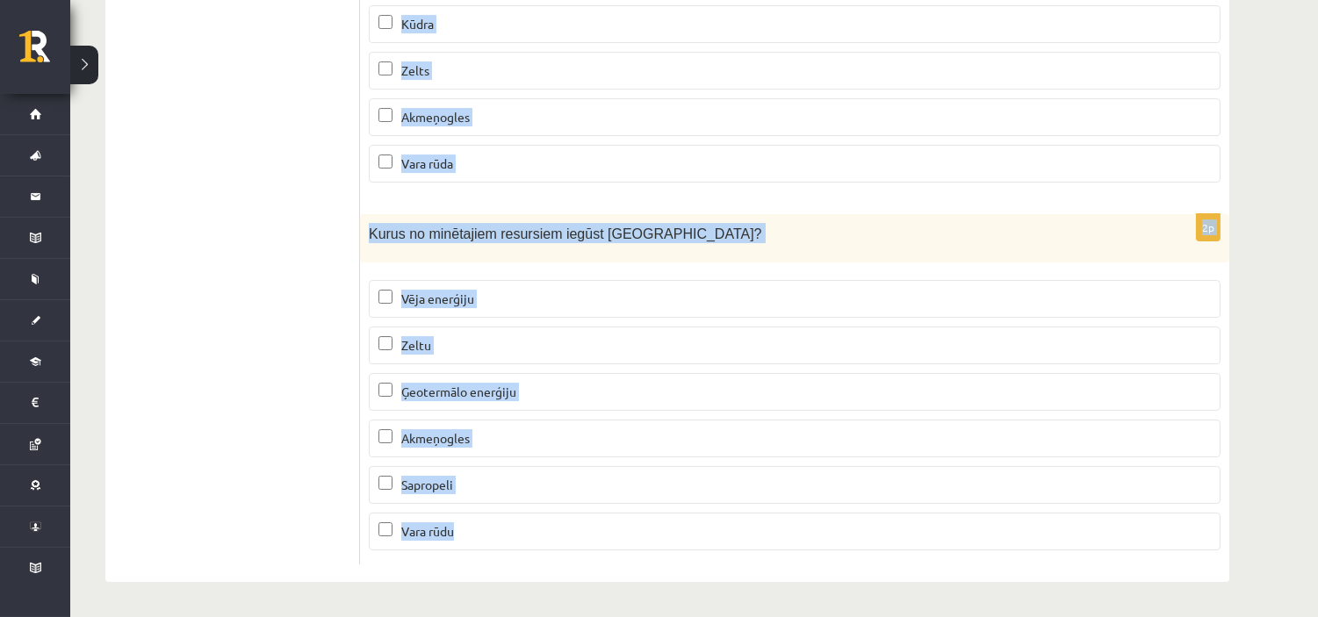
drag, startPoint x: 378, startPoint y: 76, endPoint x: 578, endPoint y: 530, distance: 496.5
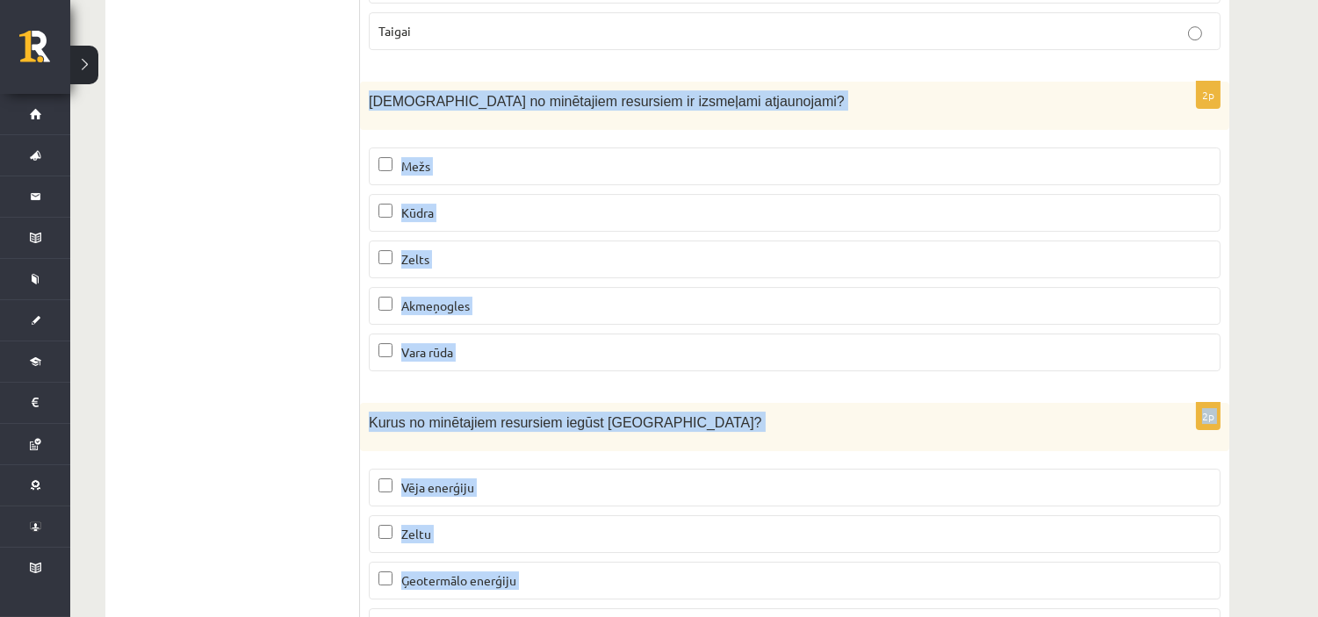
scroll to position [10607, 0]
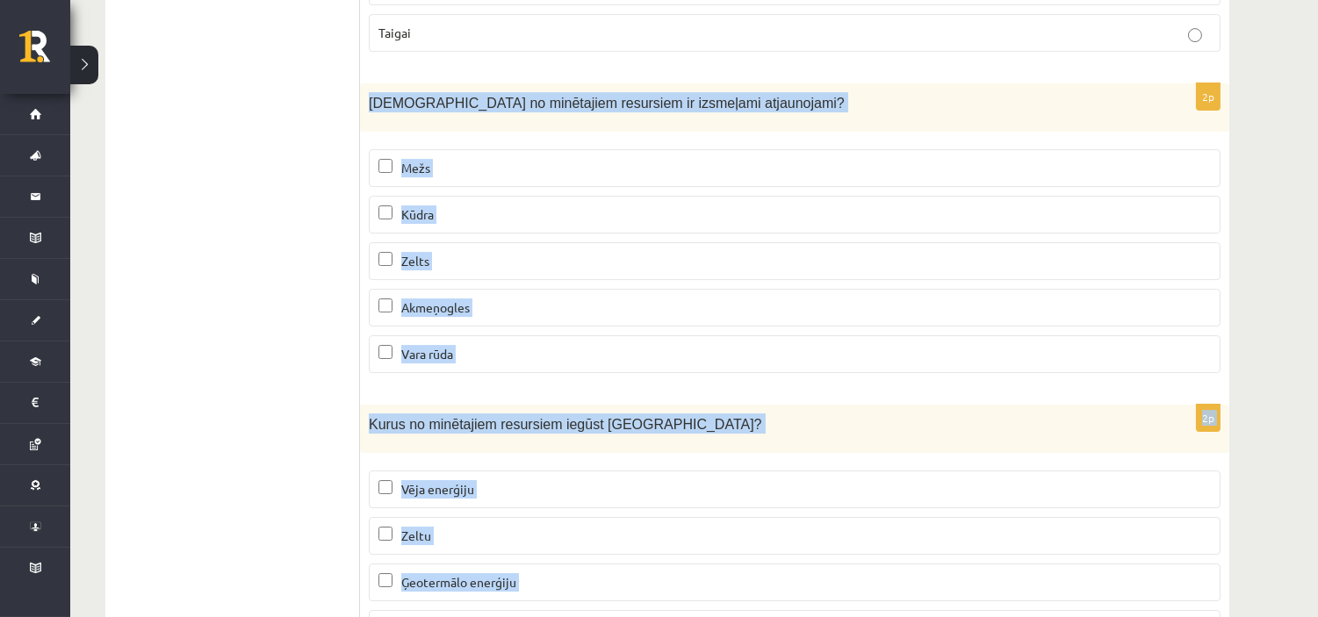
click at [460, 171] on p "Mežs" at bounding box center [794, 168] width 832 height 18
click at [522, 214] on p "Kūdra" at bounding box center [794, 214] width 832 height 18
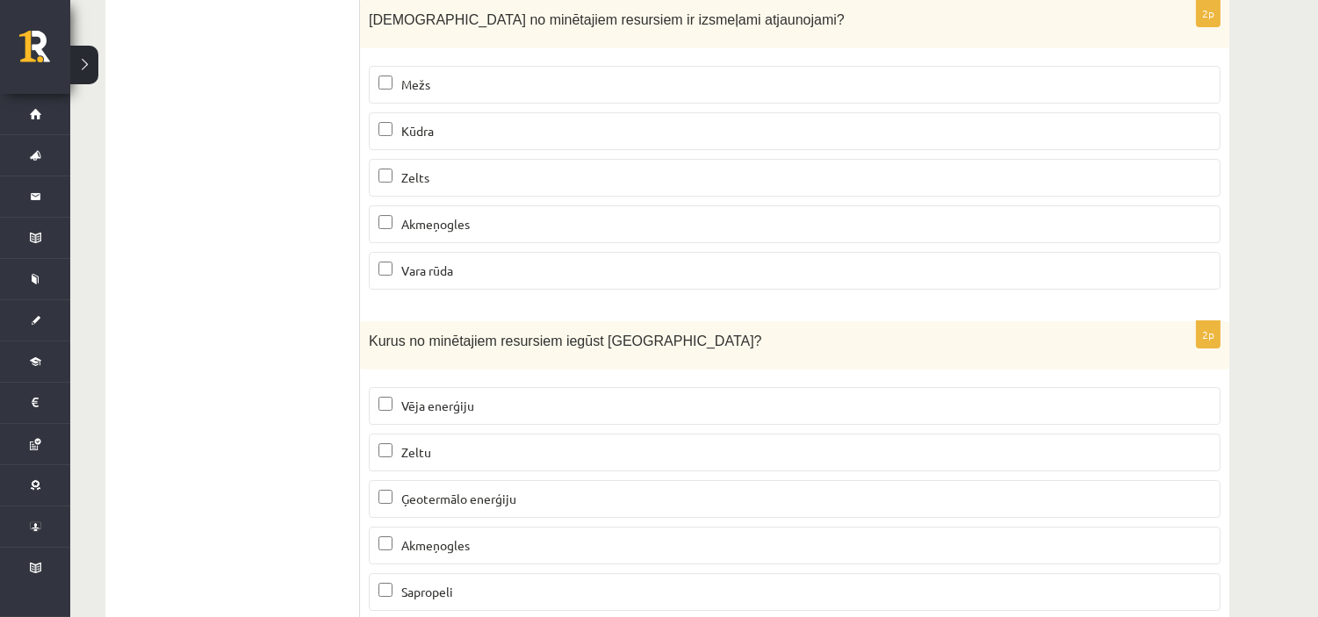
scroll to position [10802, 0]
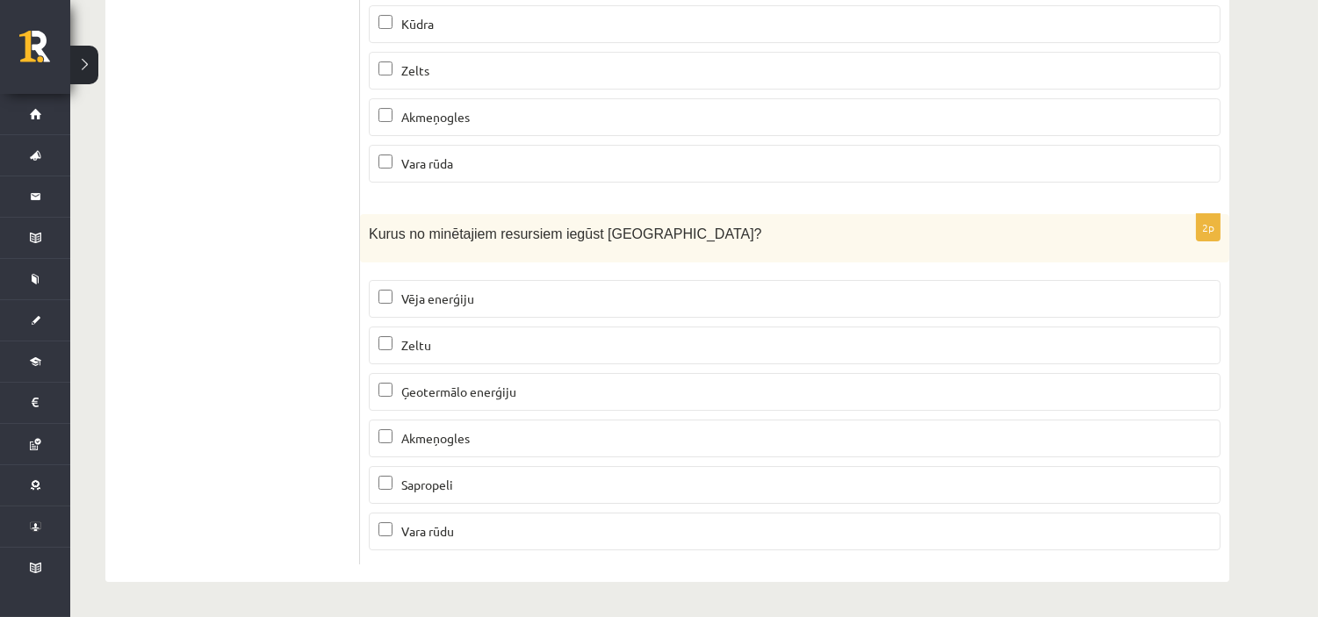
click at [478, 304] on p "Vēja enerģiju" at bounding box center [794, 299] width 832 height 18
click at [459, 478] on p "Sapropeli" at bounding box center [794, 485] width 832 height 18
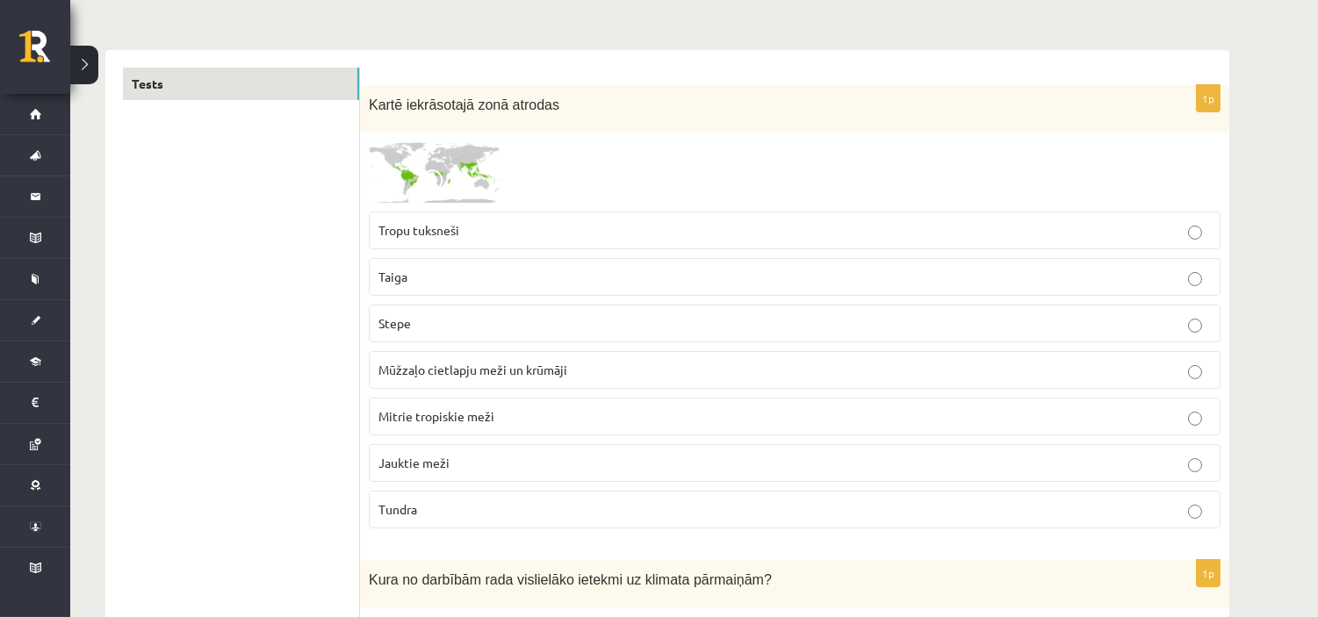
scroll to position [0, 0]
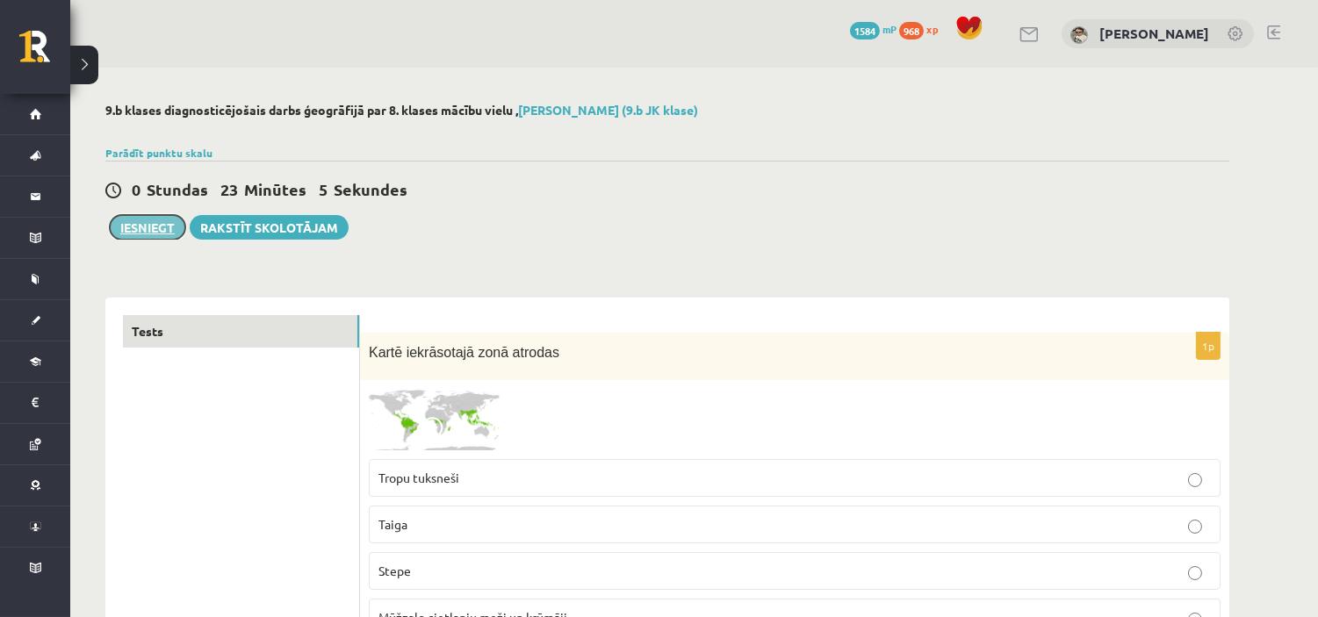
click at [155, 237] on button "Iesniegt" at bounding box center [148, 227] width 76 height 25
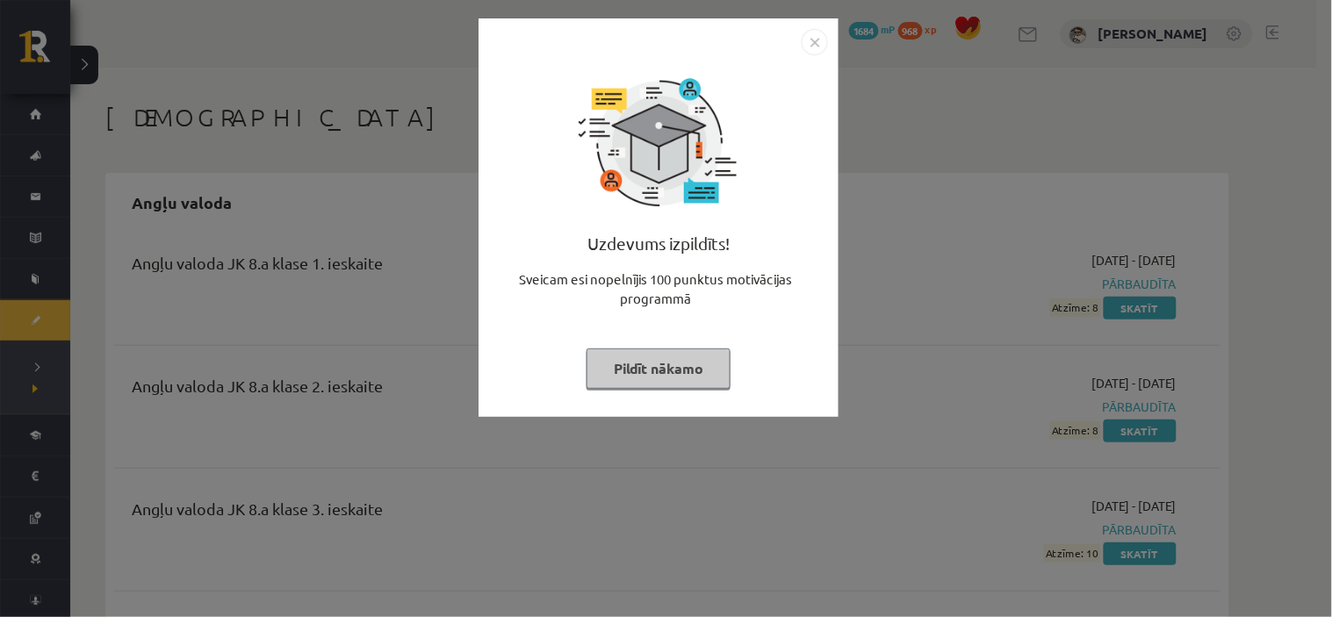
click at [672, 360] on button "Pildīt nākamo" at bounding box center [658, 369] width 144 height 40
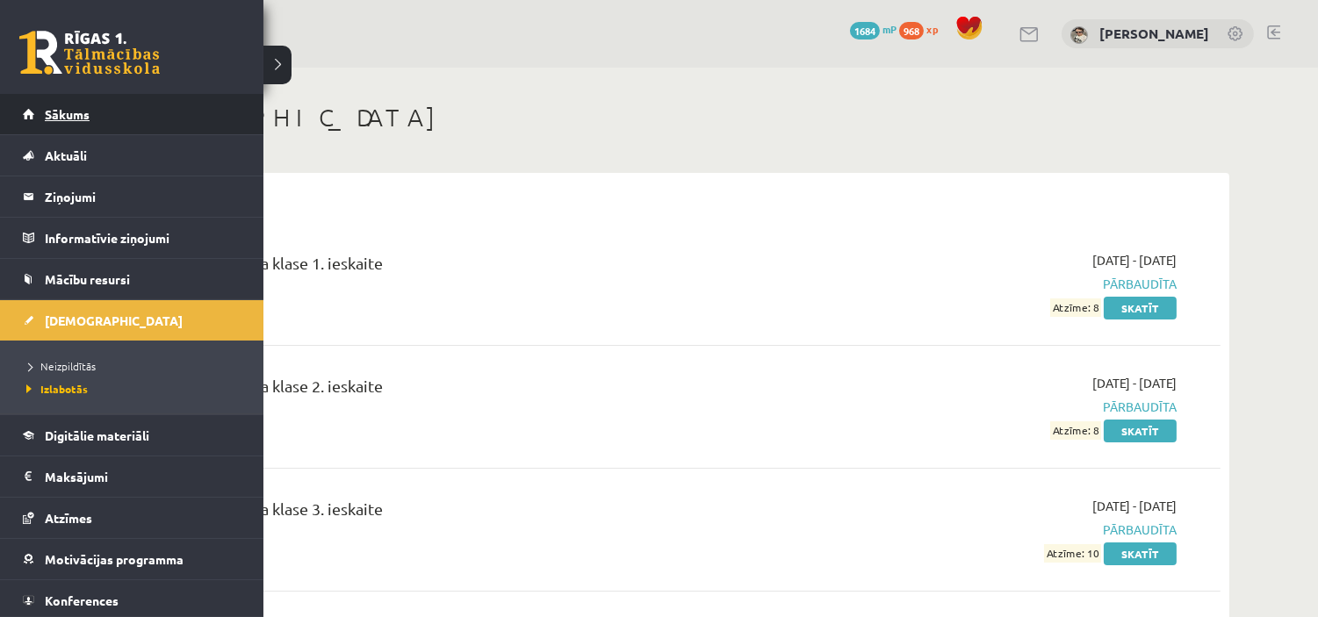
click at [40, 108] on link "Sākums" at bounding box center [132, 114] width 219 height 40
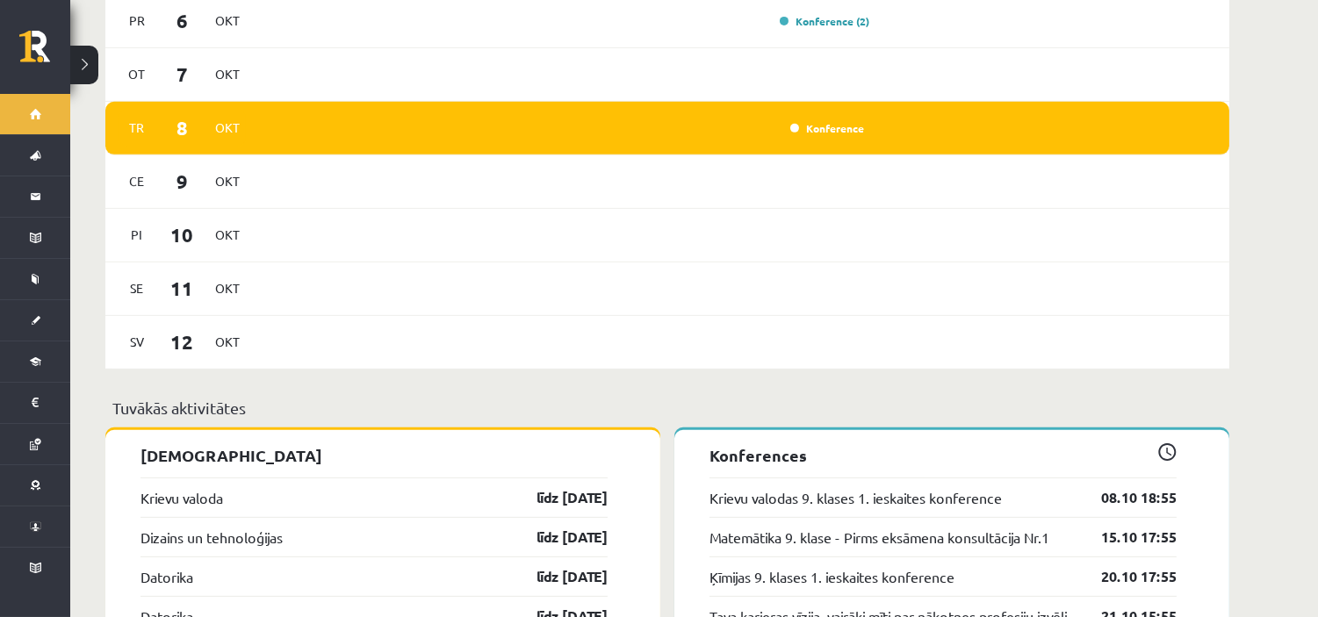
scroll to position [1560, 0]
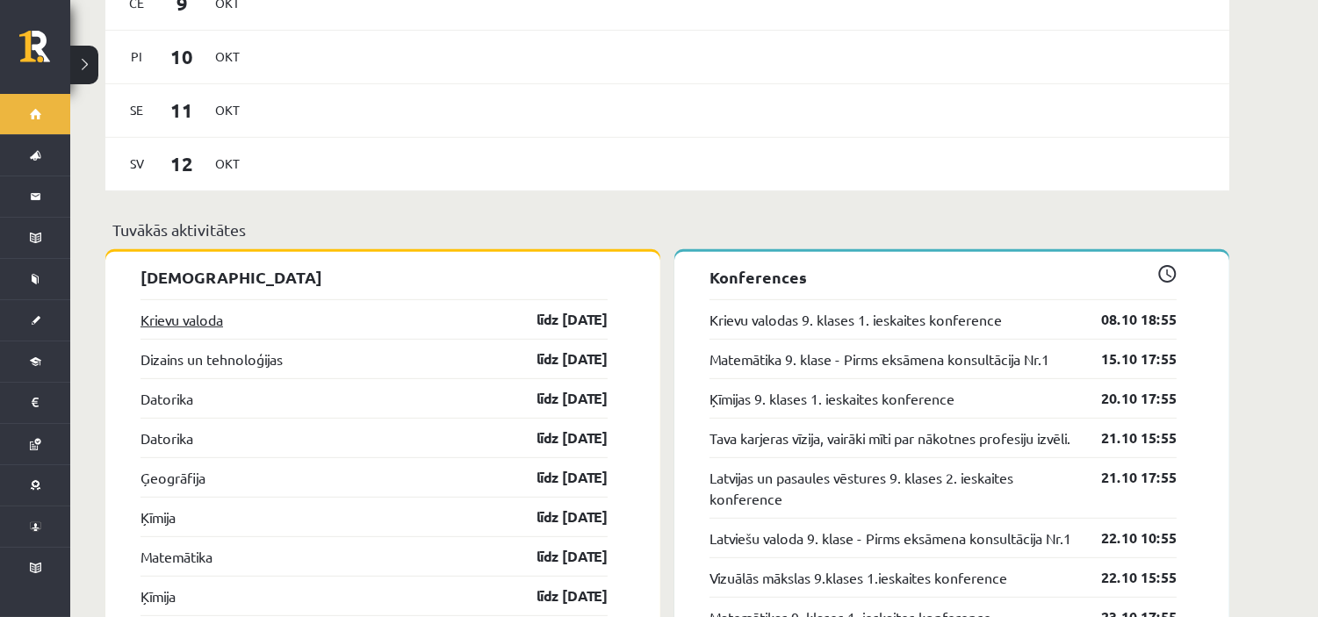
click at [195, 309] on link "Krievu valoda" at bounding box center [181, 319] width 83 height 21
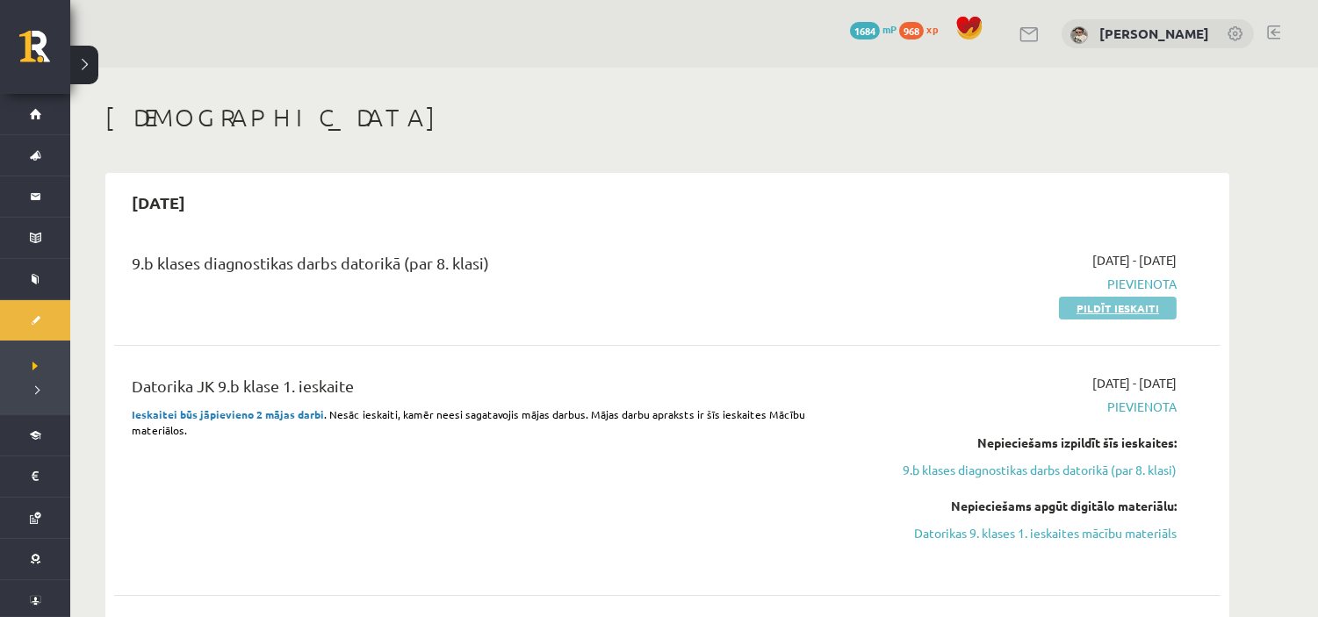
click at [1080, 317] on link "Pildīt ieskaiti" at bounding box center [1118, 308] width 118 height 23
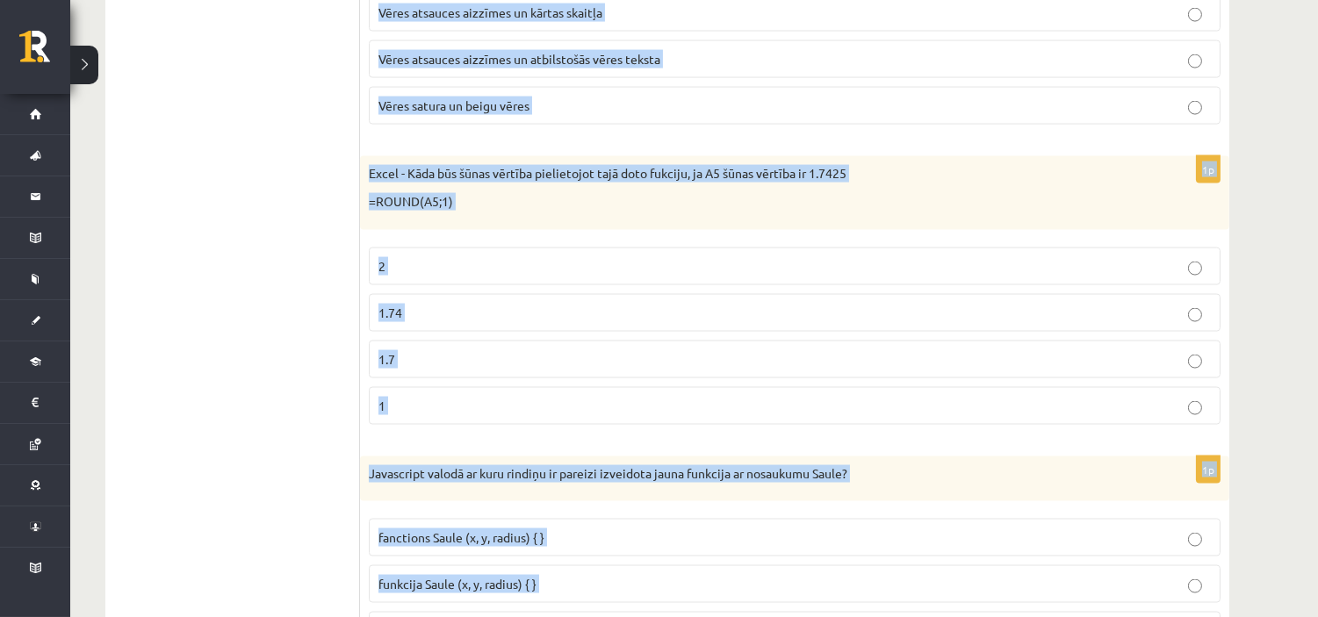
scroll to position [5268, 0]
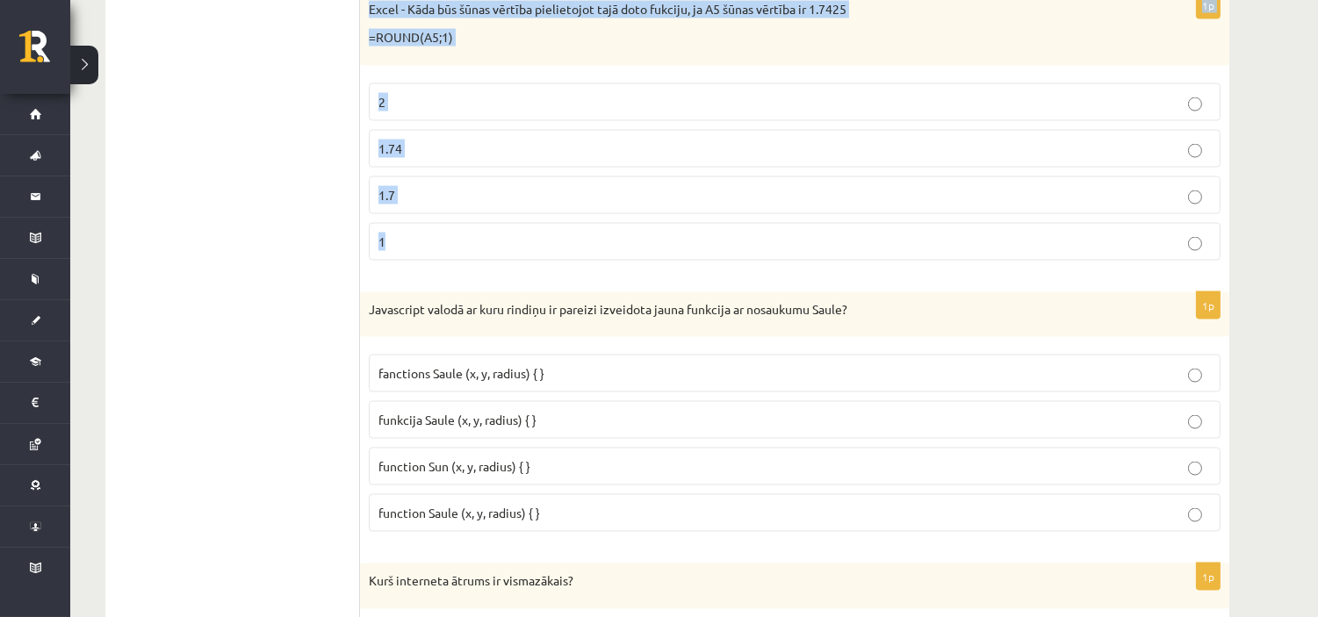
drag, startPoint x: 367, startPoint y: 146, endPoint x: 538, endPoint y: 274, distance: 213.9
copy form "Lorem - Ipsum D9 sitamet co 0, Adipi E7 seddoe te 45 Inci U3 la etdo magnaal - …"
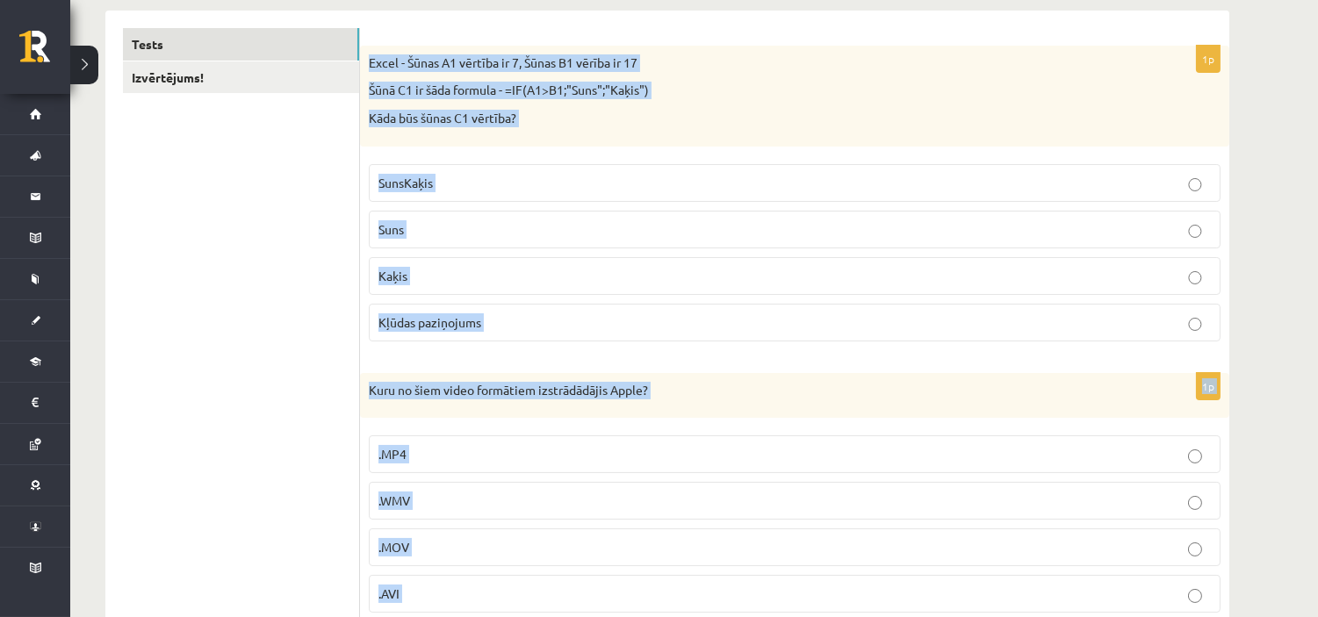
scroll to position [292, 0]
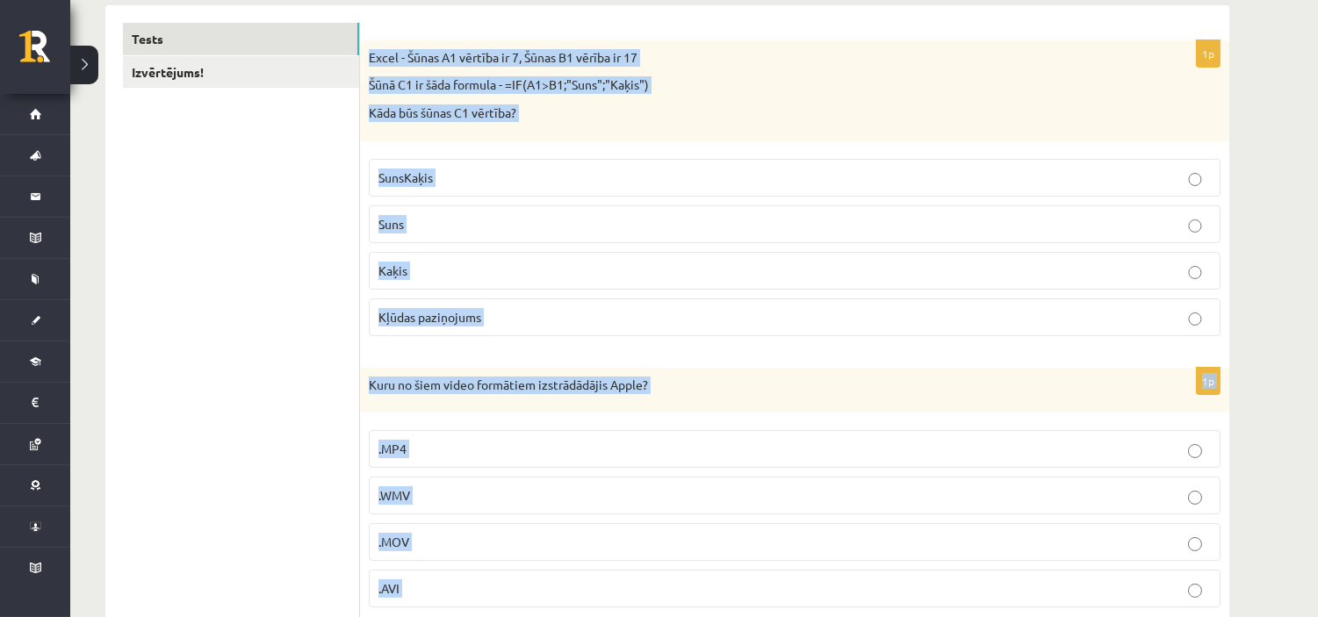
click at [402, 258] on label "Kaķis" at bounding box center [795, 271] width 852 height 38
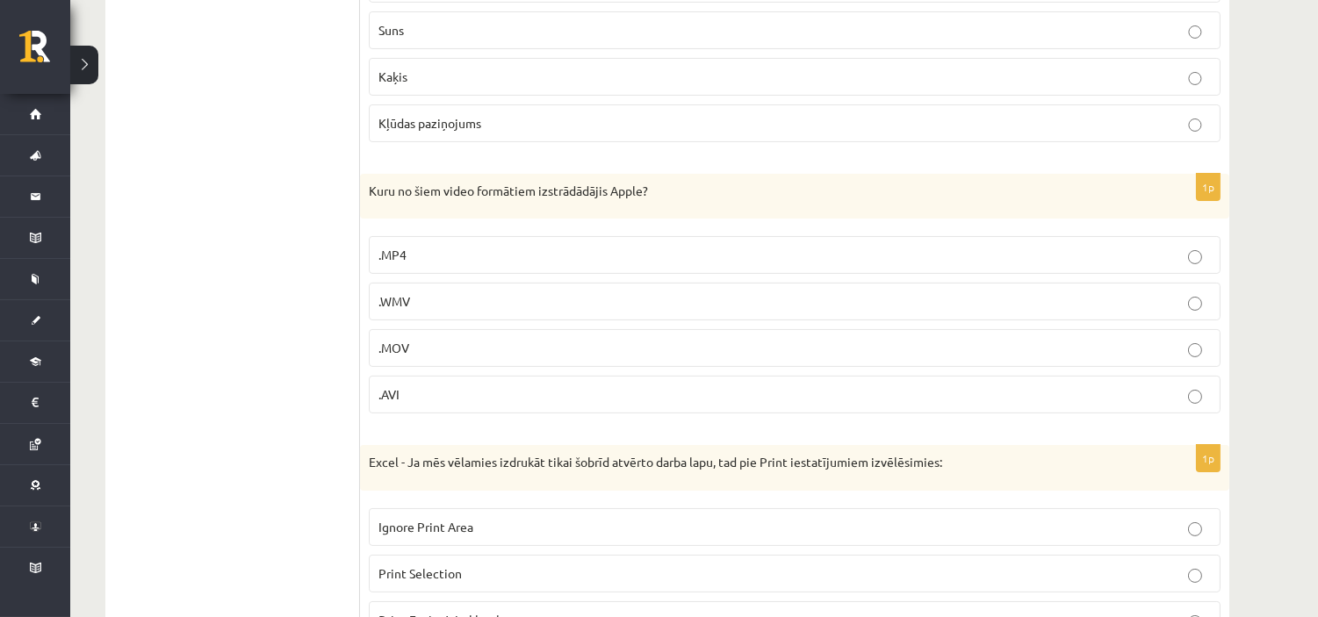
scroll to position [487, 0]
click at [419, 342] on p ".MOV" at bounding box center [794, 347] width 832 height 18
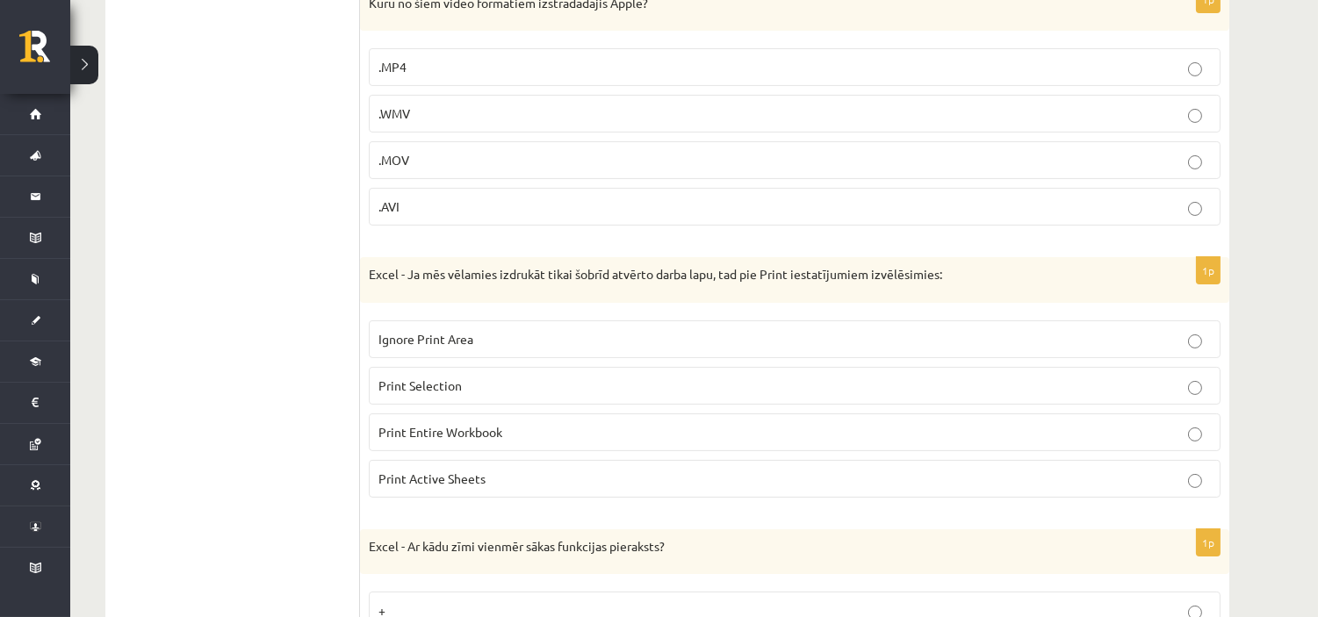
scroll to position [682, 0]
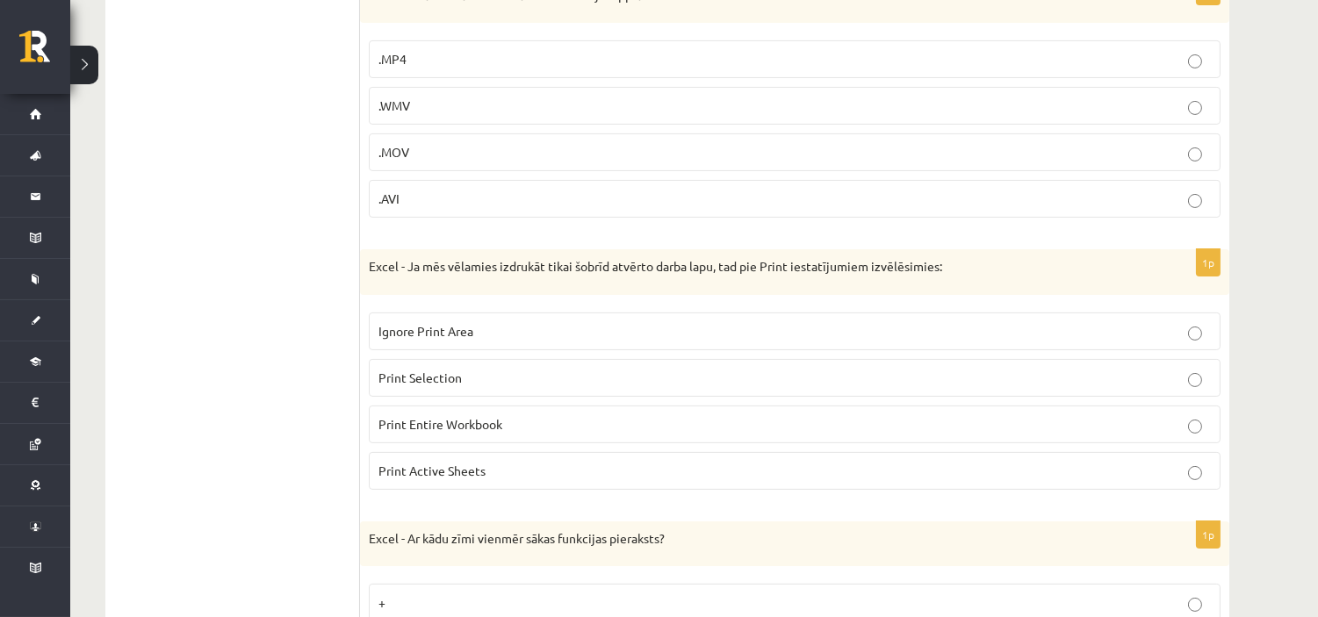
click at [494, 467] on p "Print Active Sheets" at bounding box center [794, 471] width 832 height 18
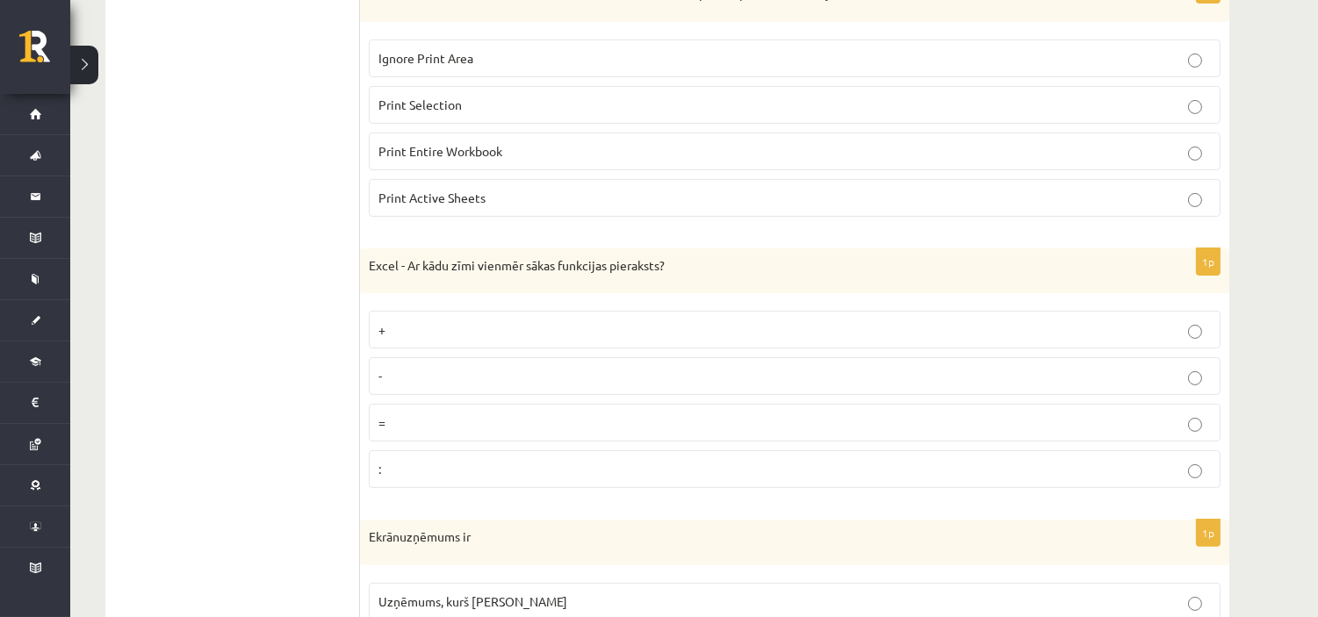
scroll to position [975, 0]
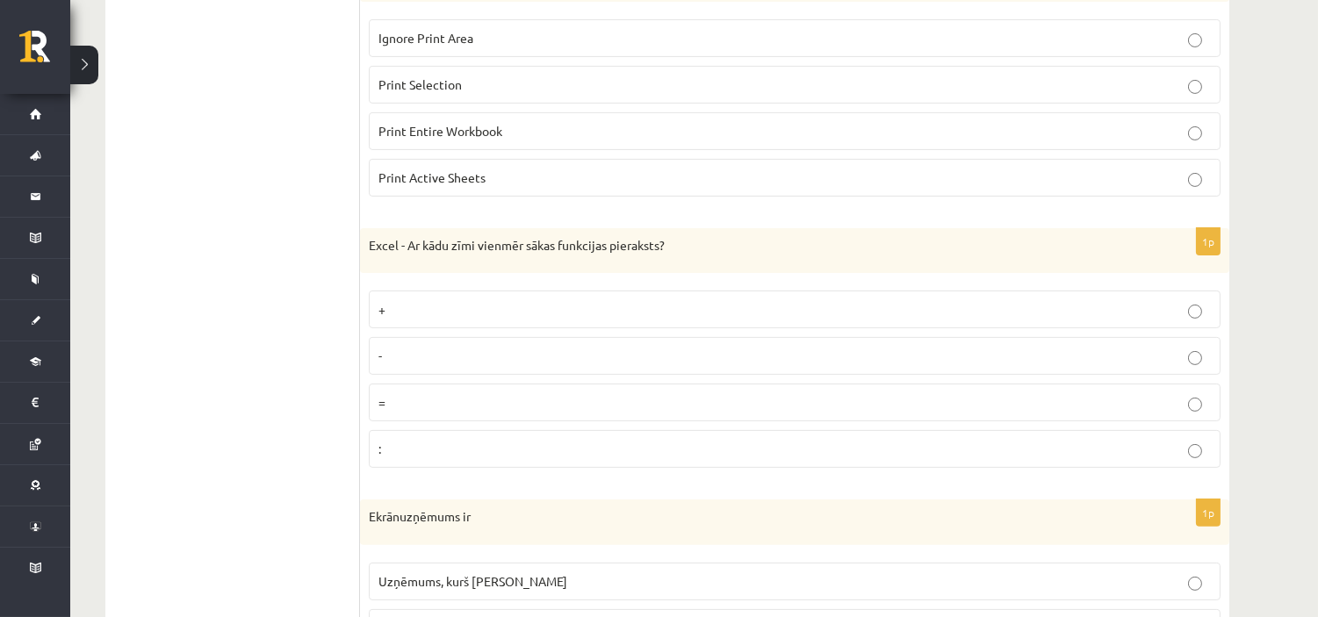
drag, startPoint x: 470, startPoint y: 391, endPoint x: 478, endPoint y: 397, distance: 10.0
click at [478, 397] on label "=" at bounding box center [795, 403] width 852 height 38
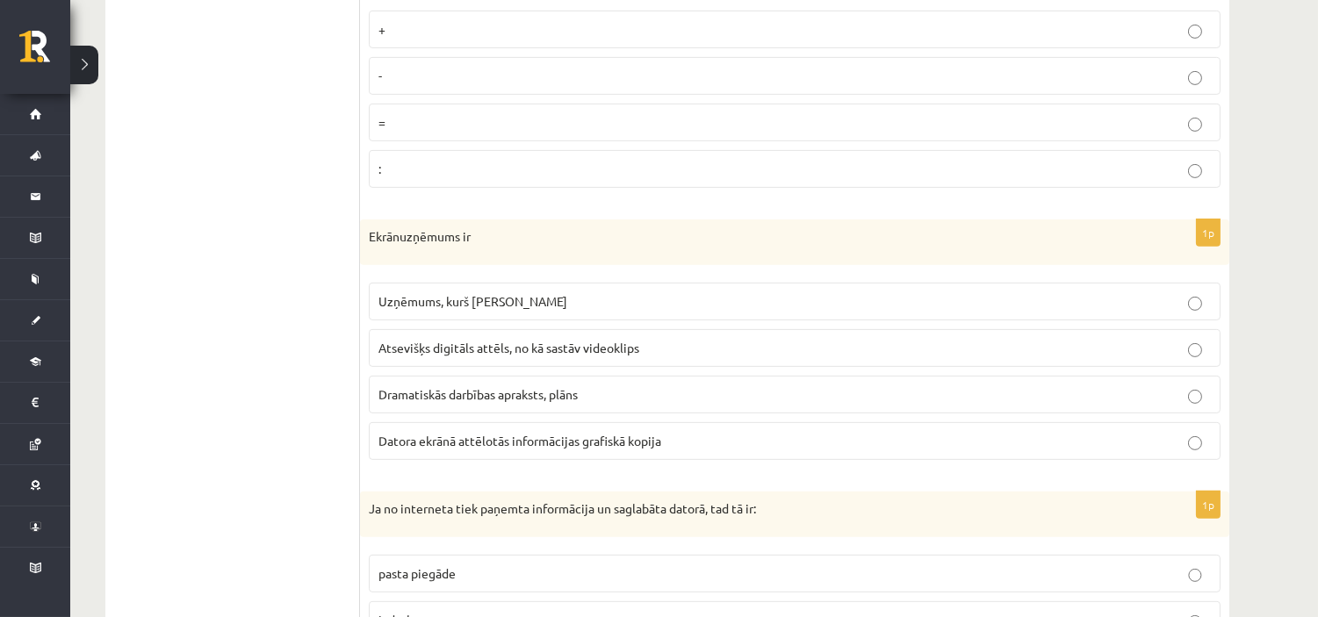
scroll to position [1365, 0]
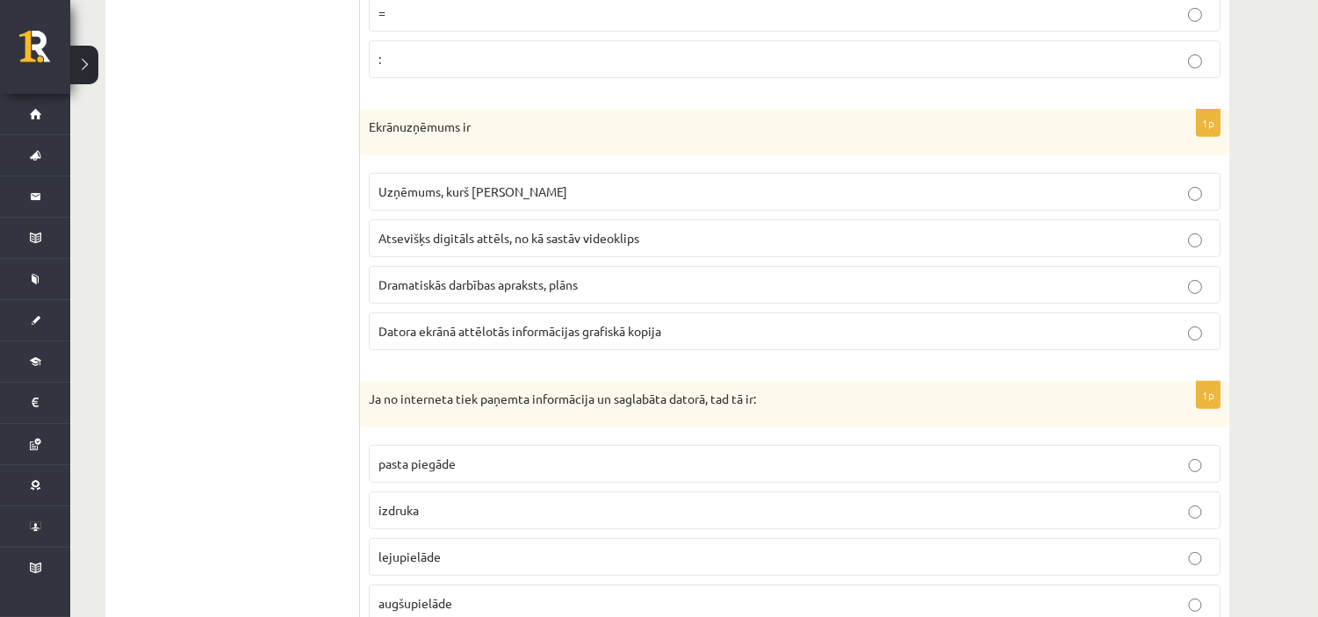
click at [478, 330] on span "Datora ekrānā attēlotās informācijas grafiskā kopija" at bounding box center [519, 331] width 283 height 16
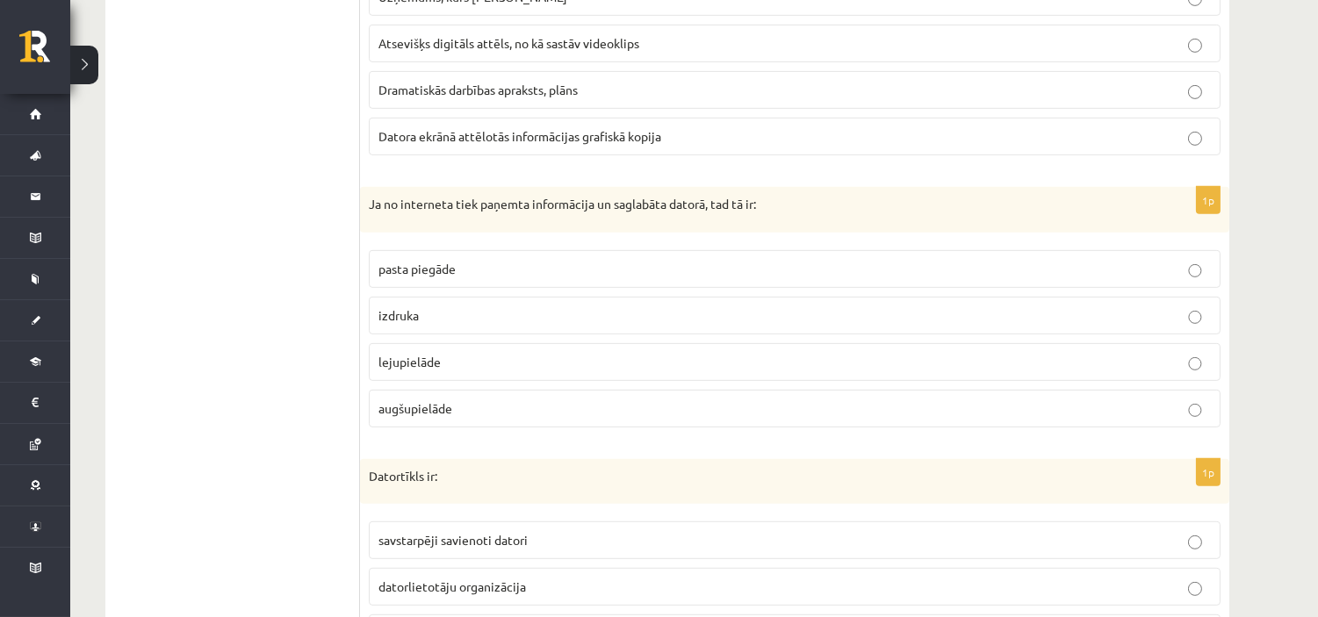
click at [478, 374] on label "lejupielāde" at bounding box center [795, 362] width 852 height 38
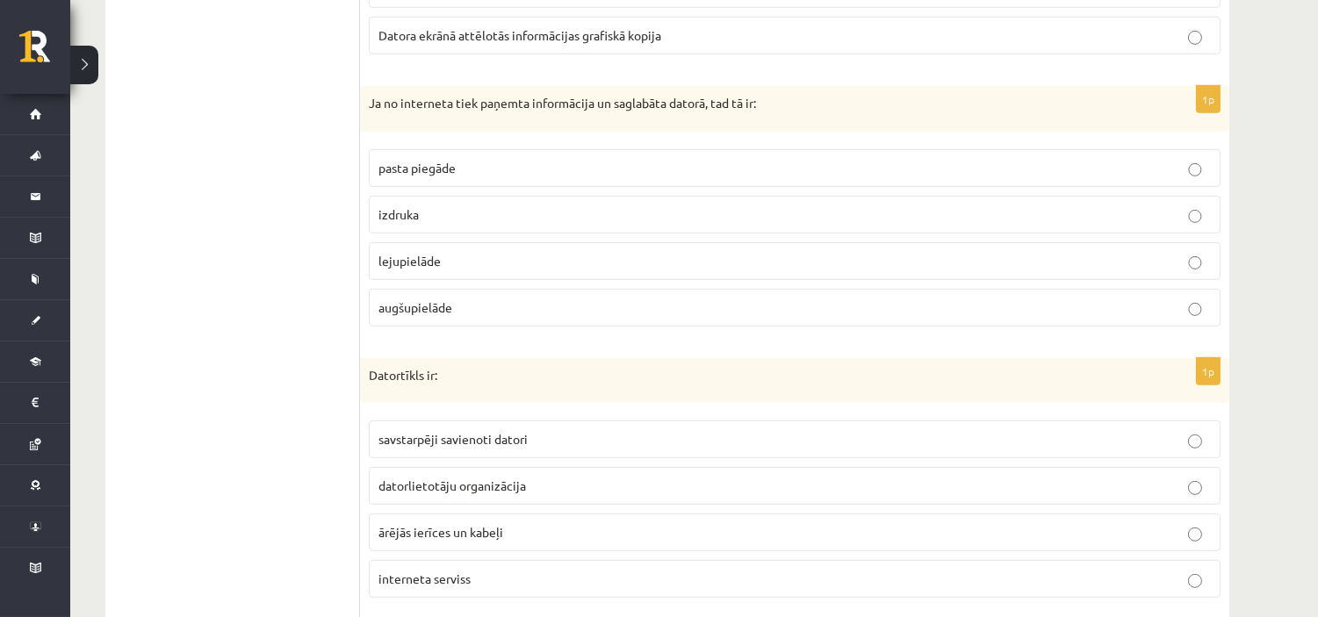
scroll to position [1756, 0]
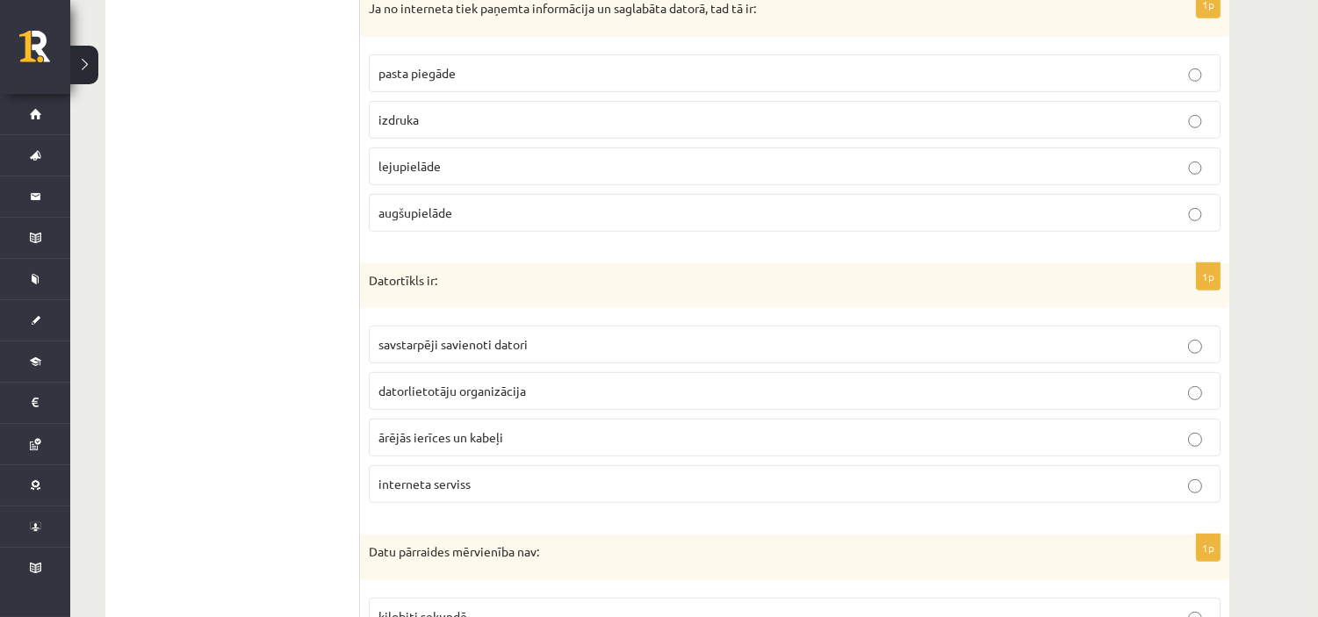
click at [539, 354] on p "savstarpēji savienoti datori" at bounding box center [794, 344] width 832 height 18
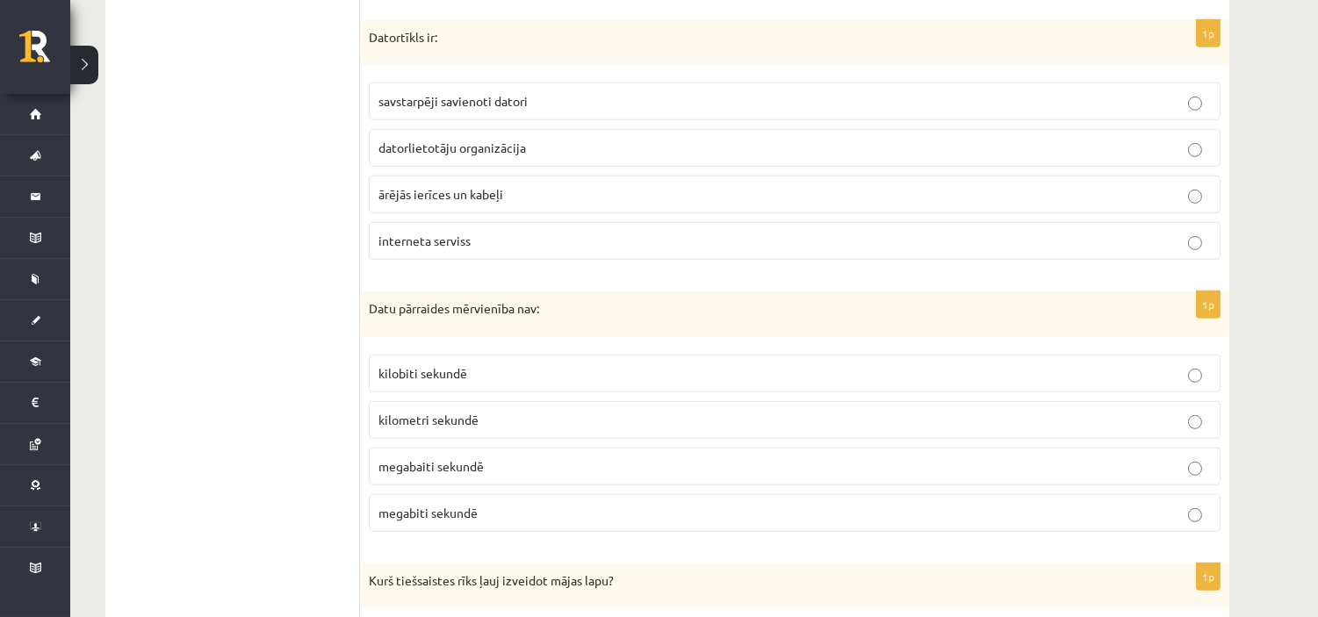
scroll to position [2048, 0]
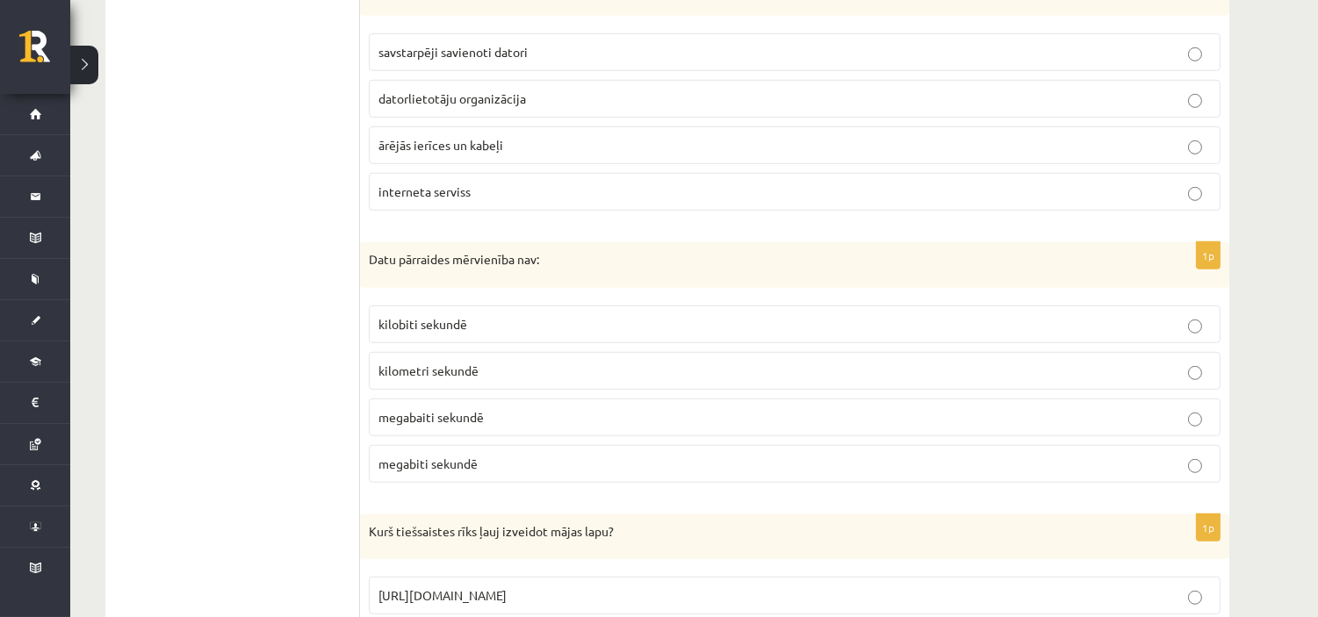
click at [492, 379] on p "kilometri sekundē" at bounding box center [794, 371] width 832 height 18
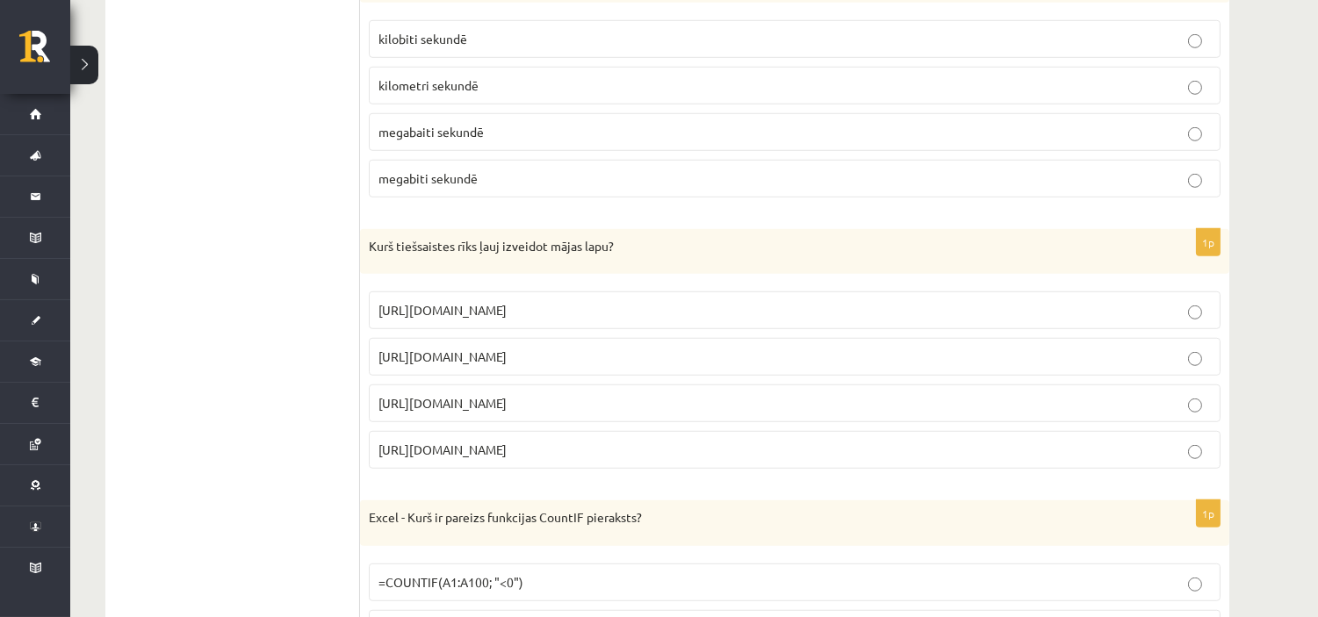
scroll to position [2341, 0]
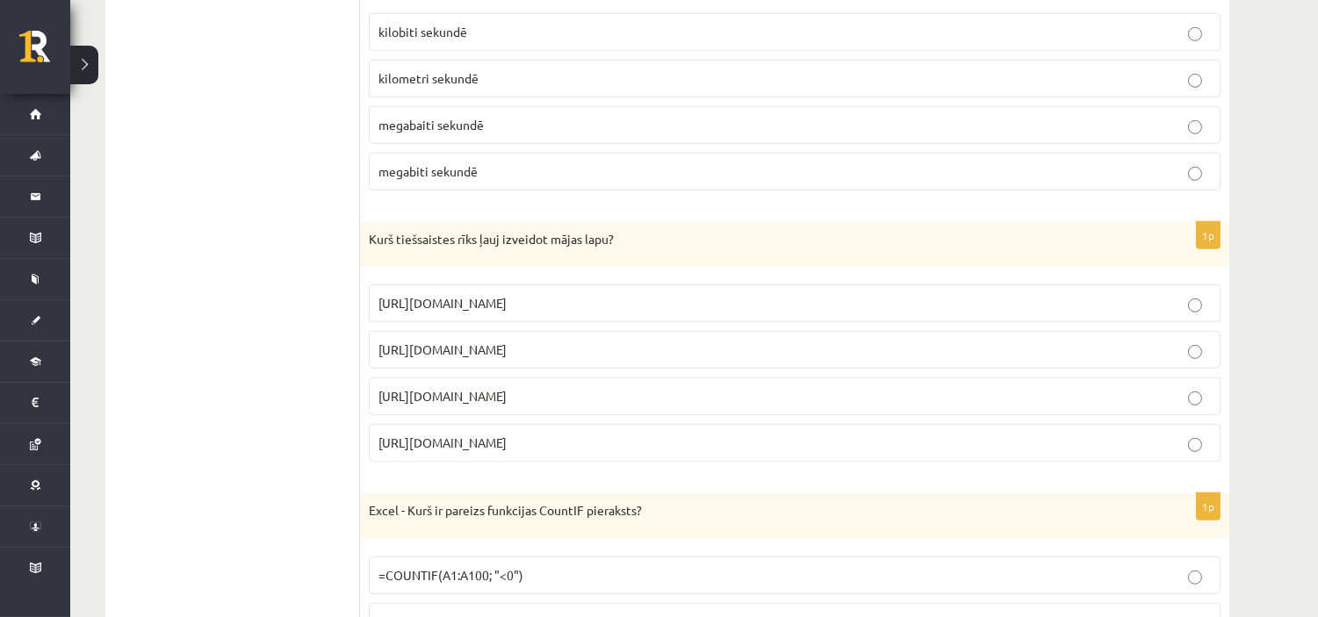
click at [472, 399] on span "https://www.mozello.lv" at bounding box center [442, 396] width 128 height 16
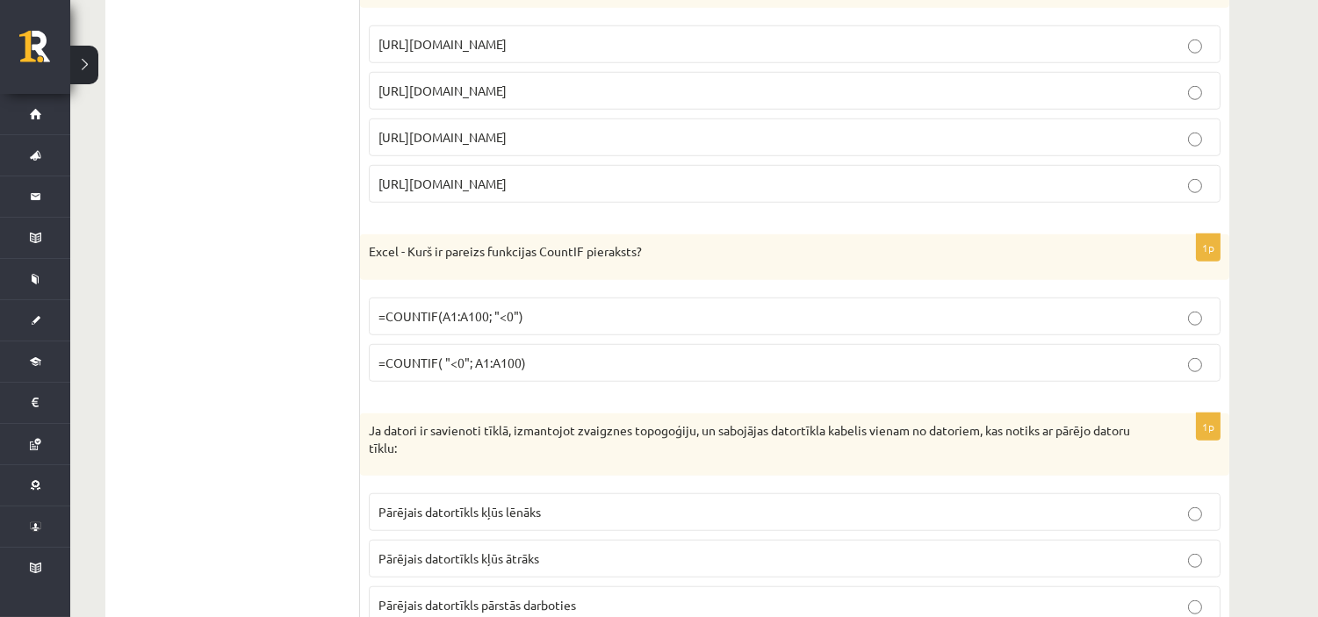
scroll to position [2634, 0]
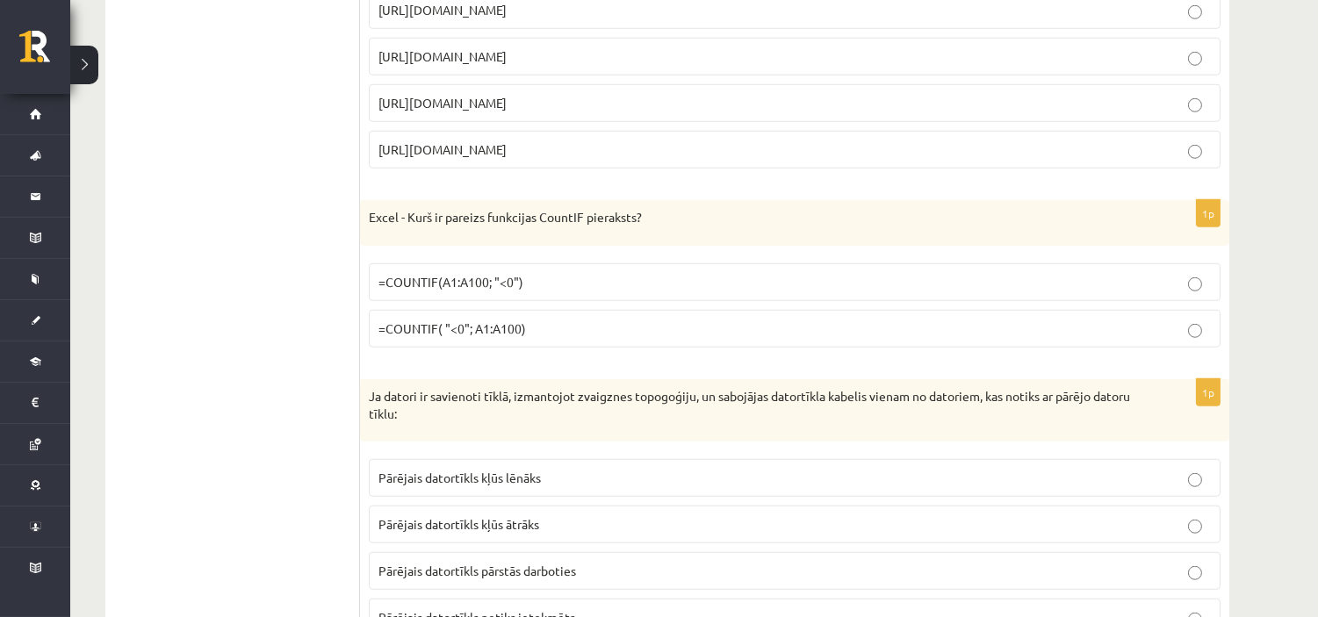
click at [496, 286] on span "=COUNTIF(A1:A100; "<0")" at bounding box center [450, 282] width 145 height 16
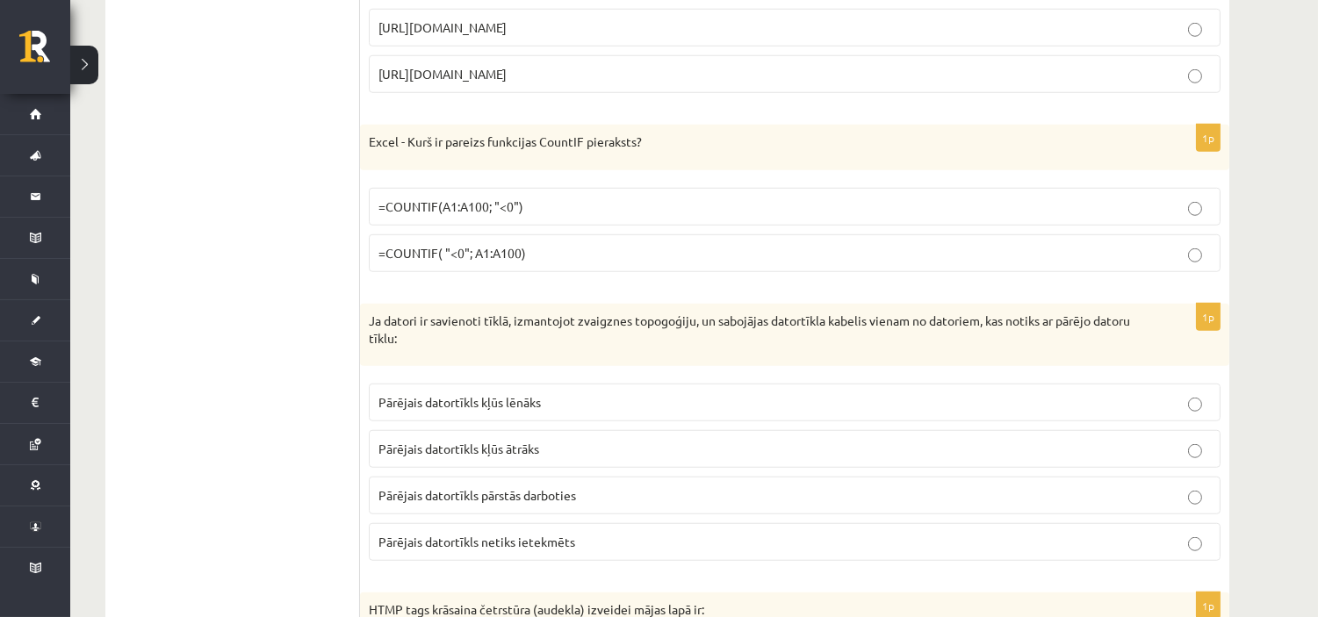
scroll to position [2829, 0]
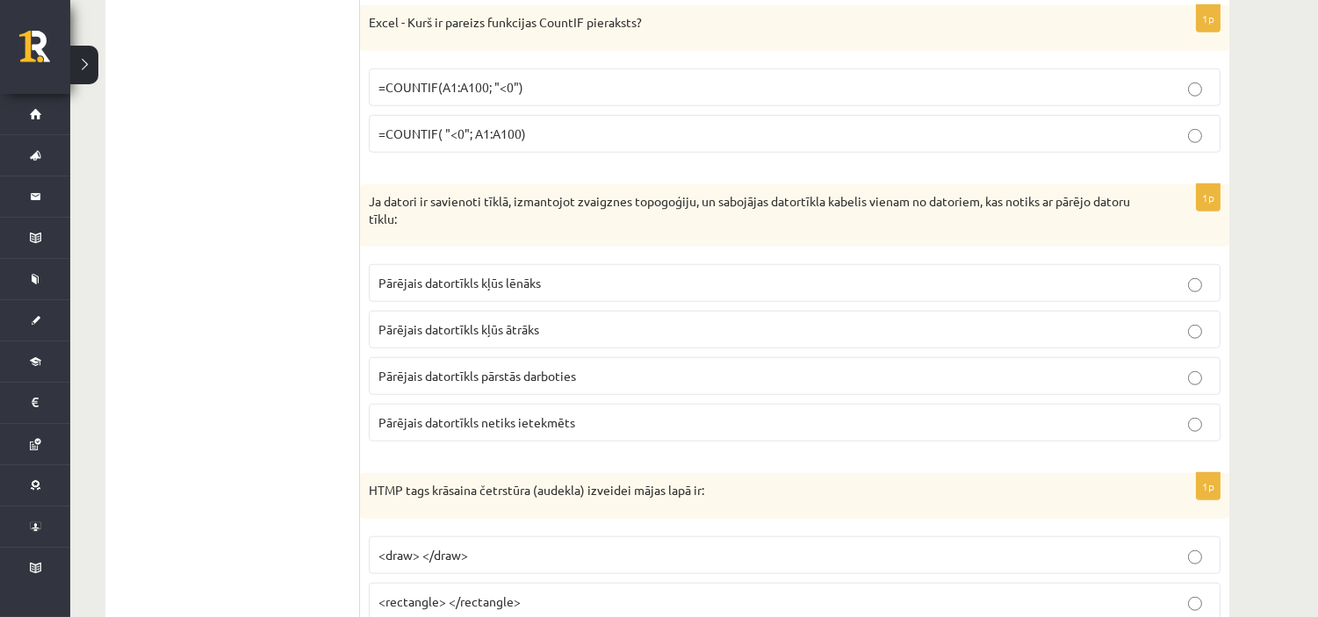
click at [563, 430] on span "Pārējais datortīkls netiks ietekmēts" at bounding box center [476, 422] width 197 height 16
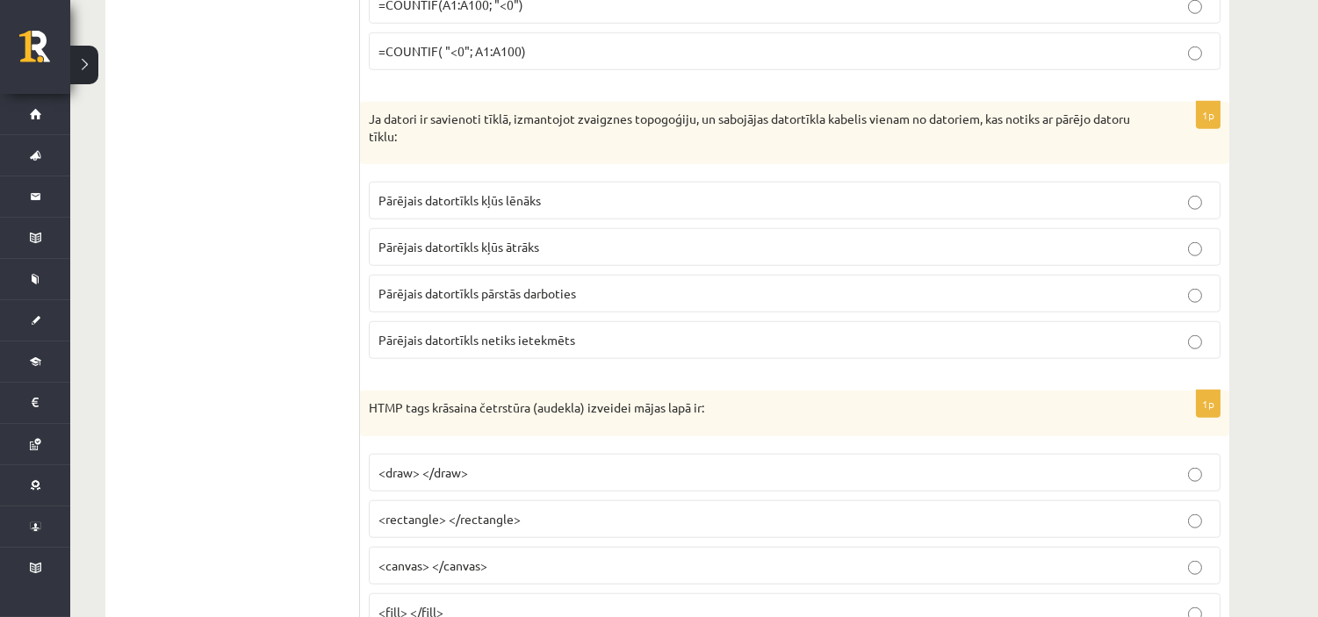
scroll to position [3024, 0]
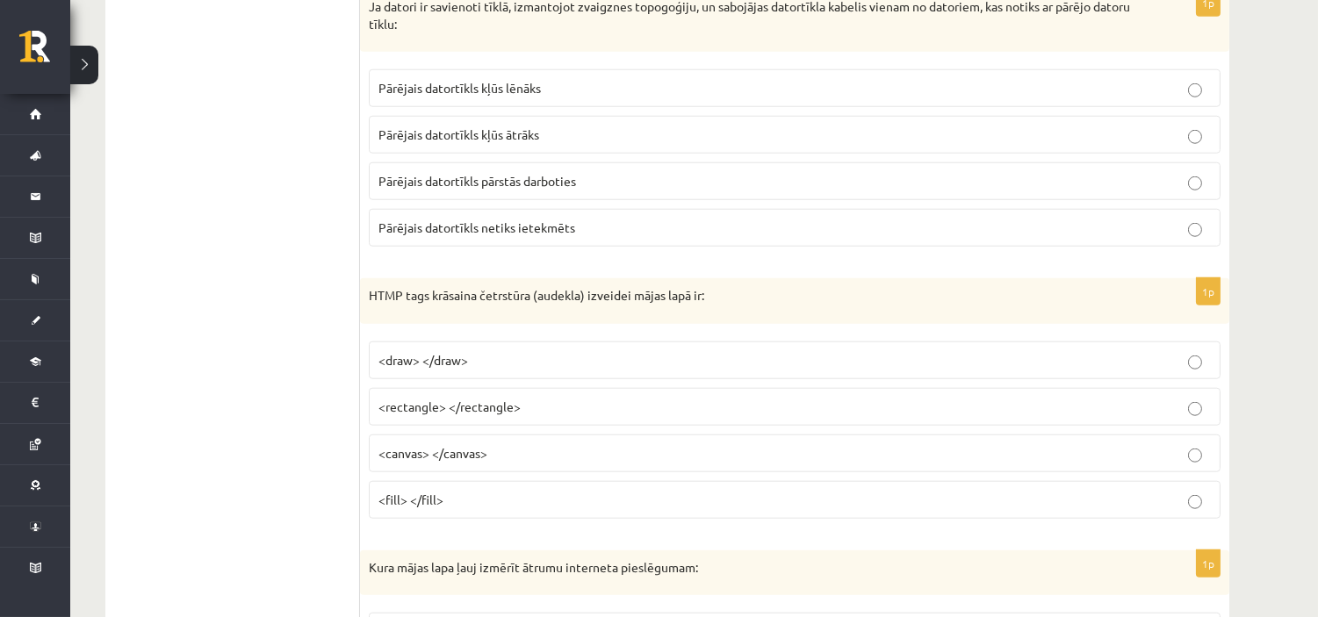
click at [446, 461] on span "<canvas> </canvas>" at bounding box center [432, 453] width 109 height 16
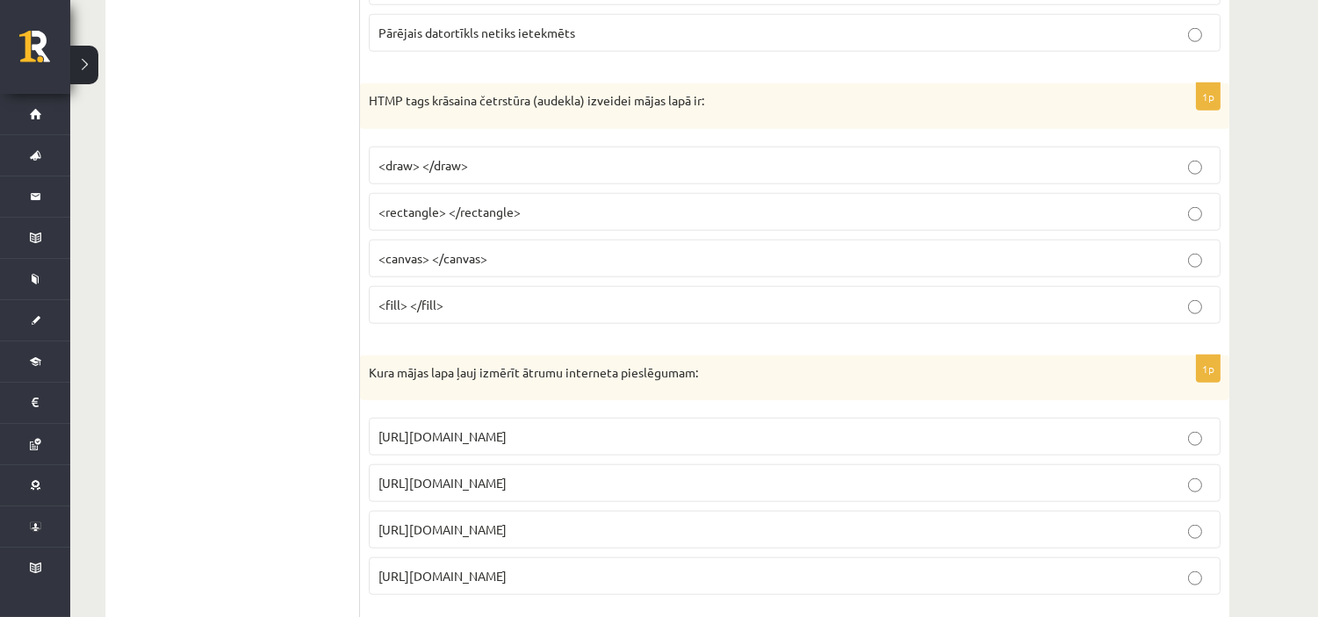
scroll to position [3316, 0]
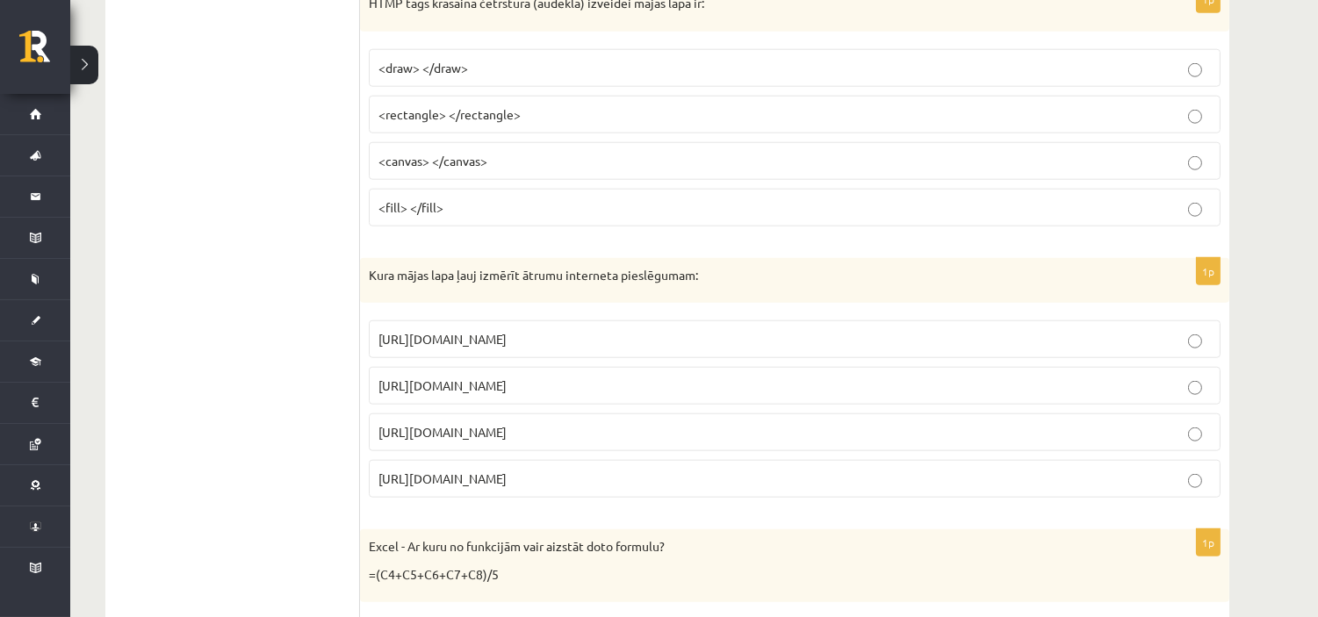
click at [533, 390] on p "https://www.speedtest.net" at bounding box center [794, 386] width 832 height 18
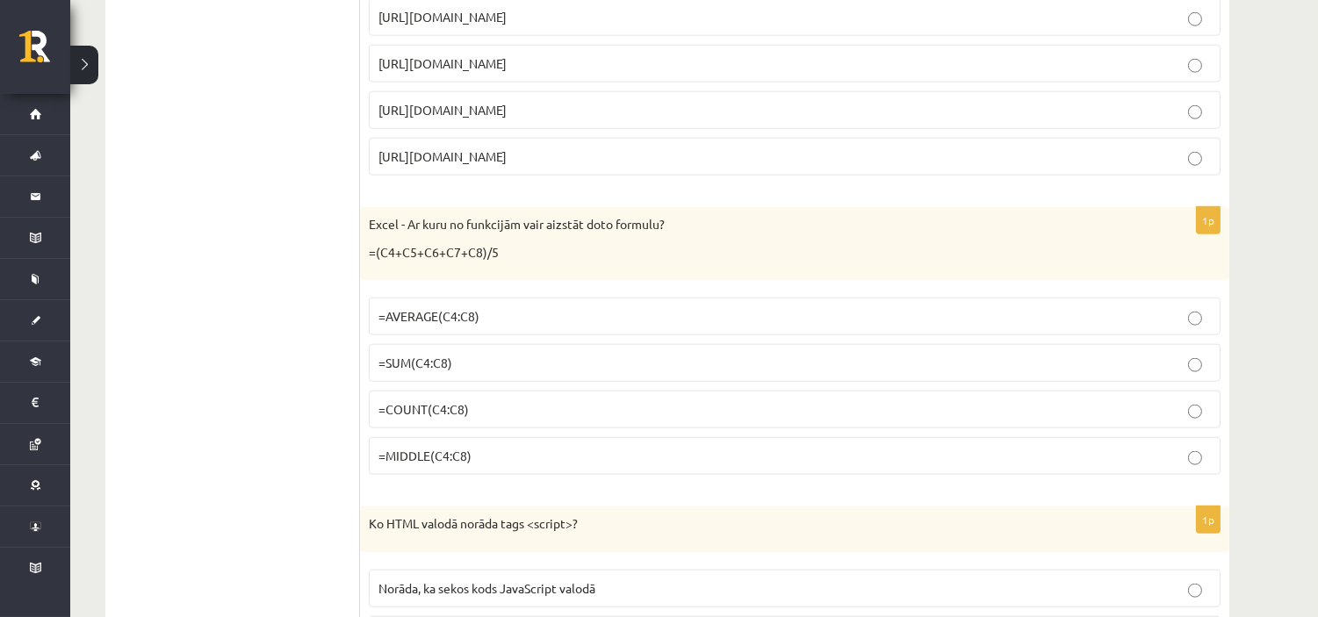
scroll to position [3609, 0]
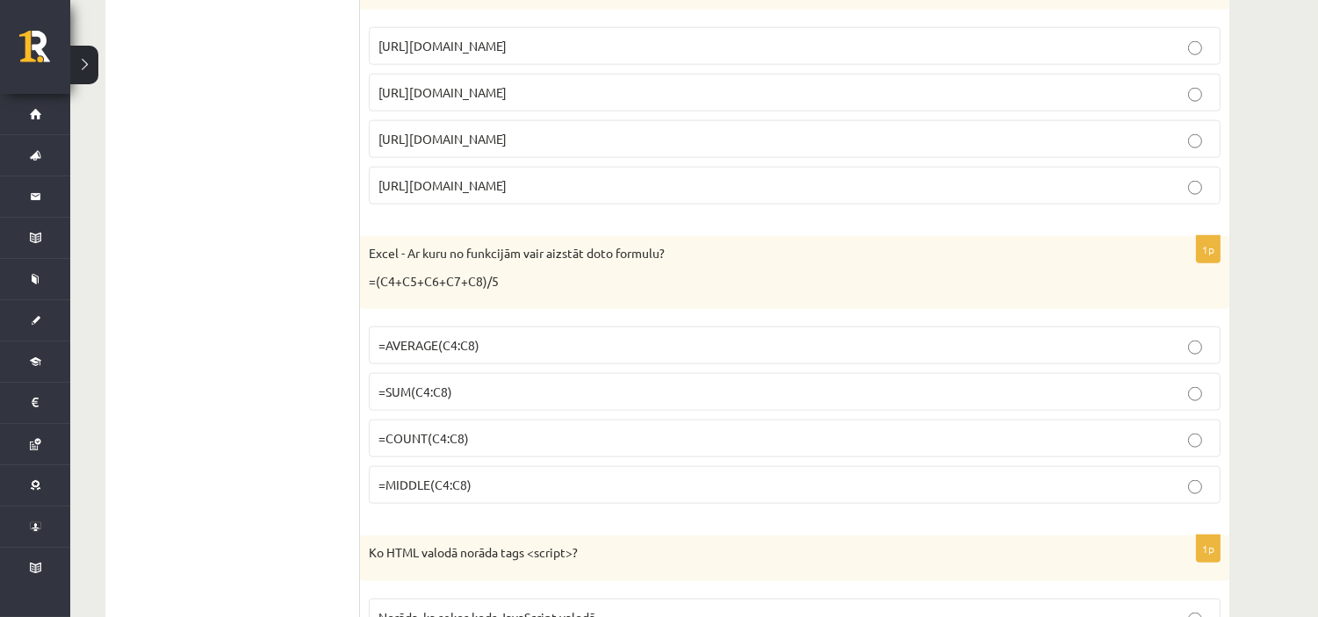
click at [471, 347] on span "=AVERAGE(C4:C8)" at bounding box center [428, 345] width 101 height 16
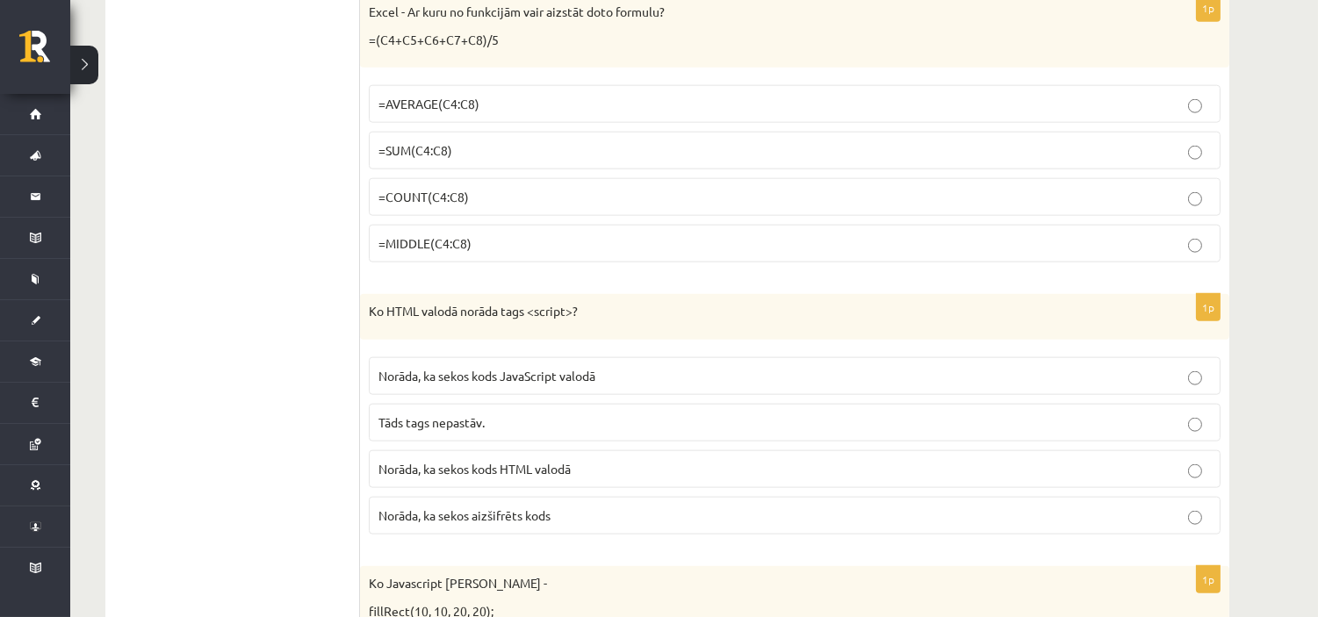
scroll to position [3902, 0]
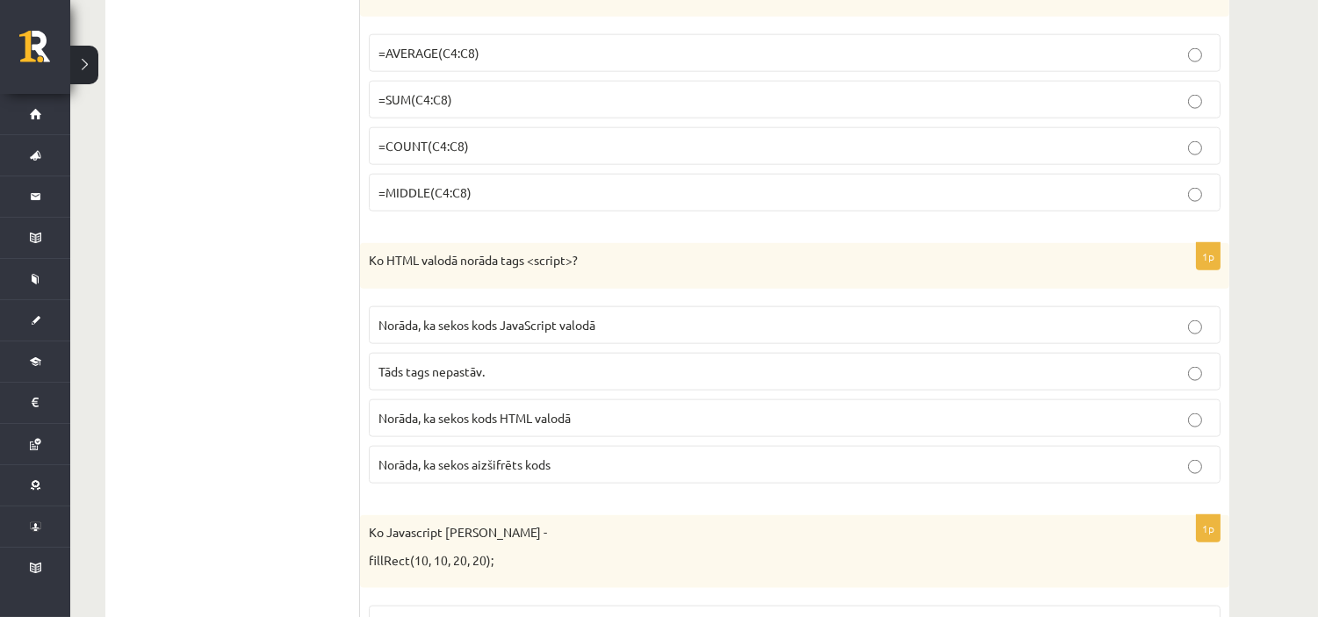
click at [550, 335] on p "Norāda, ka sekos kods JavaScript valodā" at bounding box center [794, 325] width 832 height 18
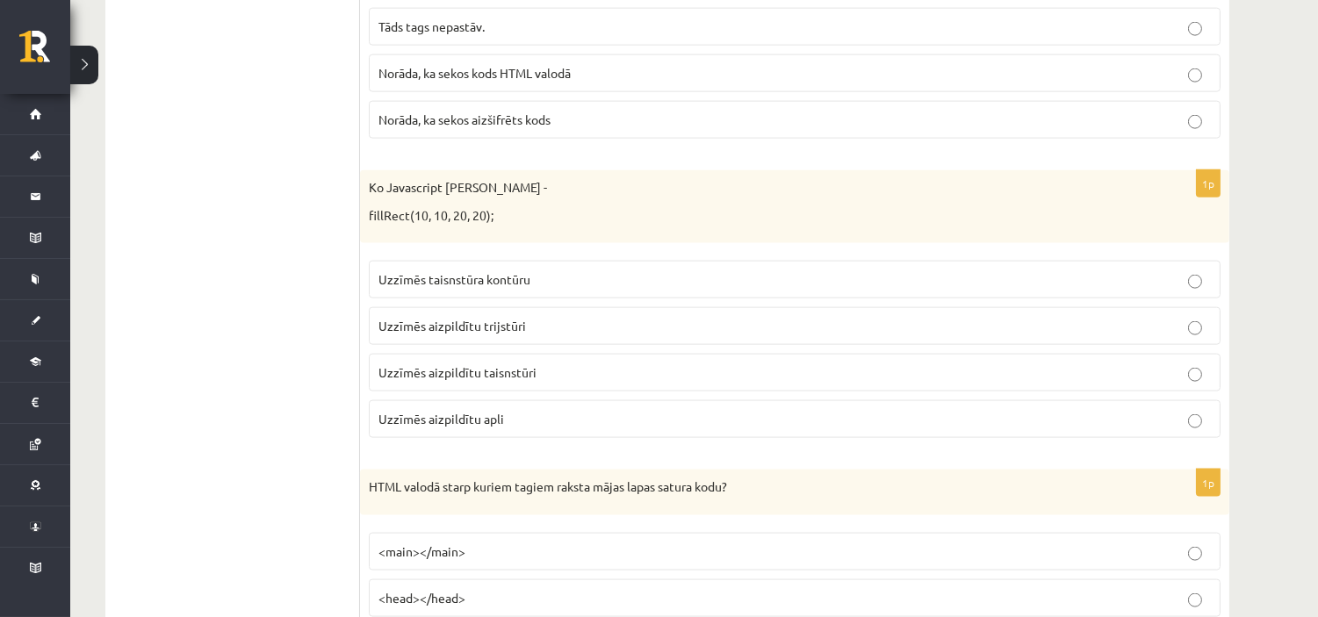
scroll to position [4291, 0]
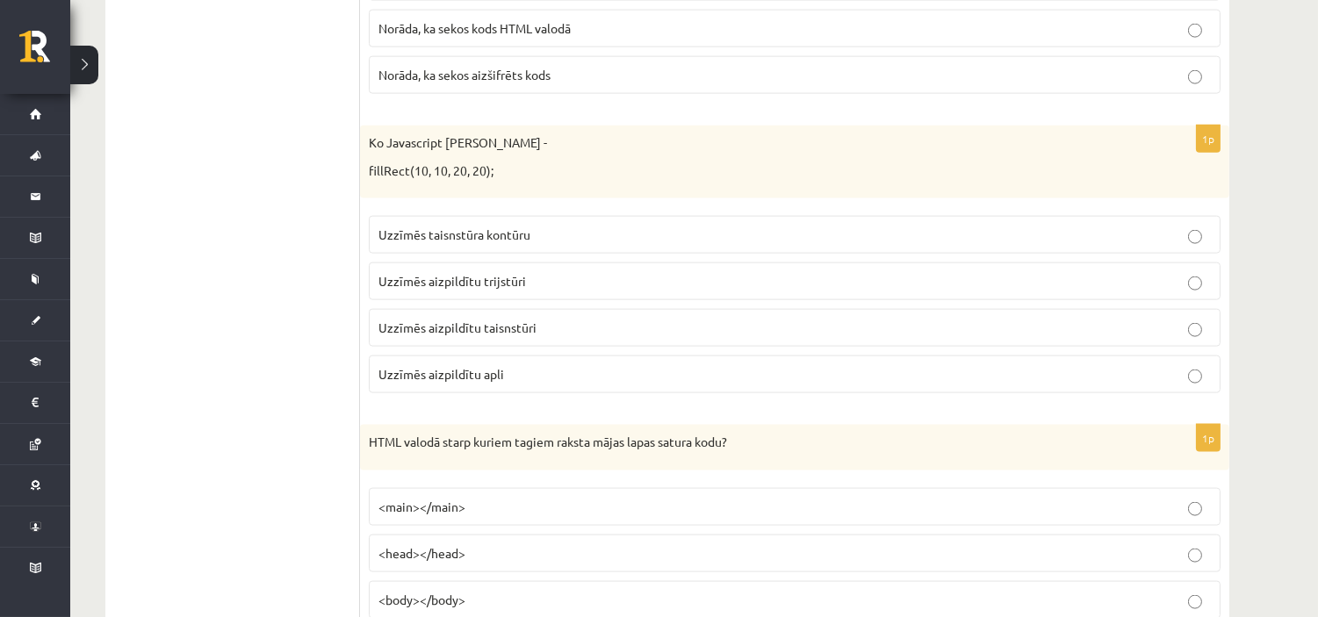
click at [504, 323] on label "Uzzīmēs aizpildītu taisnstūri" at bounding box center [795, 328] width 852 height 38
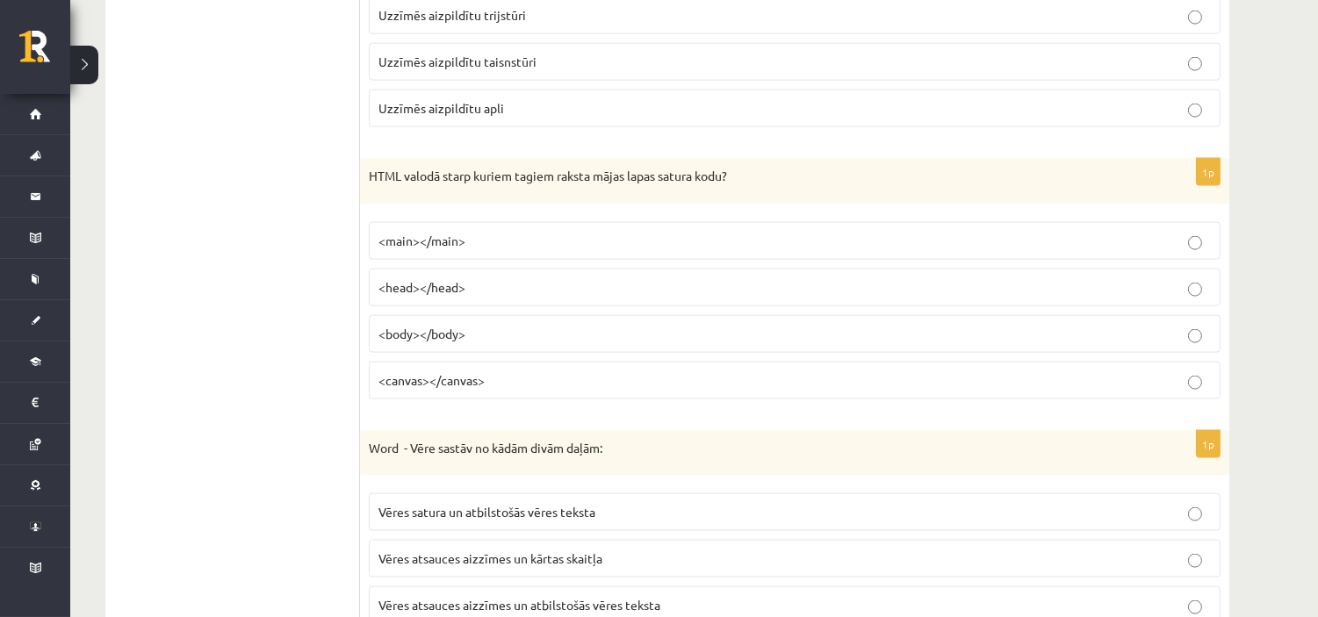
scroll to position [4585, 0]
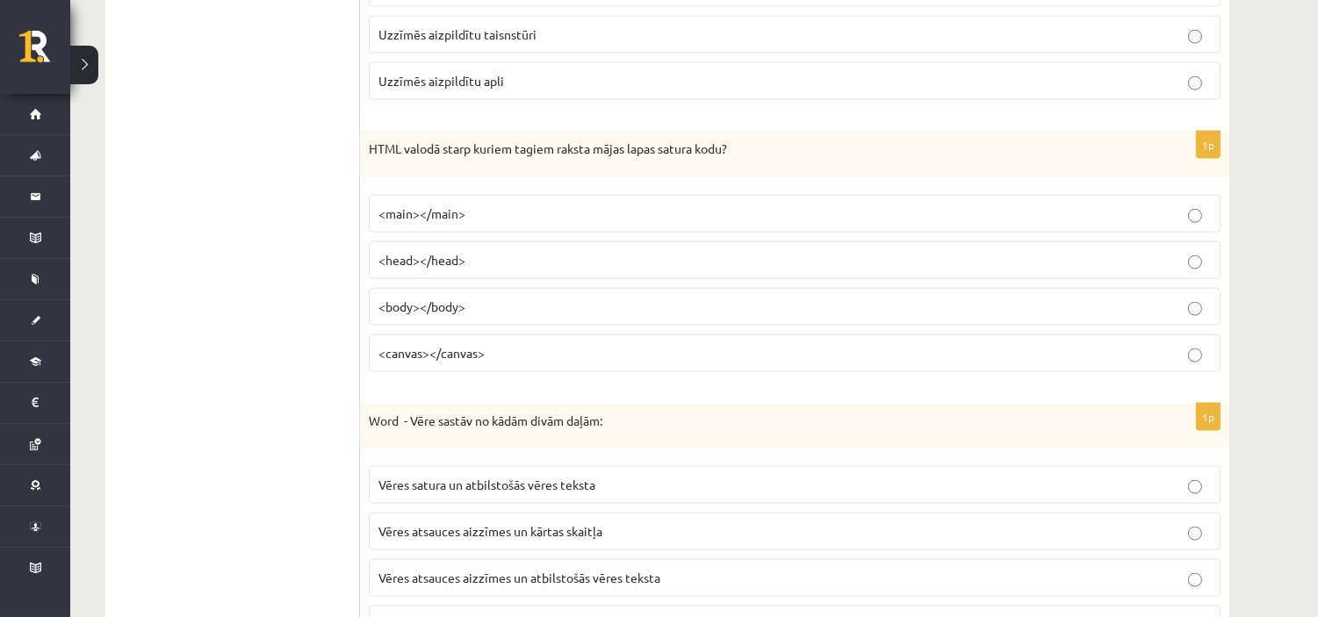
drag, startPoint x: 402, startPoint y: 154, endPoint x: 487, endPoint y: 301, distance: 170.3
click at [505, 326] on label "<body></body>" at bounding box center [795, 307] width 852 height 38
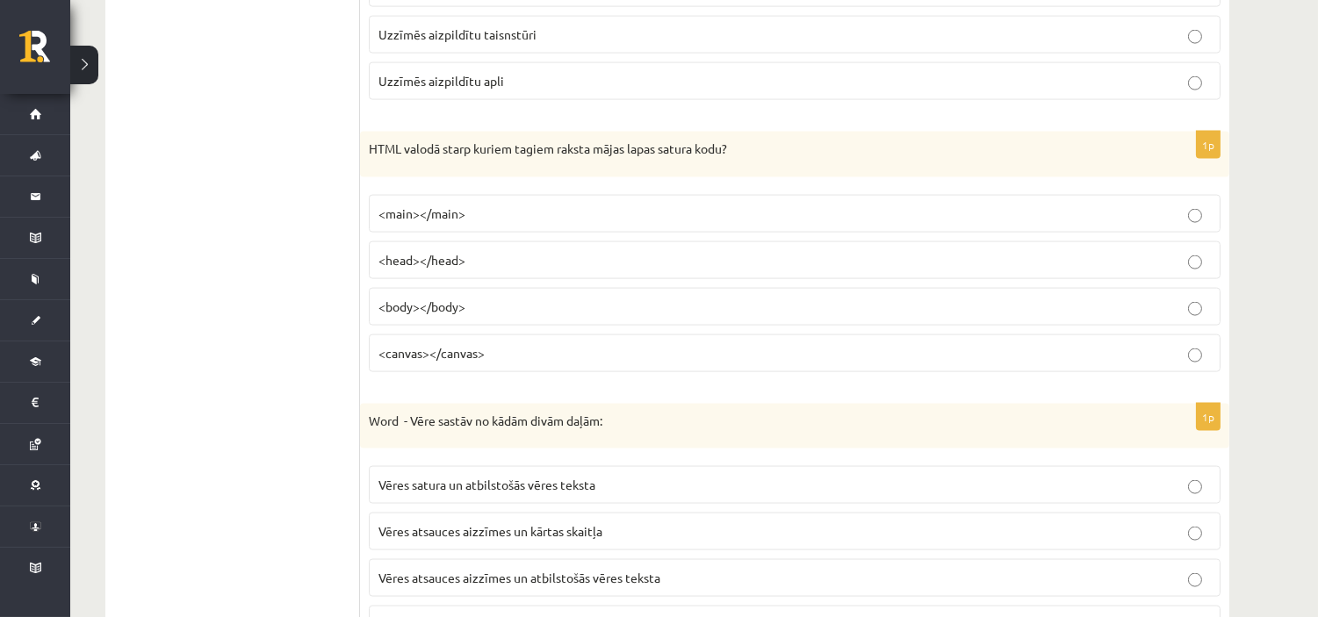
drag, startPoint x: 182, startPoint y: 406, endPoint x: 188, endPoint y: 414, distance: 9.3
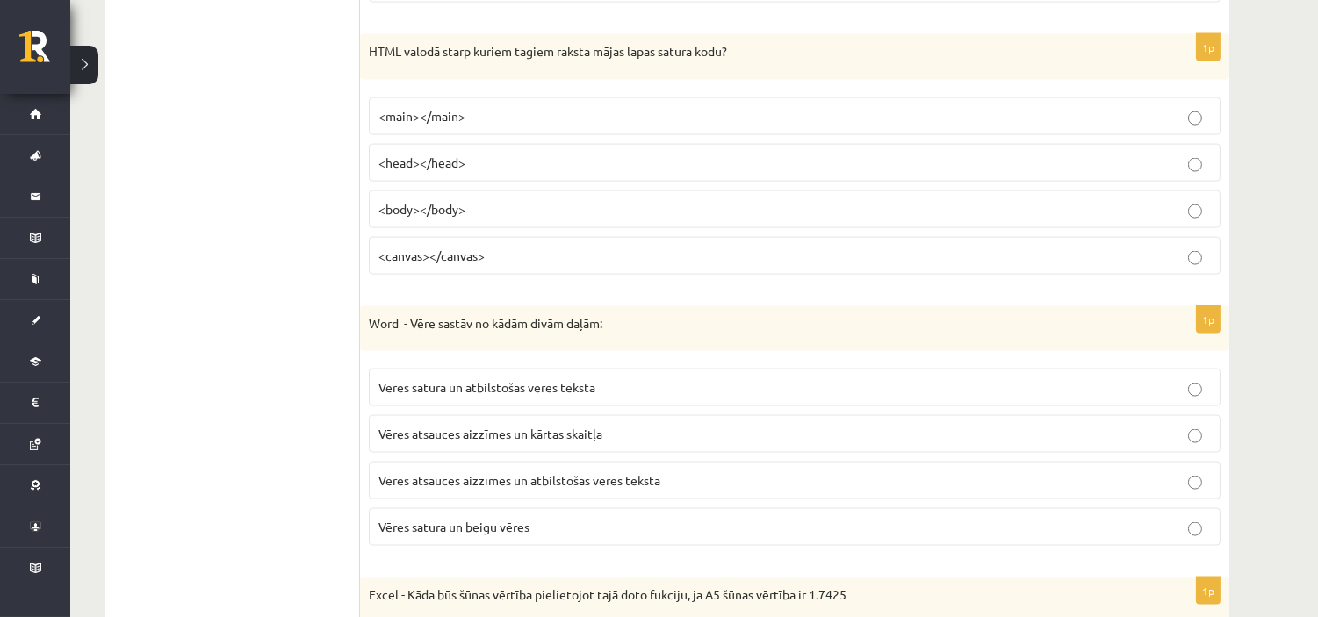
scroll to position [4780, 0]
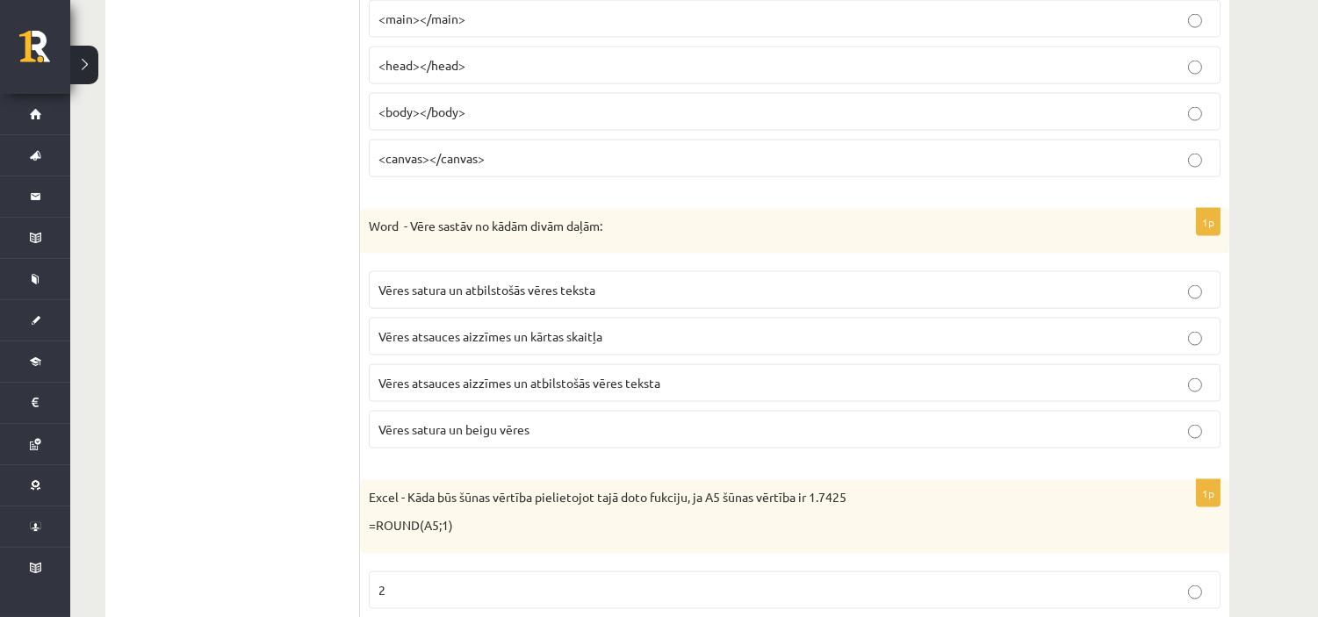
click at [594, 391] on span "Vēres atsauces aizzīmes un atbilstošās vēres teksta" at bounding box center [519, 383] width 282 height 16
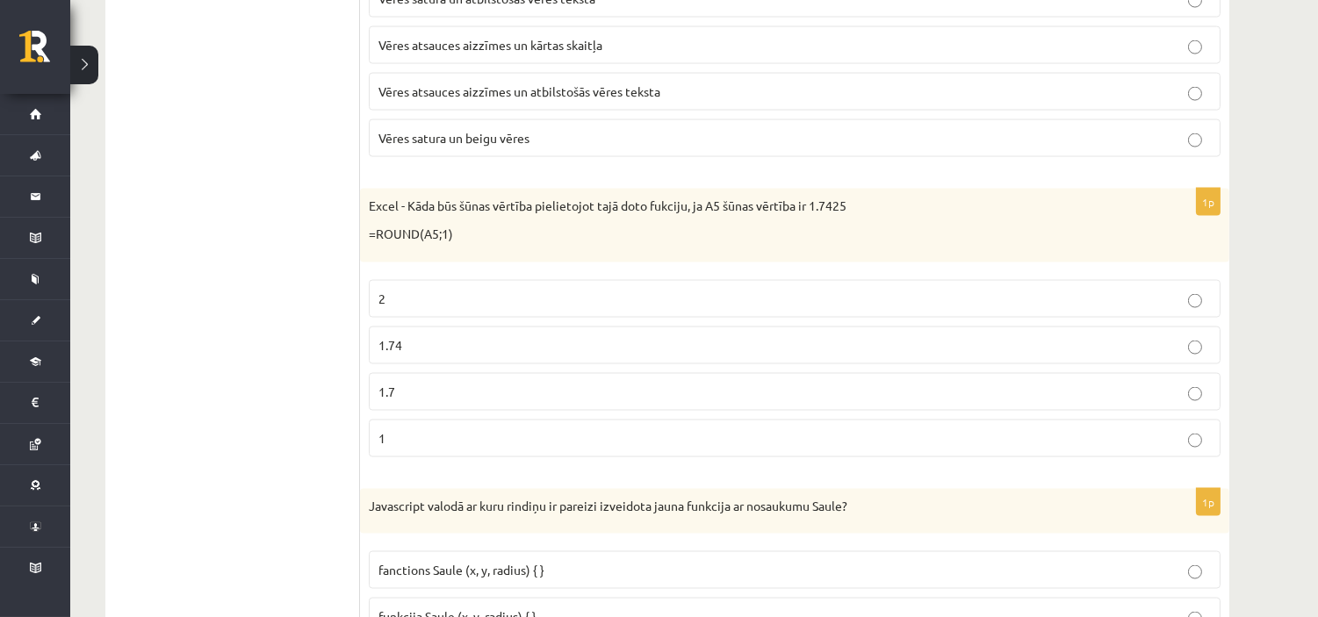
scroll to position [5072, 0]
click at [425, 410] on label "1.7" at bounding box center [795, 391] width 852 height 38
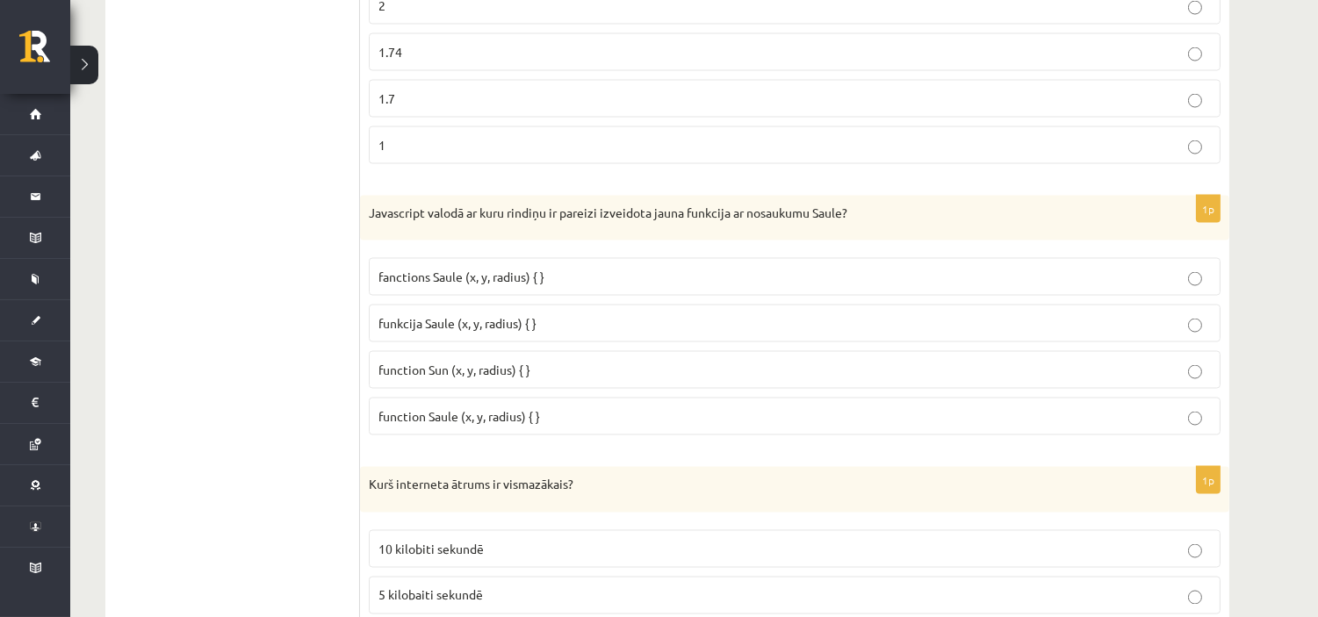
scroll to position [5365, 0]
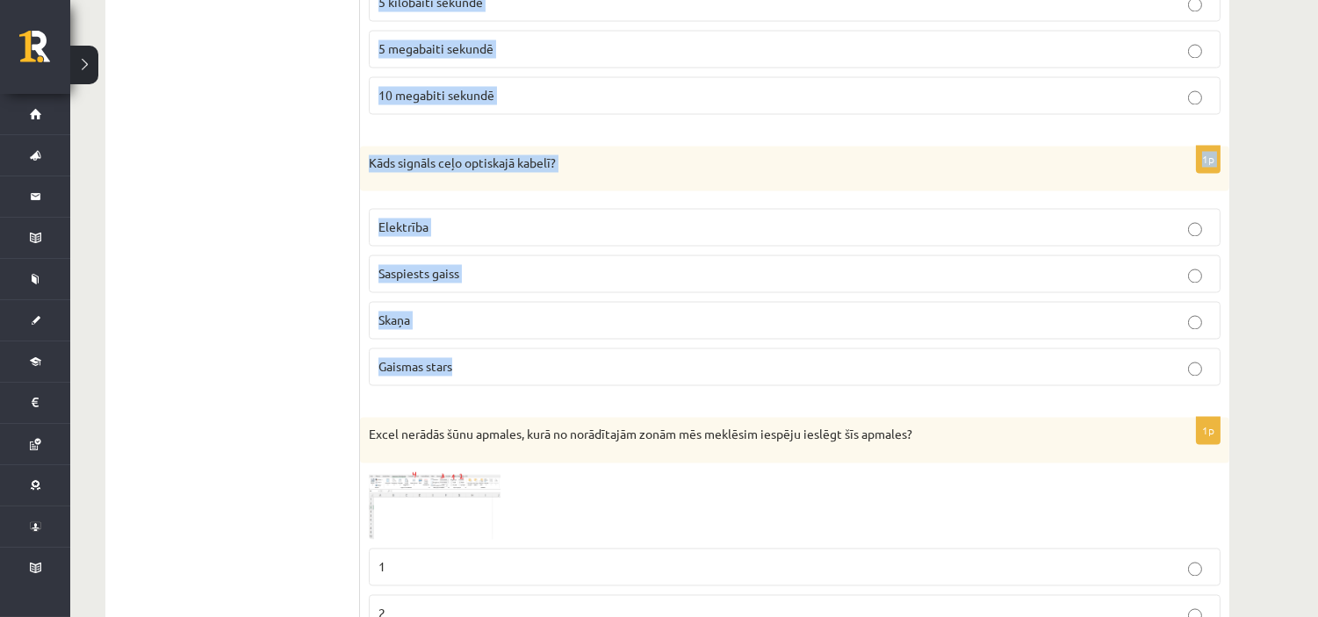
drag, startPoint x: 366, startPoint y: 226, endPoint x: 545, endPoint y: 490, distance: 319.2
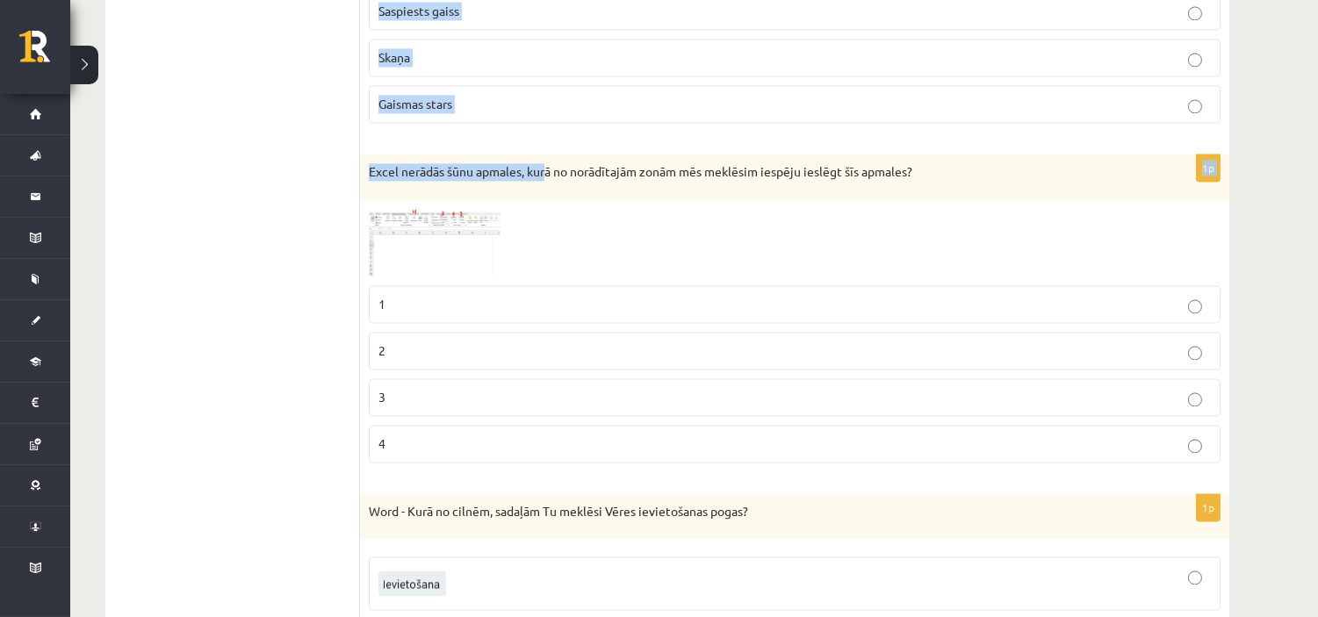
scroll to position [6243, 0]
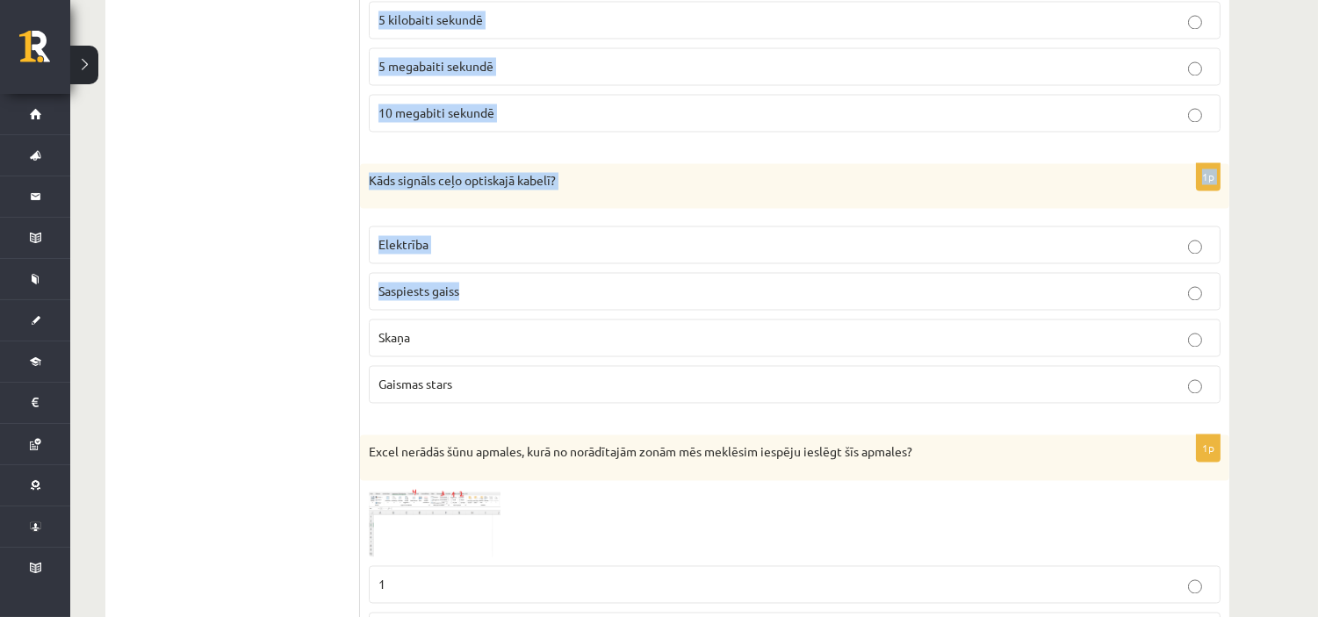
scroll to position [5950, 0]
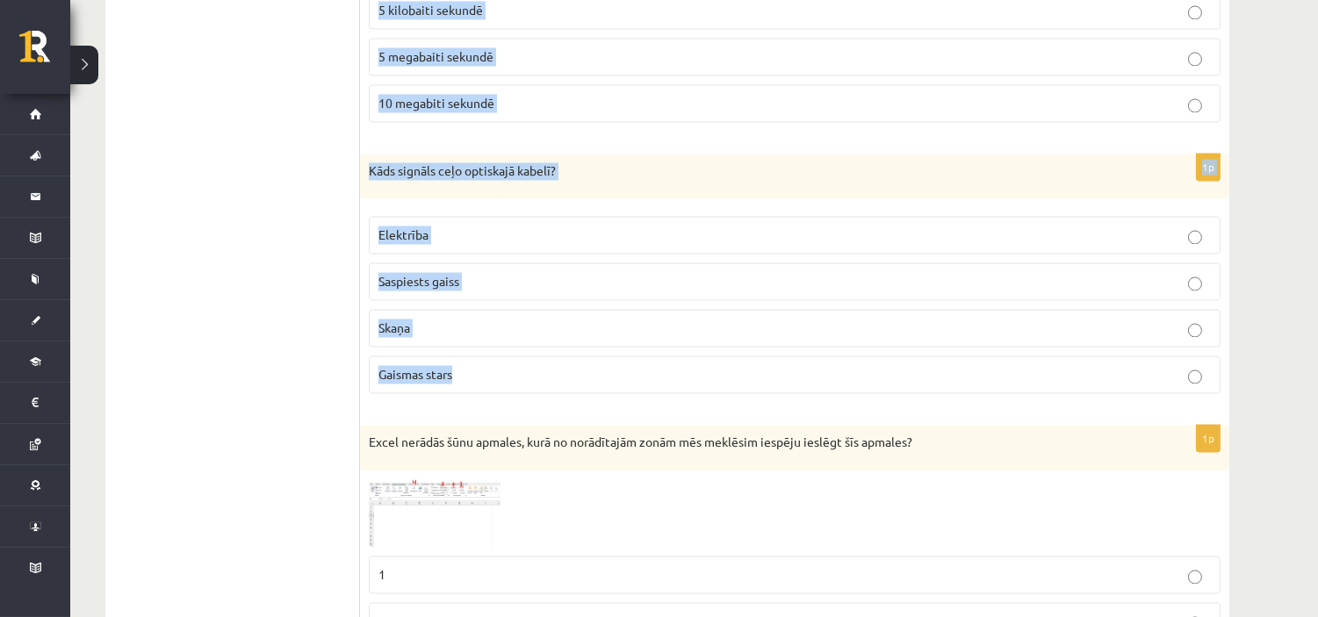
drag, startPoint x: 369, startPoint y: 229, endPoint x: 498, endPoint y: 387, distance: 204.0
copy form "Javascript valodā ar kuru rindiņu ir pareizi izveidota jauna funkcija ar nosauk…"
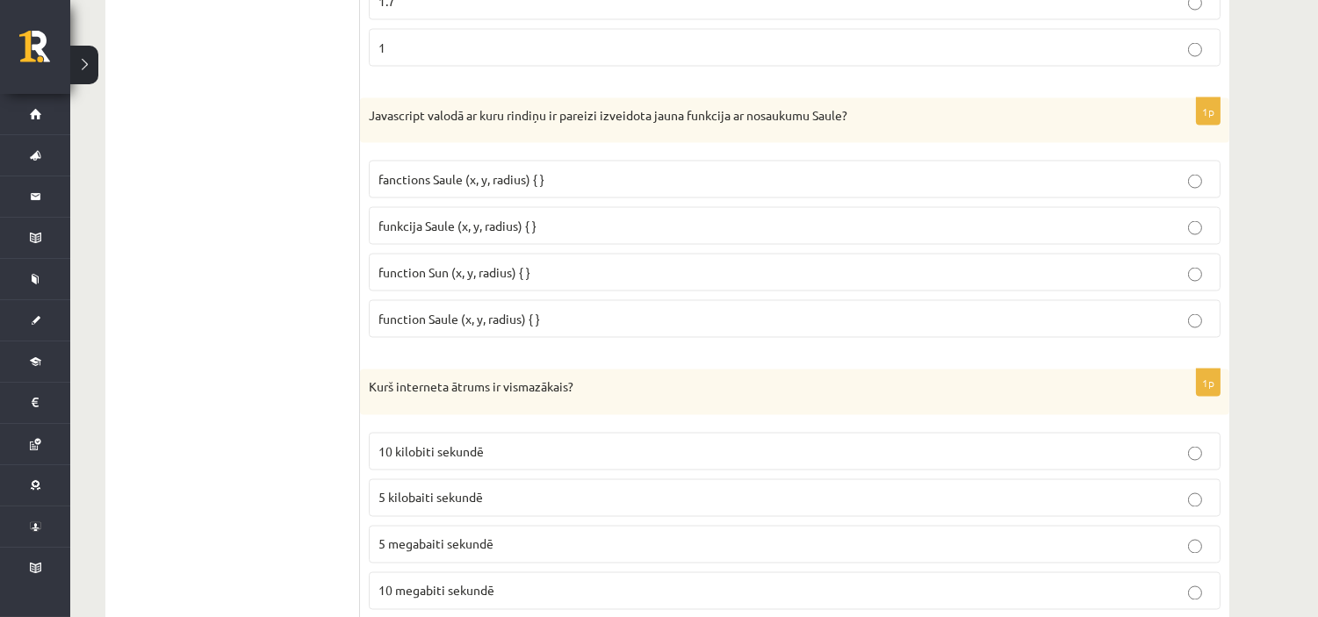
scroll to position [5463, 0]
click at [484, 279] on span "function Sun (x, y, radius) { }" at bounding box center [454, 271] width 152 height 16
drag, startPoint x: 467, startPoint y: 320, endPoint x: 454, endPoint y: 275, distance: 47.5
click at [467, 321] on label "function Saule (x, y, radius) { }" at bounding box center [795, 318] width 852 height 38
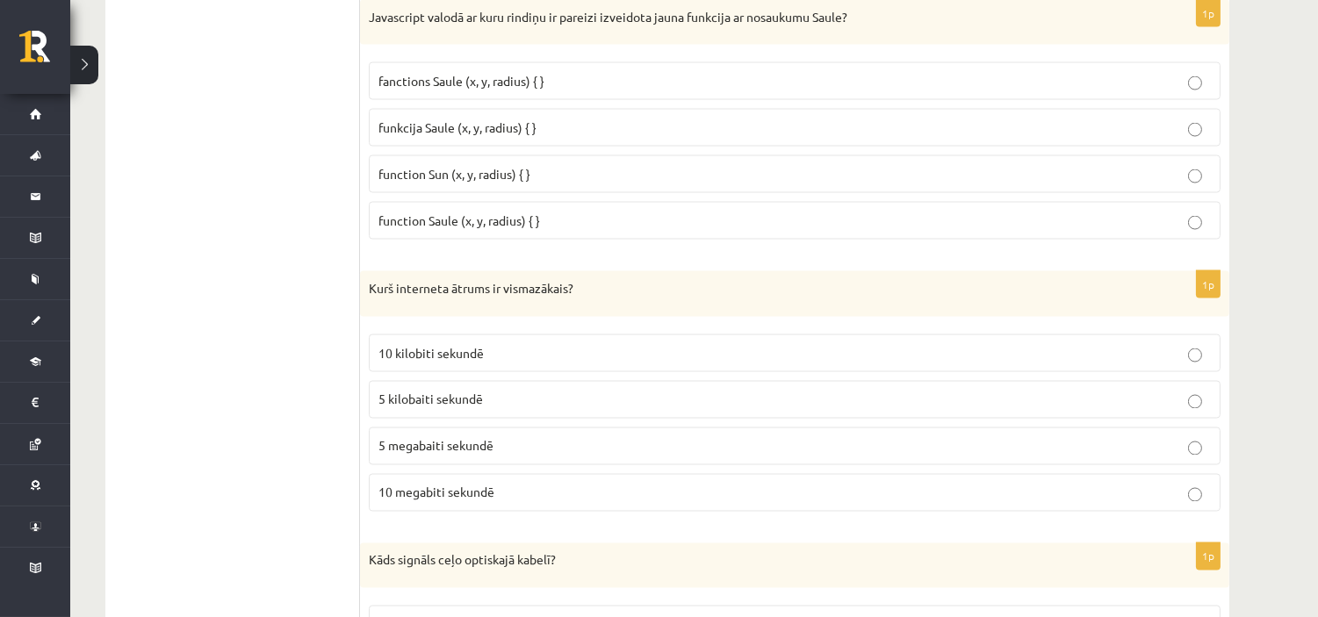
scroll to position [5658, 0]
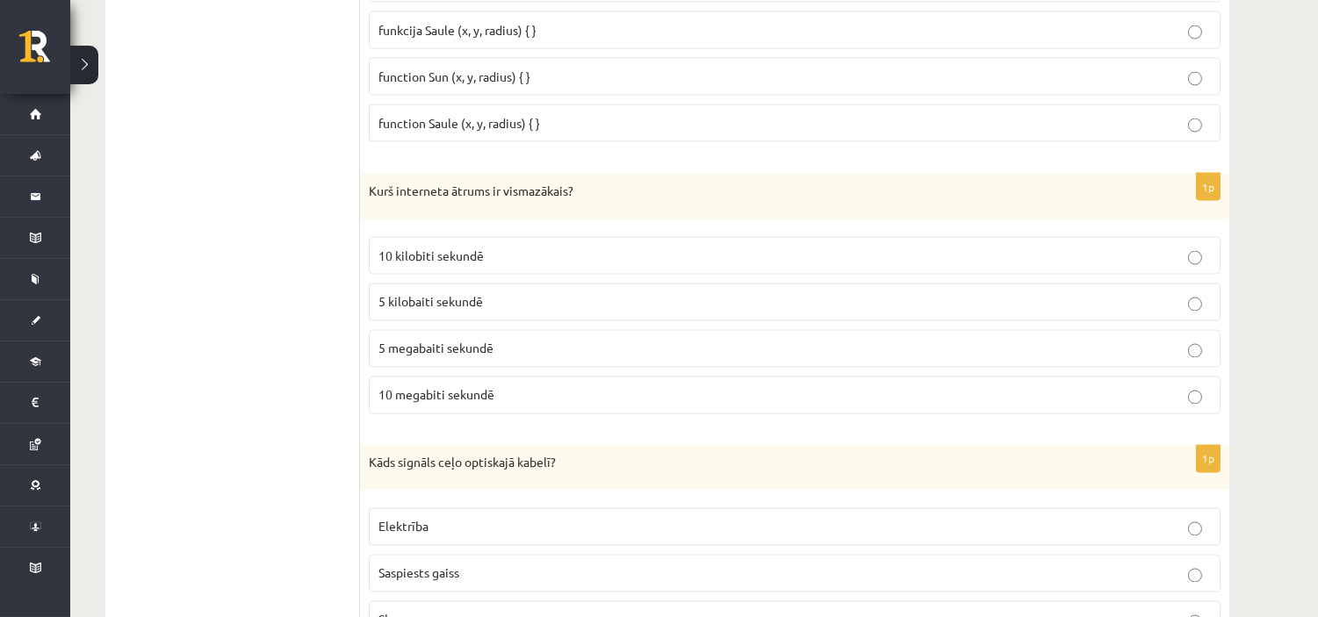
click at [454, 243] on fieldset "10 kilobiti sekundē 5 kilobaiti sekundē 5 megabaiti sekundē 10 megabiti sekundē" at bounding box center [795, 323] width 852 height 191
click at [465, 263] on span "10 kilobiti sekundē" at bounding box center [430, 256] width 105 height 16
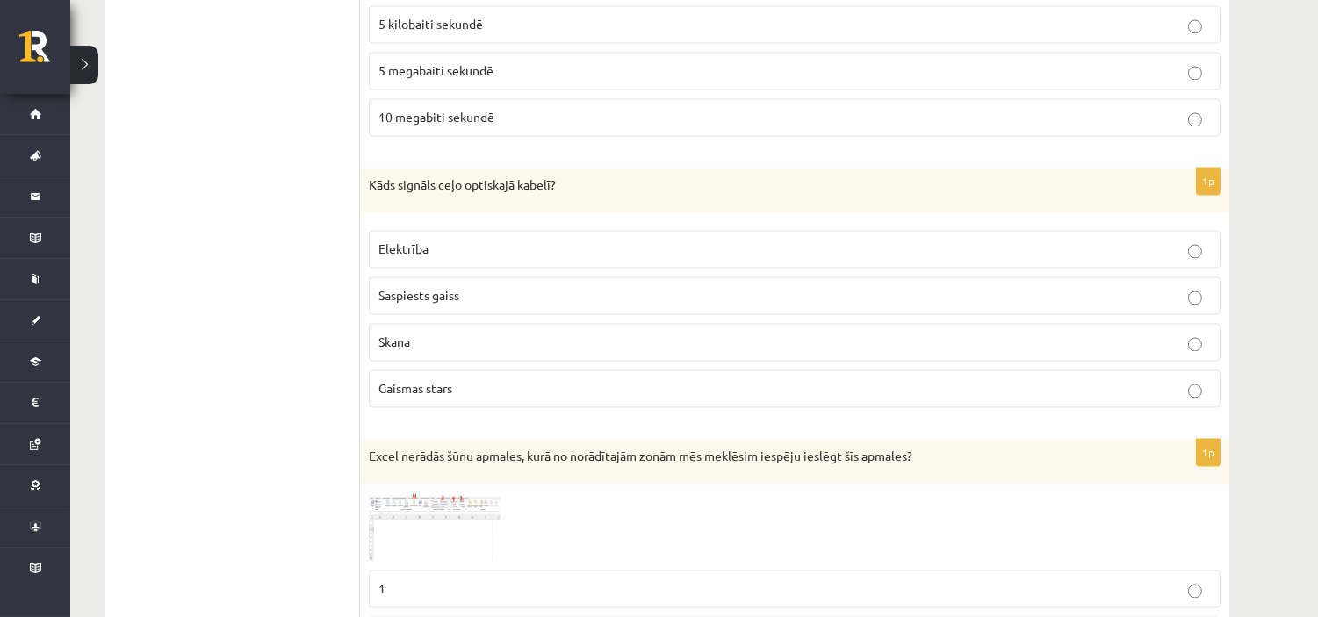
scroll to position [5950, 0]
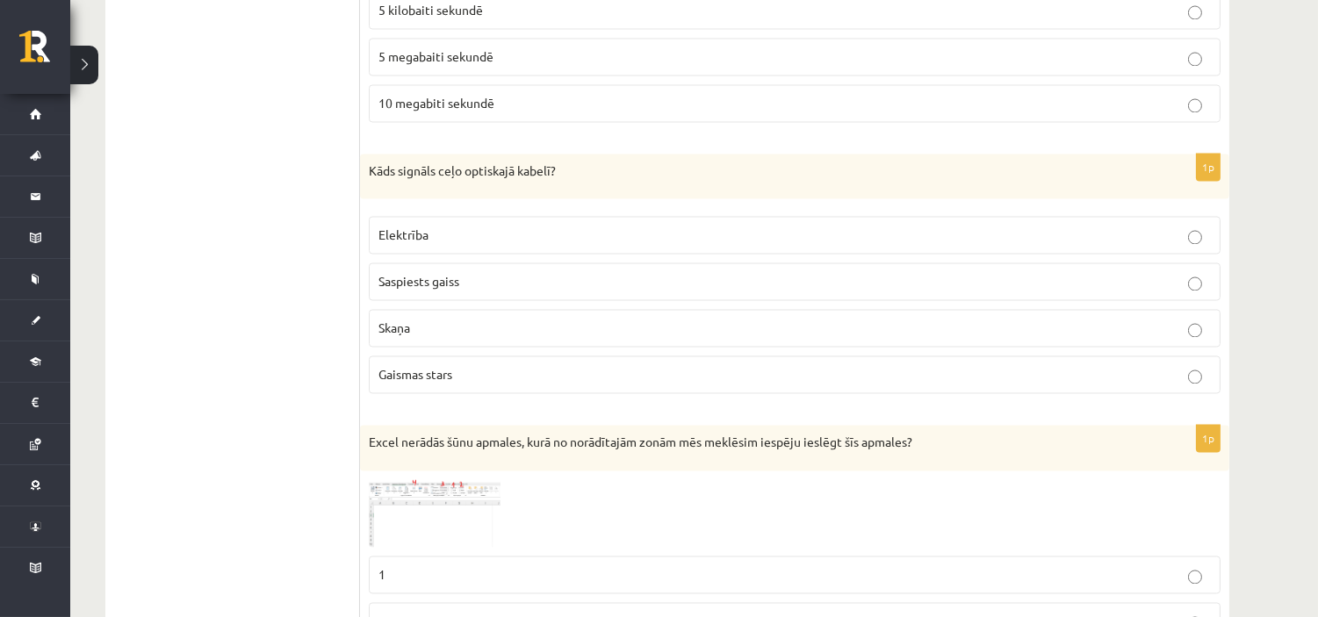
click at [450, 393] on label "Gaismas stars" at bounding box center [795, 375] width 852 height 38
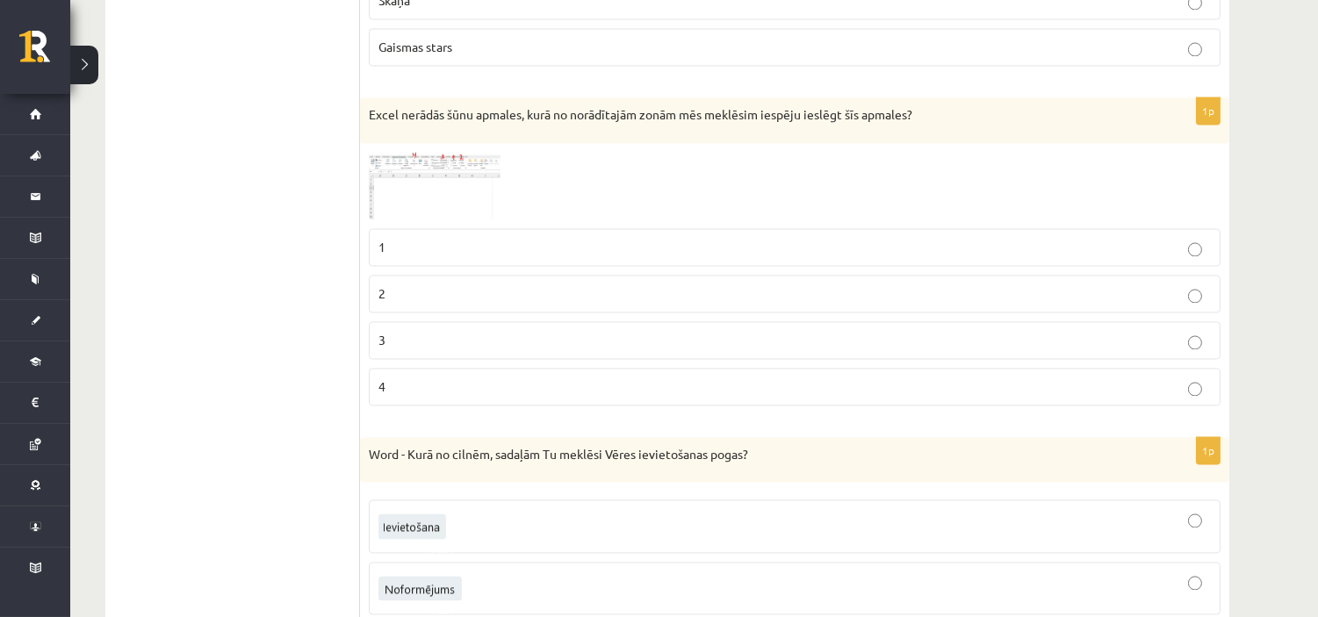
scroll to position [6243, 0]
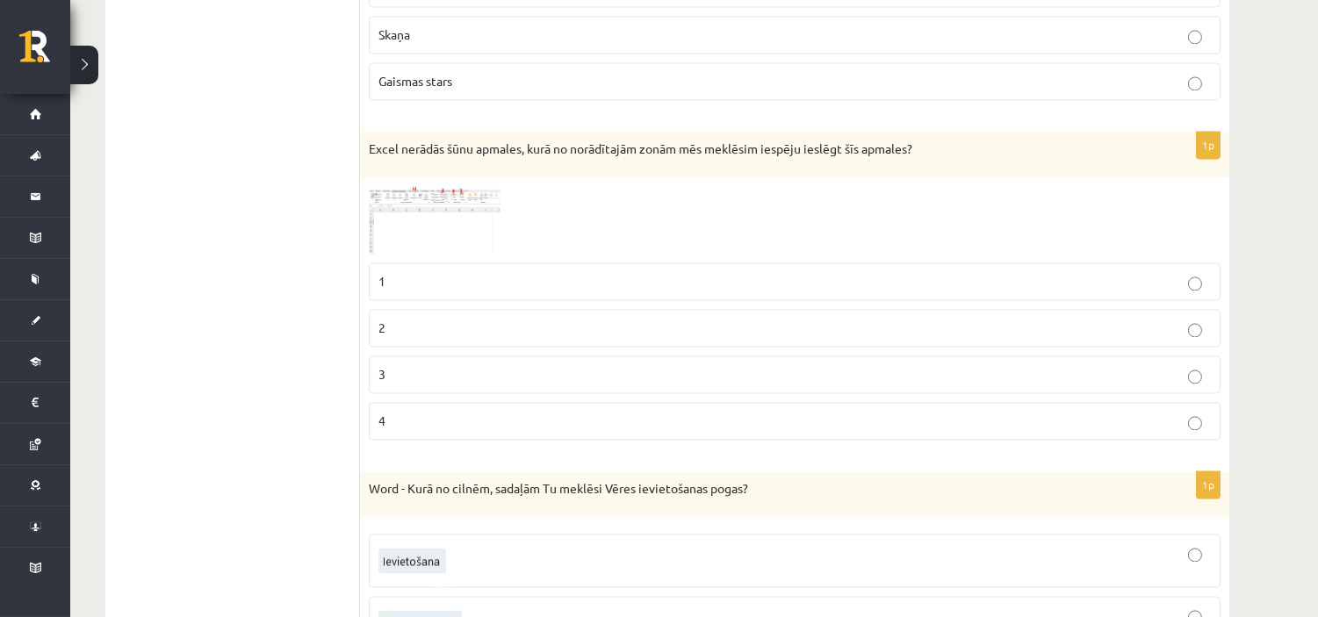
drag, startPoint x: 408, startPoint y: 234, endPoint x: 316, endPoint y: 206, distance: 96.1
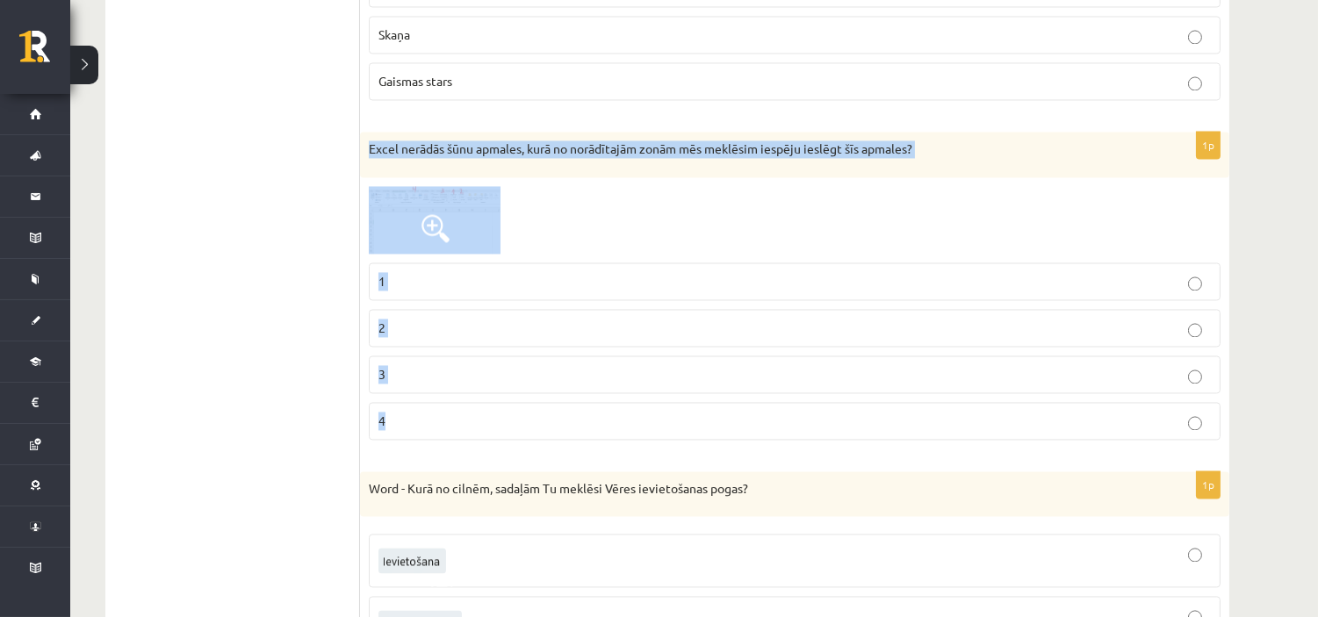
drag, startPoint x: 369, startPoint y: 165, endPoint x: 542, endPoint y: 439, distance: 324.0
click at [540, 437] on div "1p Excel nerādās šūnu apmales, kurā no norādītajām zonām mēs meklēsim iespēju i…" at bounding box center [794, 292] width 869 height 321
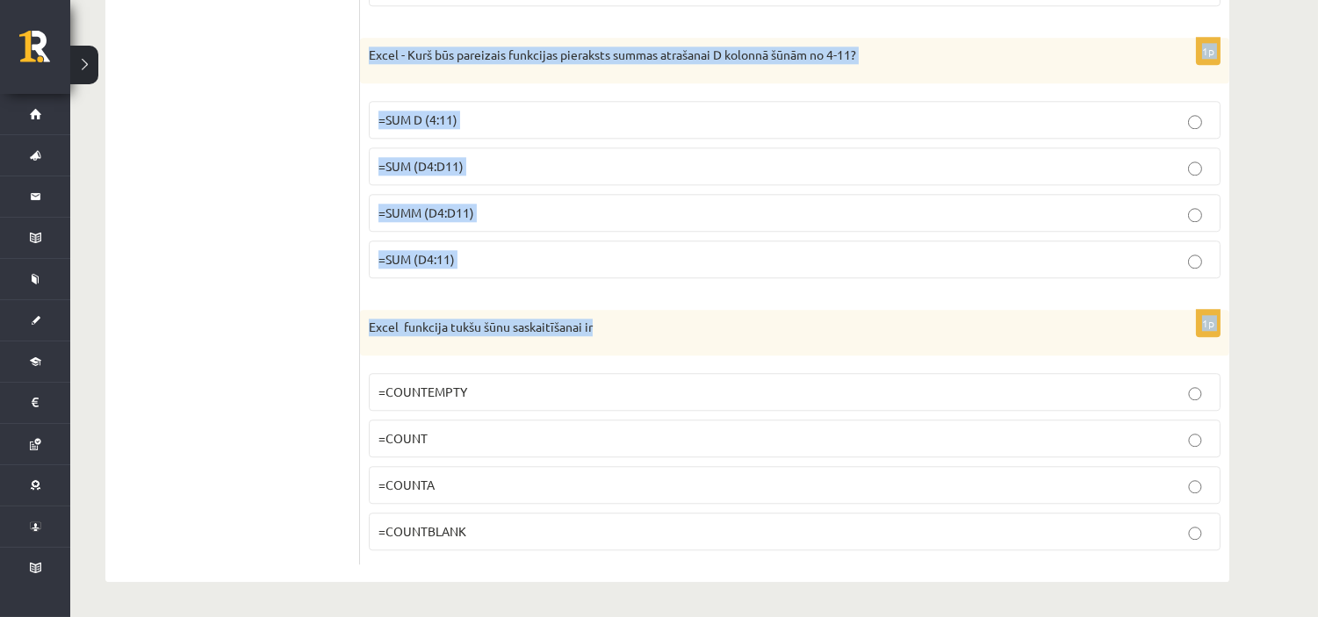
scroll to position [8148, 0]
drag, startPoint x: 367, startPoint y: 253, endPoint x: 502, endPoint y: 536, distance: 313.4
copy form "Excel - ko aprēķina šī formula: =MAX(A1:A10) – MIN(A1:A10) Minimālo vērtību Vid…"
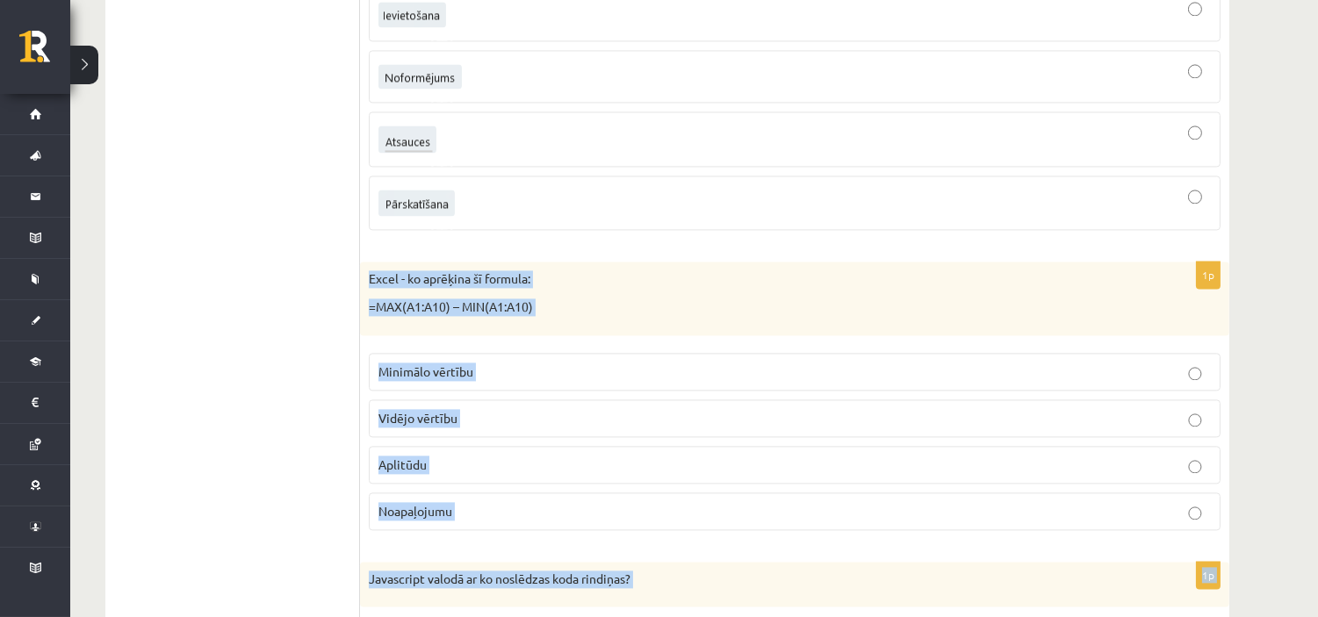
scroll to position [6782, 0]
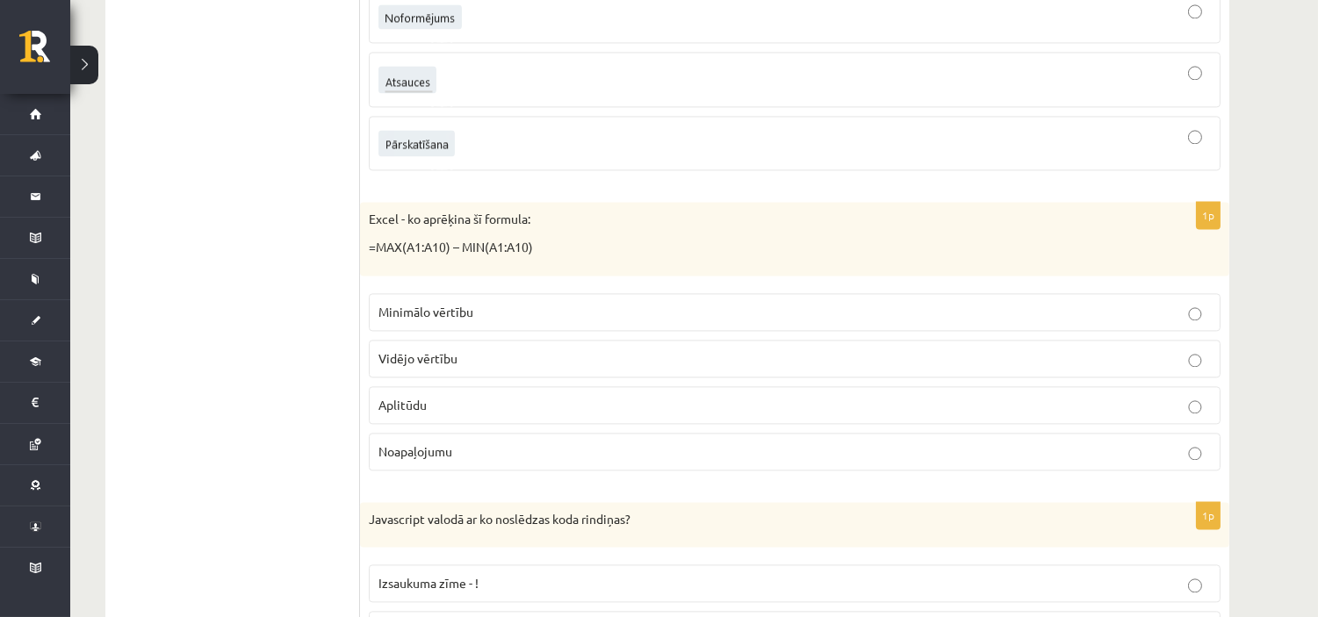
scroll to position [6880, 0]
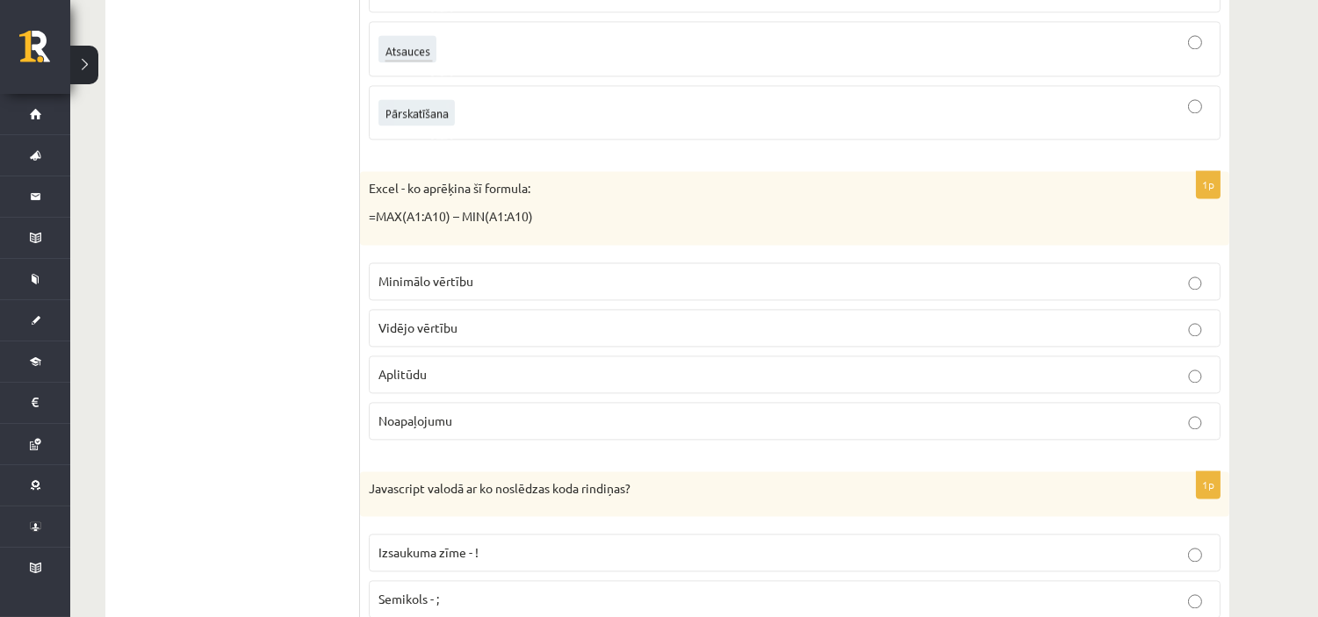
click at [441, 378] on label "Aplitūdu" at bounding box center [795, 375] width 852 height 38
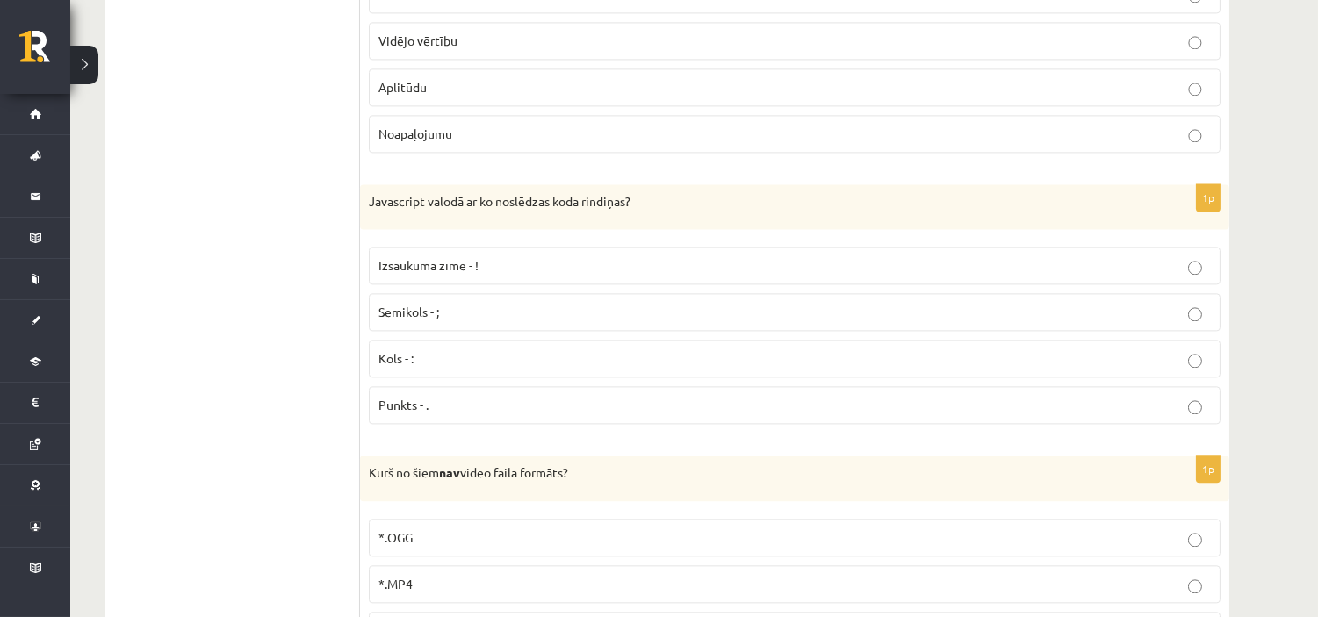
scroll to position [7173, 0]
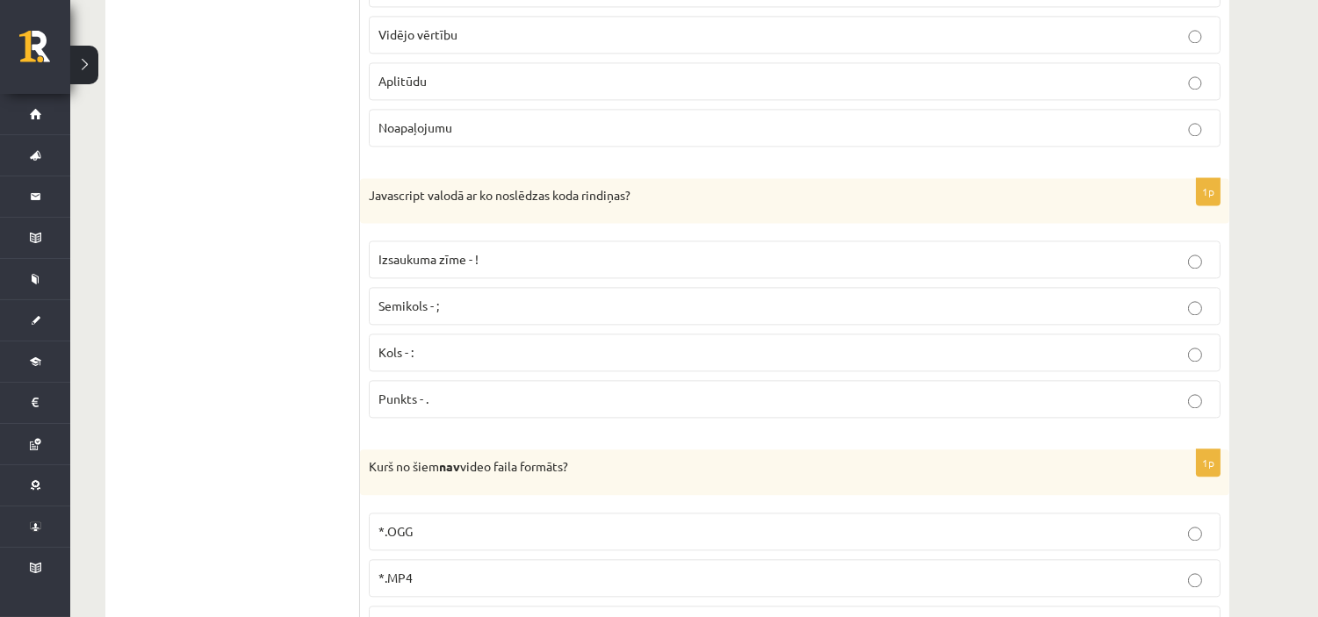
click at [459, 315] on p "Semikols - ;" at bounding box center [794, 306] width 832 height 18
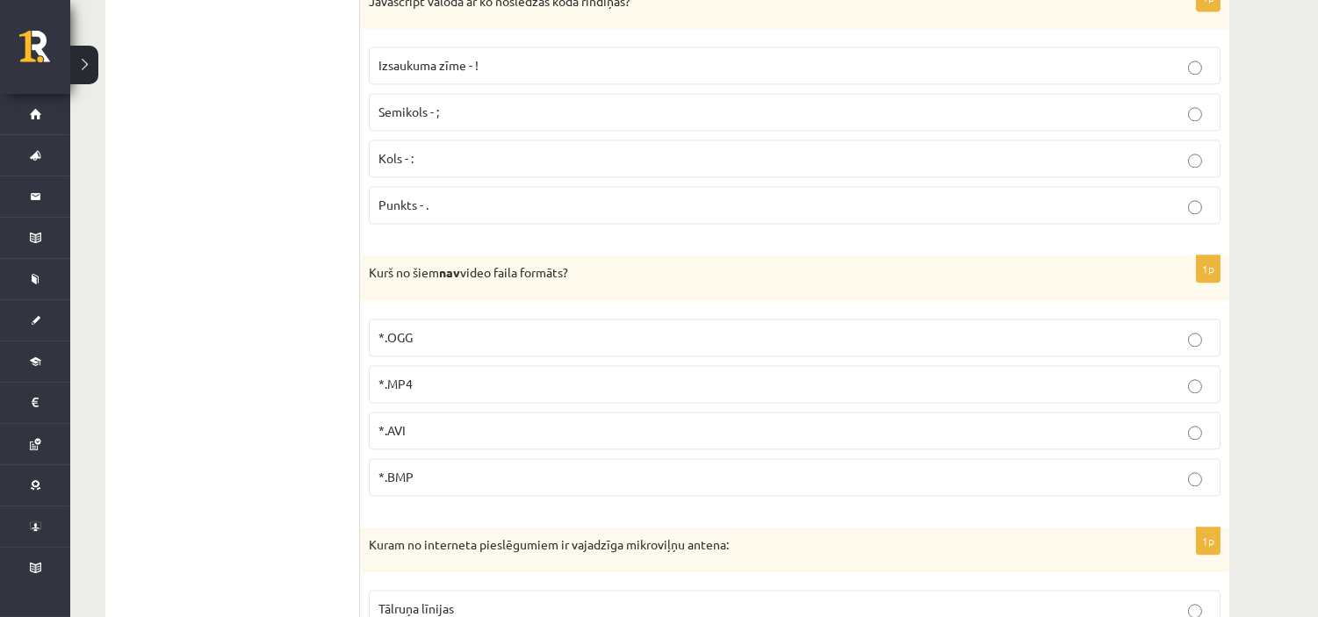
scroll to position [7368, 0]
click at [479, 486] on p "*.BMP" at bounding box center [794, 476] width 832 height 18
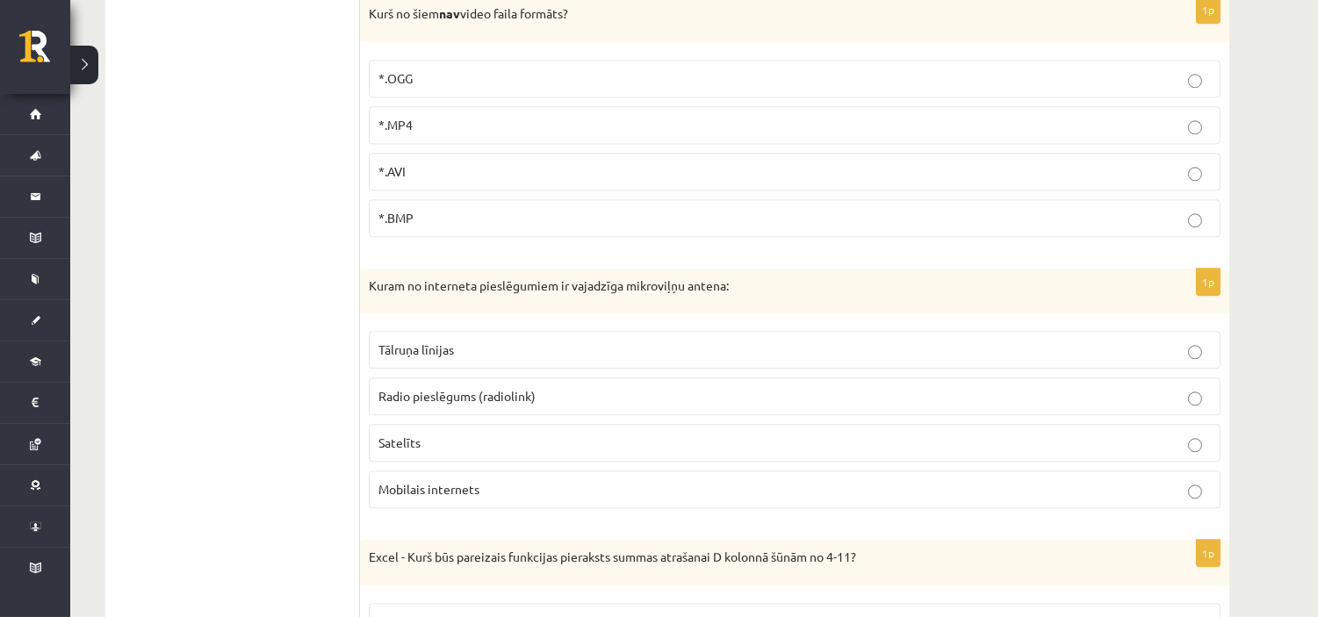
scroll to position [7660, 0]
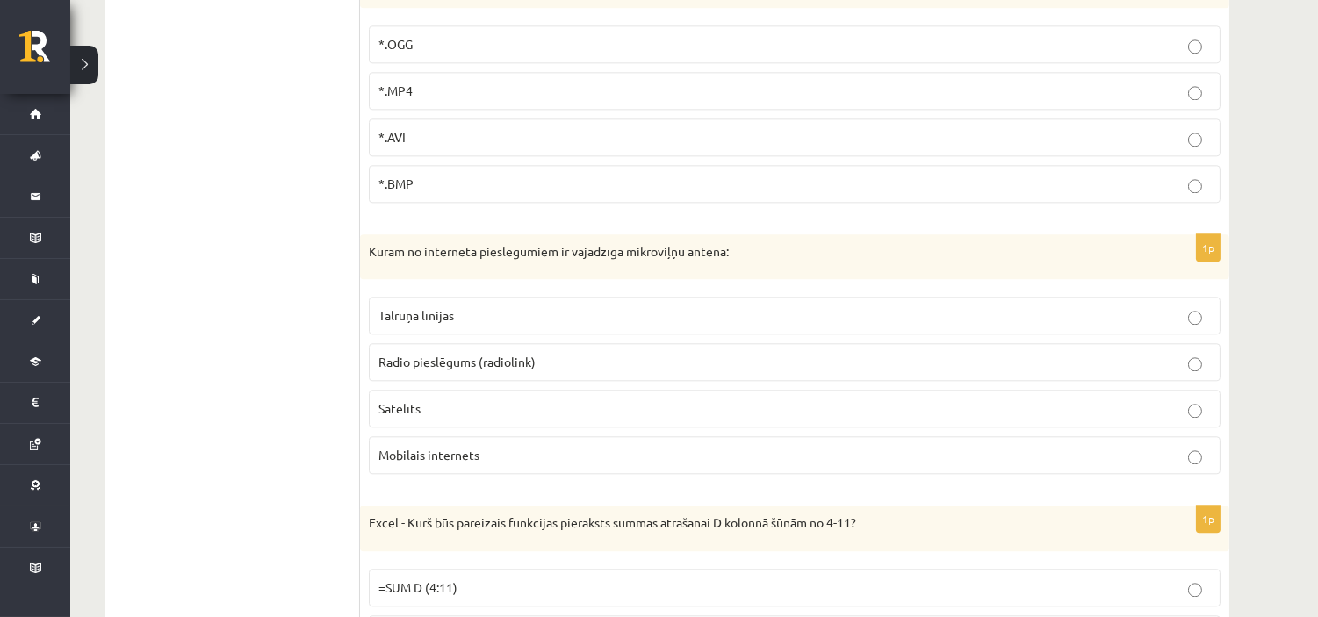
click at [476, 370] on span "Radio pieslēgums (radiolink)" at bounding box center [456, 362] width 157 height 16
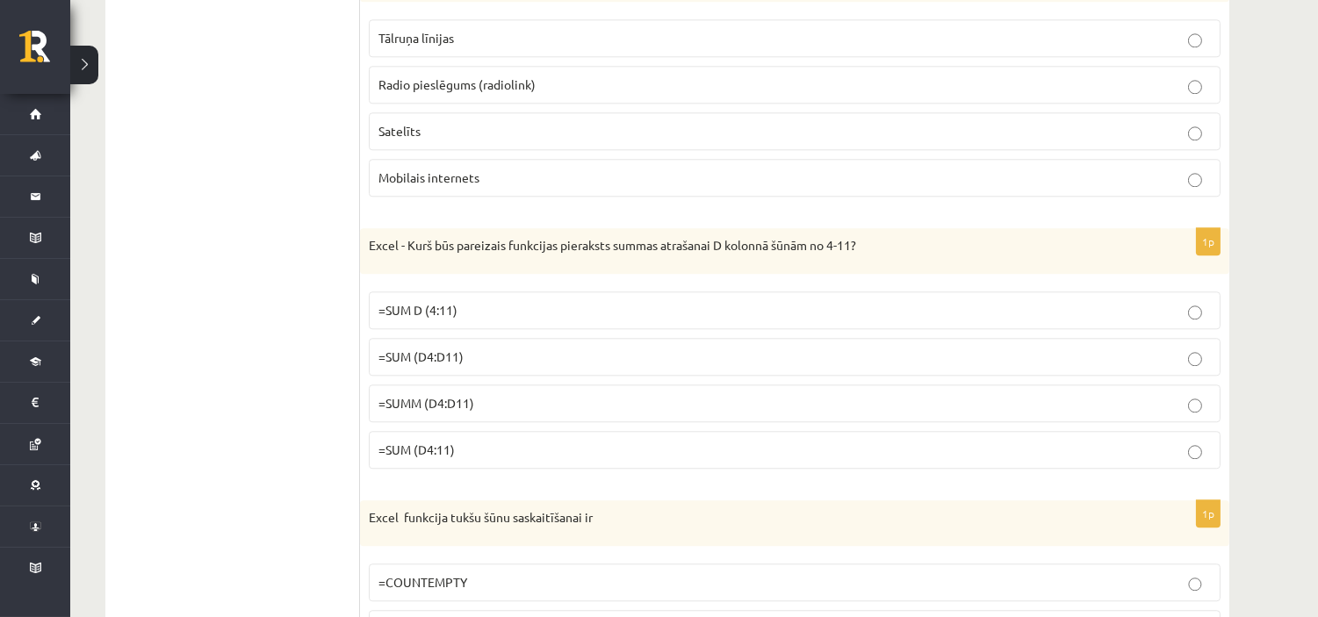
scroll to position [8051, 0]
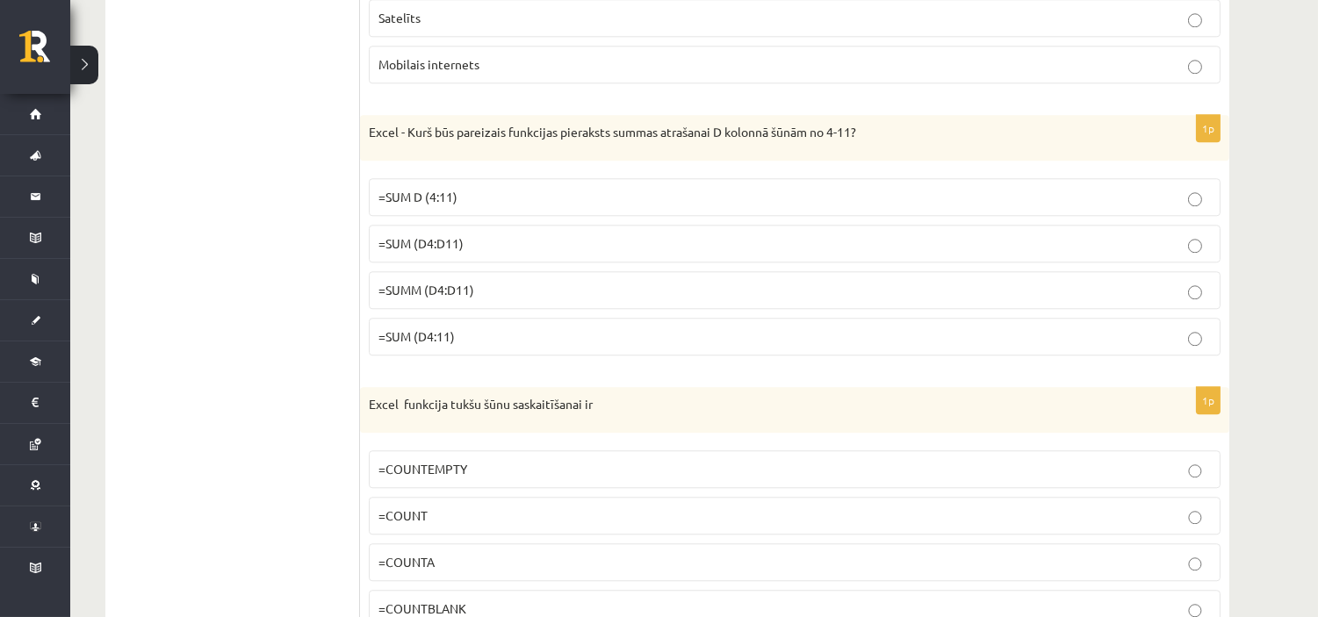
click at [532, 299] on p "=SUMM (D4:D11)" at bounding box center [794, 290] width 832 height 18
click at [449, 248] on label "=SUM (D4:D11)" at bounding box center [795, 244] width 852 height 38
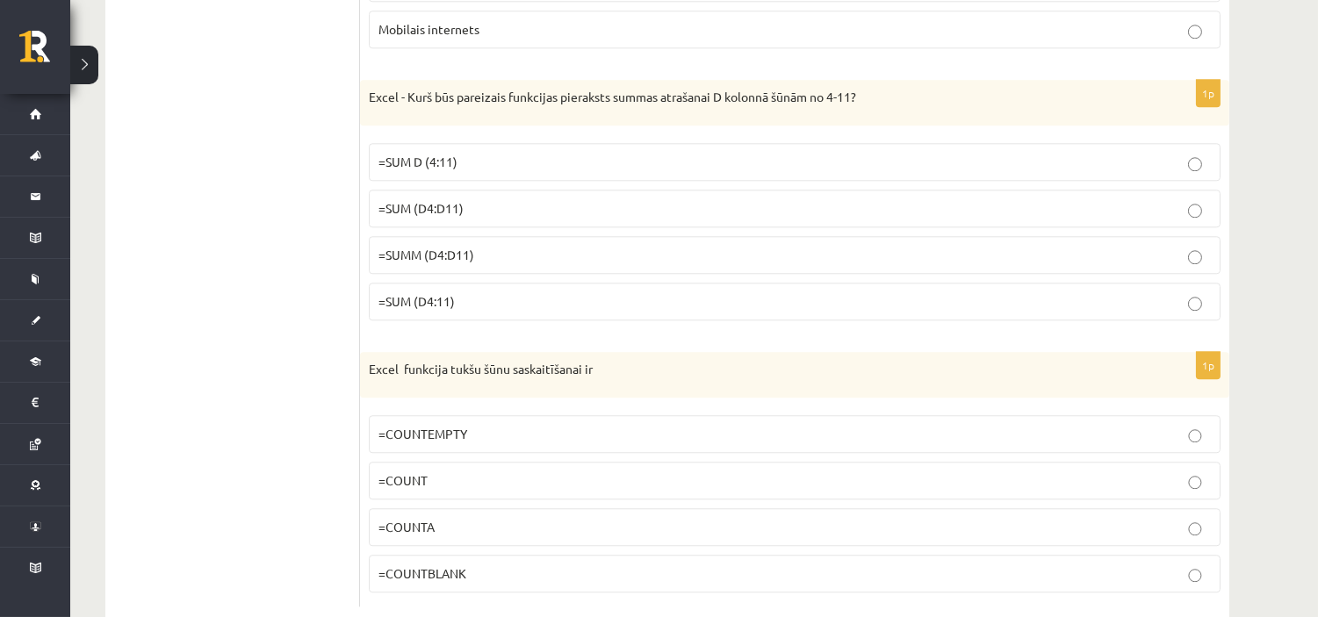
scroll to position [8148, 0]
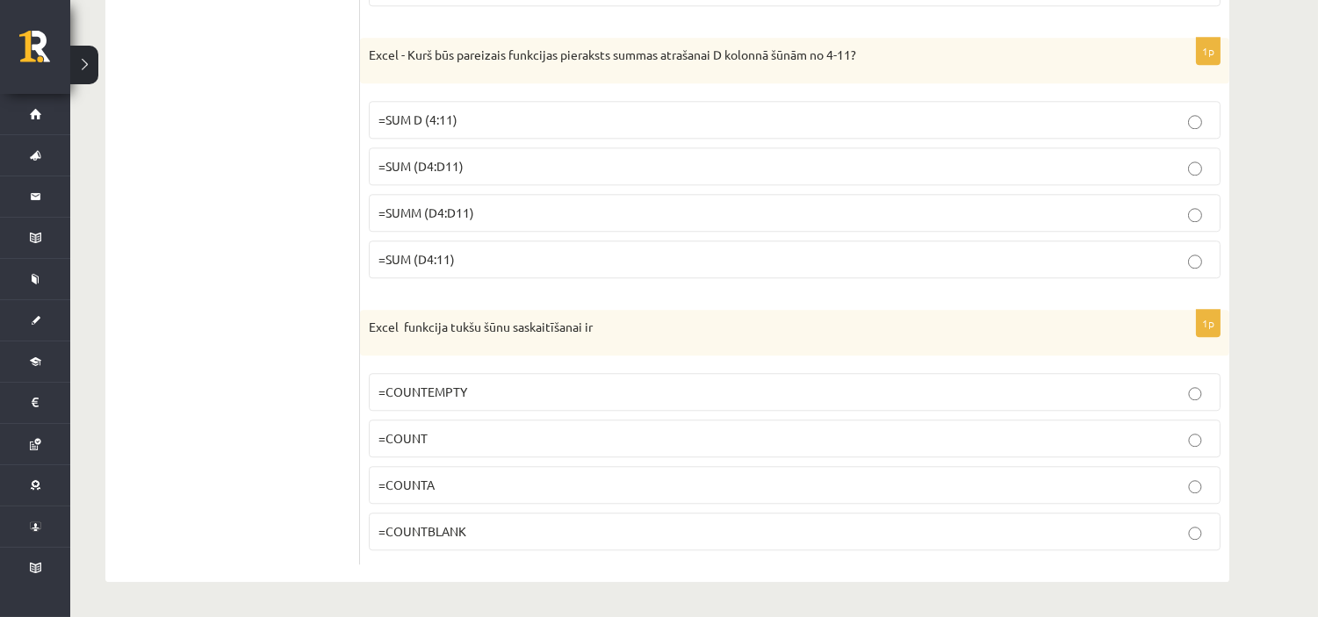
click at [468, 534] on p "=COUNTBLANK" at bounding box center [794, 531] width 832 height 18
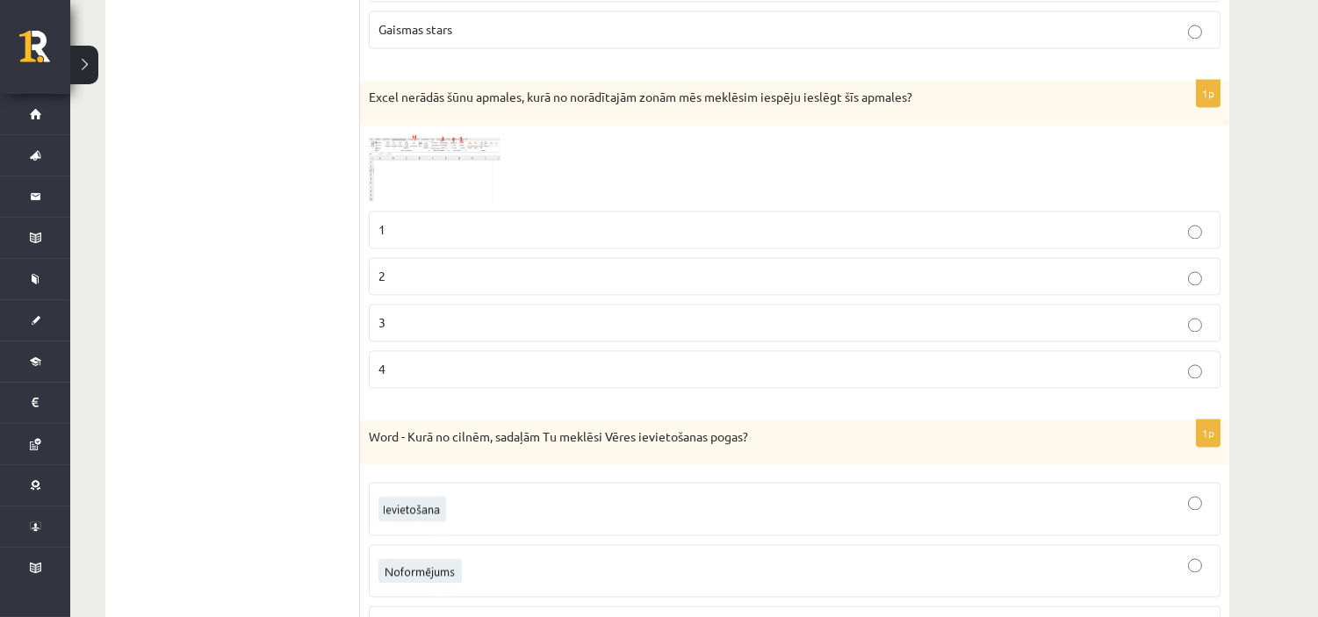
scroll to position [6587, 0]
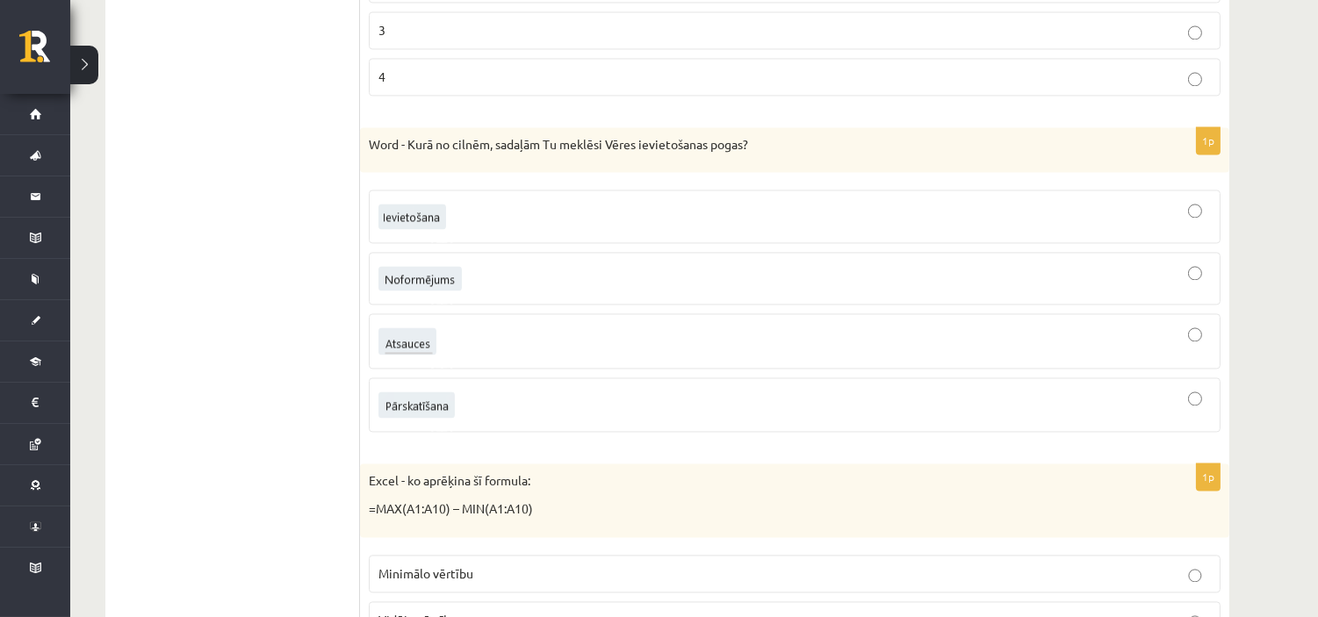
click at [493, 359] on div at bounding box center [794, 341] width 832 height 36
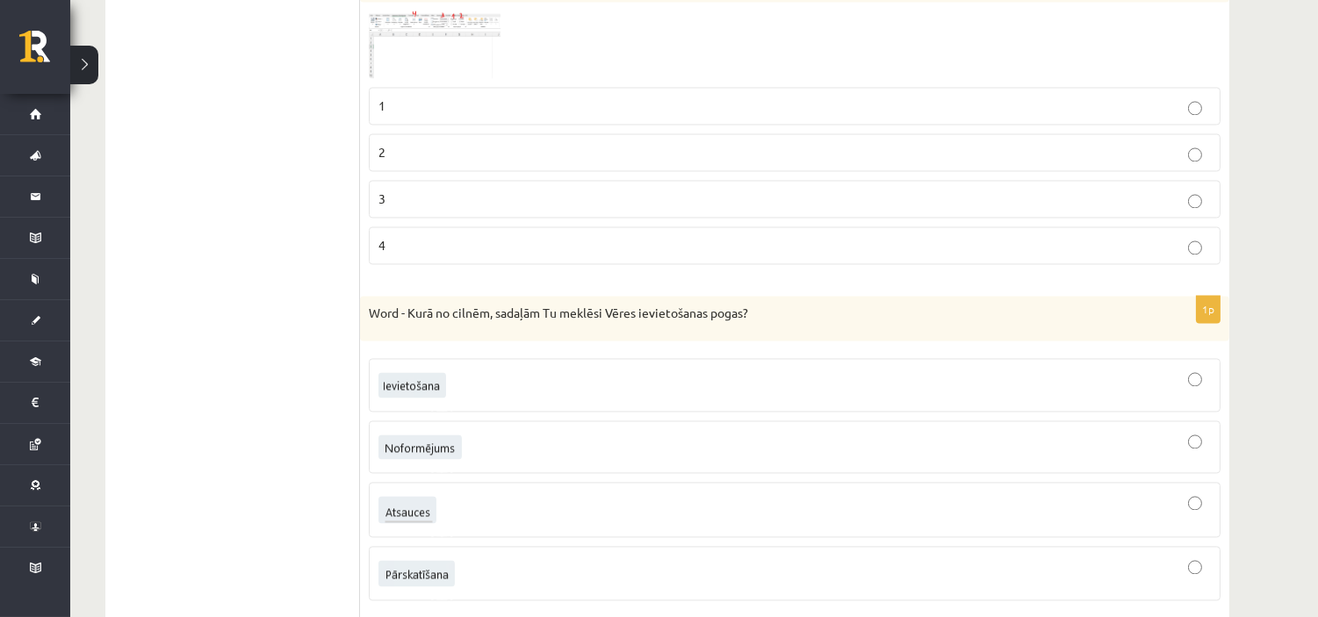
scroll to position [6295, 0]
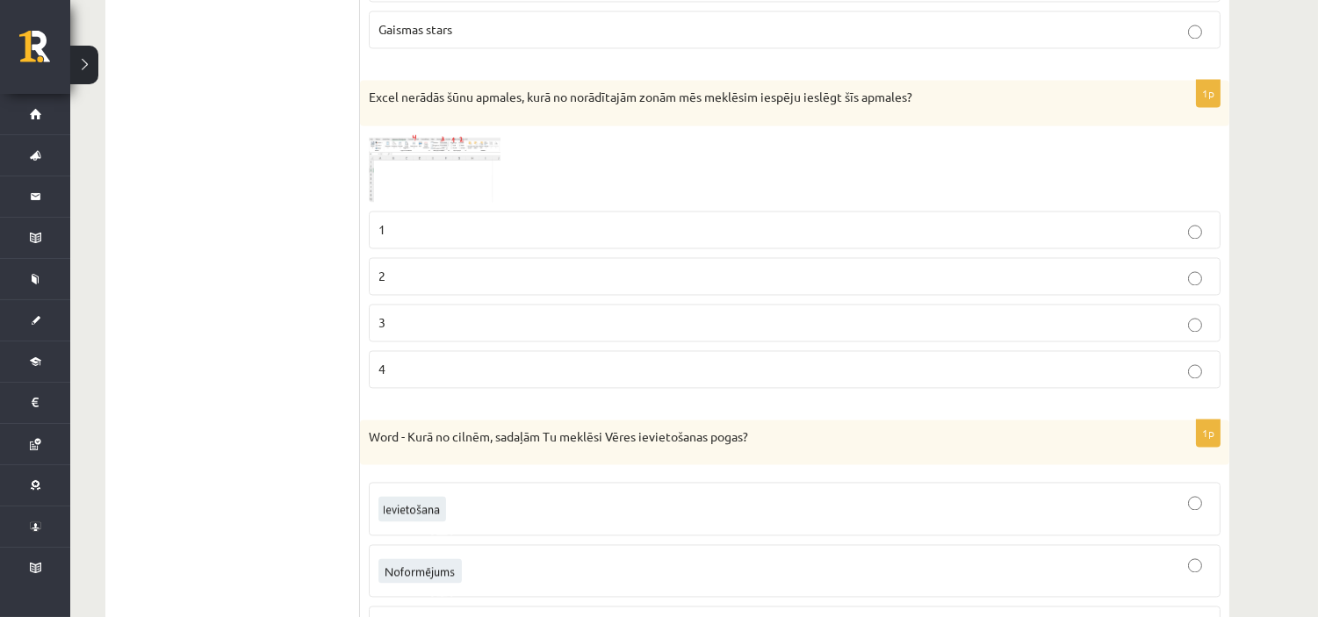
click at [494, 239] on p "1" at bounding box center [794, 229] width 832 height 18
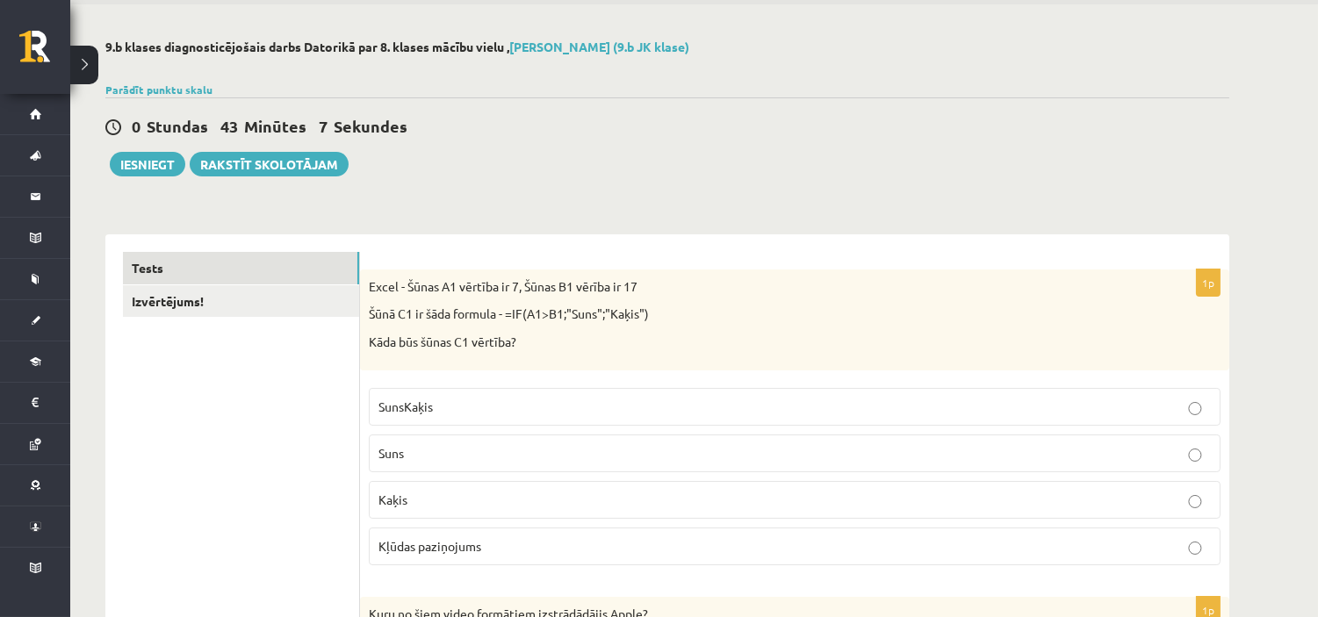
scroll to position [0, 0]
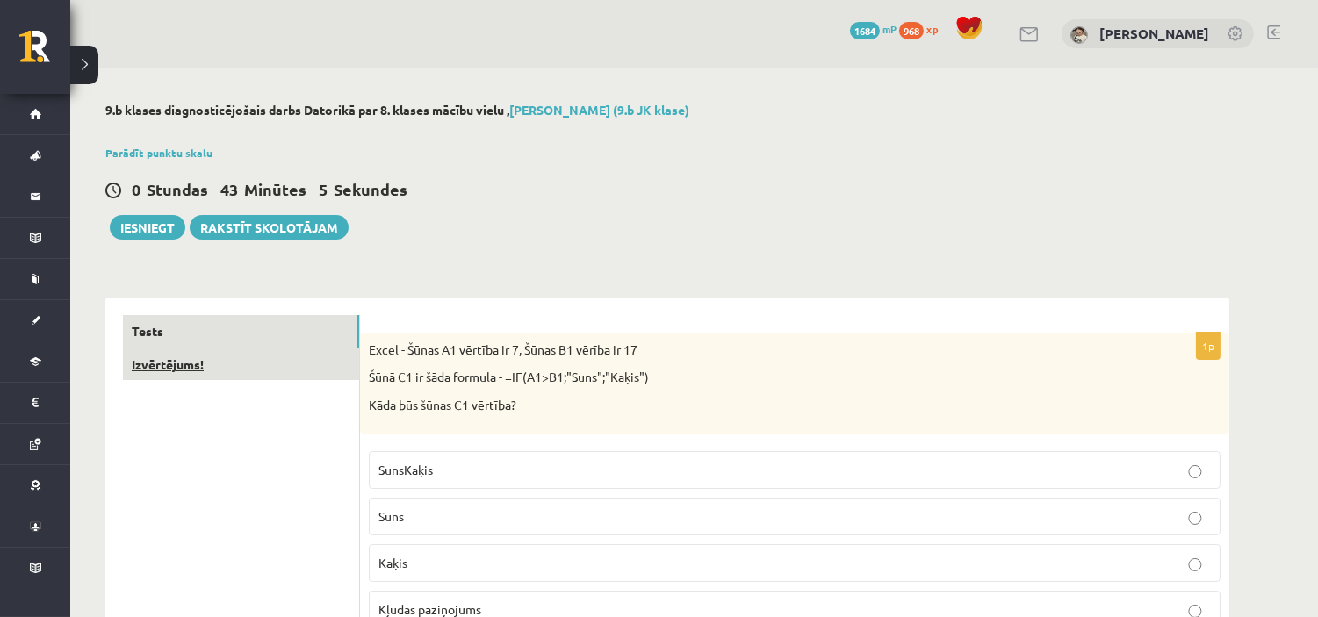
click at [299, 360] on link "Izvērtējums!" at bounding box center [241, 365] width 236 height 32
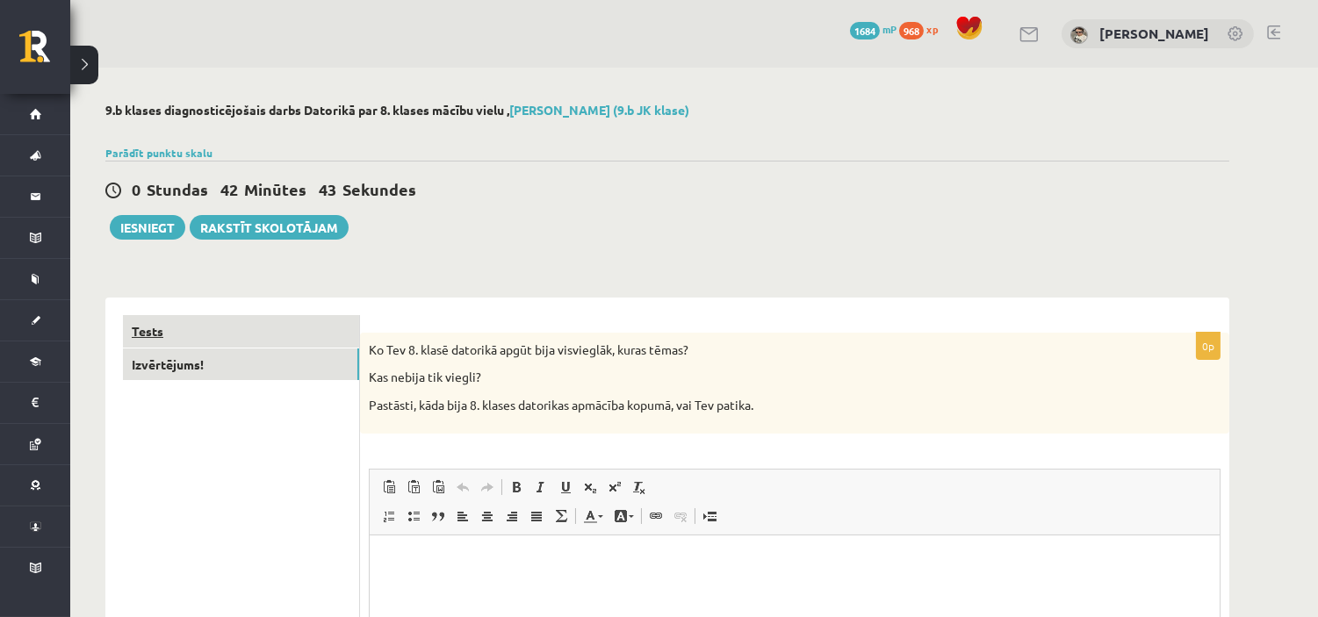
click at [326, 325] on link "Tests" at bounding box center [241, 331] width 236 height 32
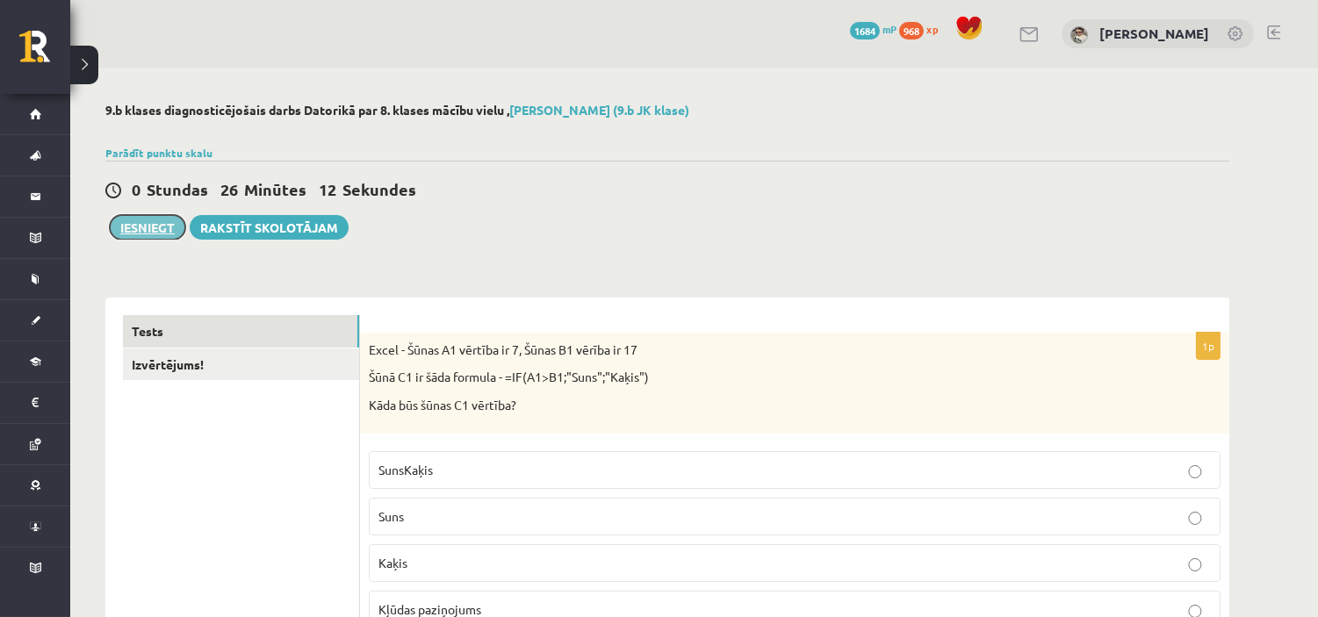
click at [162, 227] on button "Iesniegt" at bounding box center [148, 227] width 76 height 25
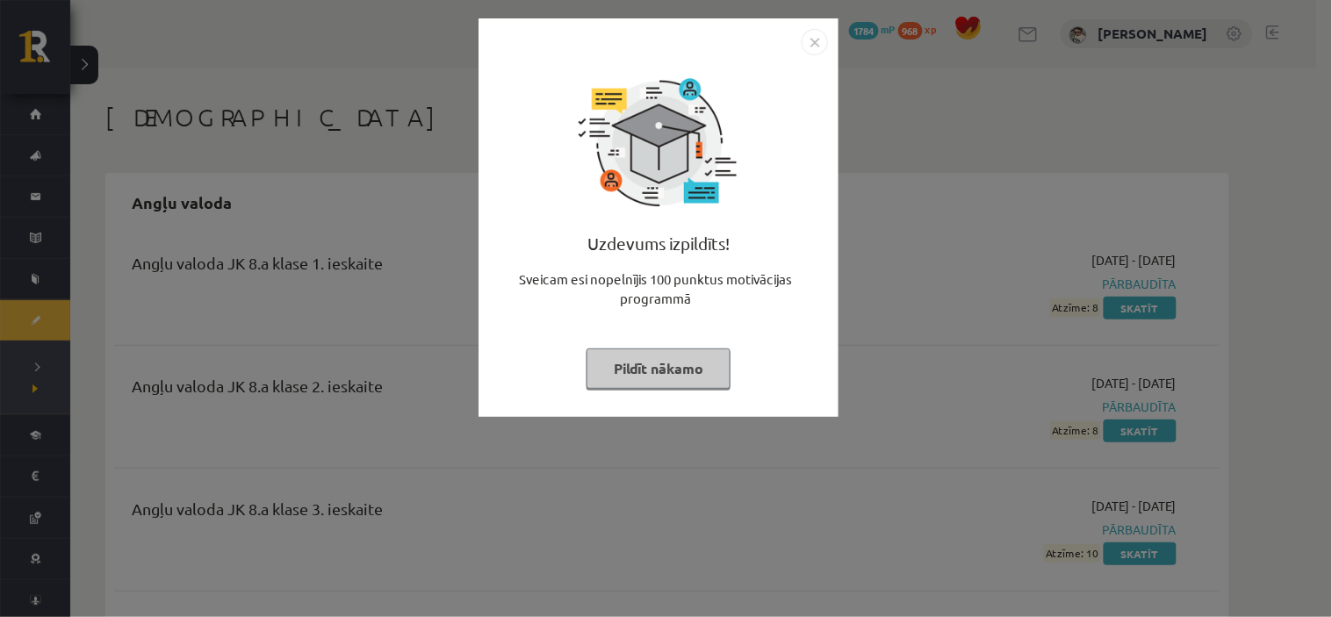
click at [678, 371] on button "Pildīt nākamo" at bounding box center [658, 369] width 144 height 40
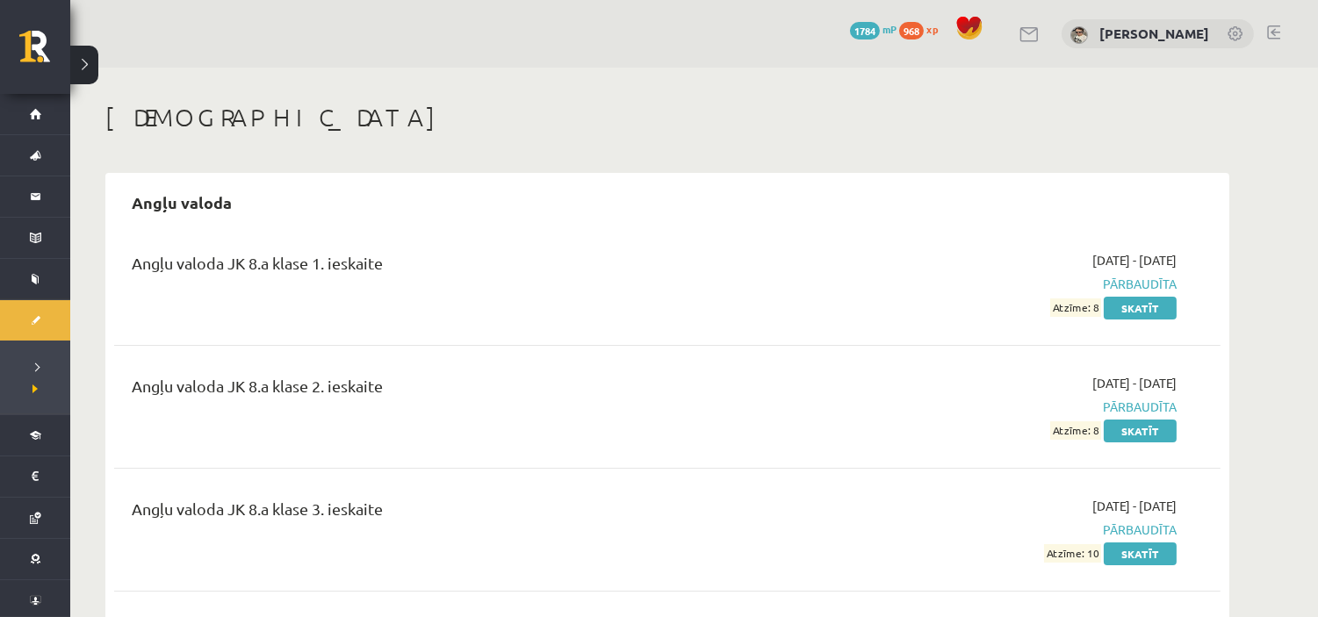
click at [774, 105] on h1 "[DEMOGRAPHIC_DATA]" at bounding box center [667, 118] width 1124 height 30
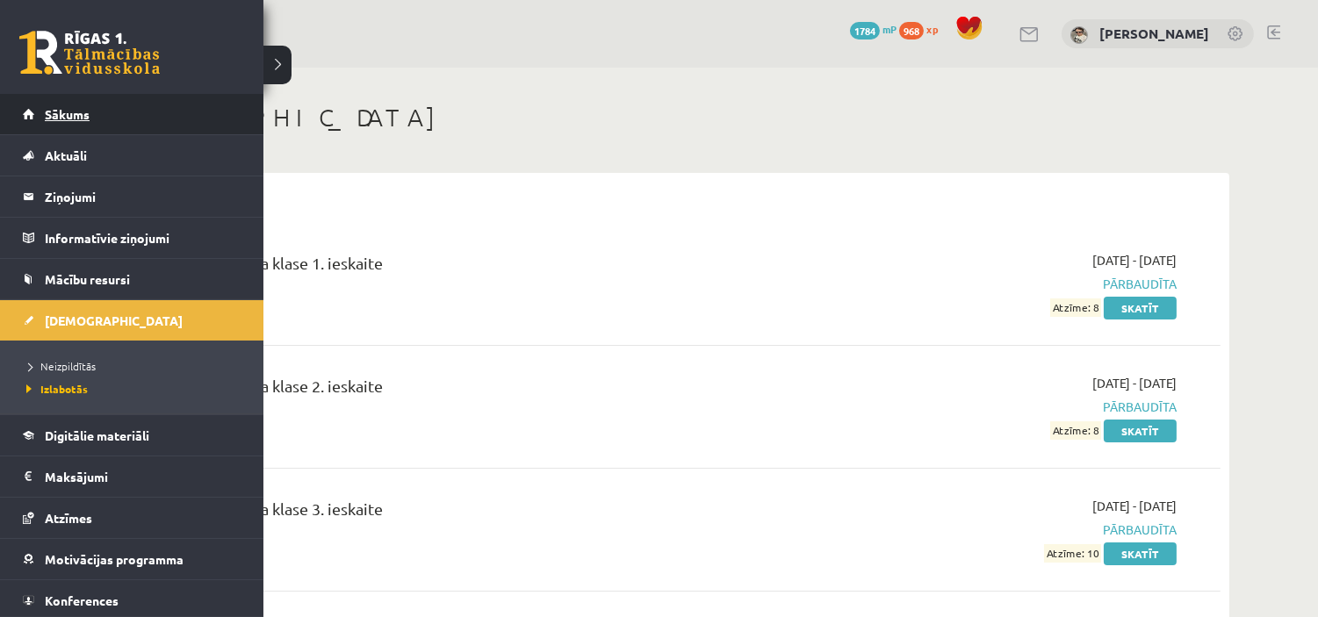
click at [37, 118] on link "Sākums" at bounding box center [132, 114] width 219 height 40
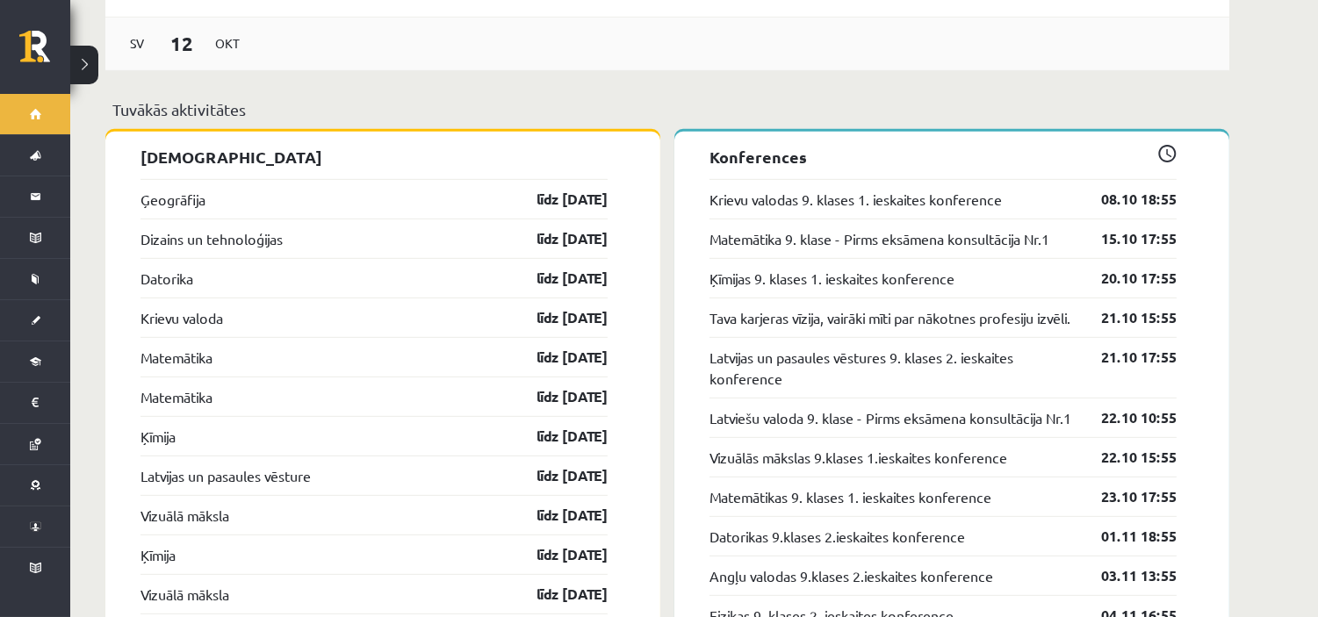
scroll to position [1658, 0]
